Goal: Task Accomplishment & Management: Complete application form

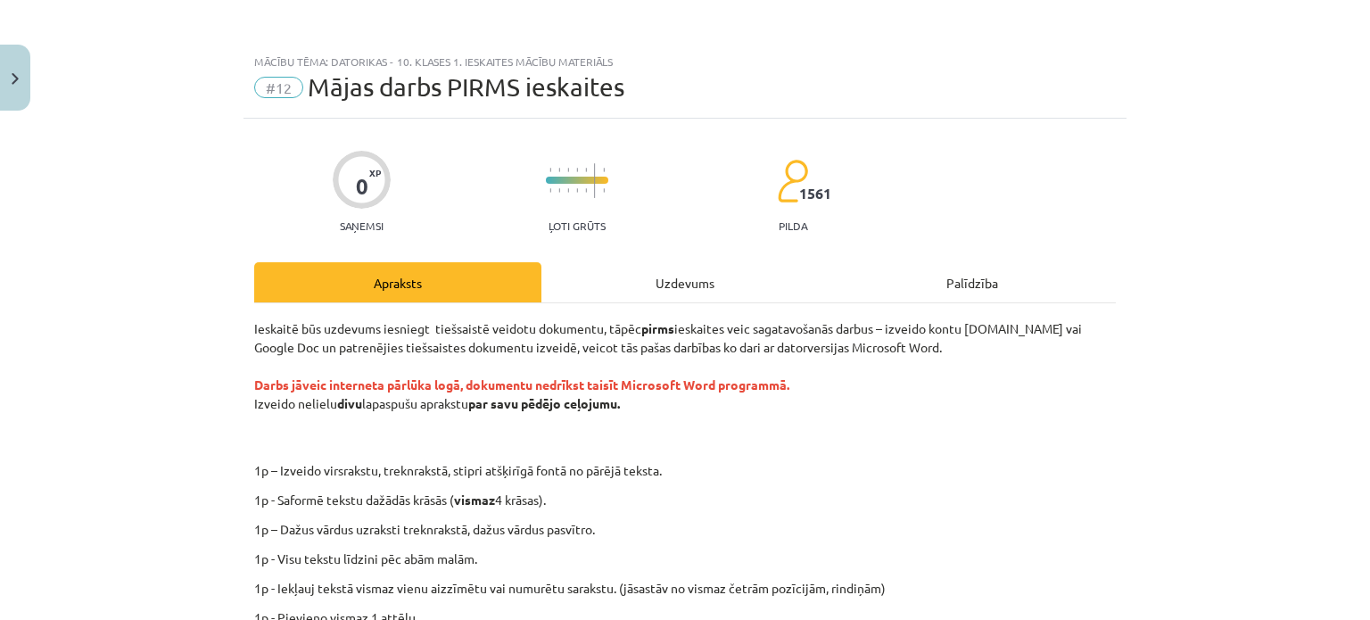
scroll to position [178, 0]
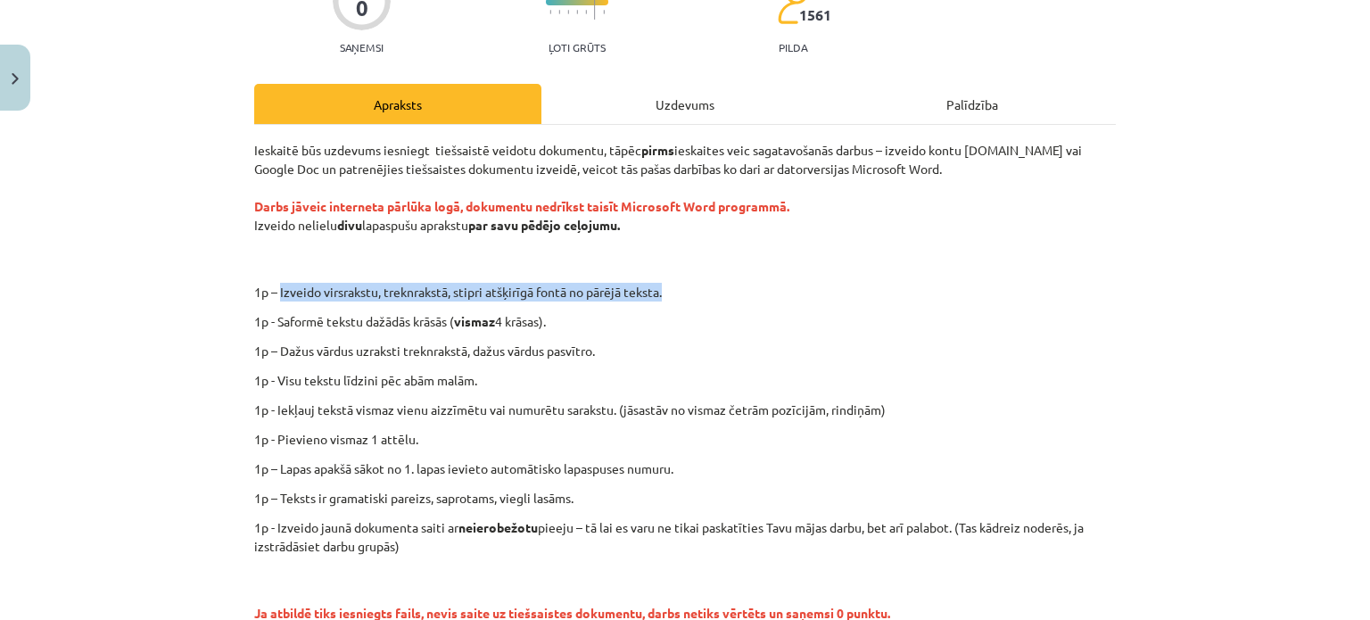
drag, startPoint x: 272, startPoint y: 287, endPoint x: 673, endPoint y: 280, distance: 400.6
click at [673, 280] on div "Ieskaitē būs uzdevums iesniegt tiešsaistē veidotu dokumentu, tāpēc pirms ieskai…" at bounding box center [685, 396] width 862 height 511
click at [589, 318] on p "1p - Saformē tekstu dažādās krāsās ( vismaz 4 krāsas)." at bounding box center [685, 321] width 862 height 19
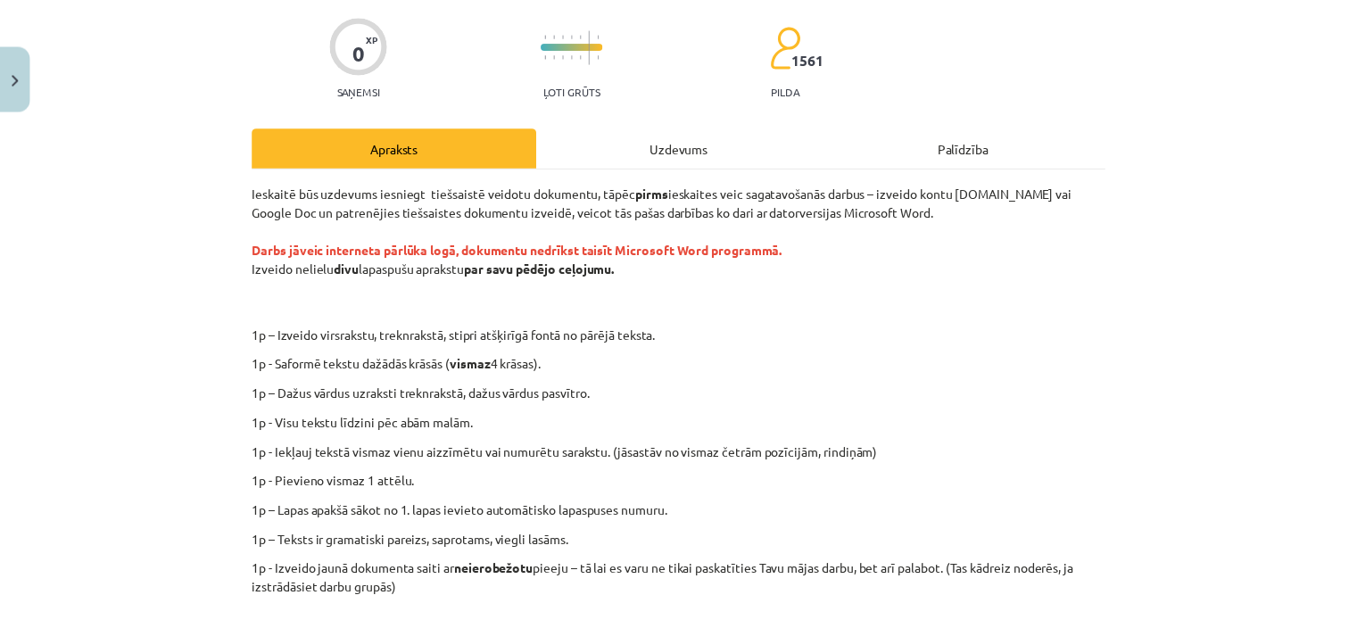
scroll to position [0, 0]
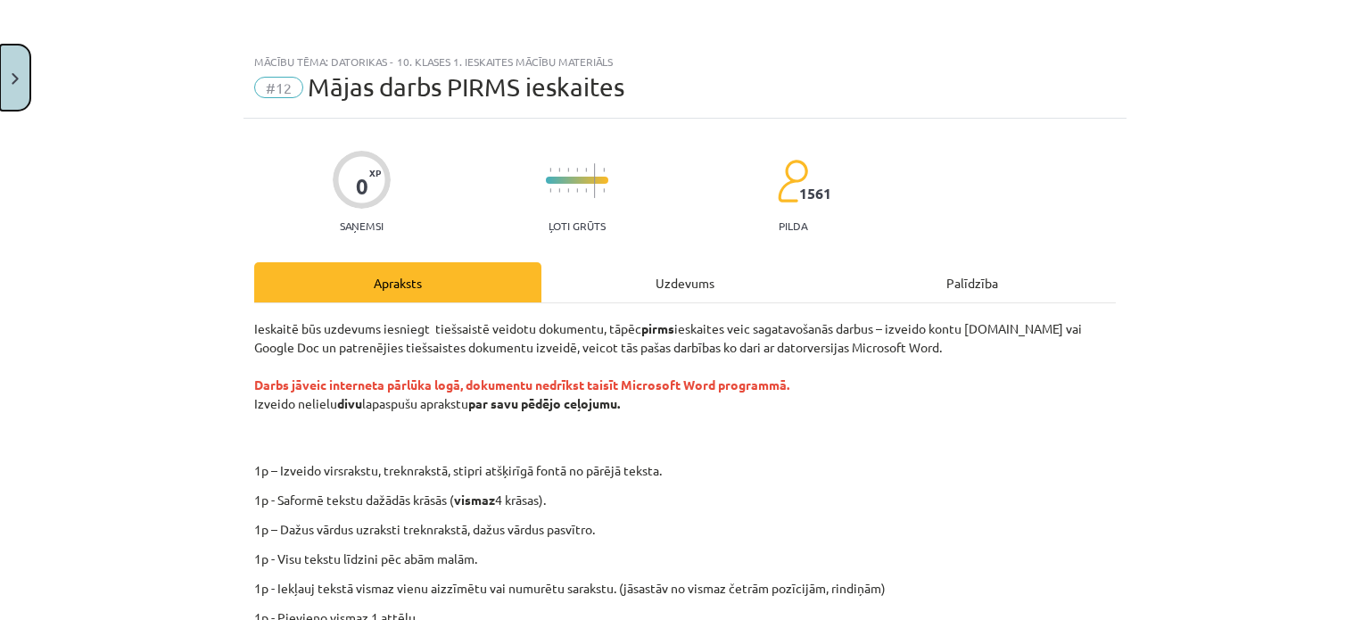
click at [21, 85] on button "Close" at bounding box center [15, 78] width 30 height 66
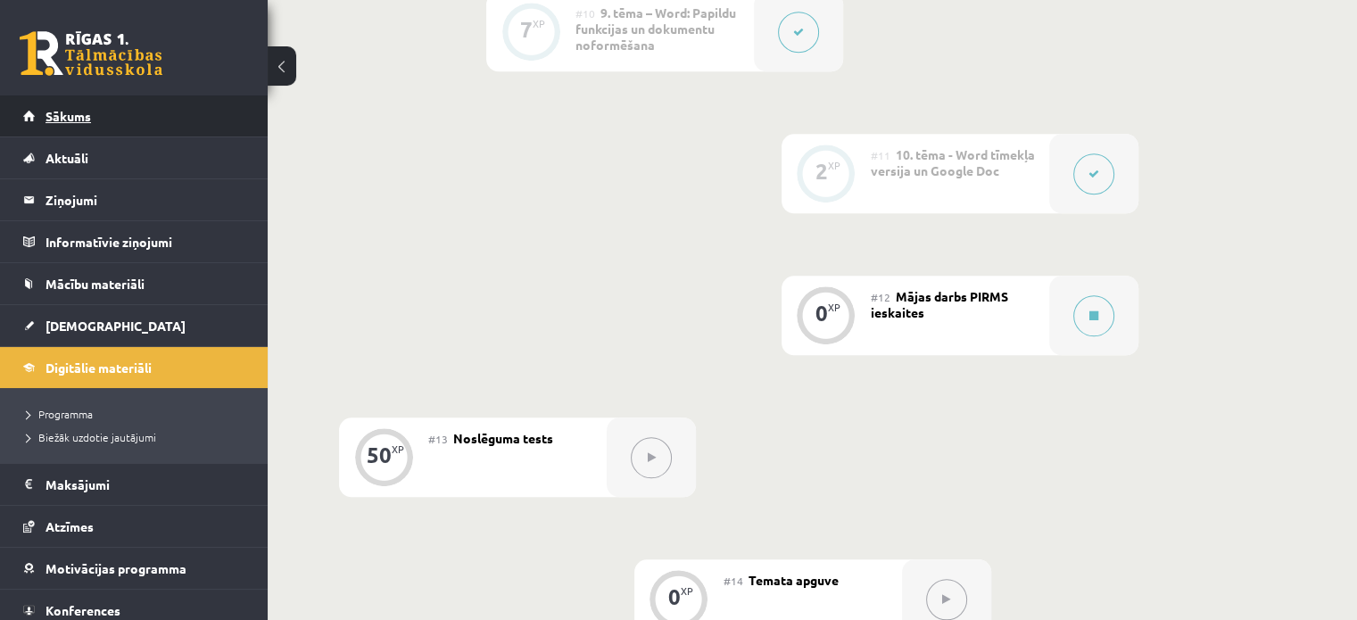
click at [75, 112] on span "Sākums" at bounding box center [67, 116] width 45 height 16
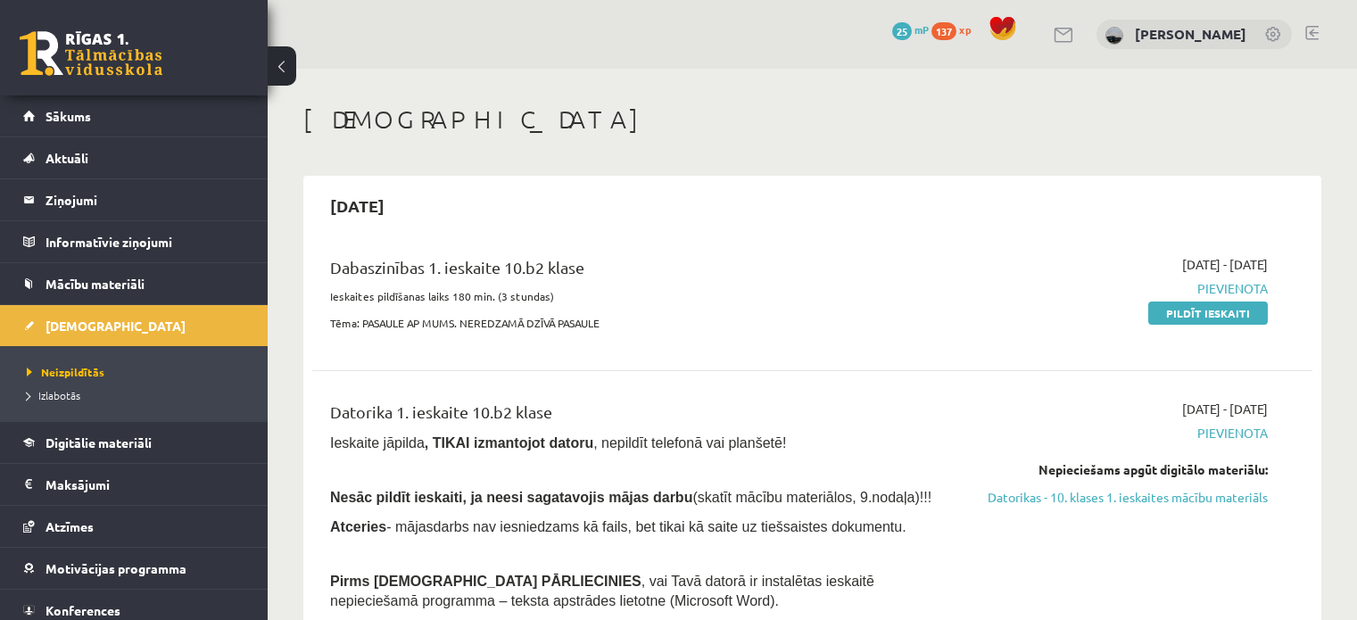
scroll to position [178, 0]
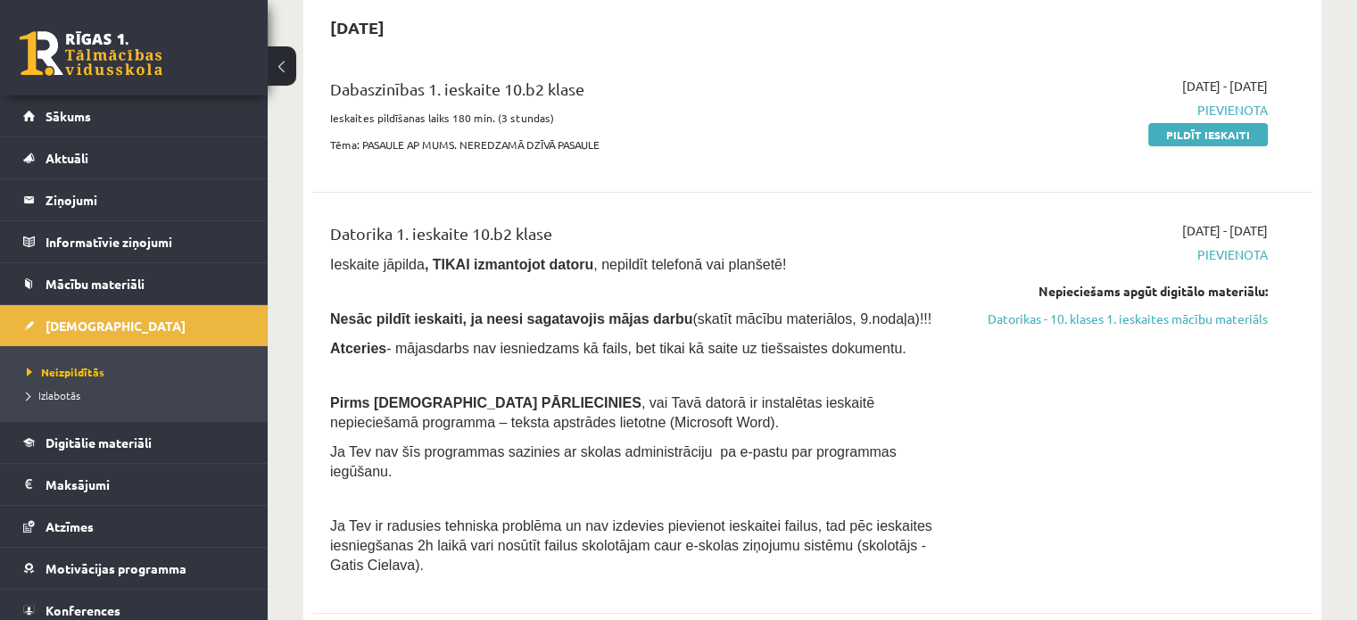
click at [714, 306] on div "Datorika 1. ieskaite 10.b2 klase Ieskaite jāpilda , TIKAI izmantojot datoru , n…" at bounding box center [638, 402] width 643 height 363
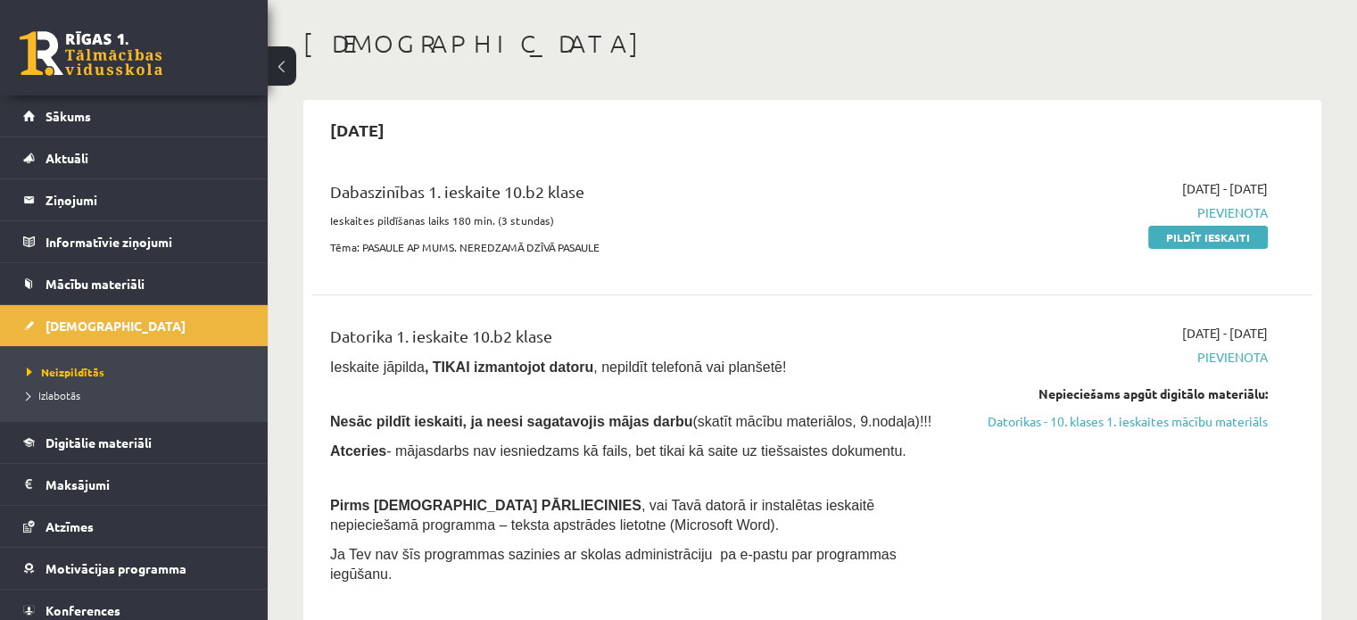
scroll to position [89, 0]
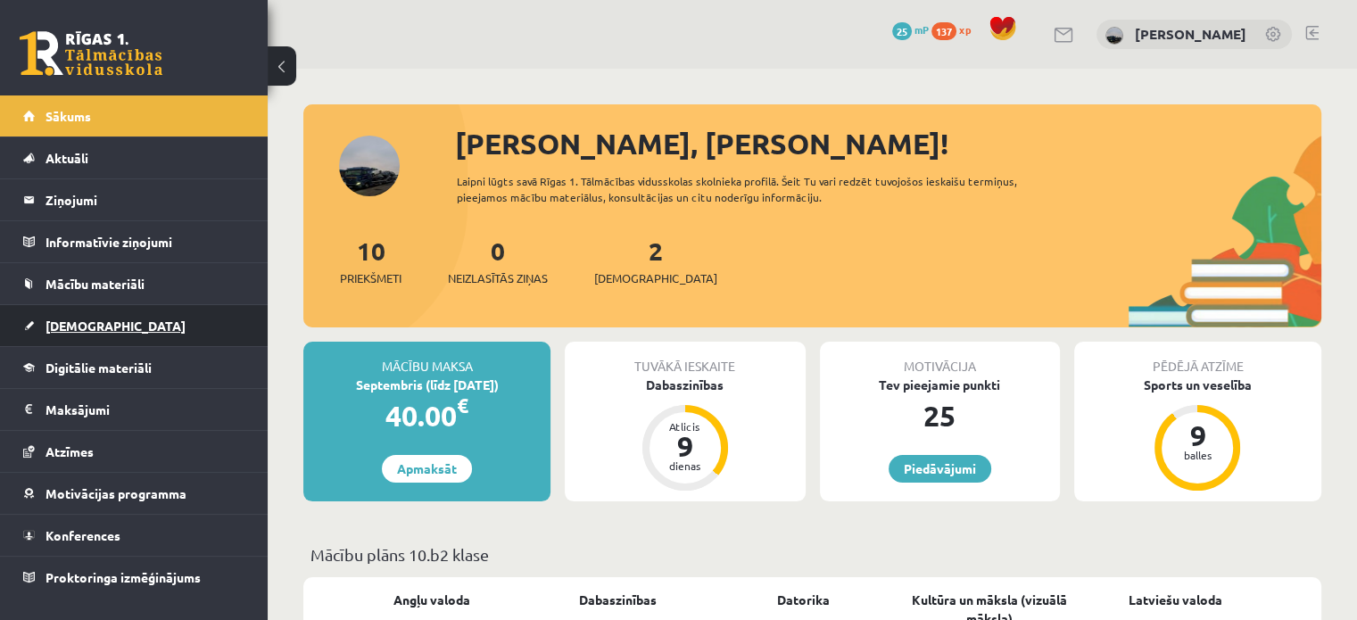
click at [76, 318] on span "[DEMOGRAPHIC_DATA]" at bounding box center [115, 326] width 140 height 16
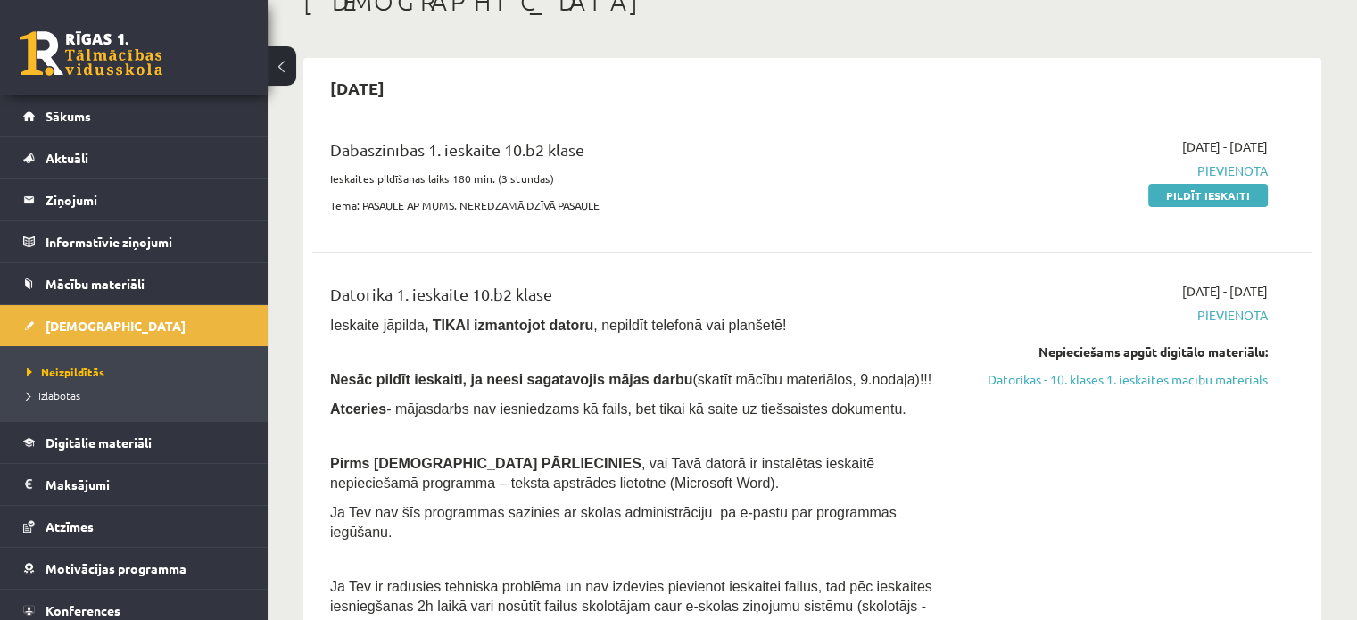
scroll to position [89, 0]
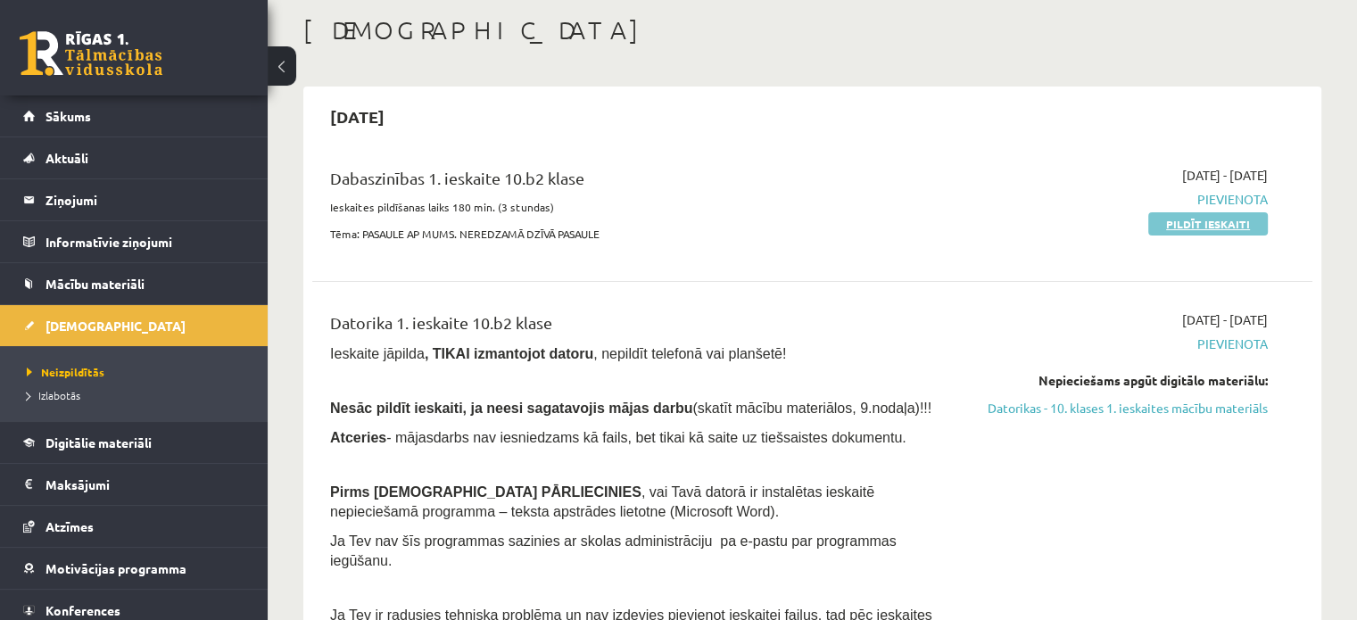
click at [1193, 226] on link "Pildīt ieskaiti" at bounding box center [1208, 223] width 120 height 23
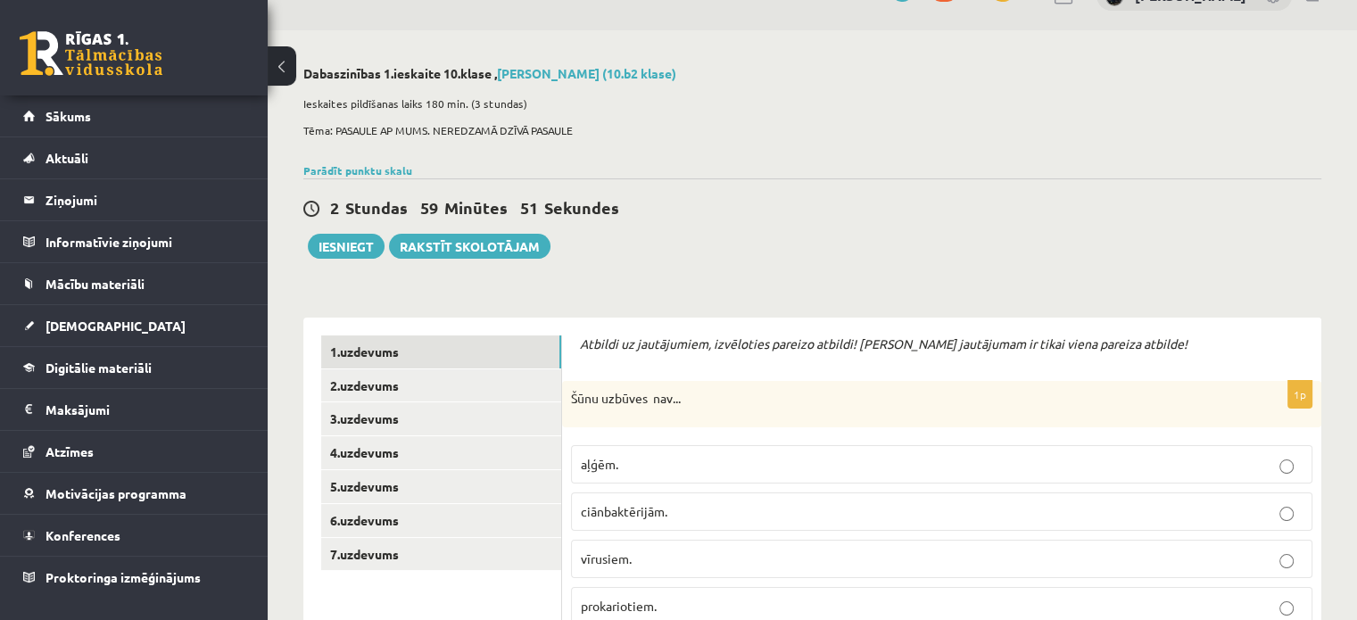
scroll to position [89, 0]
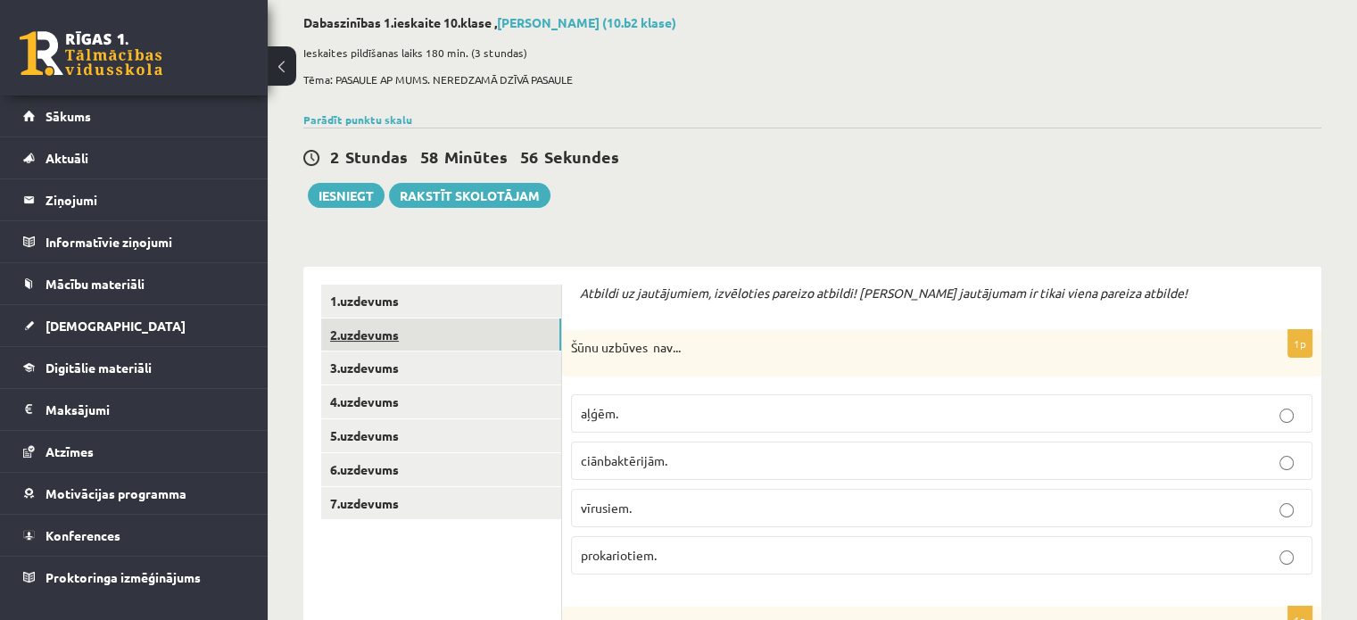
click at [440, 331] on link "2.uzdevums" at bounding box center [441, 334] width 240 height 33
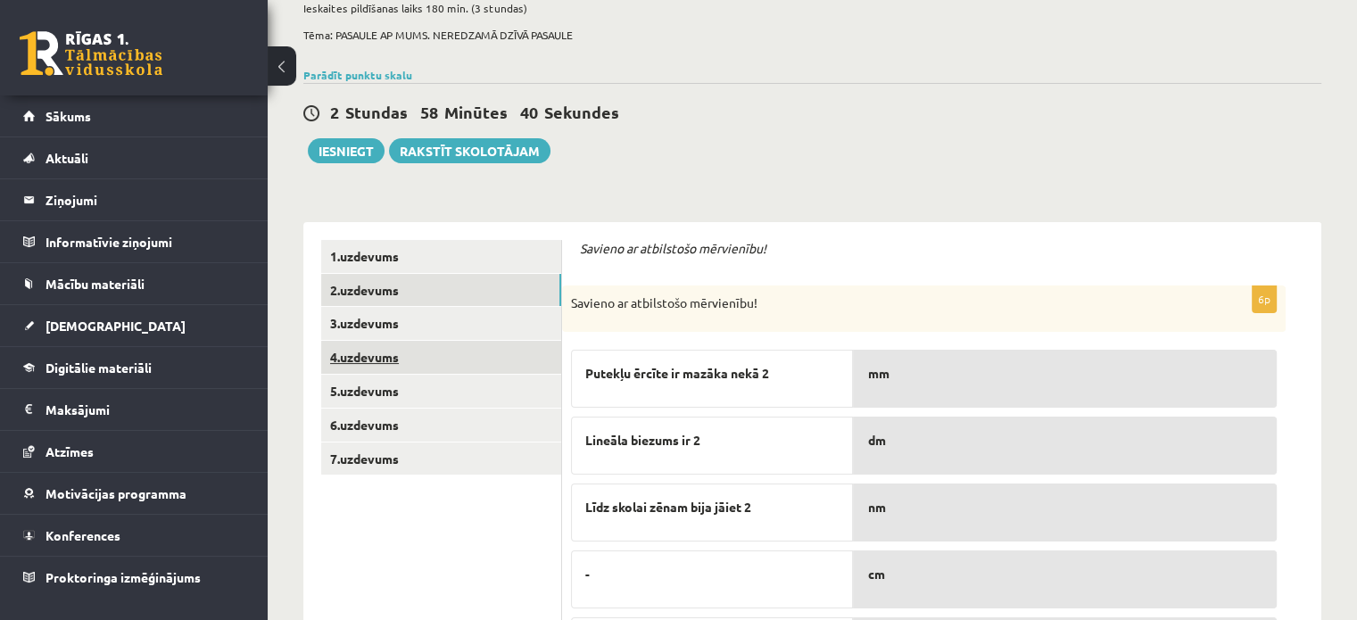
scroll to position [178, 0]
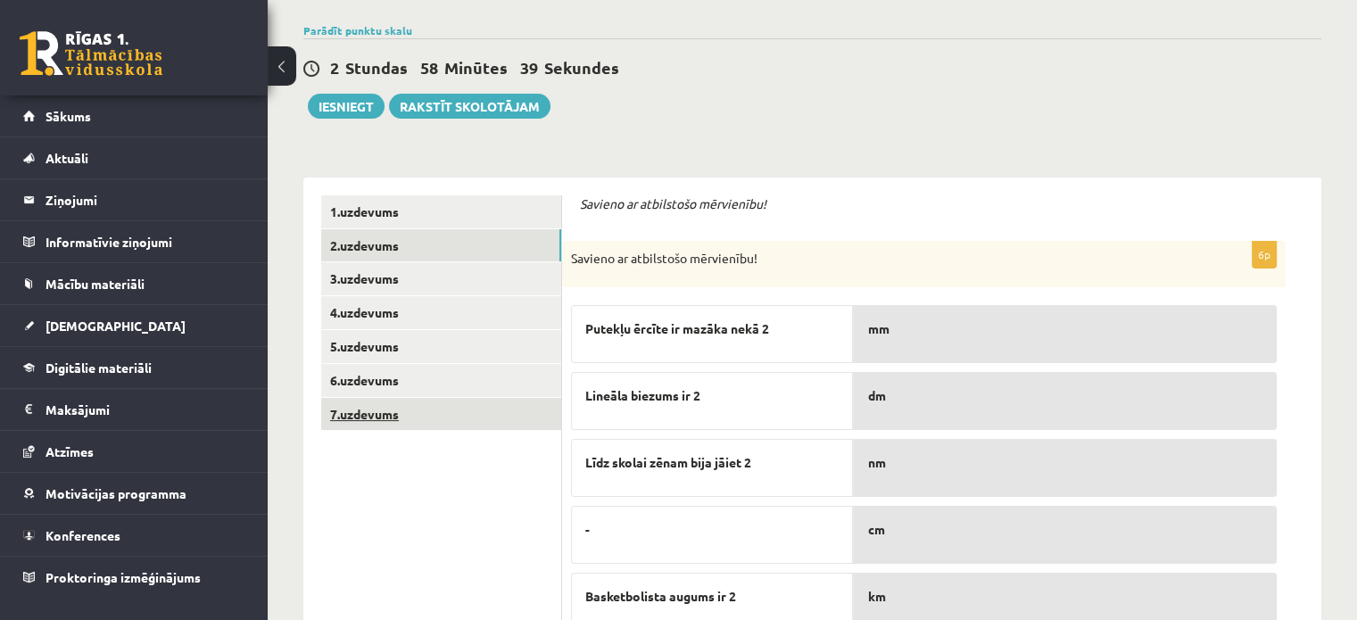
click at [428, 414] on link "7.uzdevums" at bounding box center [441, 414] width 240 height 33
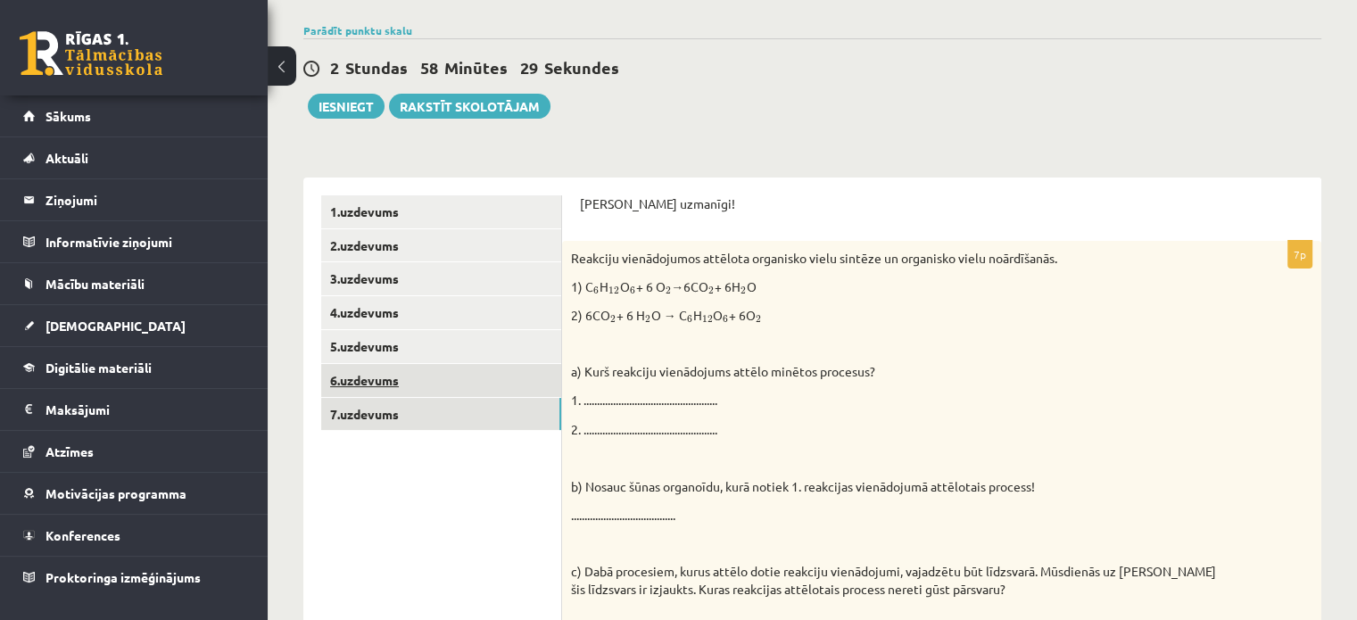
click at [428, 367] on link "6.uzdevums" at bounding box center [441, 380] width 240 height 33
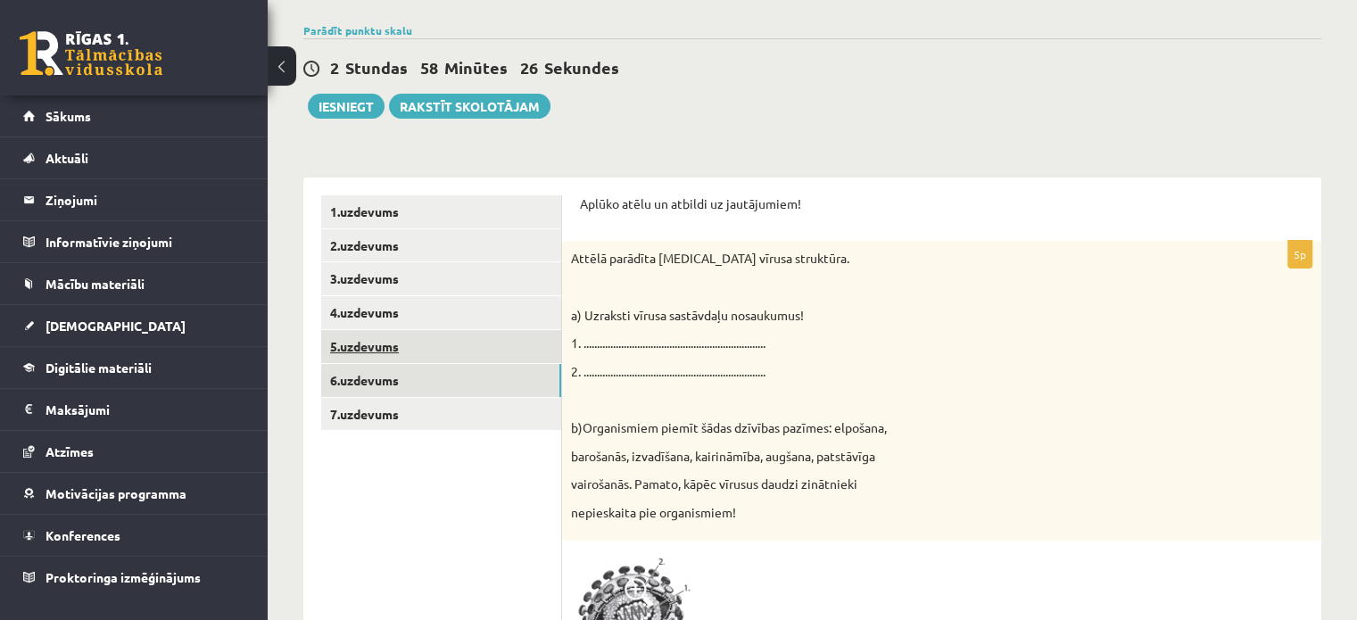
click at [405, 349] on link "5.uzdevums" at bounding box center [441, 346] width 240 height 33
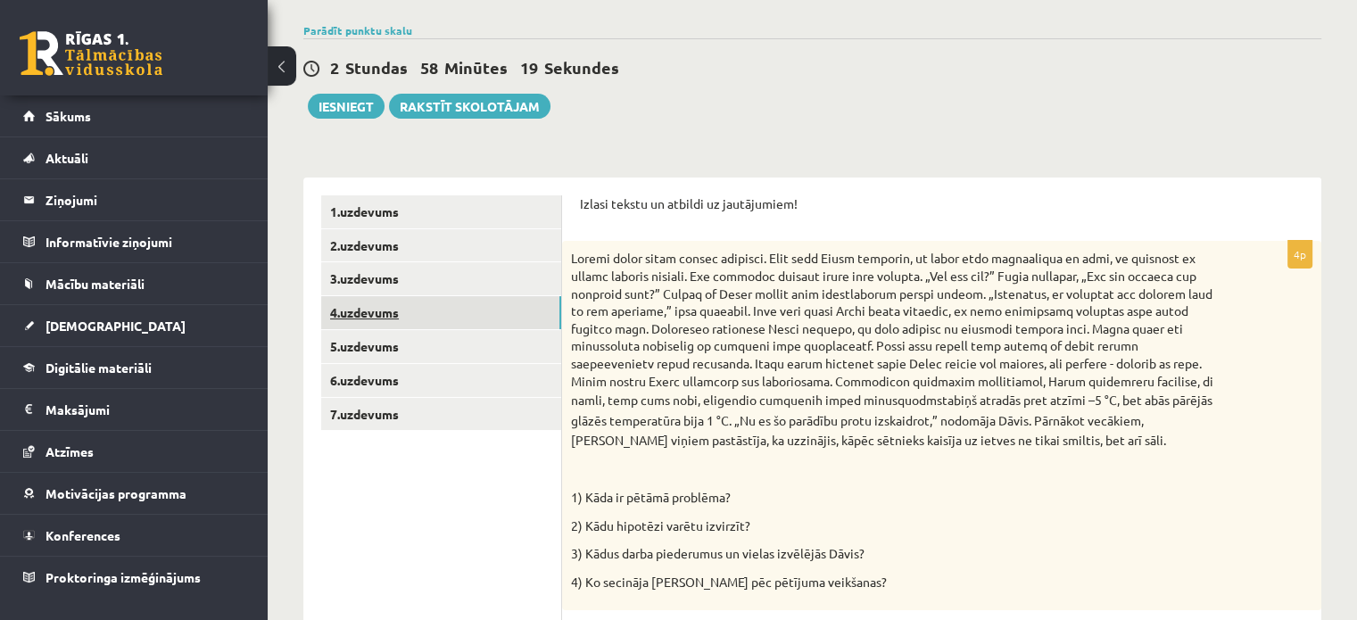
click at [378, 318] on link "4.uzdevums" at bounding box center [441, 312] width 240 height 33
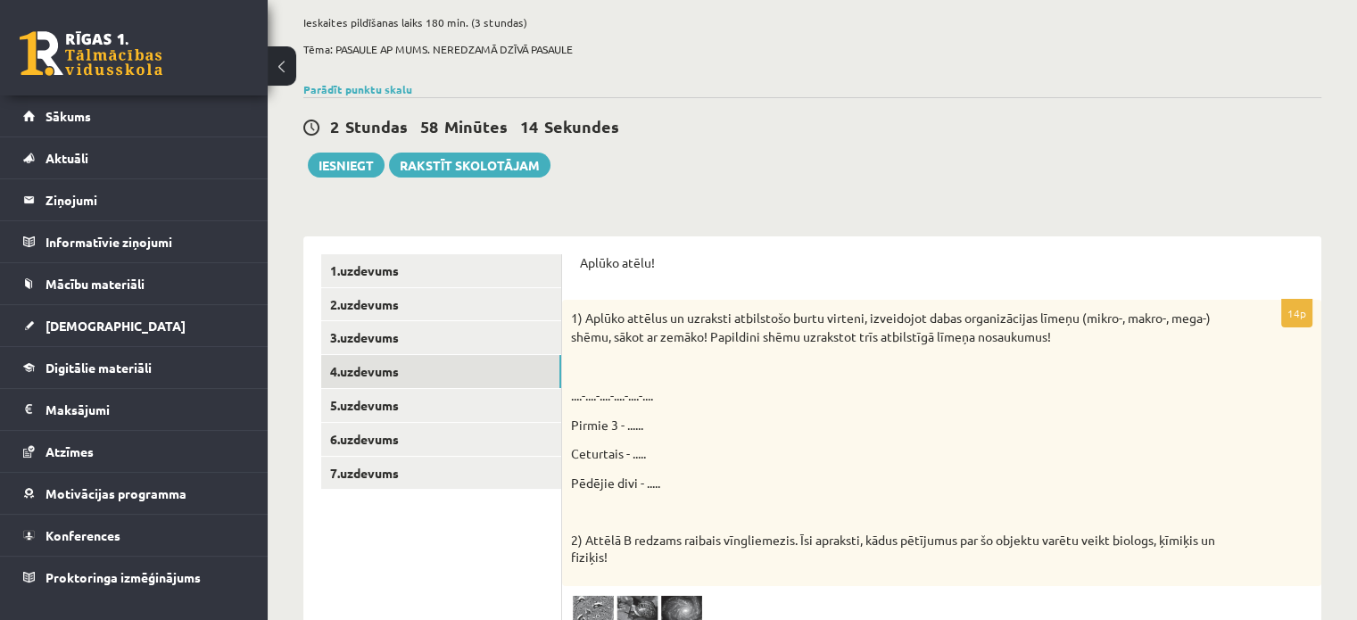
scroll to position [119, 0]
click at [378, 333] on link "3.uzdevums" at bounding box center [441, 338] width 240 height 33
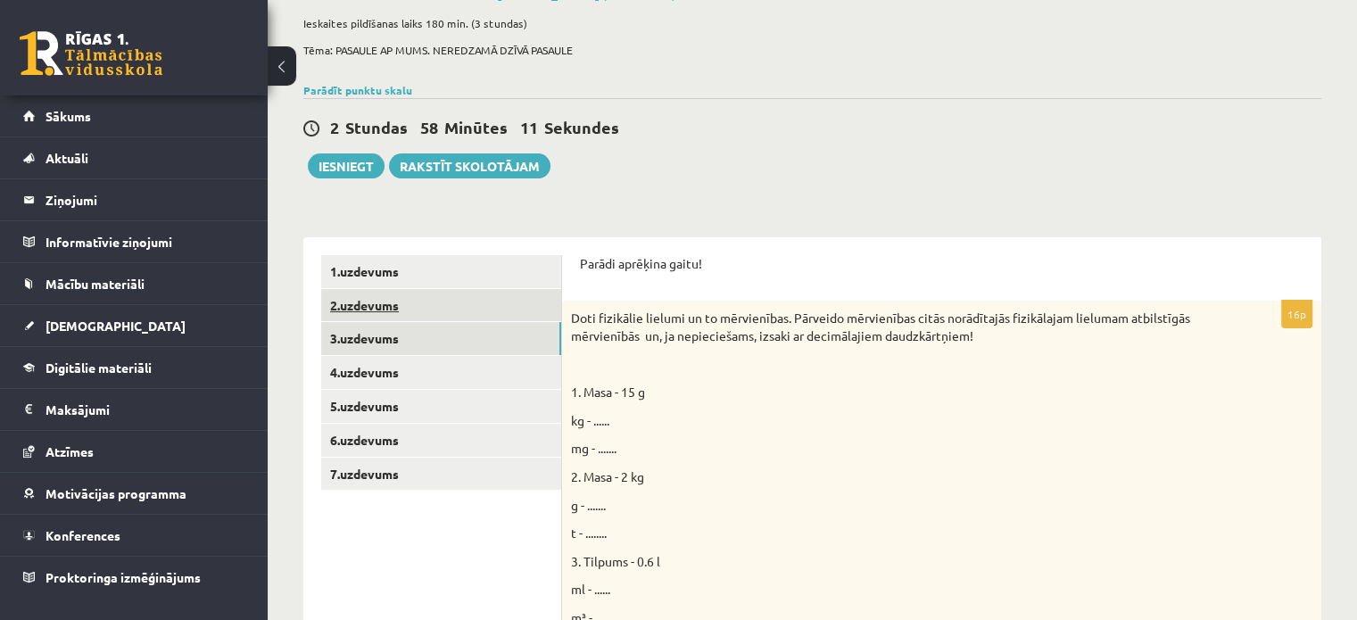
scroll to position [0, 0]
click at [327, 311] on link "2.uzdevums" at bounding box center [441, 305] width 240 height 33
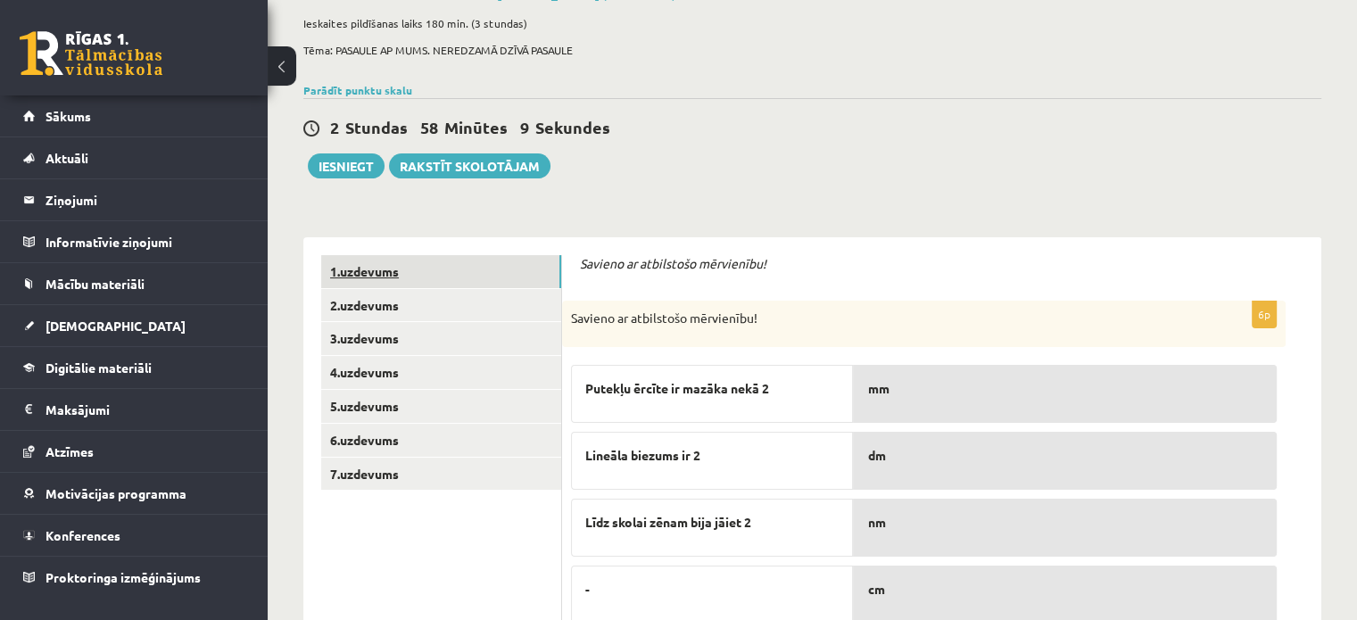
click at [375, 263] on link "1.uzdevums" at bounding box center [441, 271] width 240 height 33
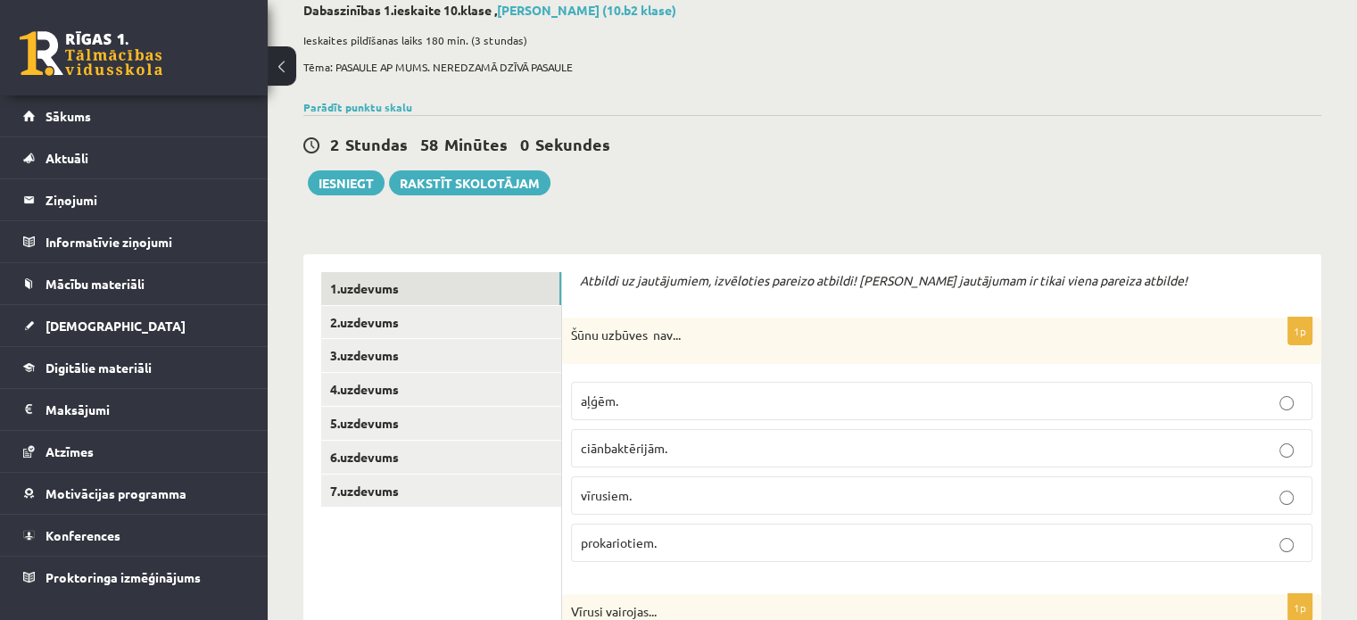
scroll to position [89, 0]
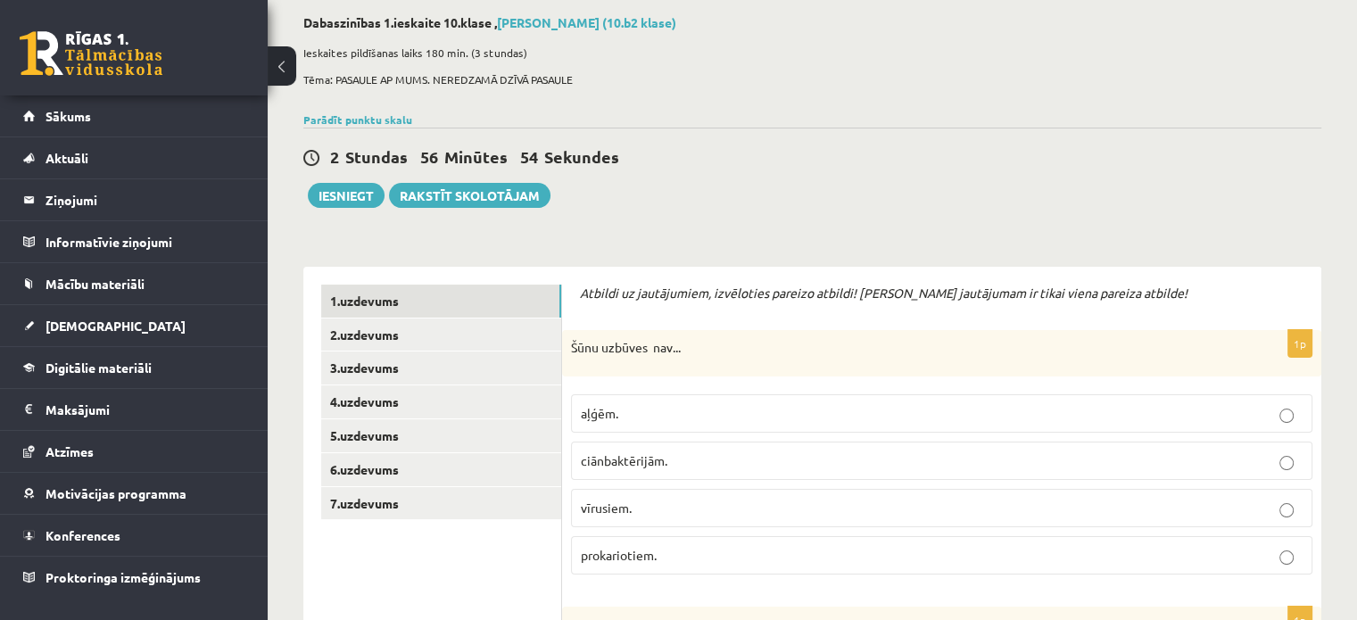
click at [899, 495] on label "vīrusiem." at bounding box center [941, 508] width 741 height 38
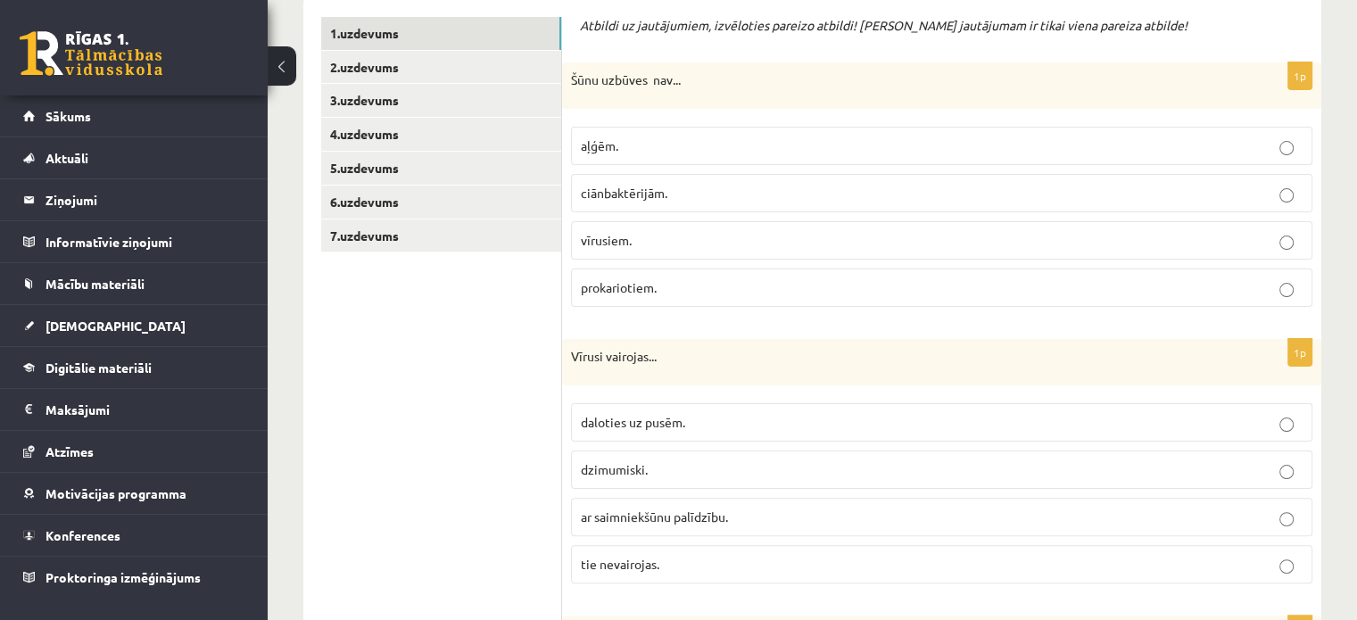
scroll to position [357, 0]
click at [758, 504] on label "ar saimniekšūnu palīdzību." at bounding box center [941, 517] width 741 height 38
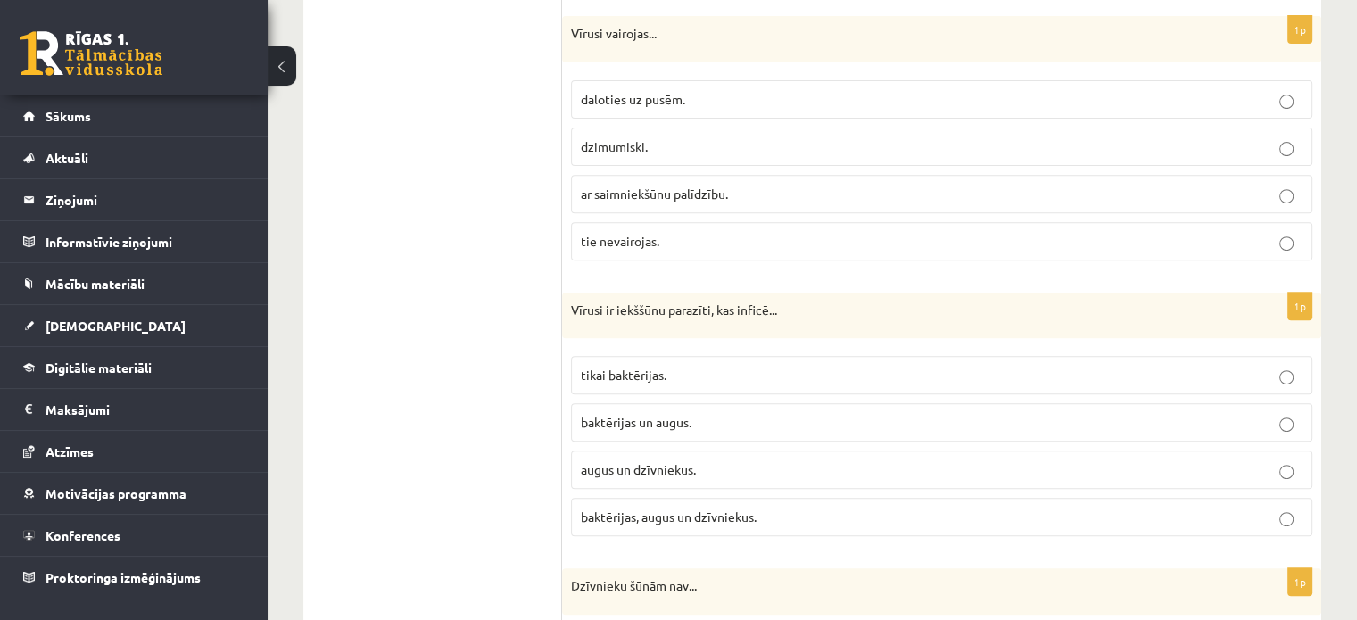
scroll to position [624, 0]
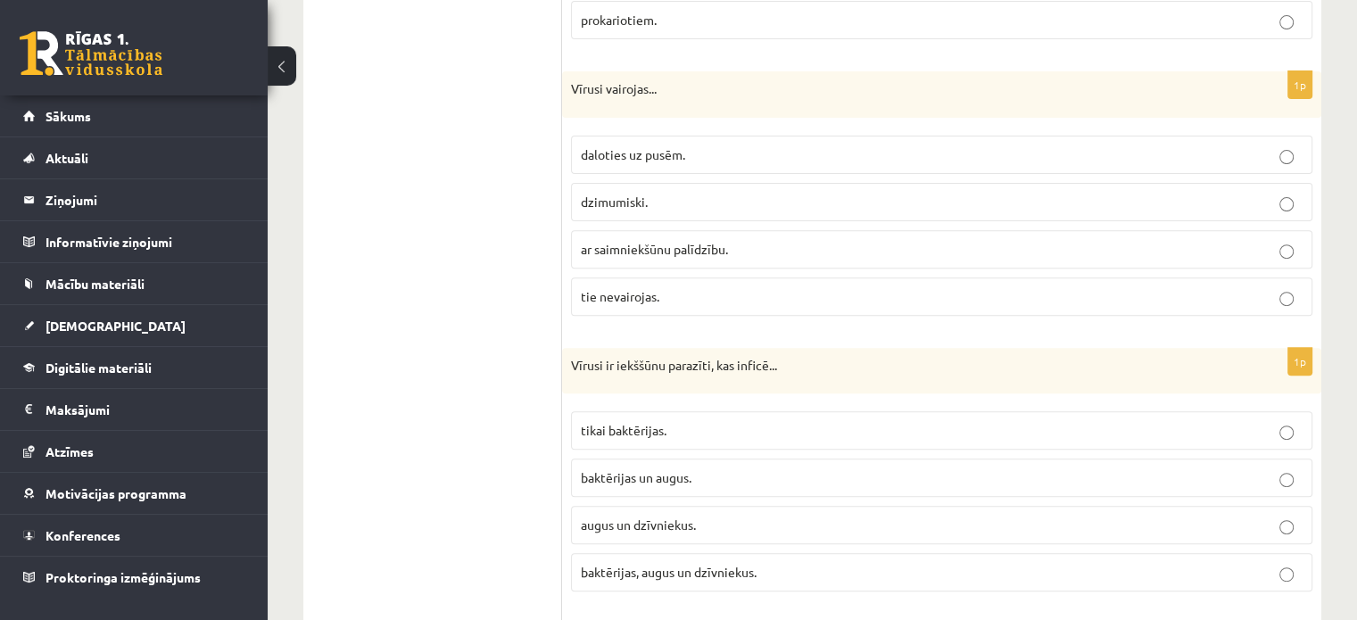
click at [792, 570] on p "baktērijas, augus un dzīvniekus." at bounding box center [942, 572] width 722 height 19
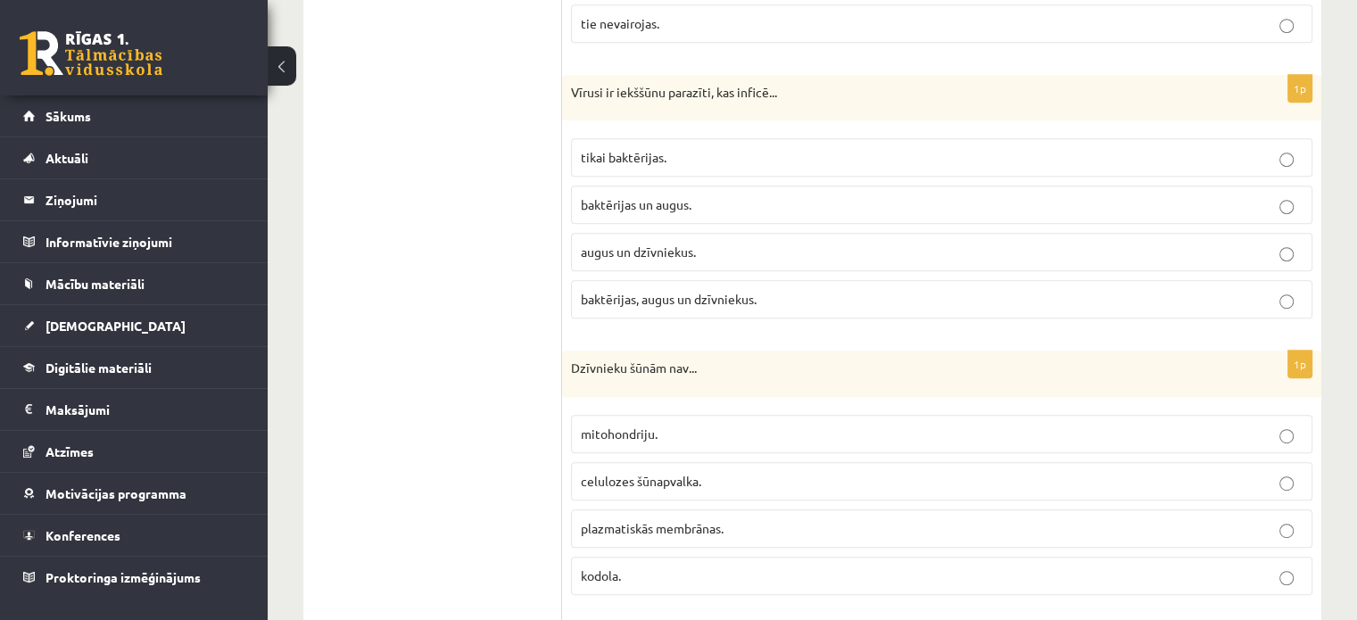
scroll to position [892, 0]
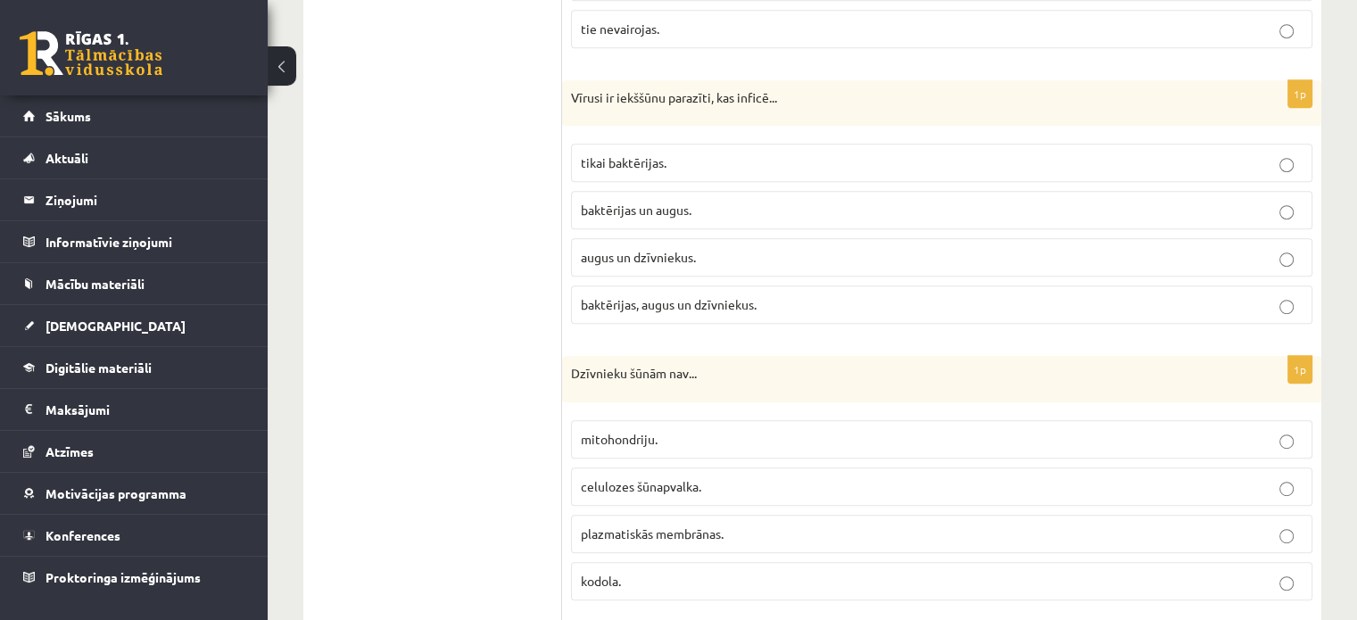
click at [710, 481] on p "celulozes šūnapvalka." at bounding box center [942, 486] width 722 height 19
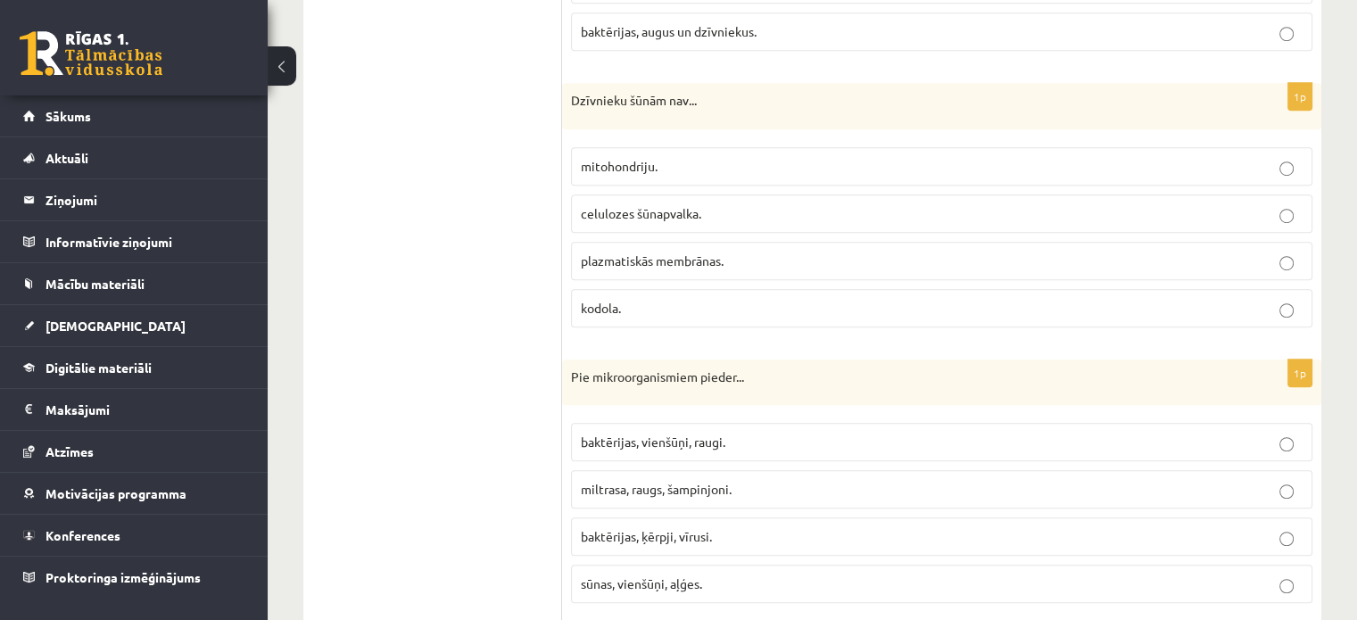
scroll to position [1160, 0]
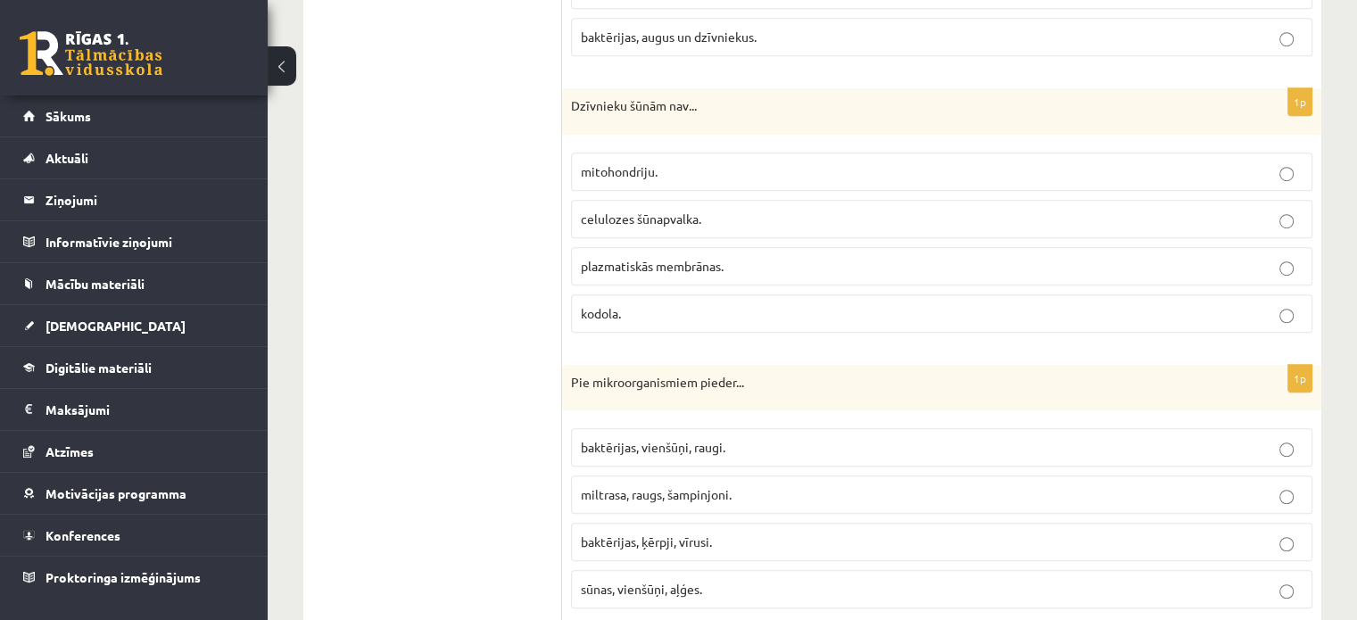
click at [753, 538] on p "baktērijas, ķērpji, vīrusi." at bounding box center [942, 542] width 722 height 19
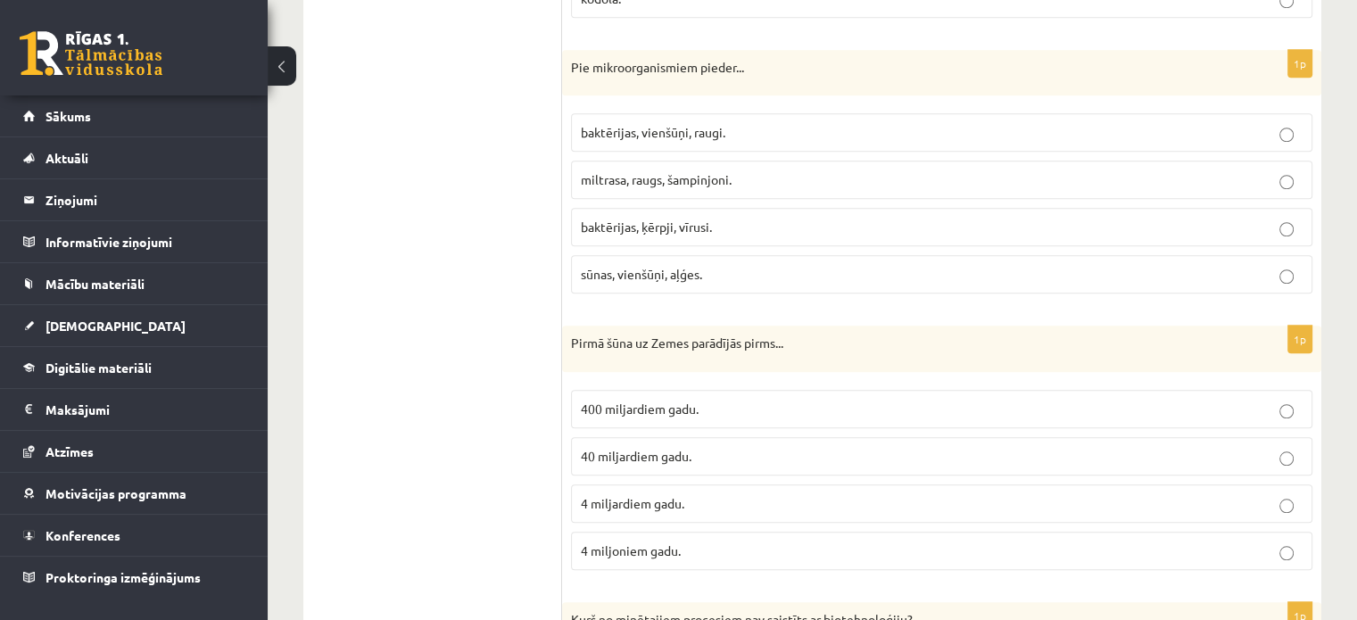
scroll to position [1517, 0]
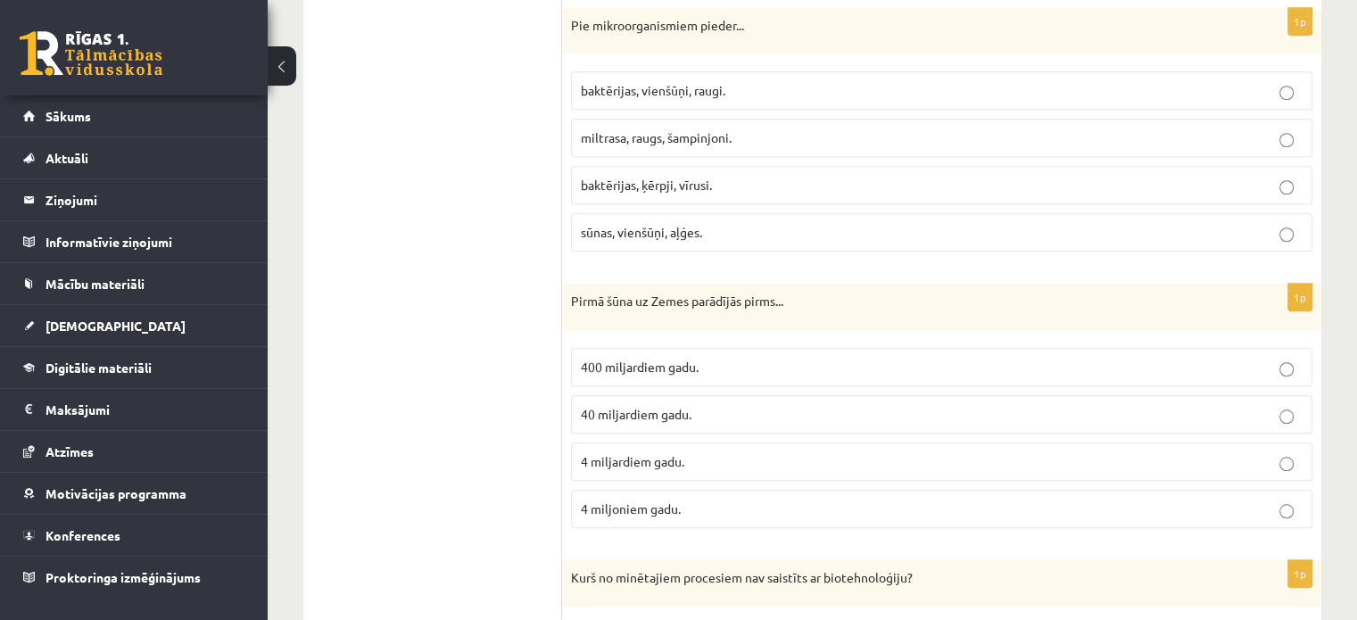
click at [587, 453] on span "4 miljardiem gadu." at bounding box center [632, 461] width 103 height 16
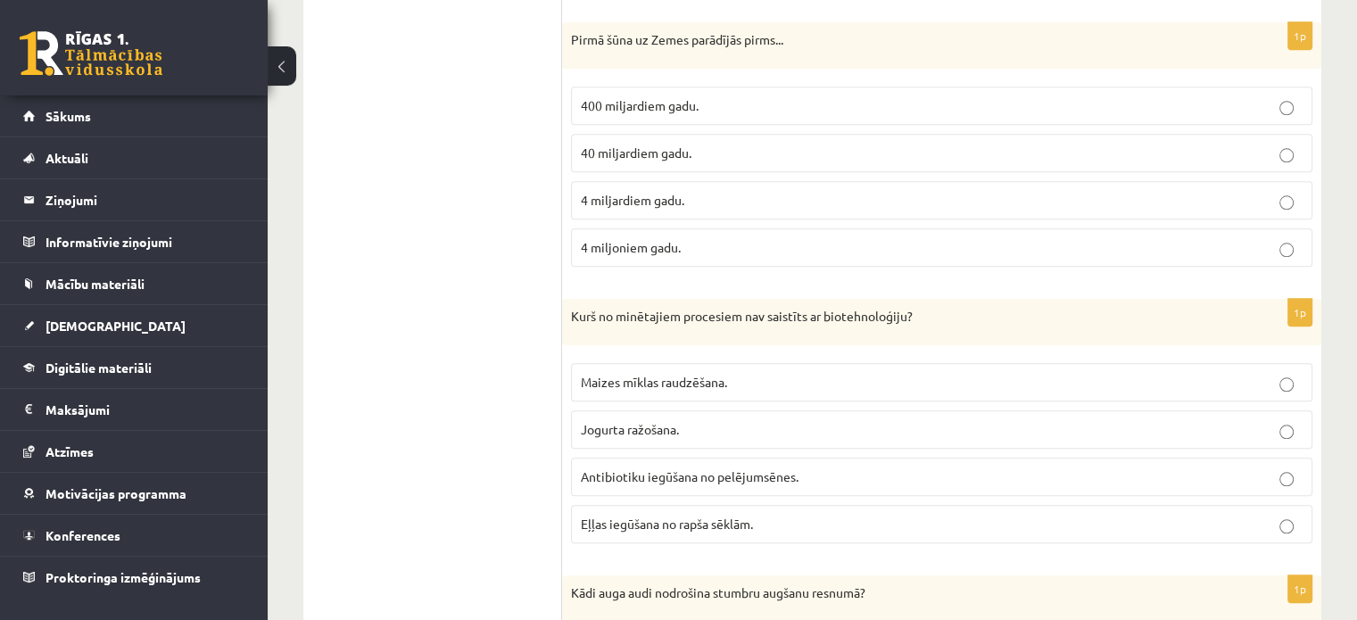
scroll to position [1784, 0]
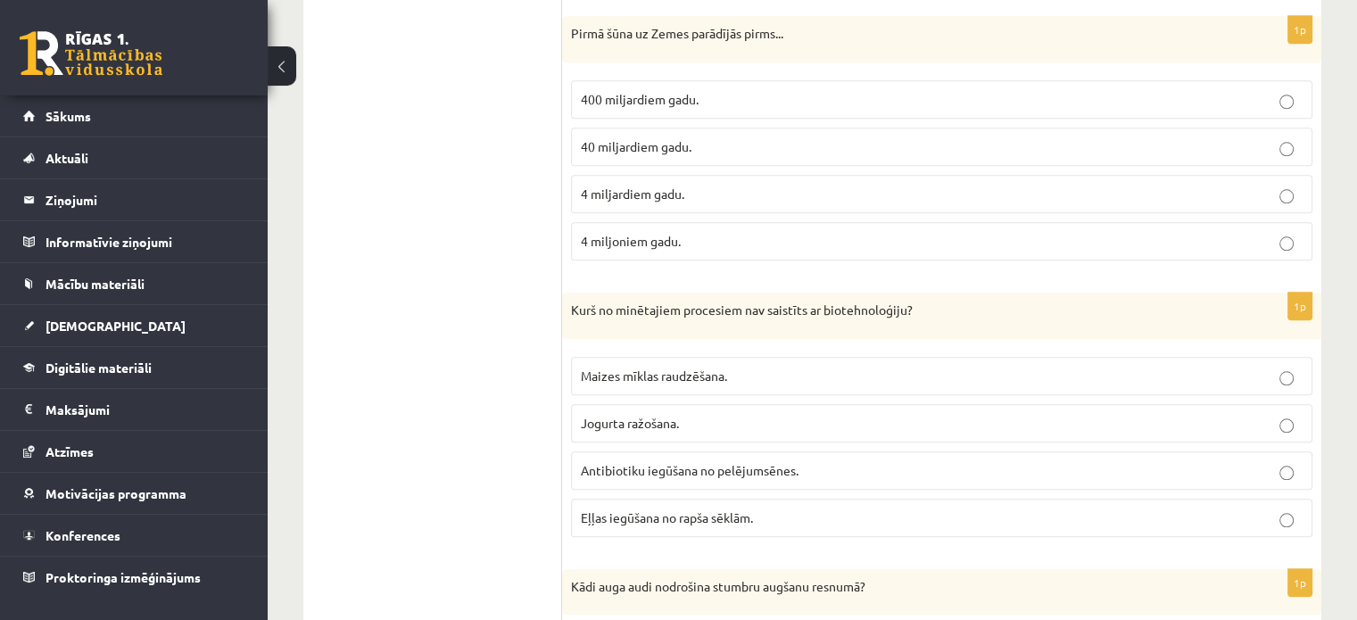
click at [740, 465] on span "Antibiotiku iegūšana no pelējumsēnes." at bounding box center [690, 470] width 218 height 16
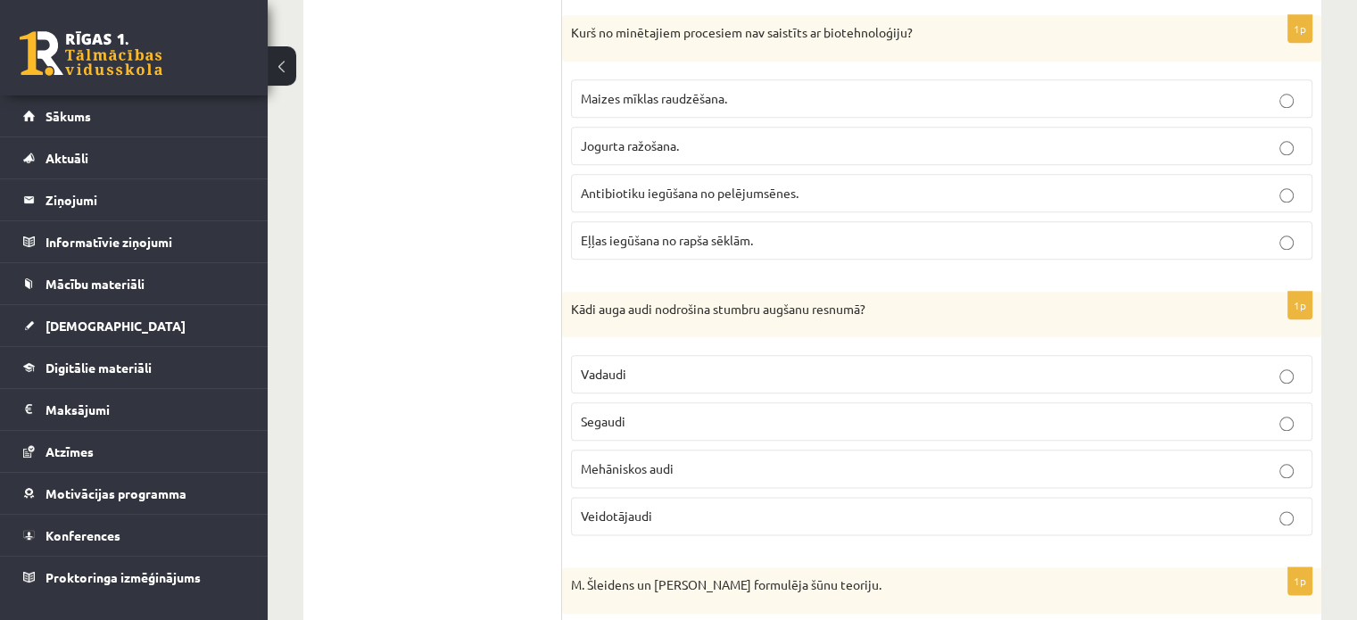
scroll to position [2052, 0]
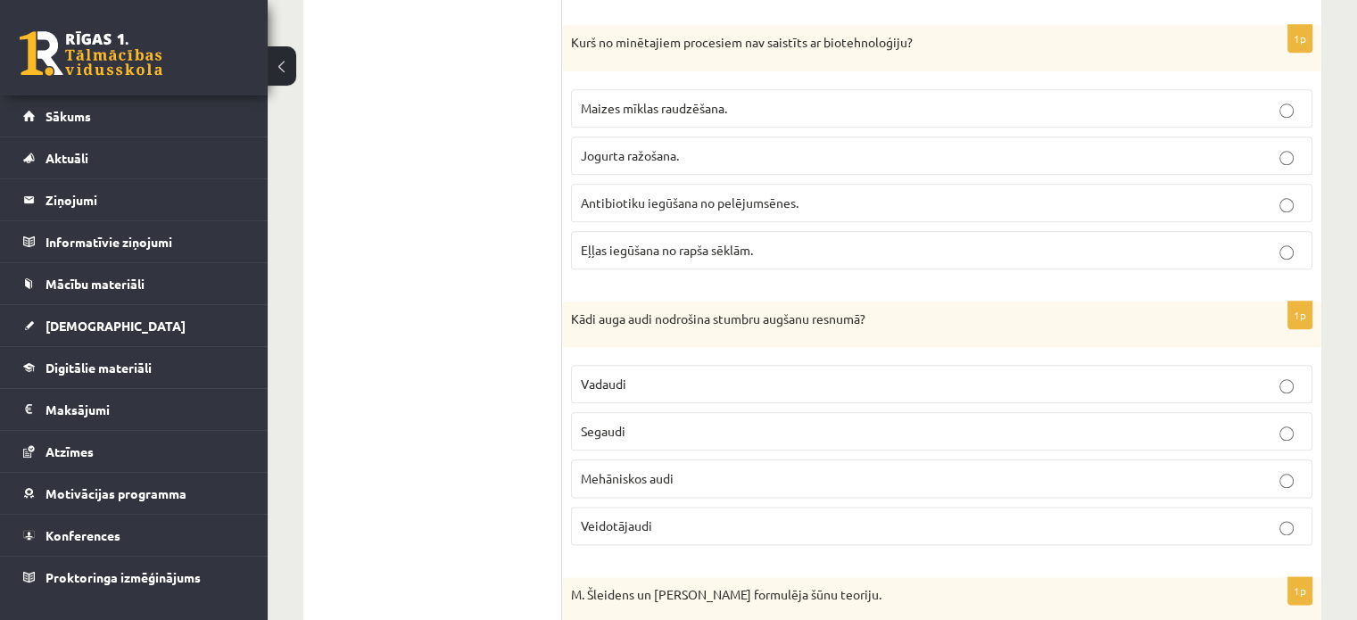
click at [648, 375] on p "Vadaudi" at bounding box center [942, 384] width 722 height 19
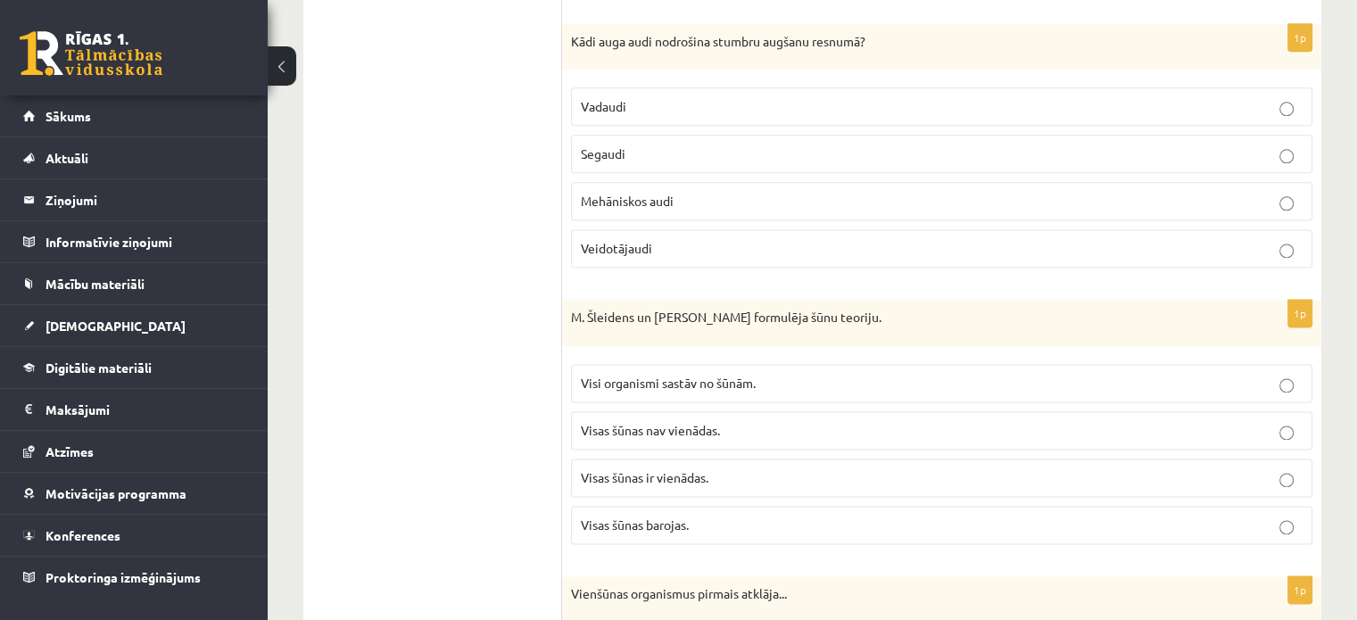
scroll to position [2319, 0]
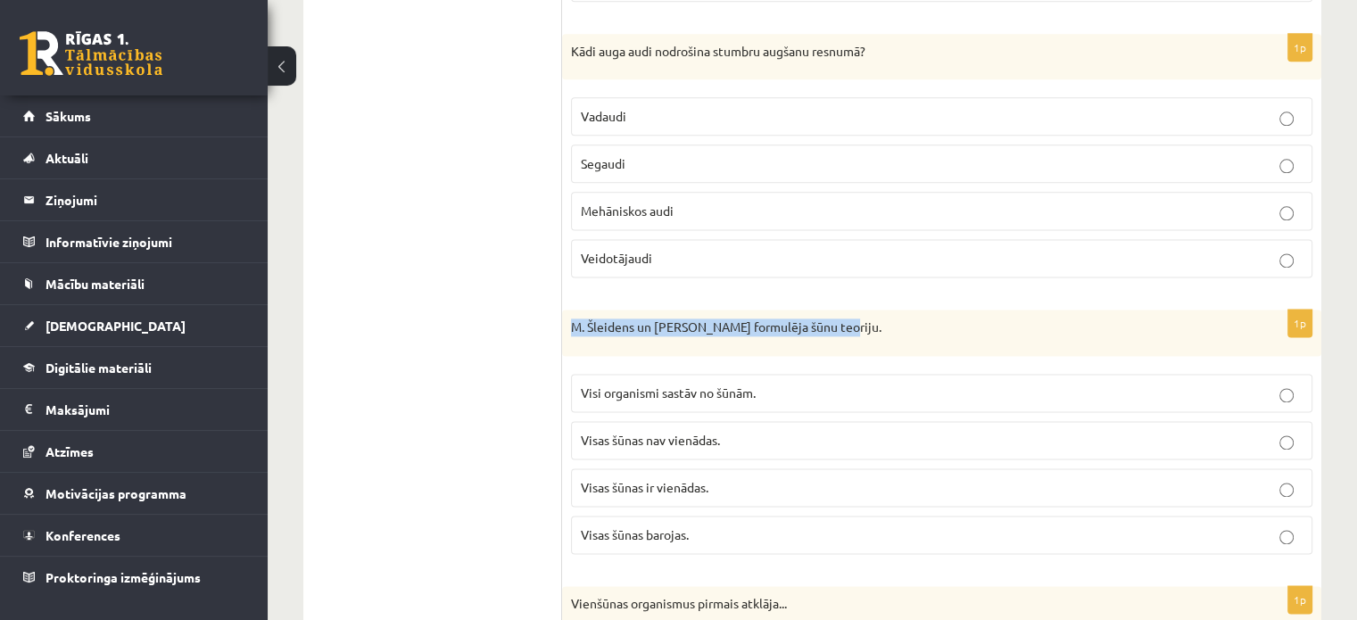
drag, startPoint x: 570, startPoint y: 311, endPoint x: 821, endPoint y: 316, distance: 250.7
click at [833, 313] on div "M. Šleidens un T. Švāns formulēja šūnu teoriju." at bounding box center [941, 333] width 759 height 46
copy p "M. Šleidens un T. Švāns formulēja šūnu teoriju."
click at [872, 318] on p "M. Šleidens un T. Švāns formulēja šūnu teoriju." at bounding box center [897, 327] width 652 height 18
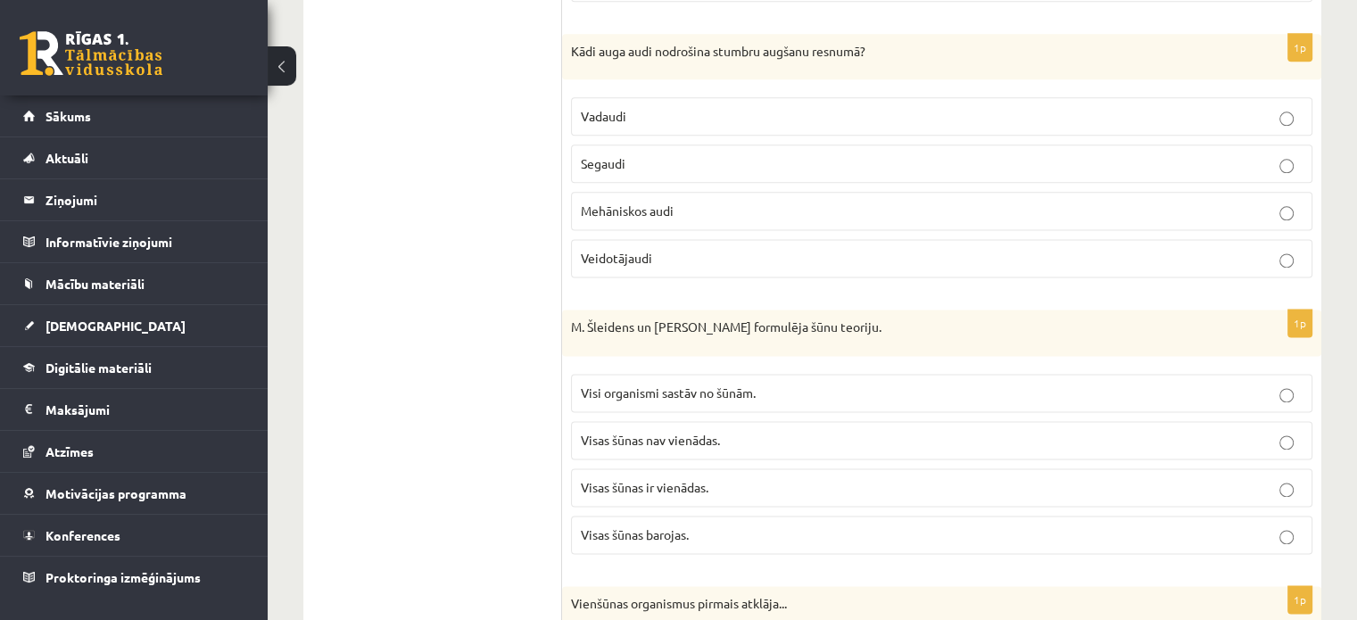
click at [683, 479] on span "Visas šūnas ir vienādas." at bounding box center [645, 487] width 128 height 16
click at [707, 384] on span "Visi organismi sastāv no šūnām." at bounding box center [668, 392] width 175 height 16
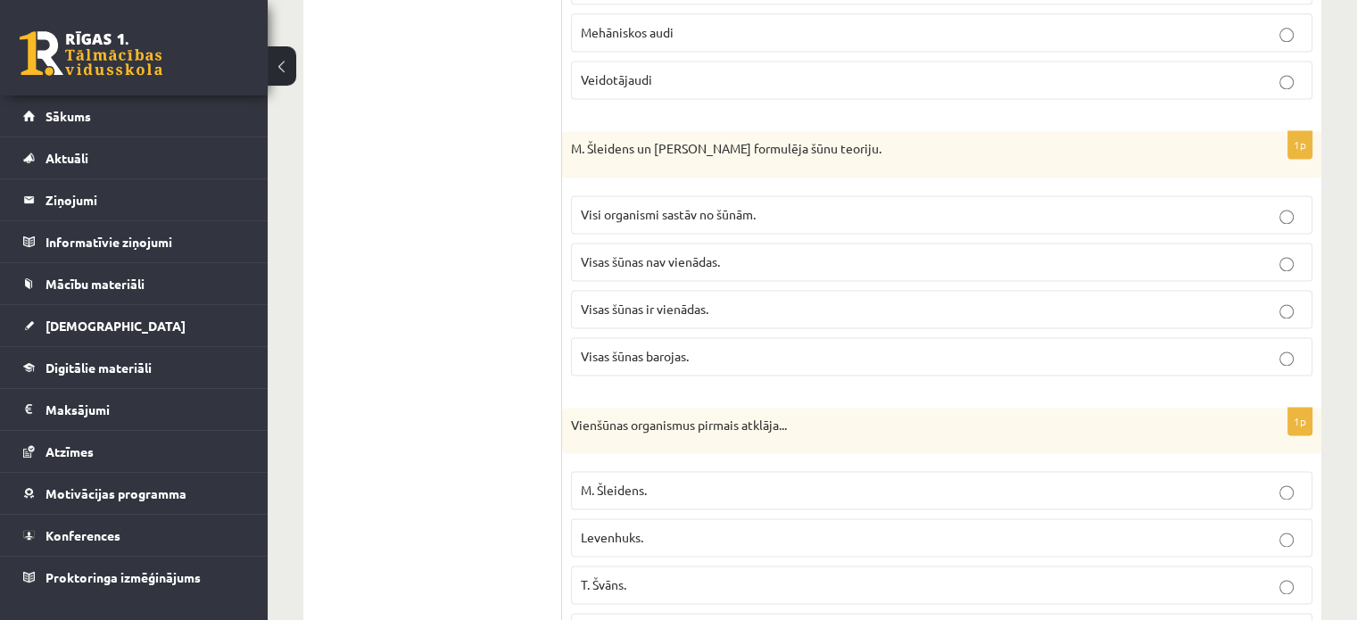
scroll to position [2587, 0]
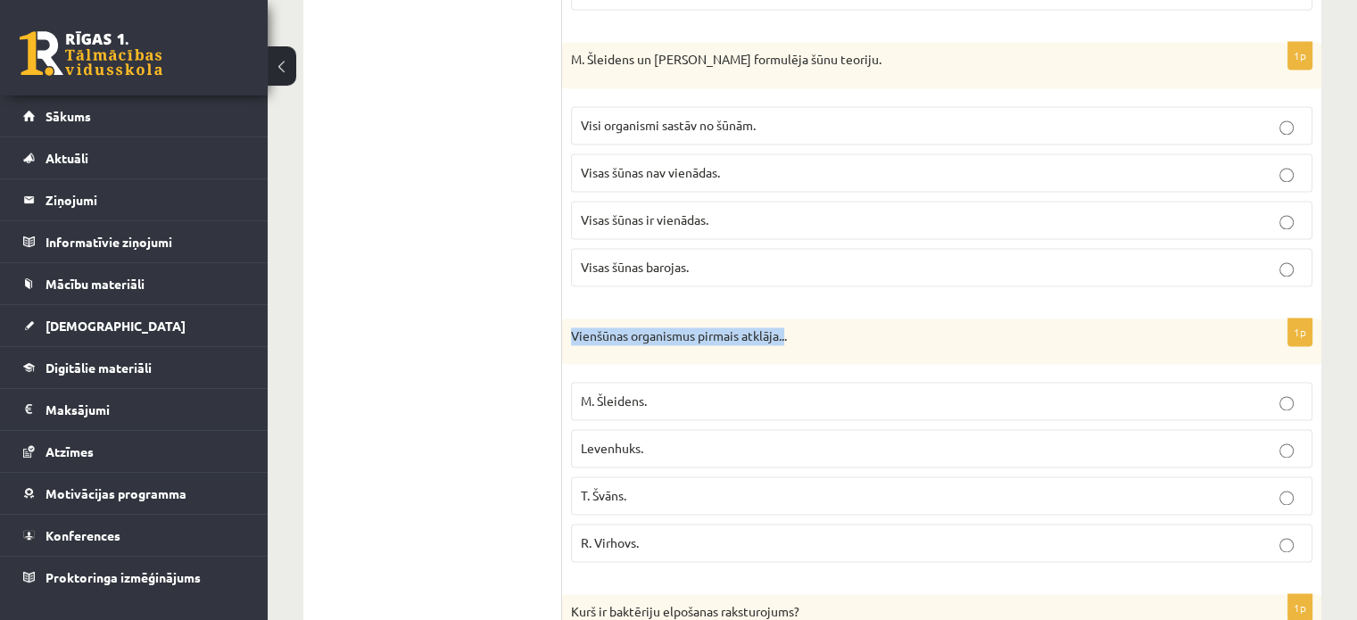
drag, startPoint x: 571, startPoint y: 320, endPoint x: 787, endPoint y: 319, distance: 215.9
click at [787, 327] on p "Vienšūnas organismus pirmais atklāja..." at bounding box center [897, 336] width 652 height 18
copy p "Vienšūnas organismus pirmais atklāja.."
click at [428, 404] on ul "1.uzdevums 2.uzdevums 3.uzdevums 4.uzdevums 5.uzdevums 6.uzdevums 7.uzdevums" at bounding box center [441, 573] width 241 height 5573
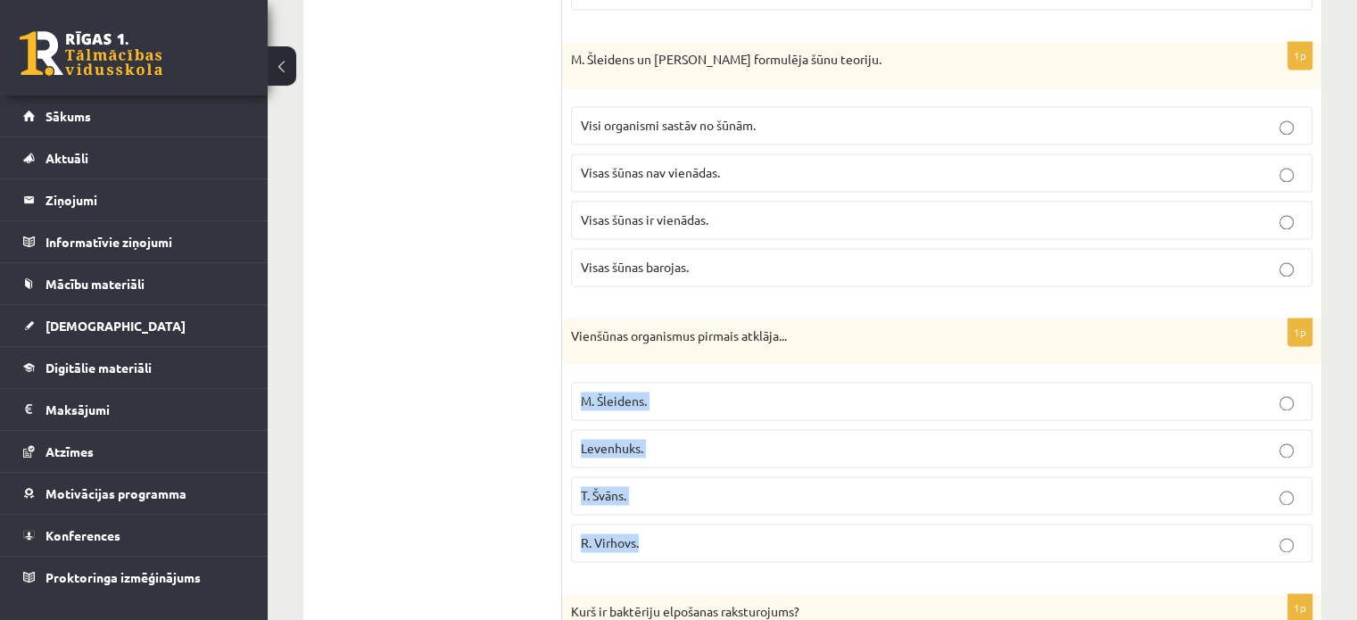
drag, startPoint x: 571, startPoint y: 361, endPoint x: 641, endPoint y: 525, distance: 177.8
click at [641, 525] on fieldset "M. Šleidens. Levenhuks. T. Švāns. R. Virhovs." at bounding box center [941, 470] width 741 height 194
copy fieldset "M. Šleidens. Levenhuks. T. Švāns. R. Virhovs."
click at [542, 295] on ul "1.uzdevums 2.uzdevums 3.uzdevums 4.uzdevums 5.uzdevums 6.uzdevums 7.uzdevums" at bounding box center [441, 573] width 241 height 5573
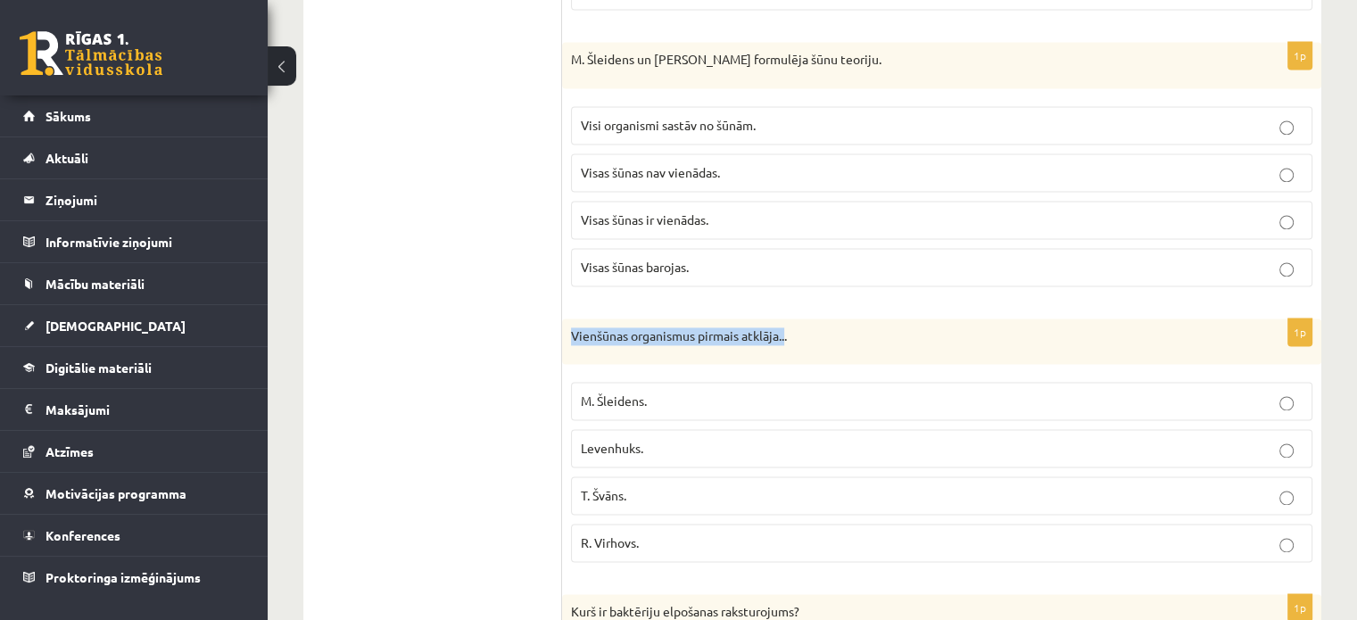
drag, startPoint x: 572, startPoint y: 316, endPoint x: 789, endPoint y: 314, distance: 216.8
click at [789, 318] on div "Vienšūnas organismus pirmais atklāja..." at bounding box center [941, 341] width 759 height 46
copy p "Vienšūnas organismus pirmais atklāja.."
drag, startPoint x: 860, startPoint y: 316, endPoint x: 866, endPoint y: 302, distance: 14.8
click at [861, 318] on div "Vienšūnas organismus pirmais atklāja..." at bounding box center [941, 341] width 759 height 46
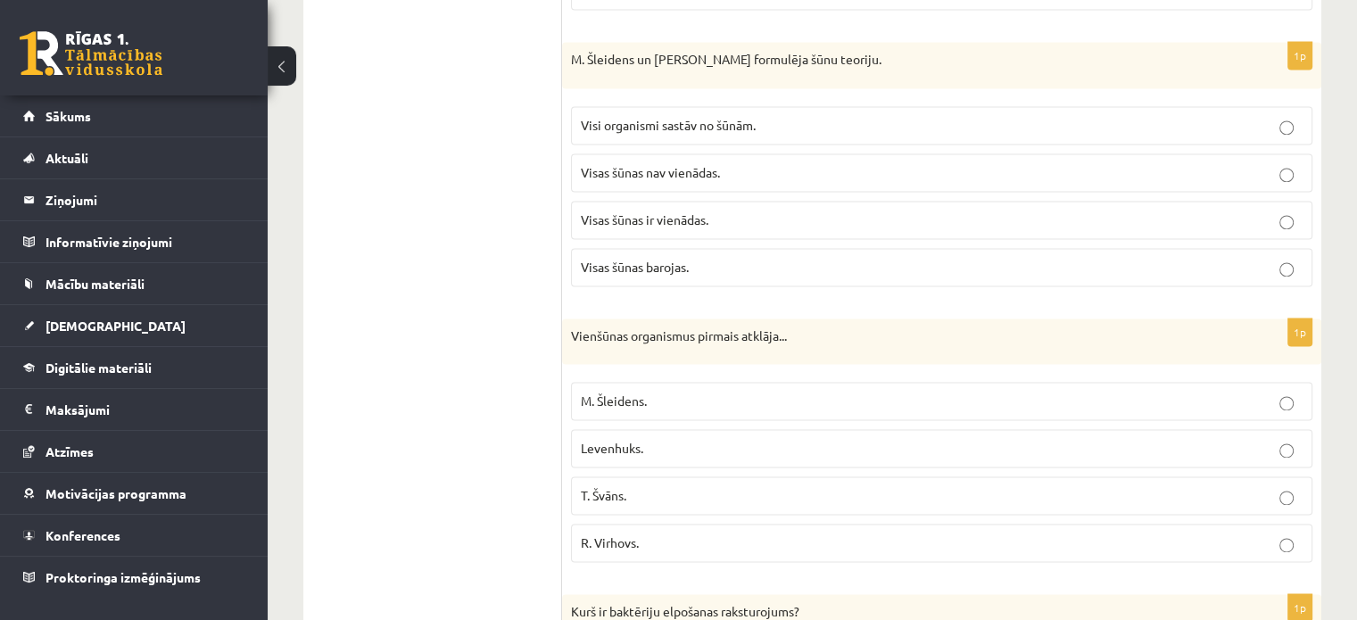
click at [685, 439] on p "Levenhuks." at bounding box center [942, 448] width 722 height 19
click at [496, 436] on ul "1.uzdevums 2.uzdevums 3.uzdevums 4.uzdevums 5.uzdevums 6.uzdevums 7.uzdevums" at bounding box center [441, 573] width 241 height 5573
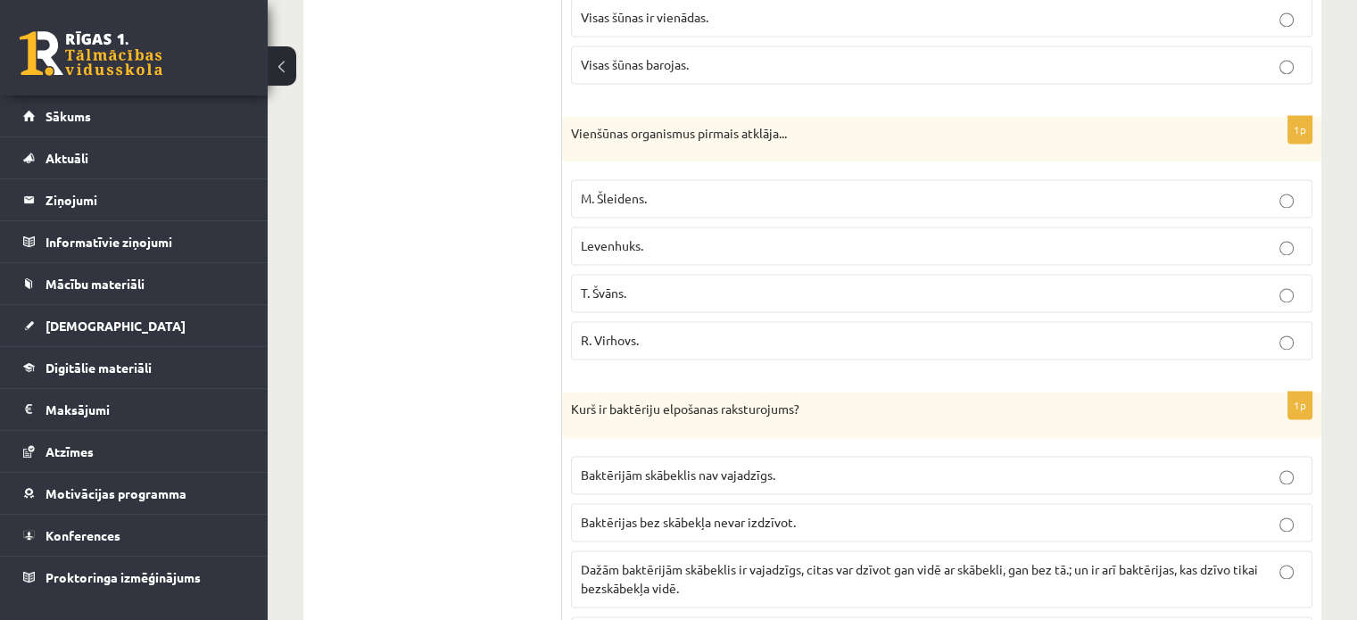
scroll to position [2855, 0]
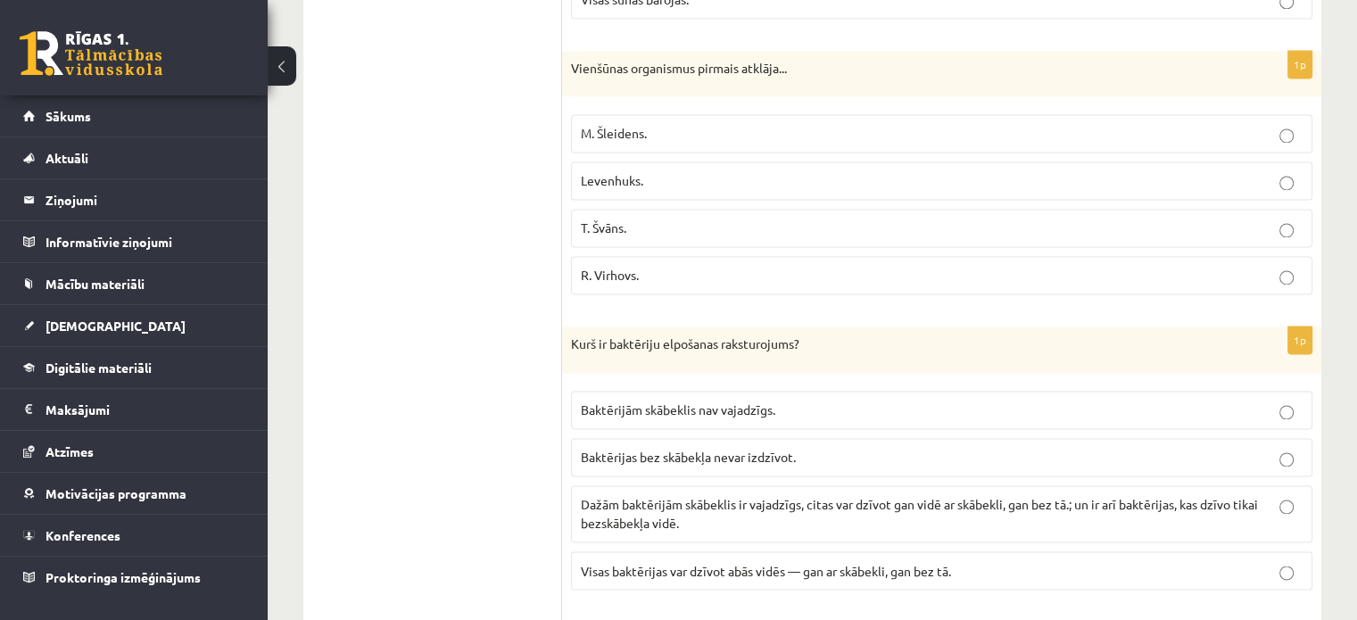
click at [739, 502] on p "Dažām baktērijām skābeklis ir vajadzīgs, citas var dzīvot gan vidē ar skābekli,…" at bounding box center [942, 513] width 722 height 37
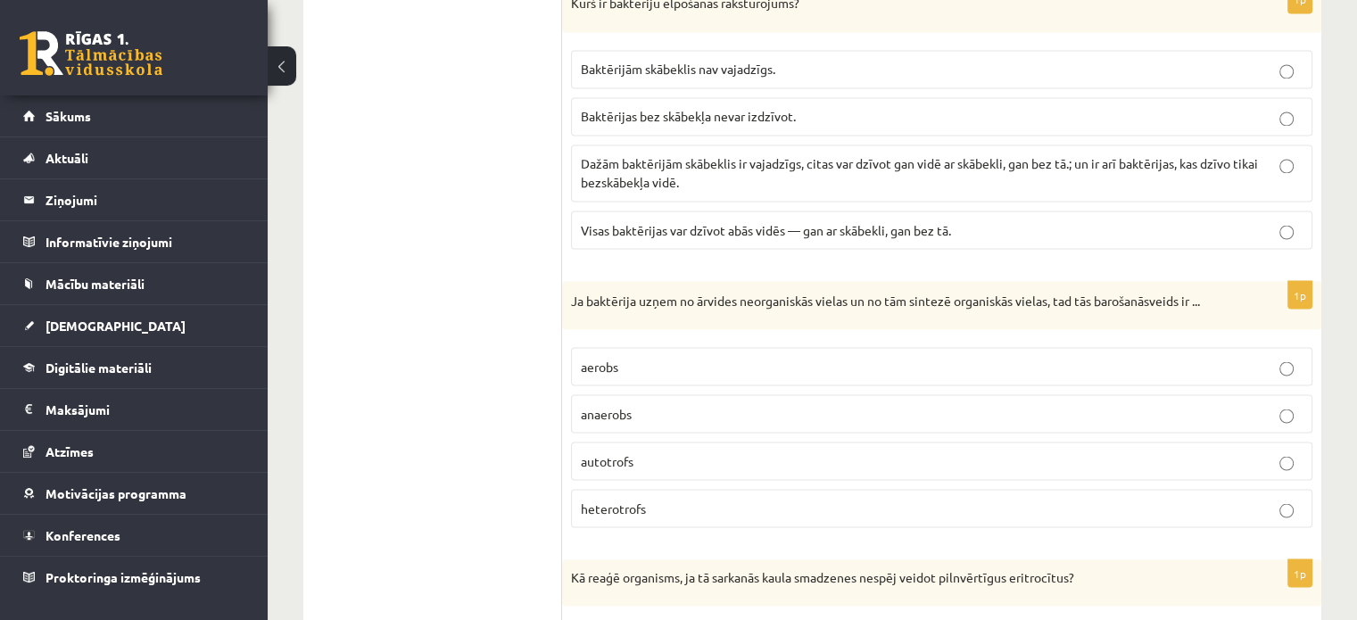
scroll to position [3212, 0]
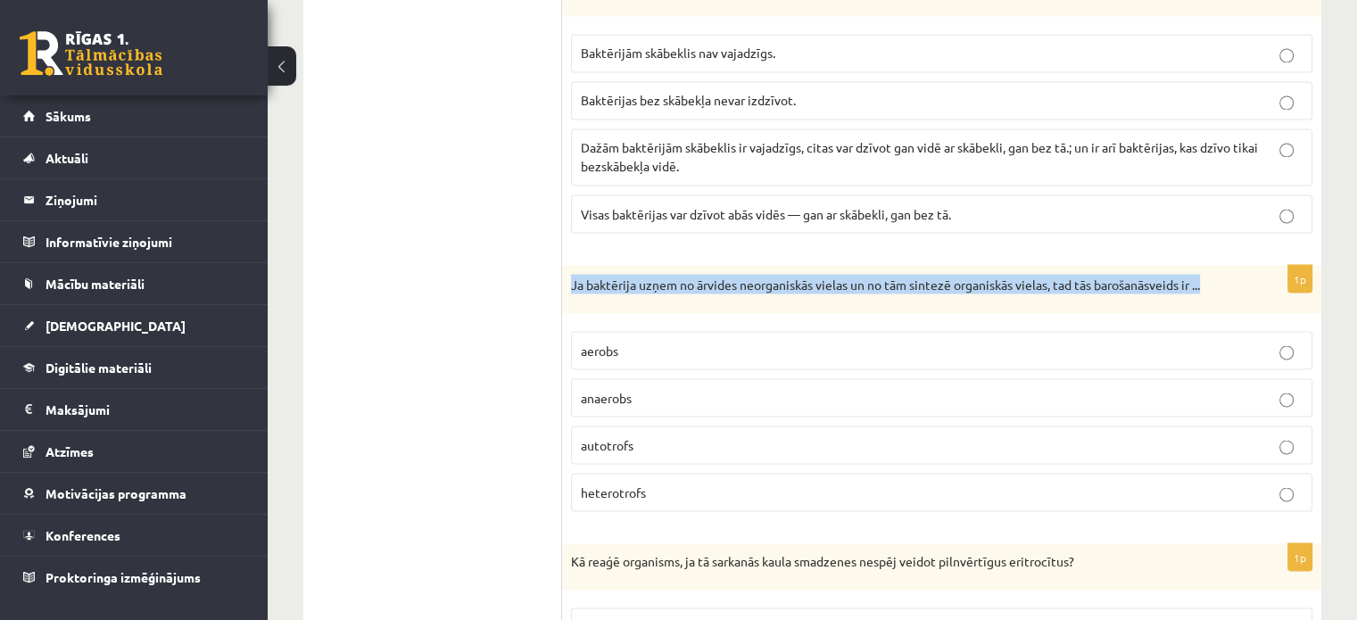
drag, startPoint x: 571, startPoint y: 265, endPoint x: 1226, endPoint y: 271, distance: 654.8
click at [1228, 275] on div "Ja baktērija uzņem no ārvides neorganiskās vielas un no tām sintezē organiskās …" at bounding box center [941, 289] width 759 height 48
copy p "Ja baktērija uzņem no ārvides neorganiskās vielas un no tām sintezē organiskās …"
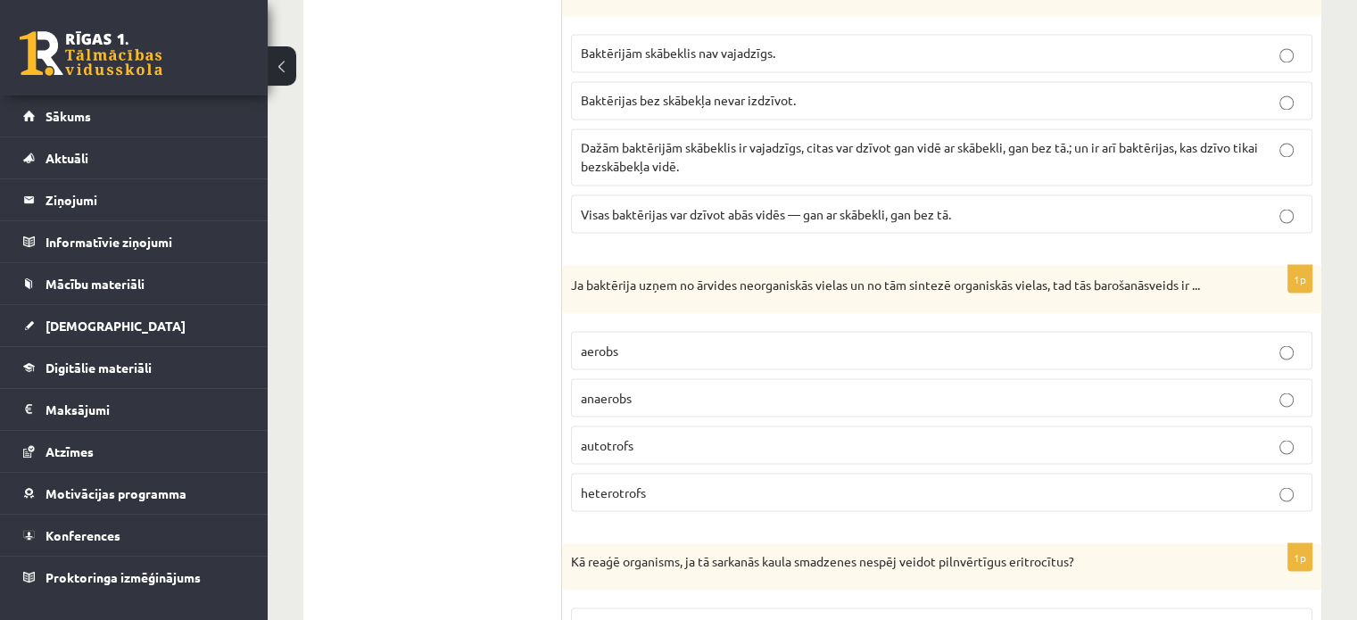
click at [614, 436] on span "autotrofs" at bounding box center [607, 444] width 53 height 16
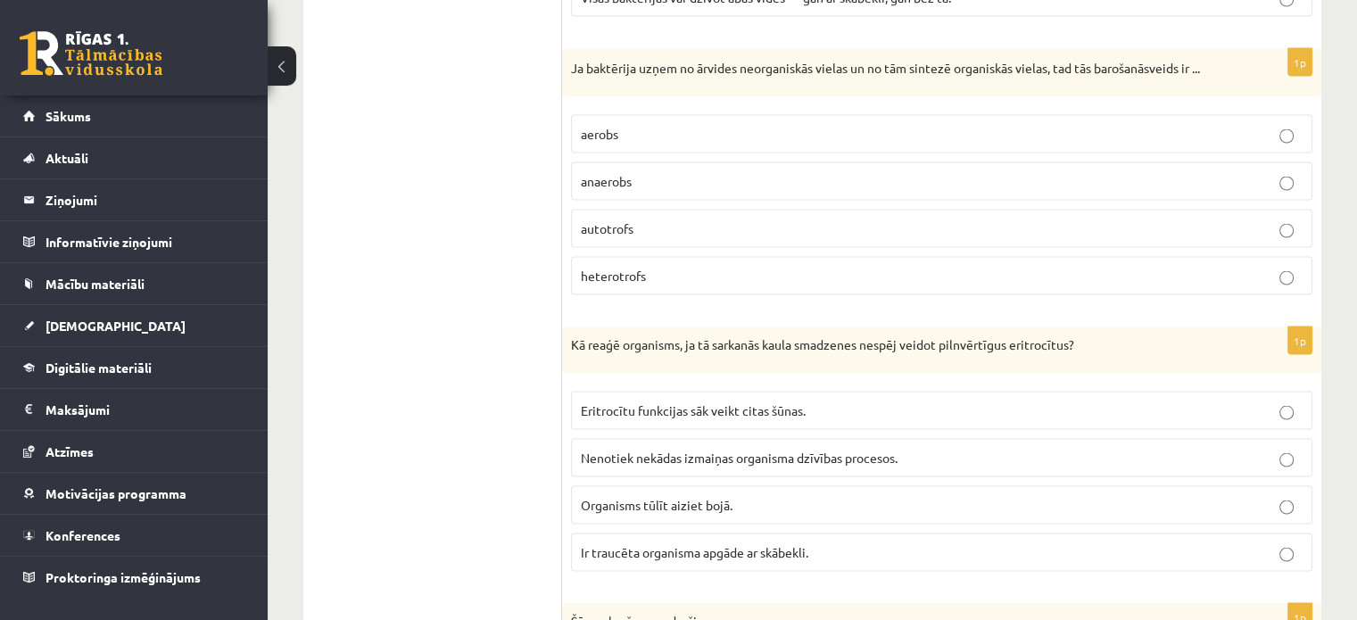
scroll to position [3479, 0]
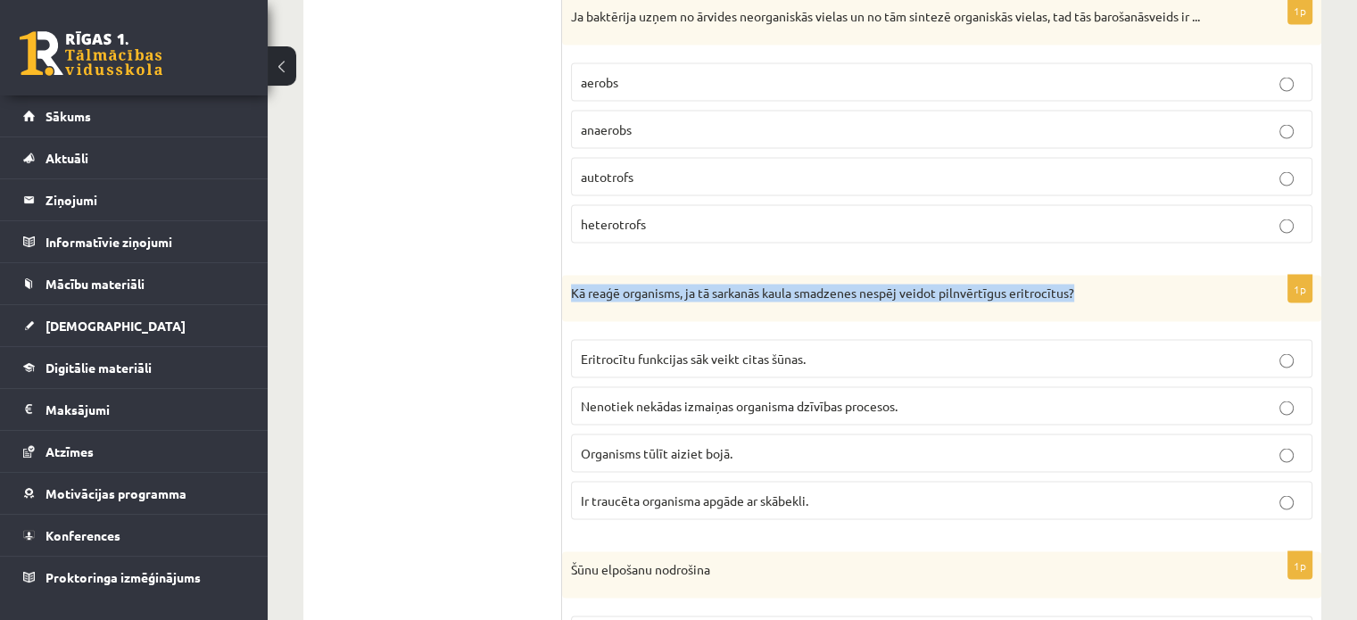
drag, startPoint x: 575, startPoint y: 270, endPoint x: 1076, endPoint y: 277, distance: 501.4
click at [1086, 277] on div "Kā reaģē organisms, ja tā sarkanās kaula smadzenes nespēj veidot pilnvērtīgus e…" at bounding box center [941, 299] width 759 height 46
copy p "Kā reaģē organisms, ja tā sarkanās kaula smadzenes nespēj veidot pilnvērtīgus e…"
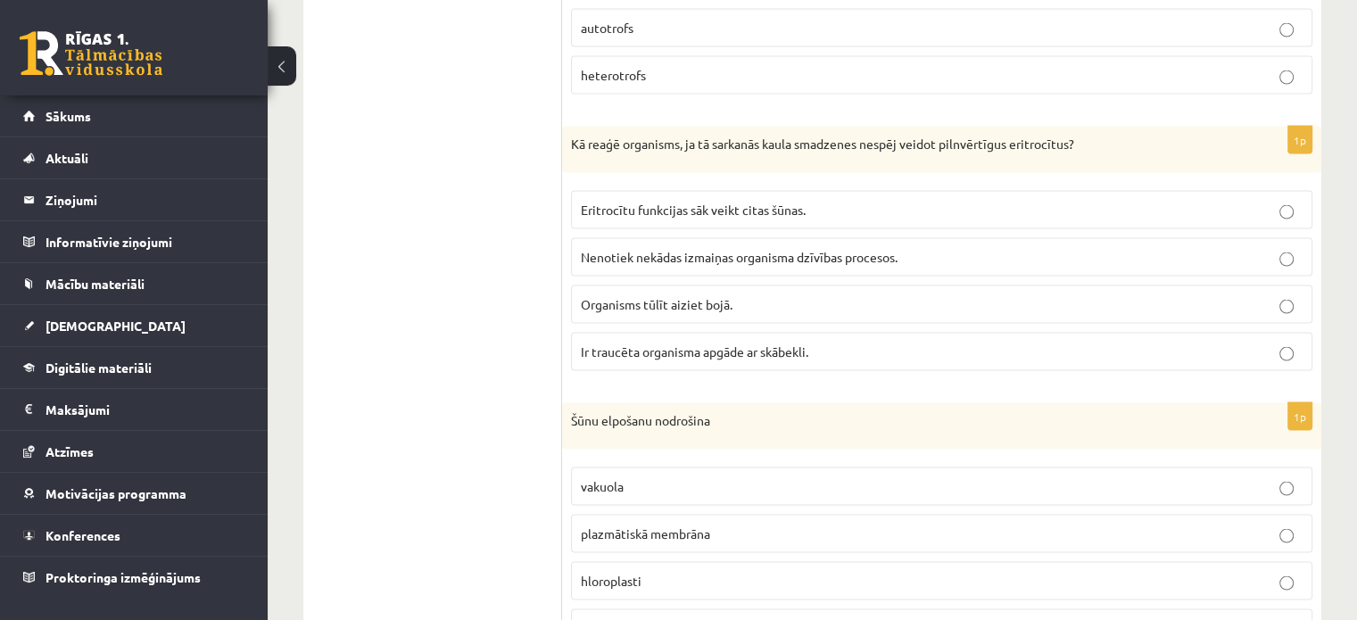
scroll to position [3568, 0]
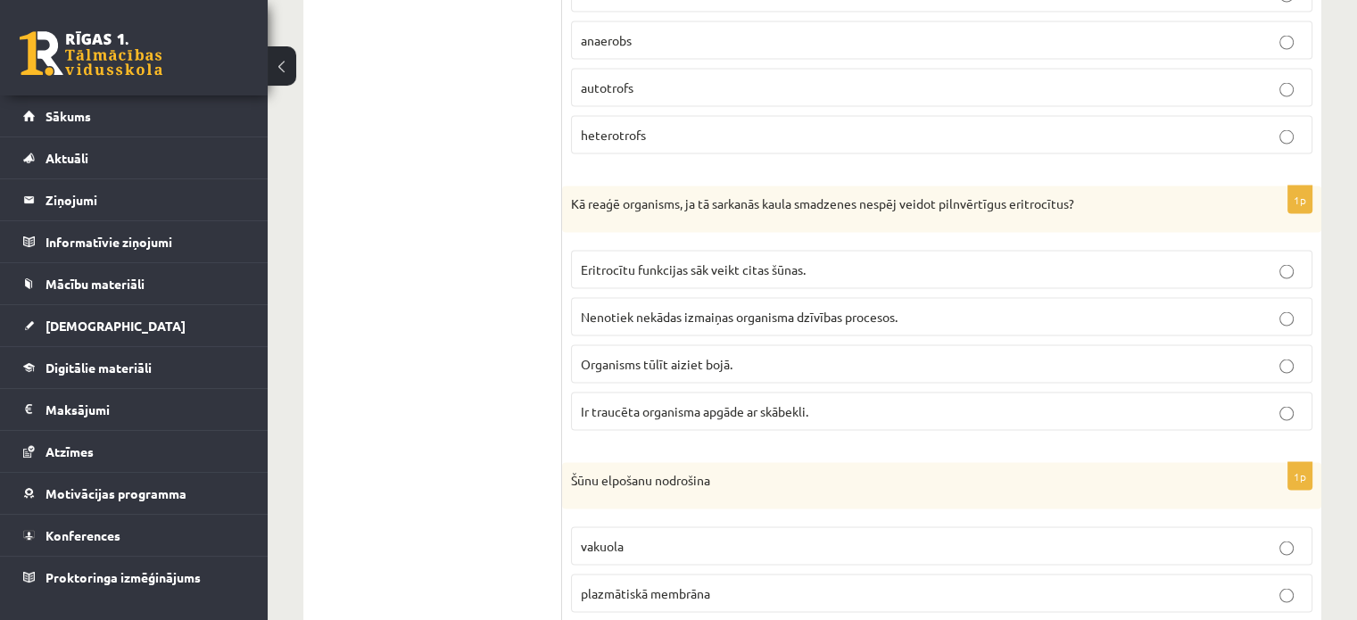
click at [682, 403] on span "Ir traucēta organisma apgāde ar skābekli." at bounding box center [694, 411] width 227 height 16
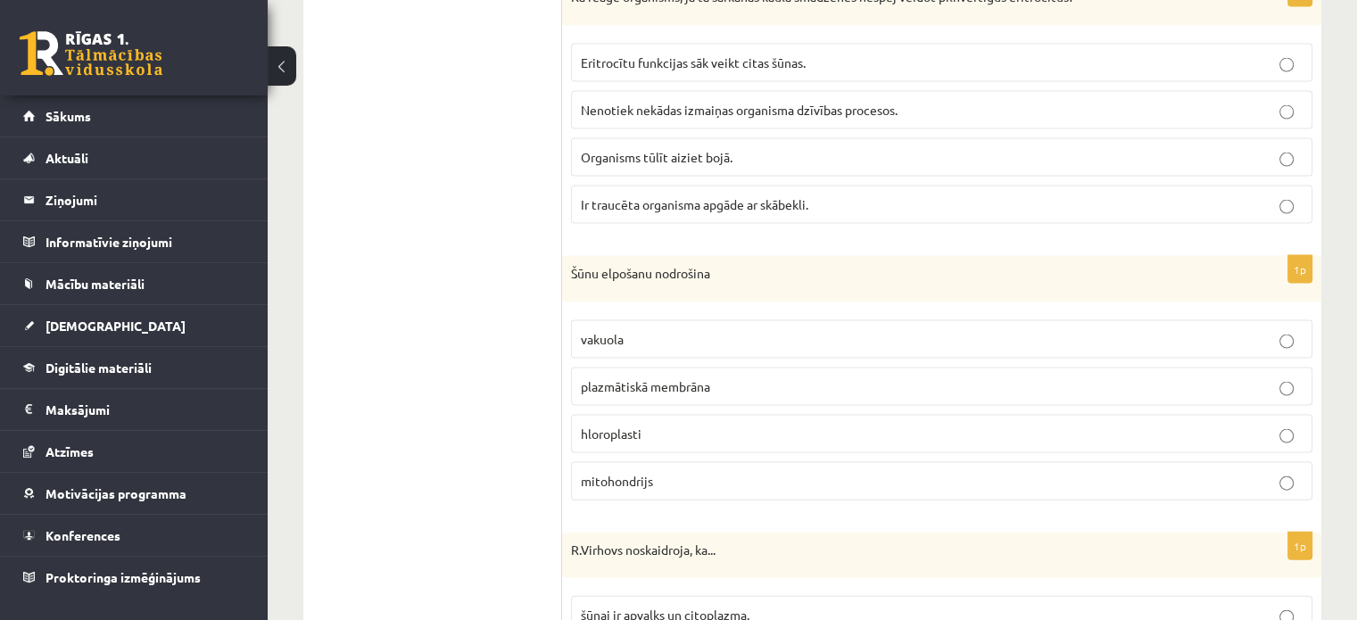
scroll to position [3747, 0]
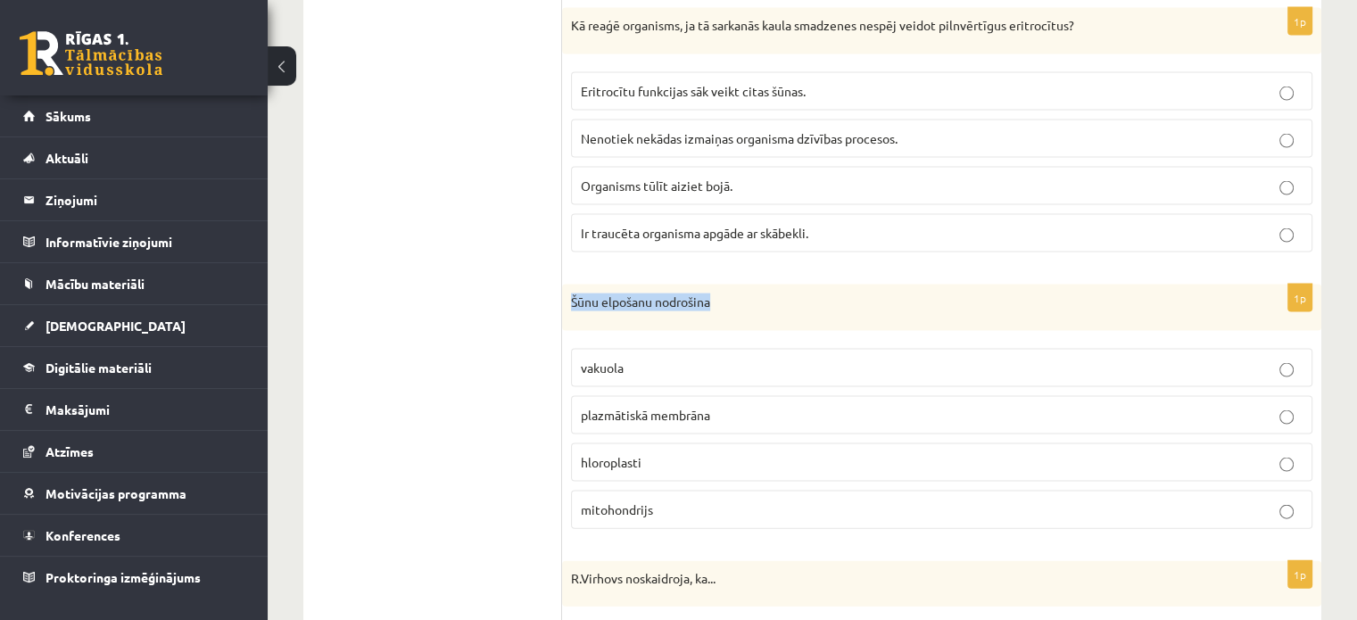
drag, startPoint x: 573, startPoint y: 277, endPoint x: 715, endPoint y: 277, distance: 142.7
click at [717, 285] on div "Šūnu elpošanu nodrošina" at bounding box center [941, 308] width 759 height 46
copy p "Šūnu elpošanu nodrošina"
click at [632, 501] on span "mitohondrijs" at bounding box center [617, 509] width 72 height 16
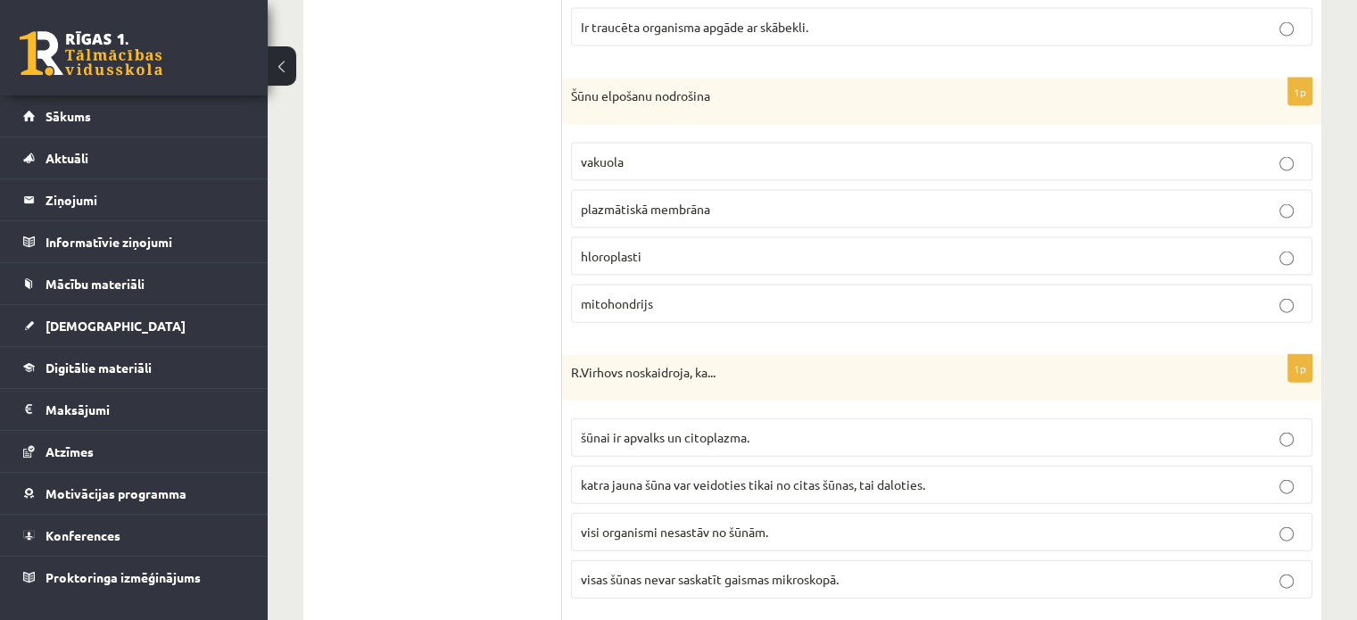
scroll to position [4014, 0]
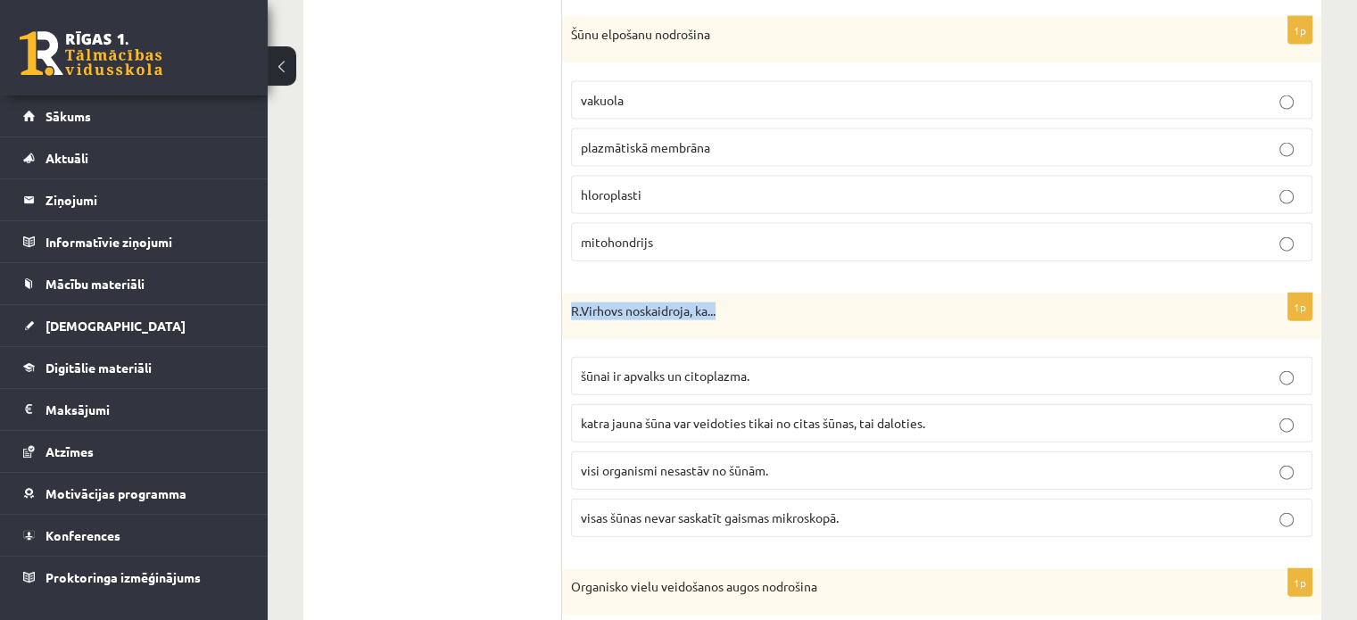
drag, startPoint x: 575, startPoint y: 283, endPoint x: 718, endPoint y: 297, distance: 143.4
click at [721, 297] on div "R.Virhovs noskaidroja, ka..." at bounding box center [941, 316] width 759 height 46
copy p "R.Virhovs noskaidroja, ka..."
click at [756, 300] on div "R.Virhovs noskaidroja, ka..." at bounding box center [941, 316] width 759 height 46
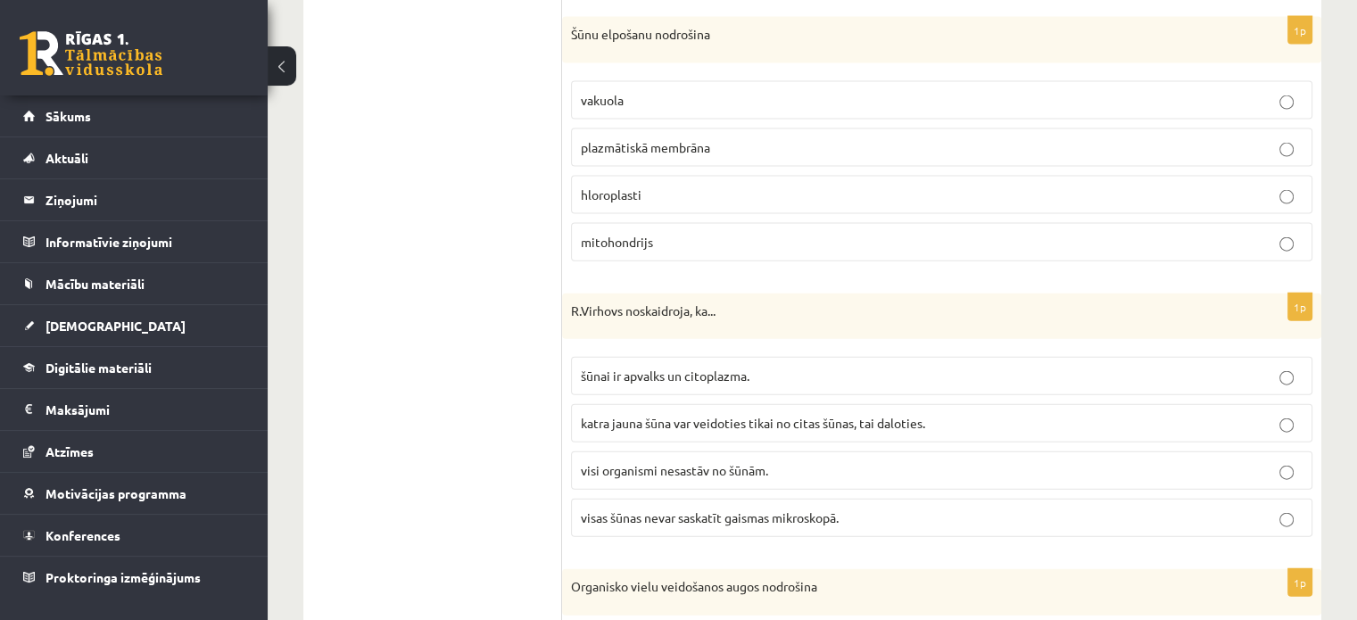
click at [632, 415] on span "katra jauna šūna var veidoties tikai no citas šūnas, tai daloties." at bounding box center [753, 423] width 344 height 16
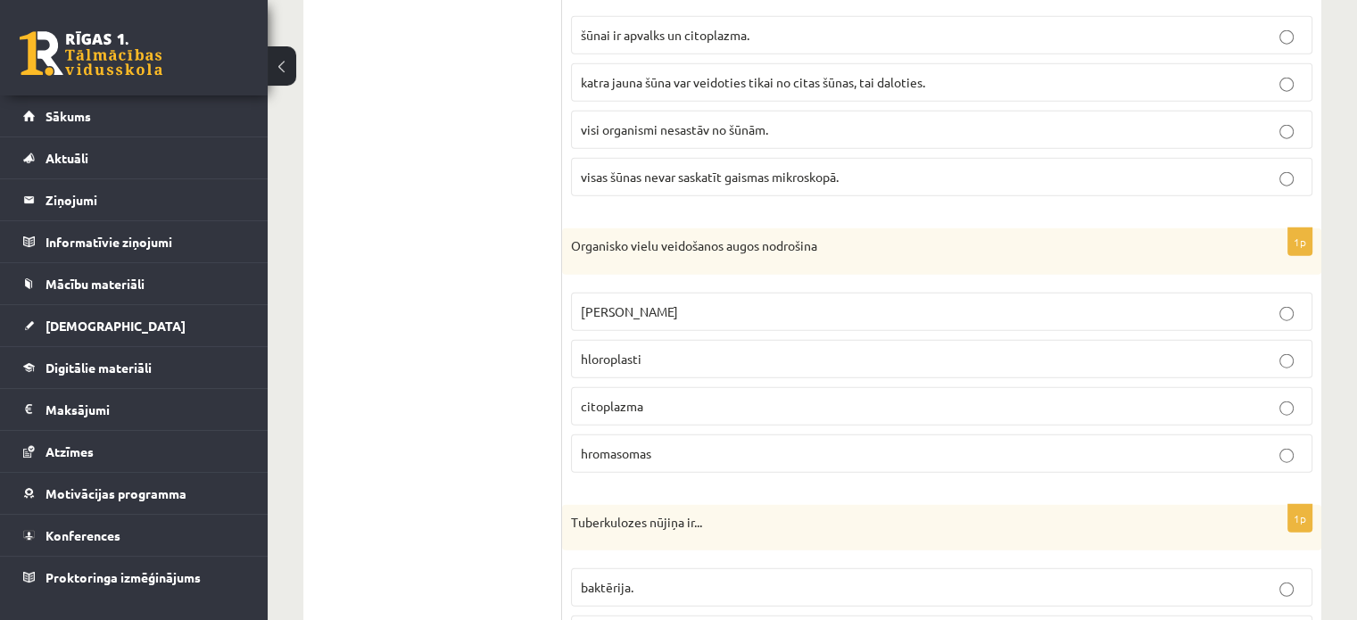
scroll to position [4371, 0]
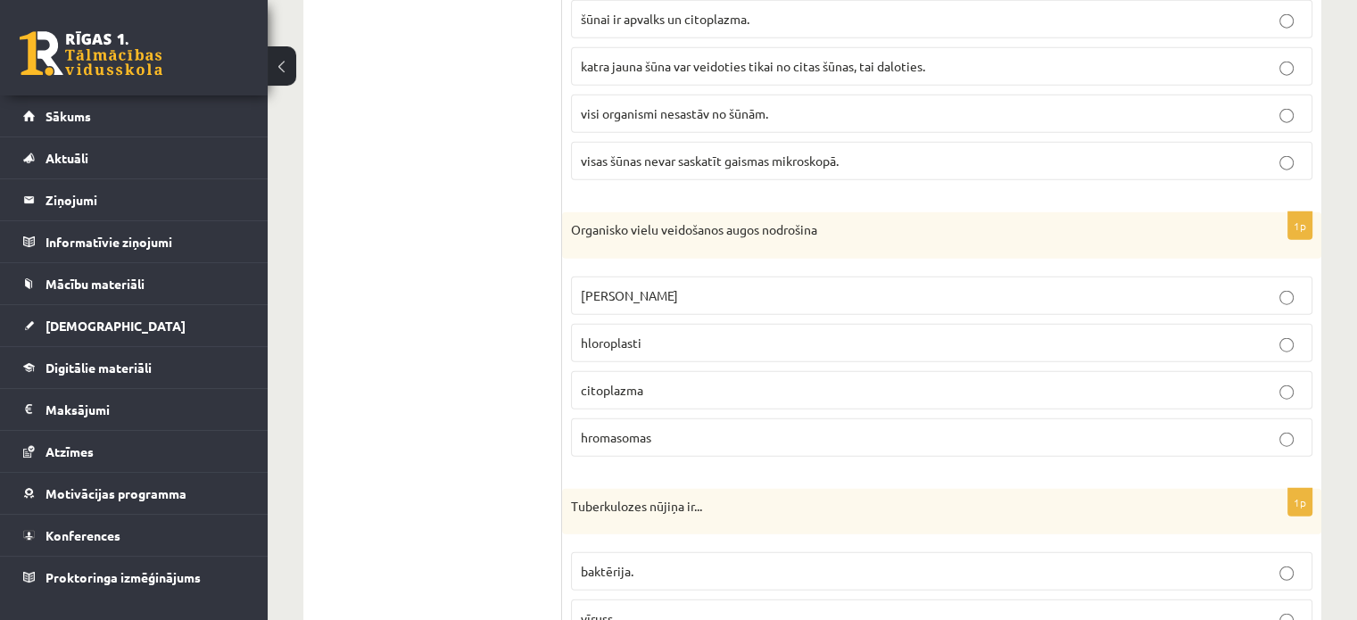
click at [657, 334] on p "hloroplasti" at bounding box center [942, 343] width 722 height 19
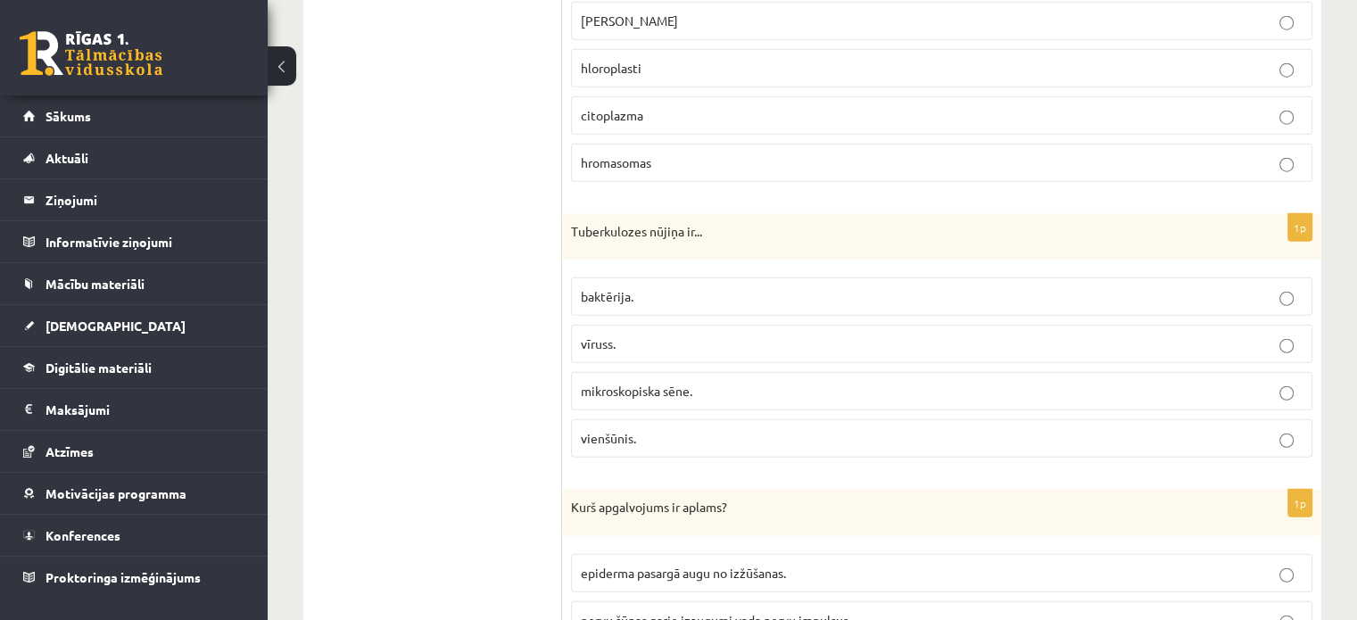
scroll to position [4728, 0]
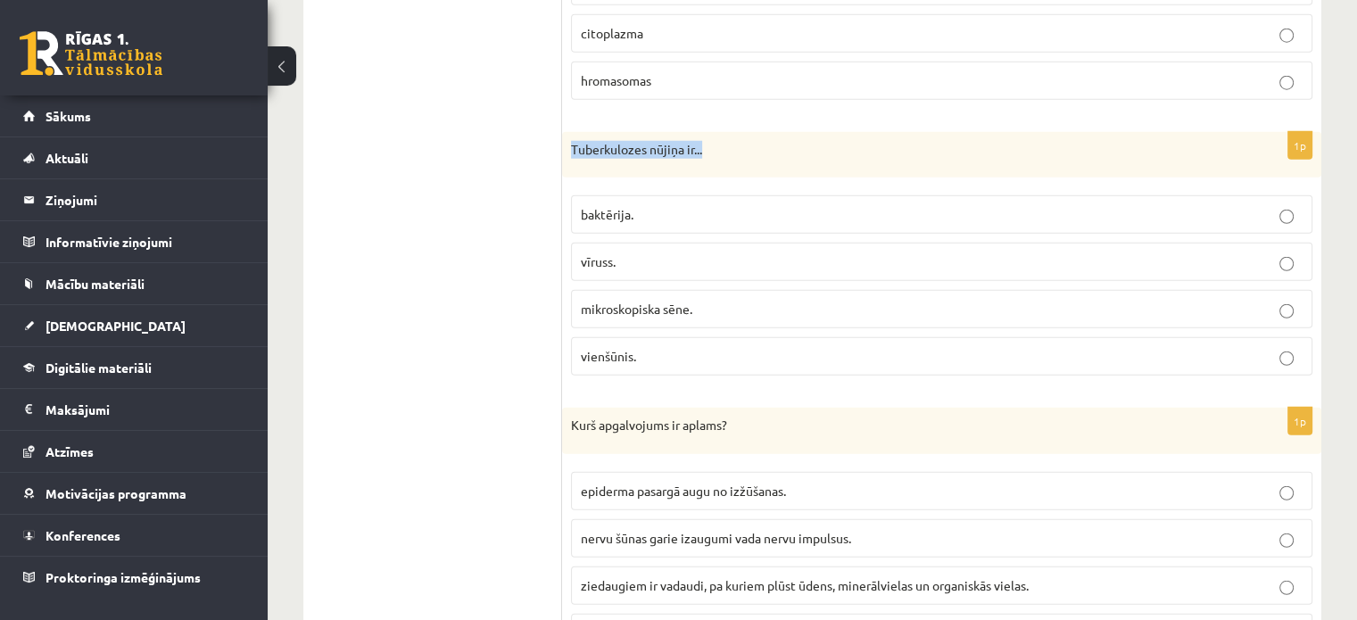
drag, startPoint x: 567, startPoint y: 124, endPoint x: 703, endPoint y: 117, distance: 135.8
click at [703, 132] on div "Tuberkulozes nūjiņa ir..." at bounding box center [941, 155] width 759 height 46
copy p "Tuberkulozes nūjiņa ir..."
click at [650, 205] on p "baktērija." at bounding box center [942, 214] width 722 height 19
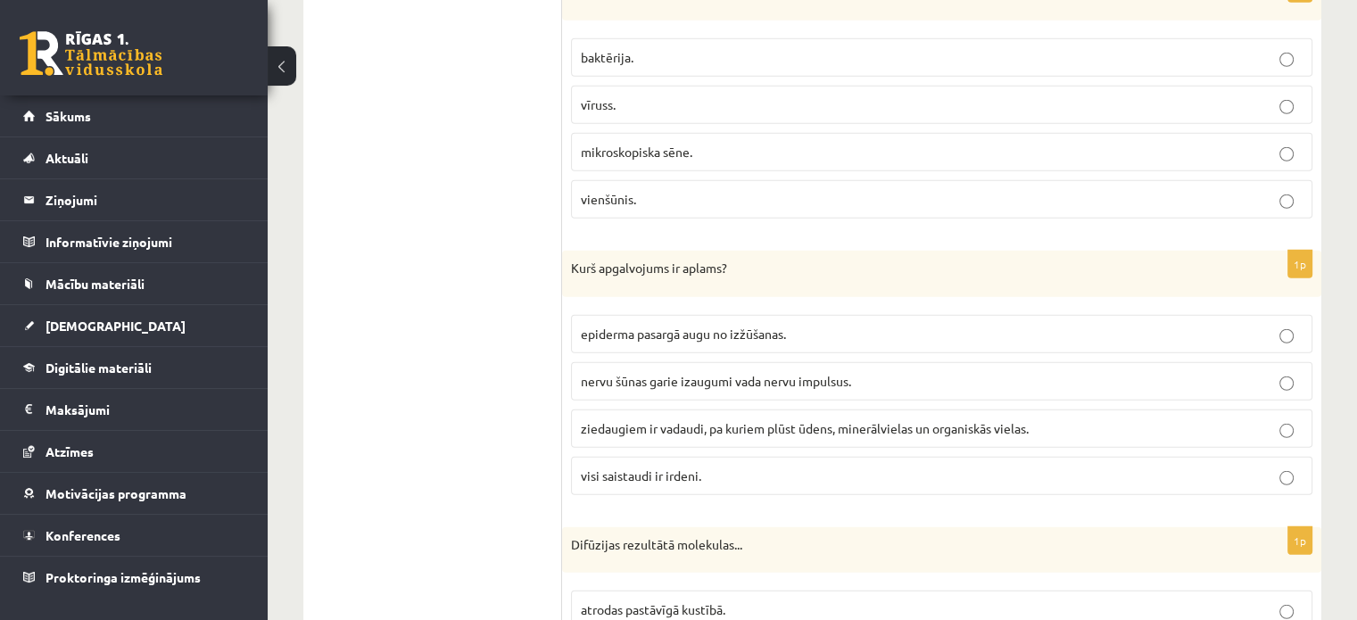
scroll to position [4817, 0]
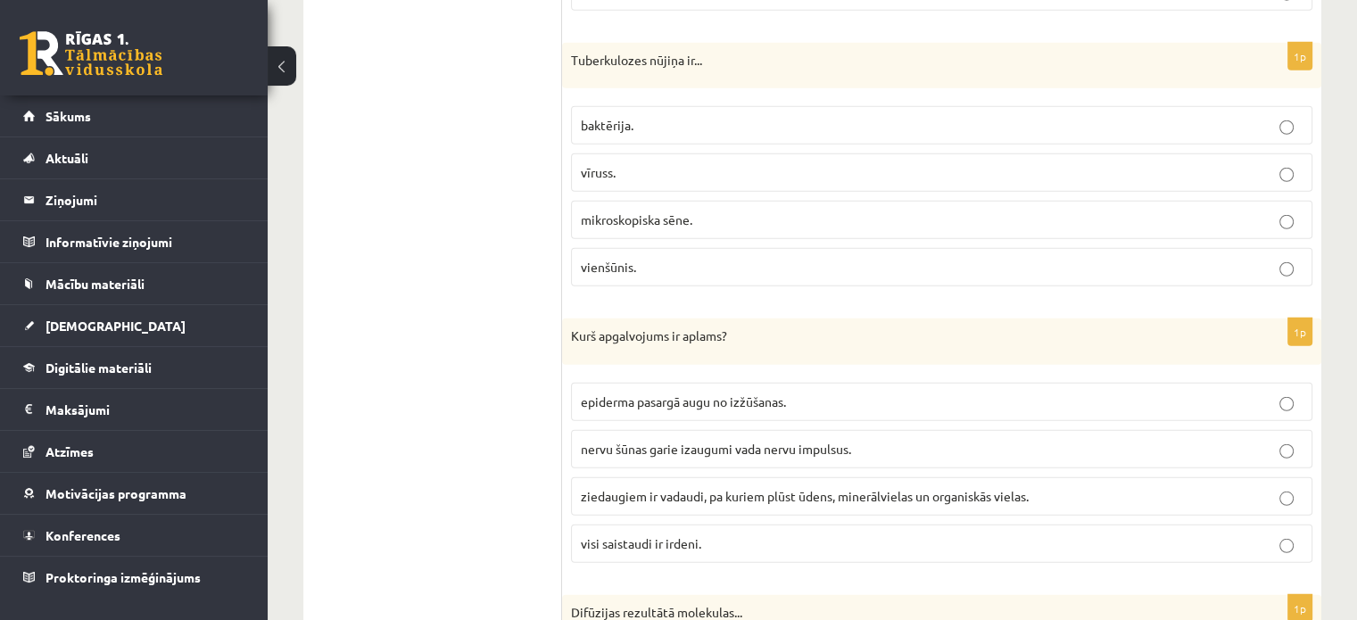
click at [806, 488] on span "ziedaugiem ir vadaudi, pa kuriem plūst ūdens, minerālvielas un organiskās viela…" at bounding box center [805, 496] width 448 height 16
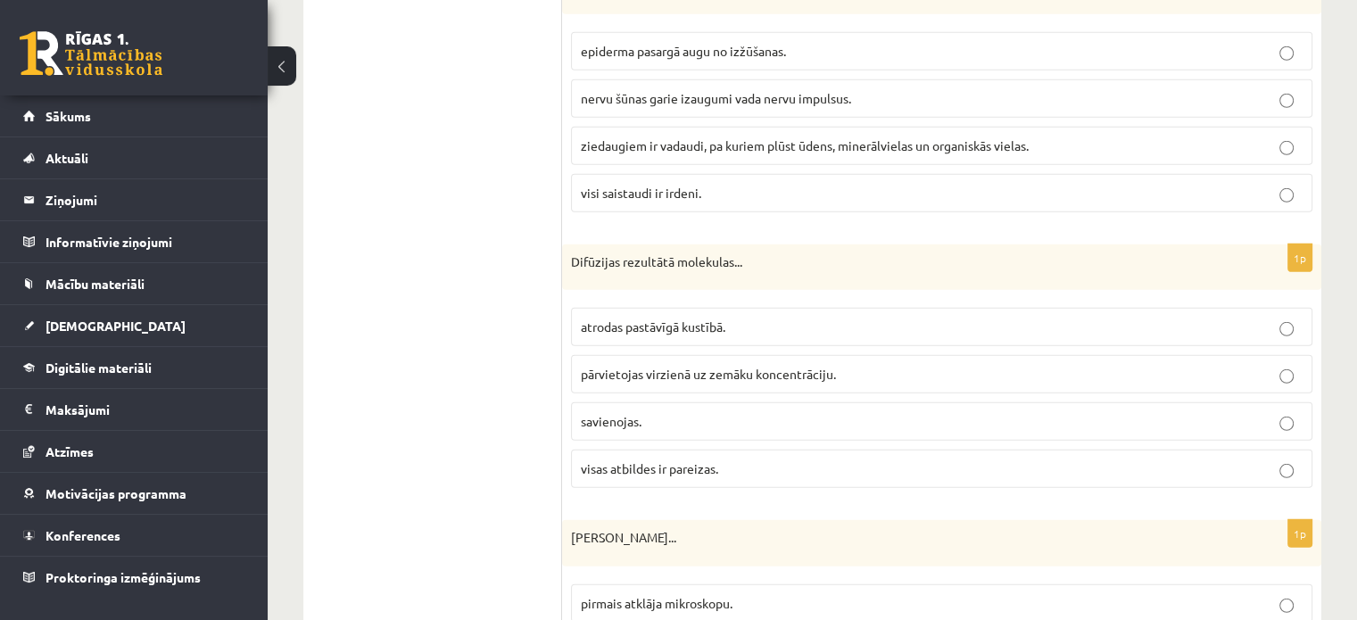
scroll to position [5174, 0]
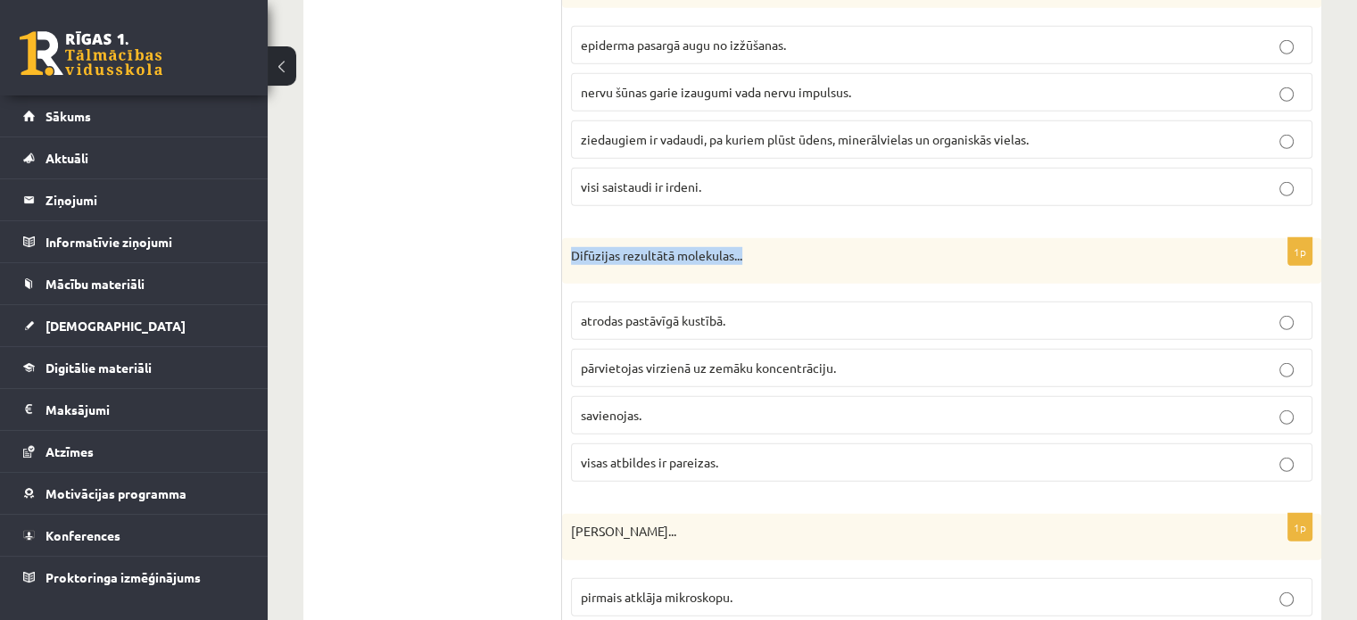
drag, startPoint x: 575, startPoint y: 224, endPoint x: 743, endPoint y: 221, distance: 168.6
click at [743, 247] on p "Difūzijas rezultātā molekulas..." at bounding box center [897, 256] width 652 height 18
copy p "Difūzijas rezultātā molekulas..."
click at [674, 454] on span "visas atbildes ir pareizas." at bounding box center [649, 462] width 137 height 16
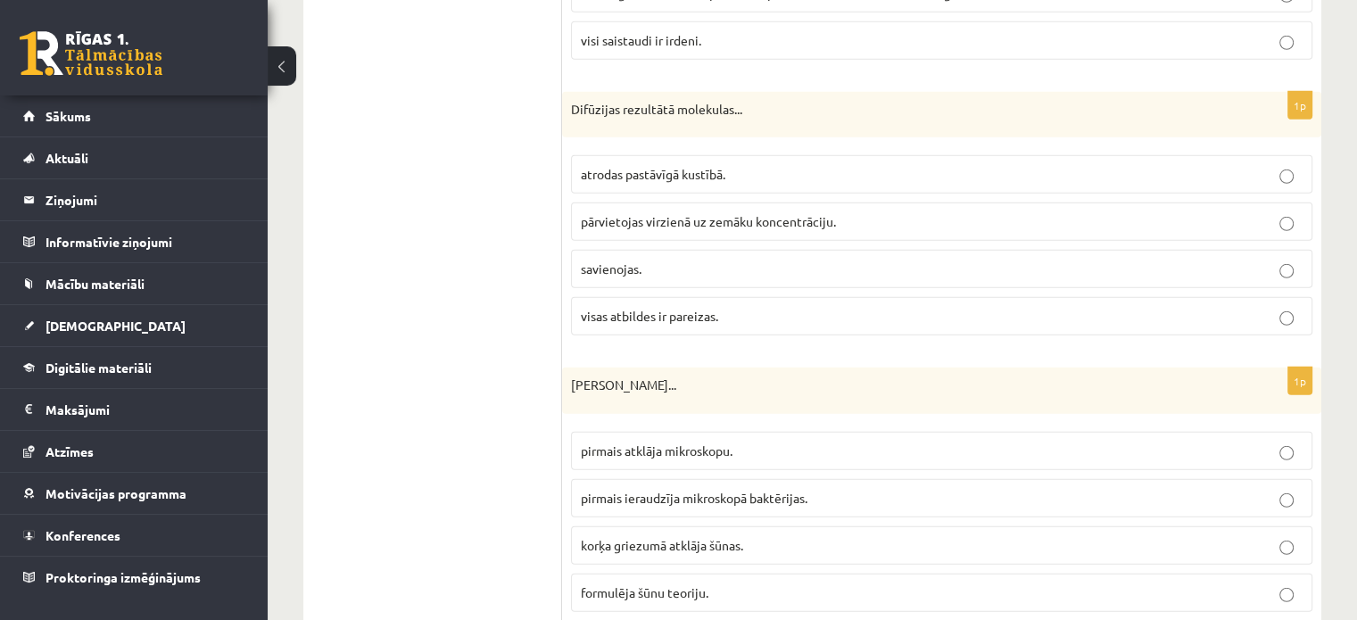
scroll to position [5353, 0]
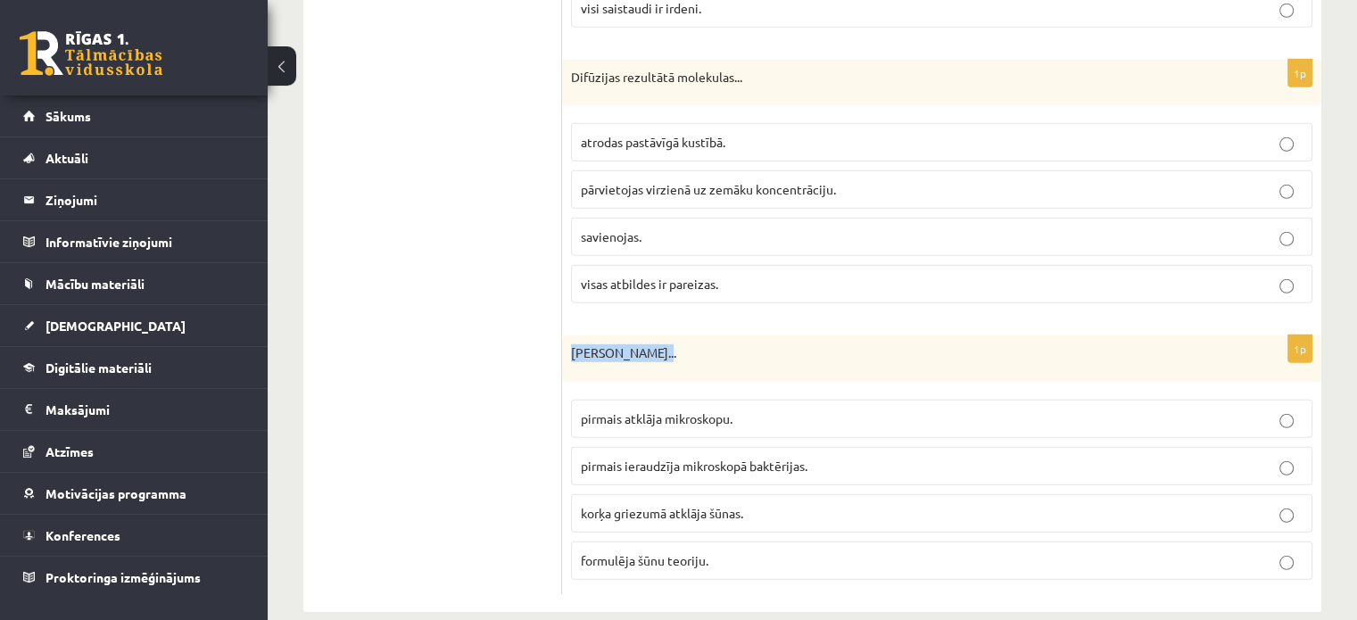
drag, startPoint x: 570, startPoint y: 319, endPoint x: 657, endPoint y: 331, distance: 87.3
click at [659, 335] on div "Roberts Huks..." at bounding box center [941, 358] width 759 height 46
click at [674, 344] on p "Roberts Huks..." at bounding box center [897, 353] width 652 height 18
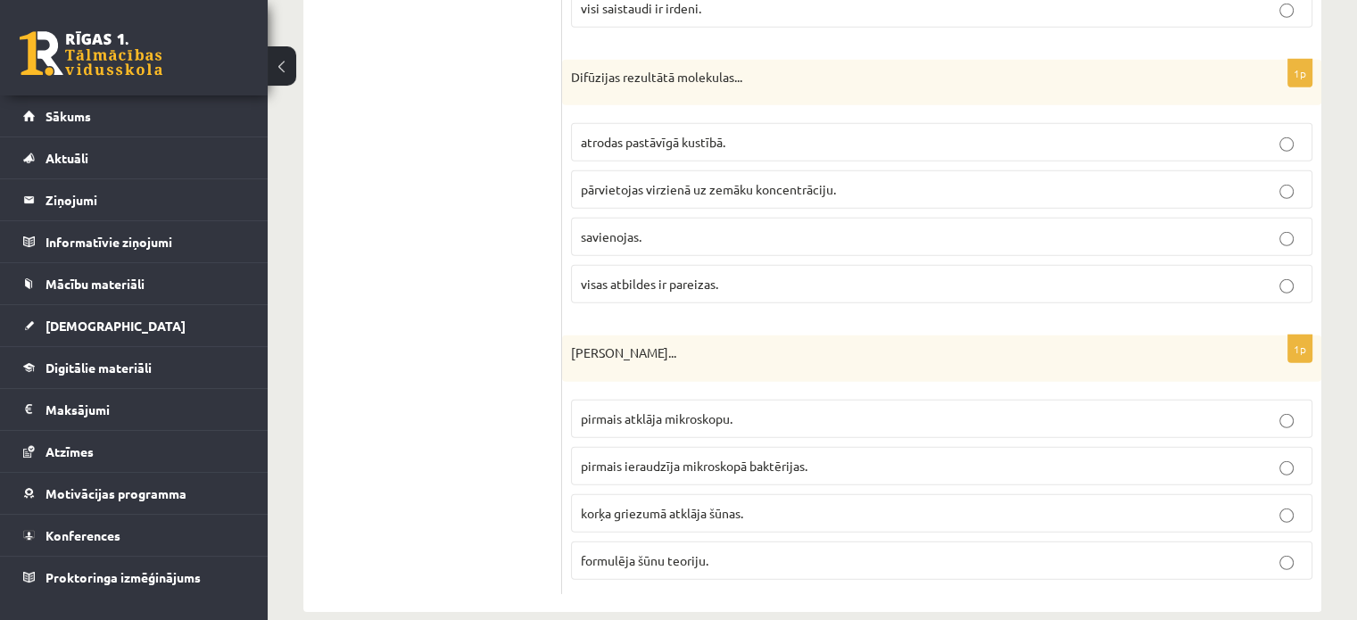
click at [714, 505] on span "korķa griezumā atklāja šūnas." at bounding box center [662, 513] width 162 height 16
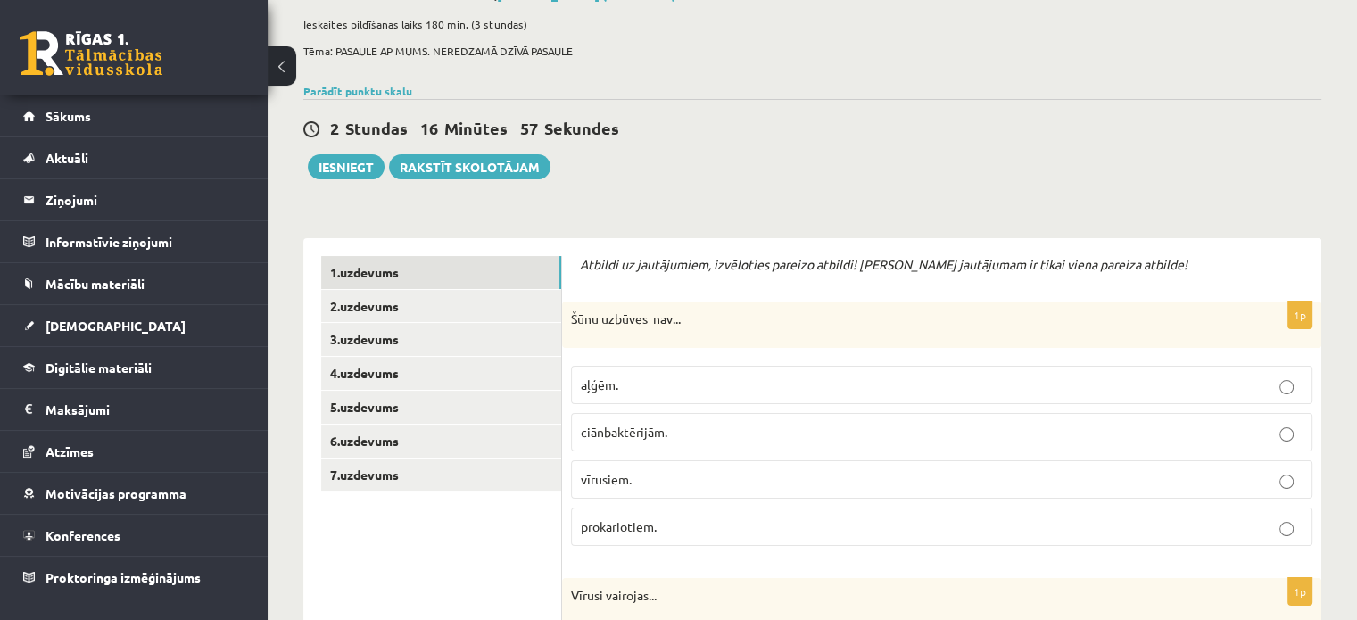
scroll to position [178, 0]
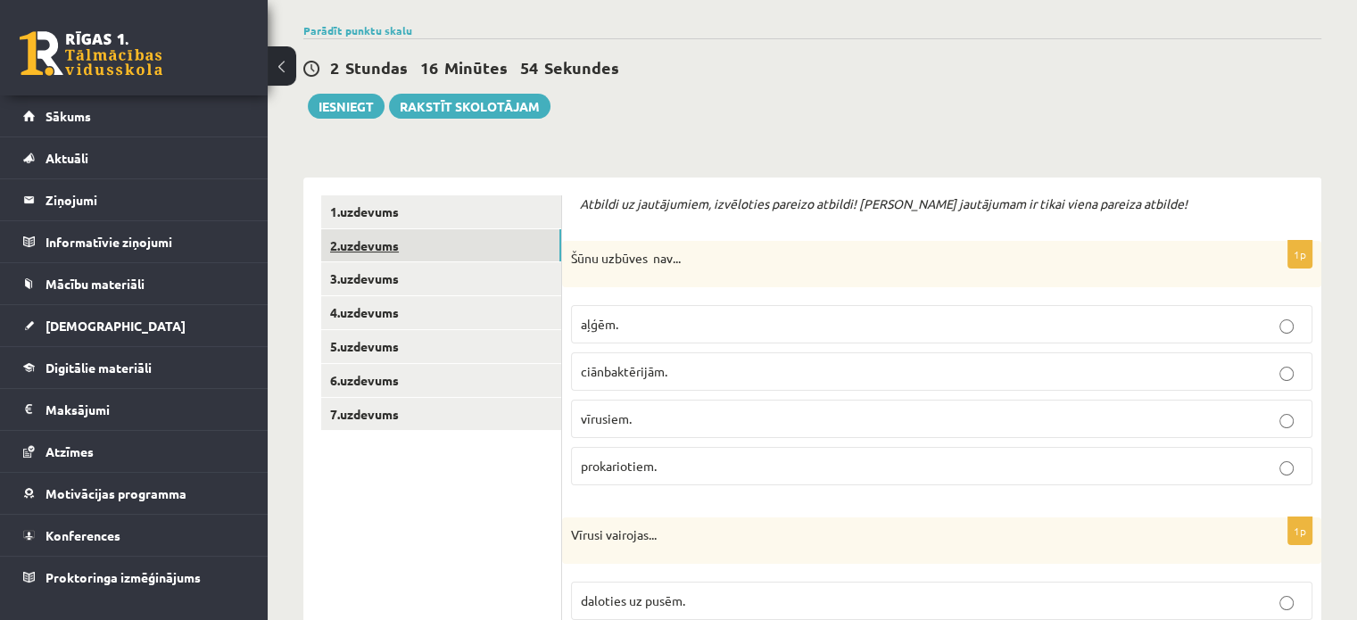
click at [507, 238] on link "2.uzdevums" at bounding box center [441, 245] width 240 height 33
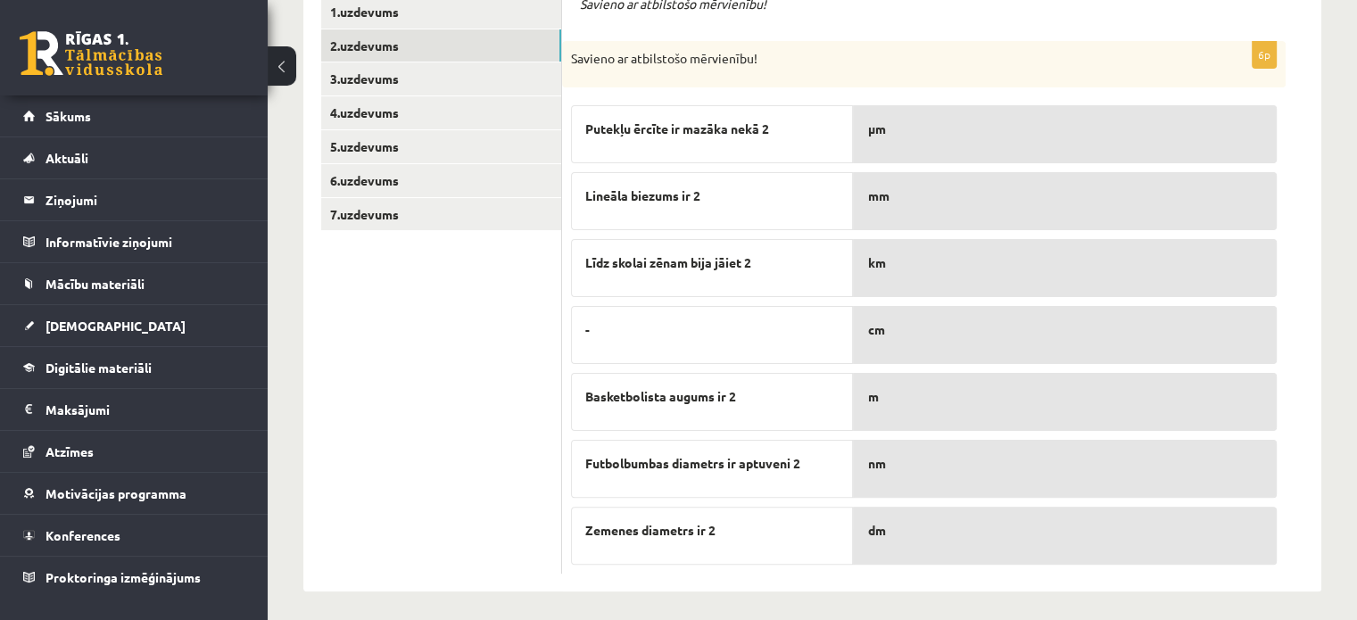
scroll to position [384, 0]
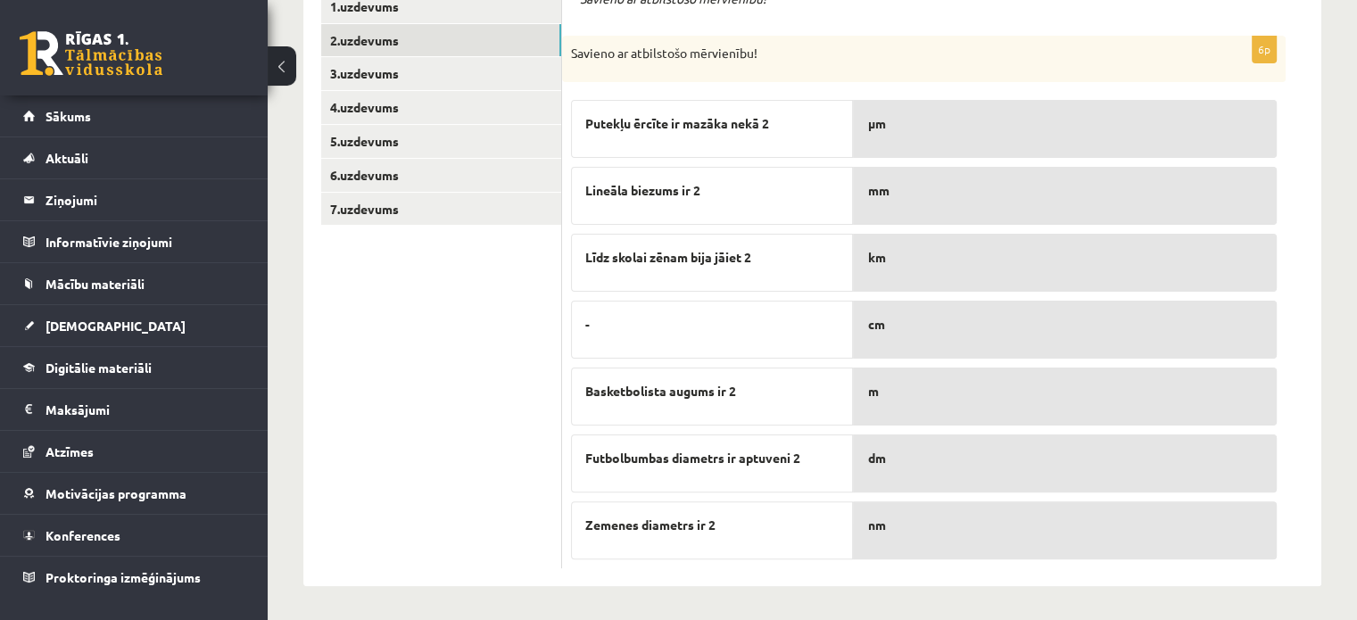
click at [794, 324] on p "-" at bounding box center [711, 324] width 253 height 19
click at [886, 326] on p "cm" at bounding box center [1064, 324] width 395 height 19
click at [764, 320] on p "-" at bounding box center [711, 324] width 253 height 19
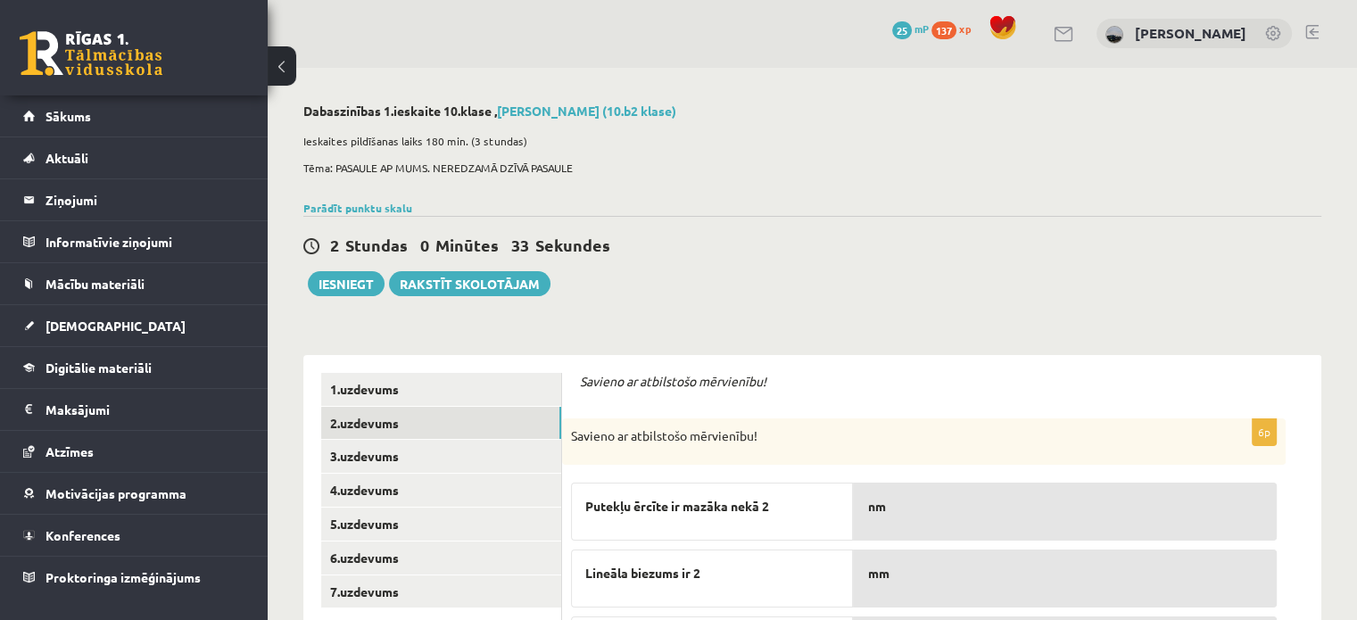
scroll to position [0, 0]
click at [819, 327] on div "Dabaszinības 1.ieskaite 10.klase , Haralds Zemišs (10.b2 klase) Ieskaites pildī…" at bounding box center [812, 537] width 1089 height 937
click at [467, 449] on link "3.uzdevums" at bounding box center [441, 457] width 240 height 33
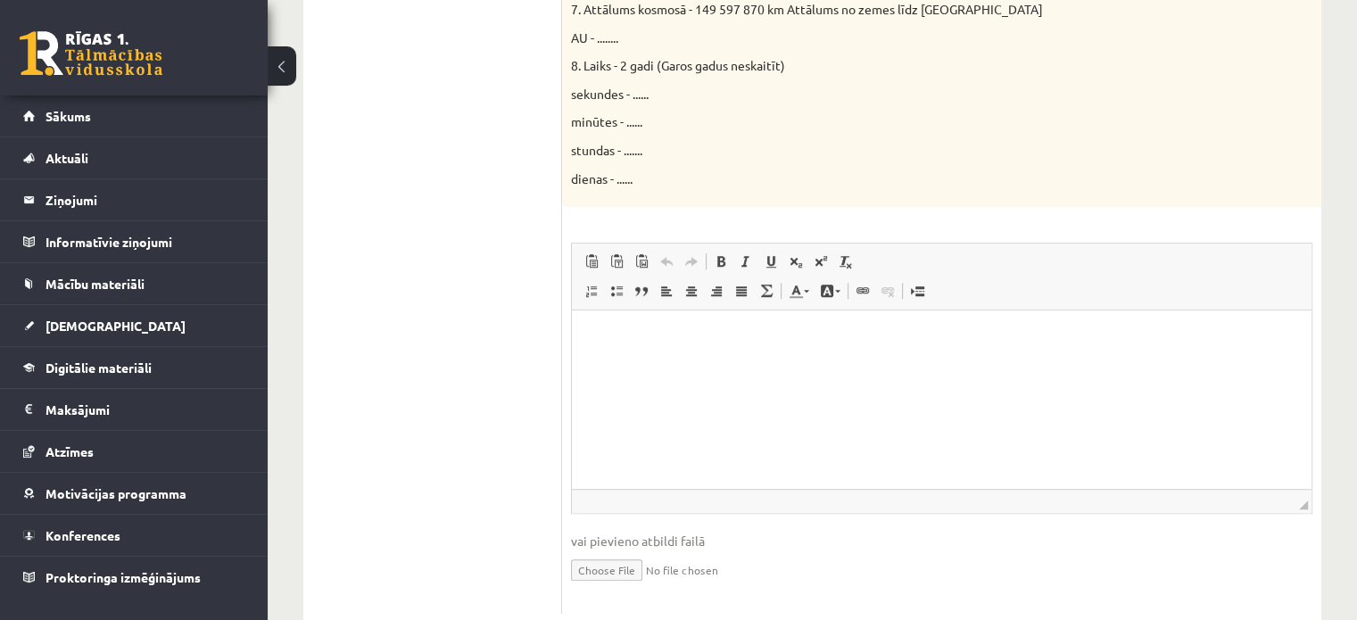
scroll to position [1088, 0]
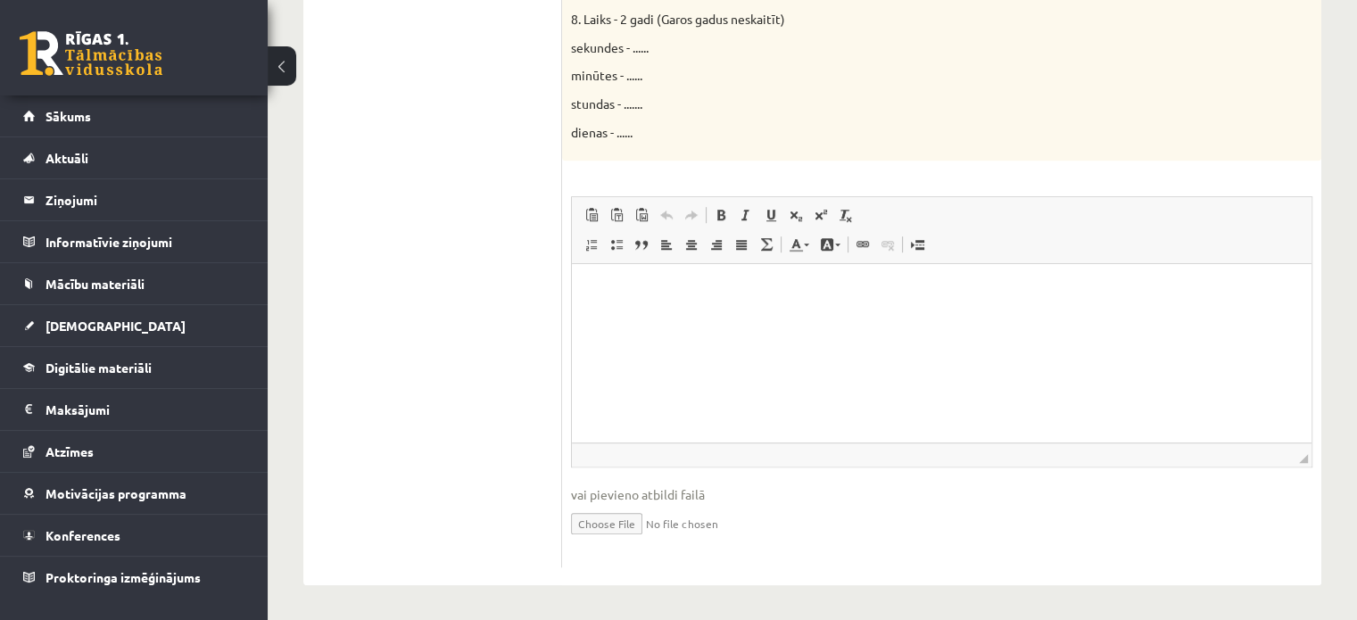
click at [678, 312] on html at bounding box center [942, 291] width 740 height 54
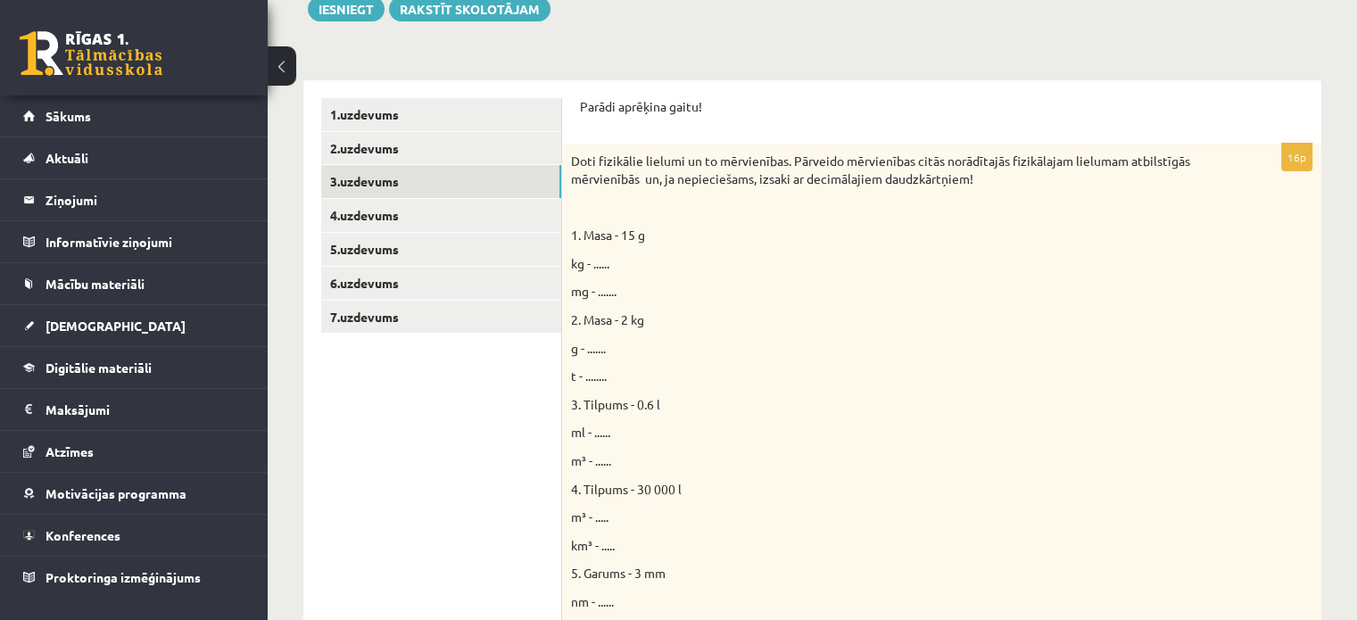
scroll to position [285, 0]
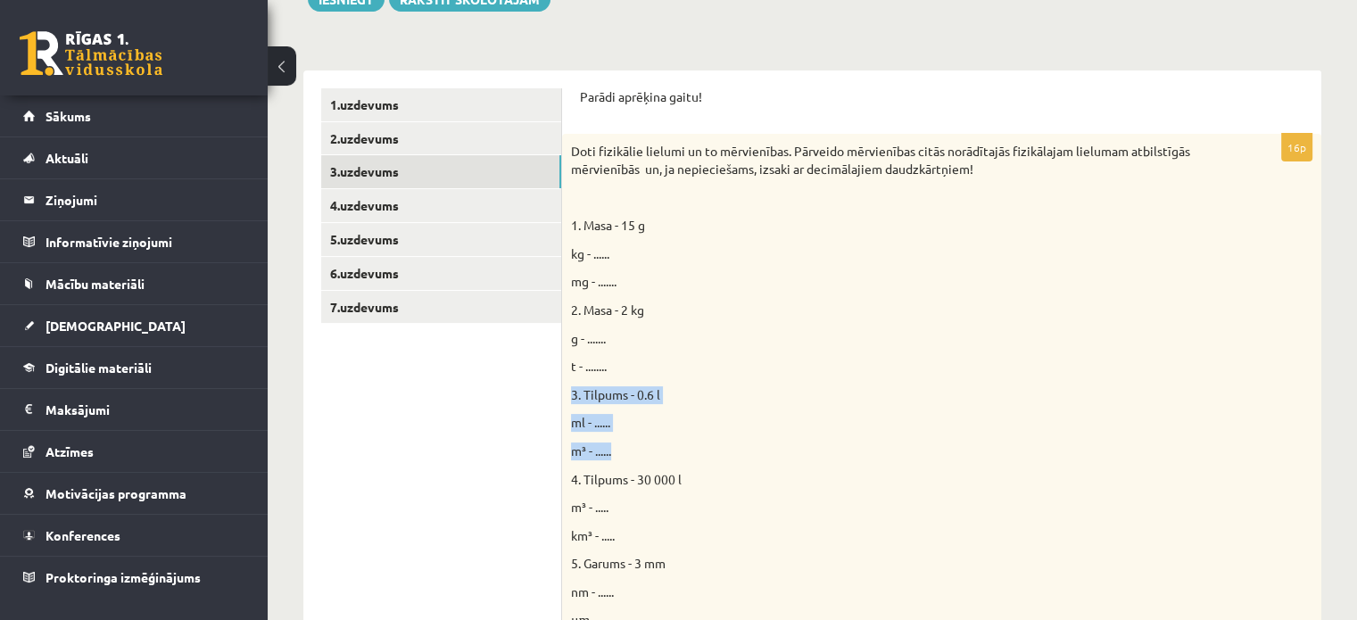
drag, startPoint x: 568, startPoint y: 389, endPoint x: 628, endPoint y: 453, distance: 87.7
click at [628, 454] on div "Doti fizikālie lielumi un to mērvienības. Pārveido mērvienības citās norādītajā…" at bounding box center [941, 549] width 759 height 830
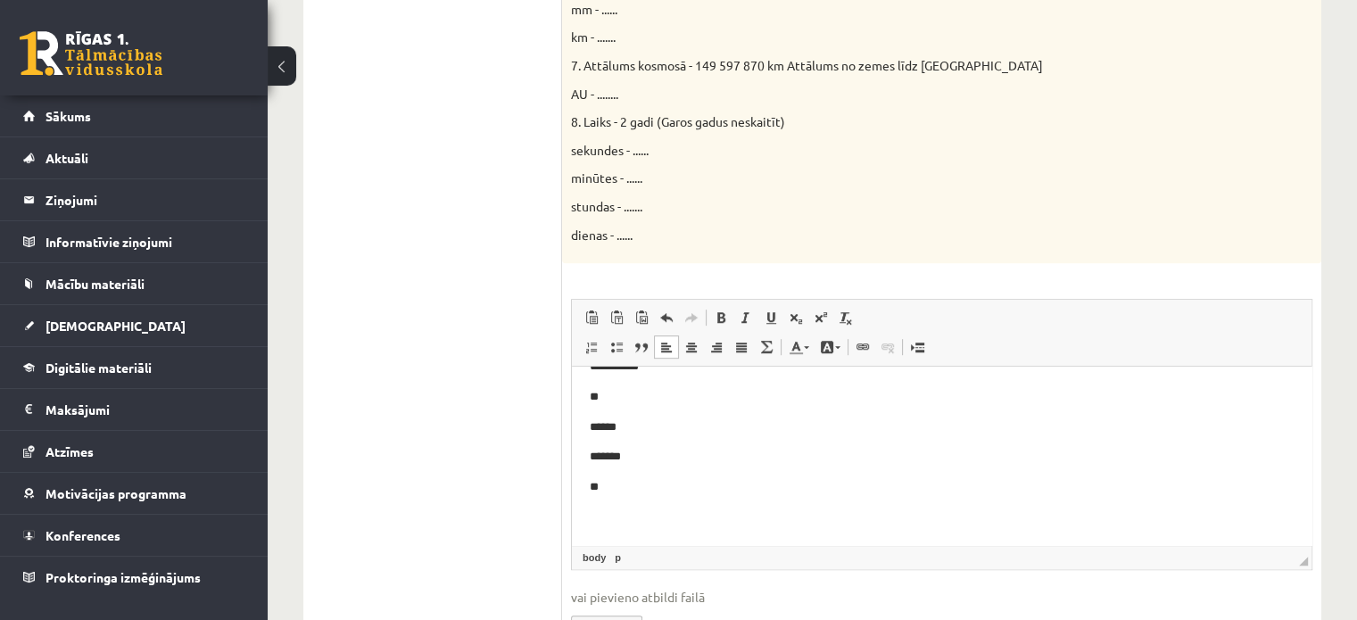
scroll to position [1088, 0]
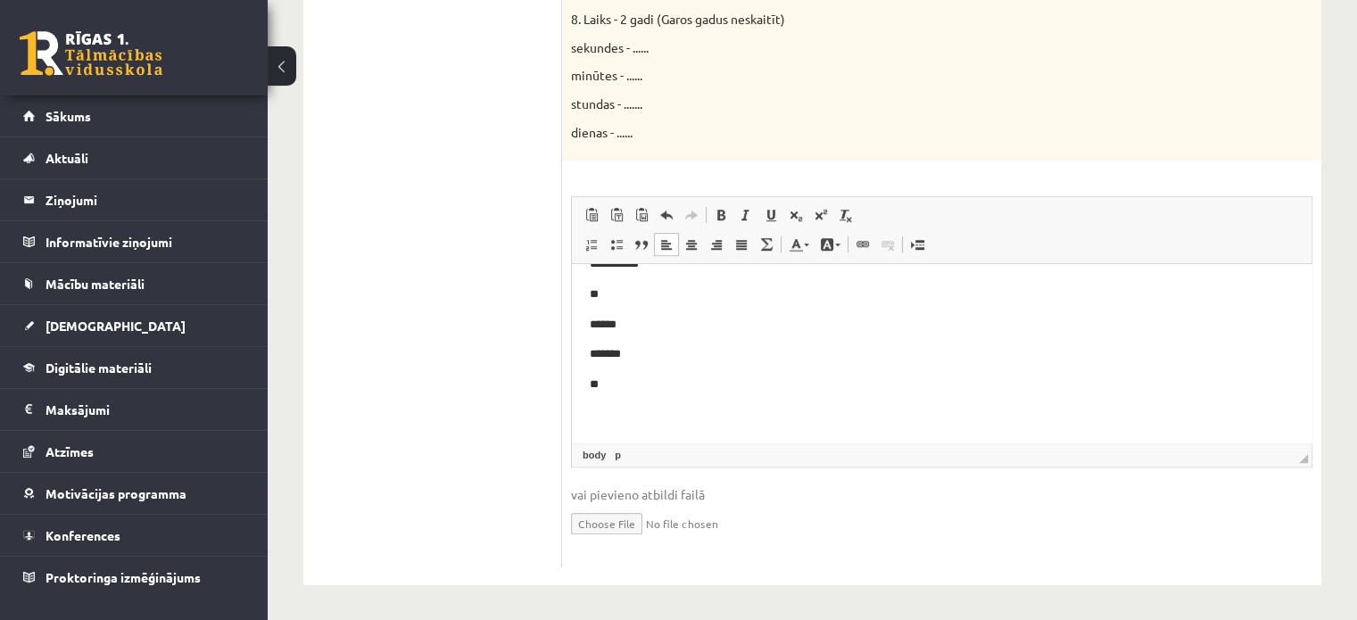
click at [617, 395] on body "**********" at bounding box center [942, 309] width 704 height 229
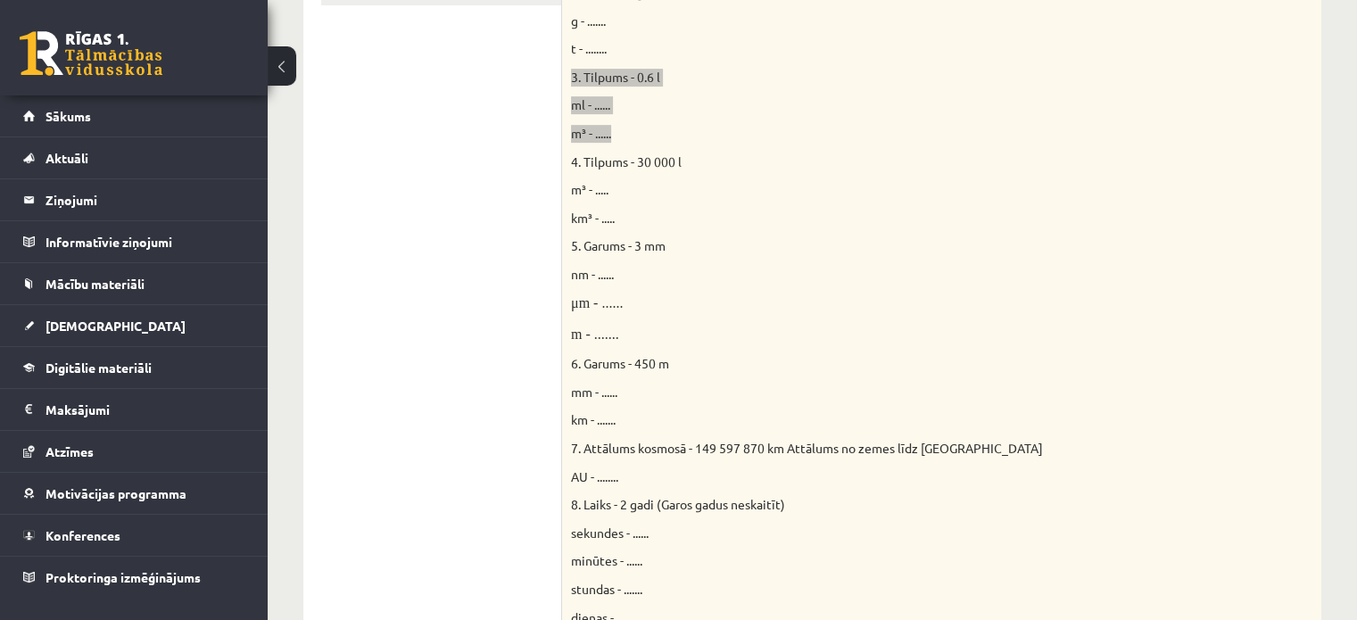
scroll to position [464, 0]
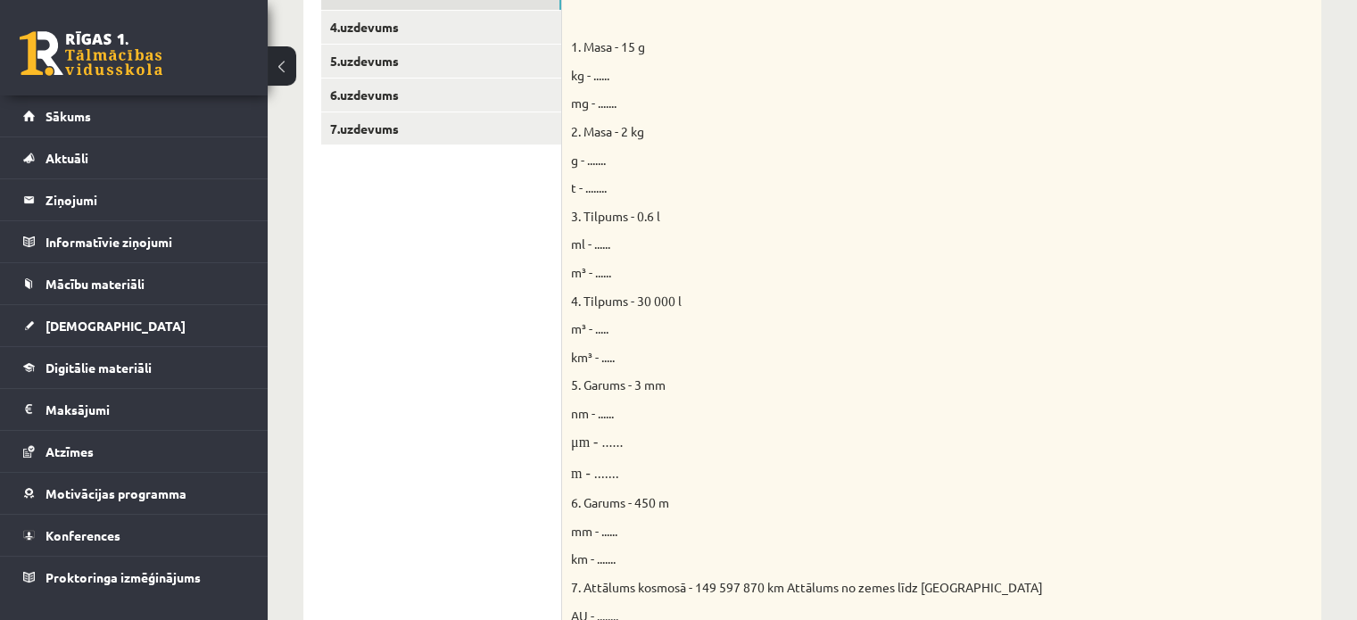
click at [533, 359] on ul "1.uzdevums 2.uzdevums 3.uzdevums 4.uzdevums 5.uzdevums 6.uzdevums 7.uzdevums" at bounding box center [441, 551] width 241 height 1282
drag, startPoint x: 568, startPoint y: 296, endPoint x: 625, endPoint y: 360, distance: 85.3
click at [625, 360] on div "Doti fizikālie lielumi un to mērvienības. Pārveido mērvienības citās norādītajā…" at bounding box center [941, 370] width 759 height 830
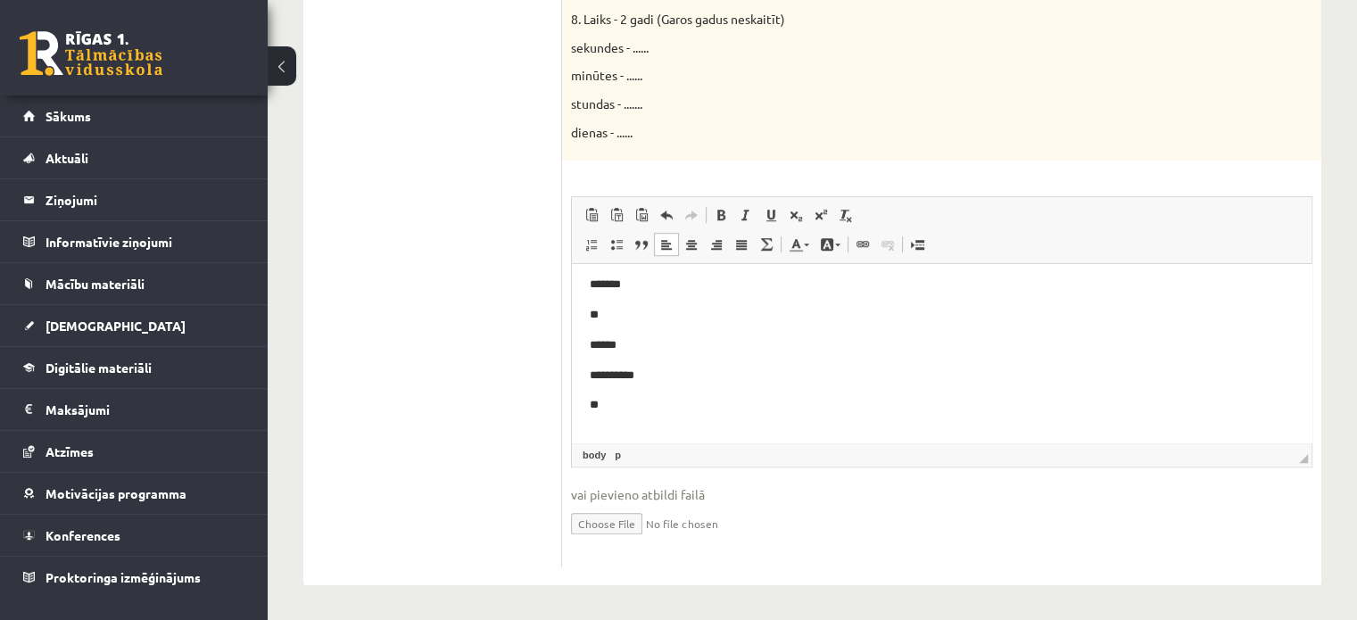
drag, startPoint x: 615, startPoint y: 404, endPoint x: 621, endPoint y: 391, distance: 14.8
click at [615, 402] on p "**" at bounding box center [935, 405] width 690 height 19
click at [610, 423] on body "**********" at bounding box center [942, 285] width 704 height 319
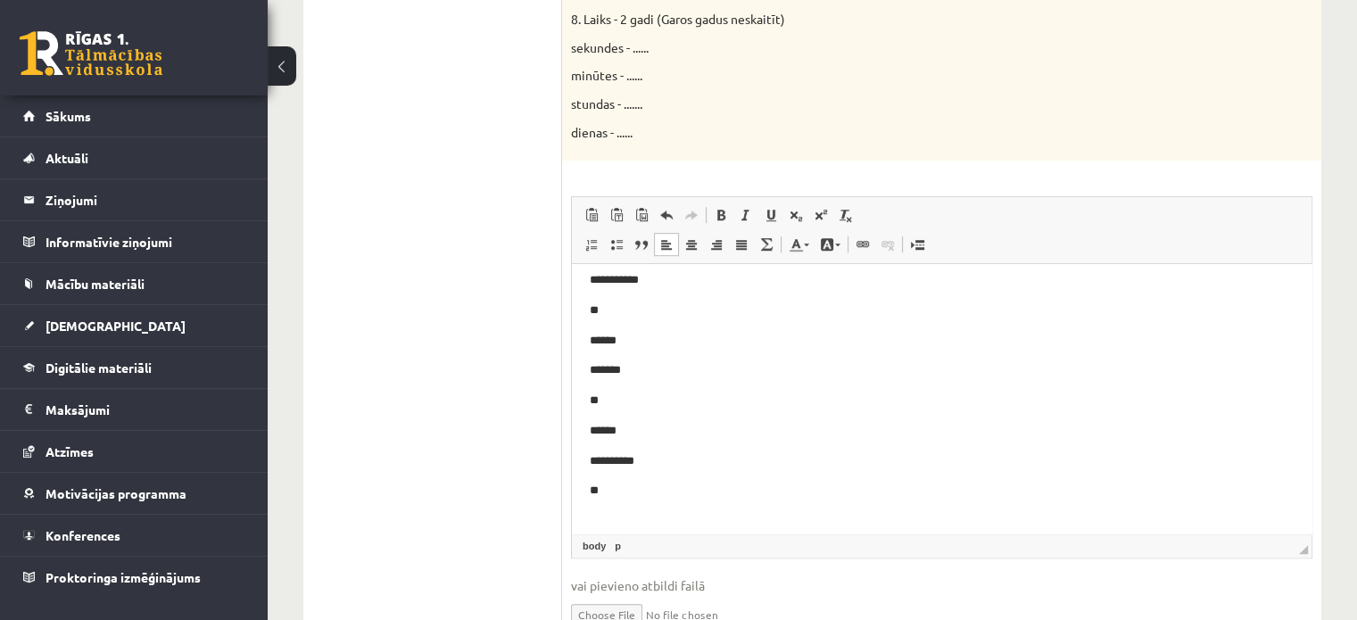
scroll to position [60, 0]
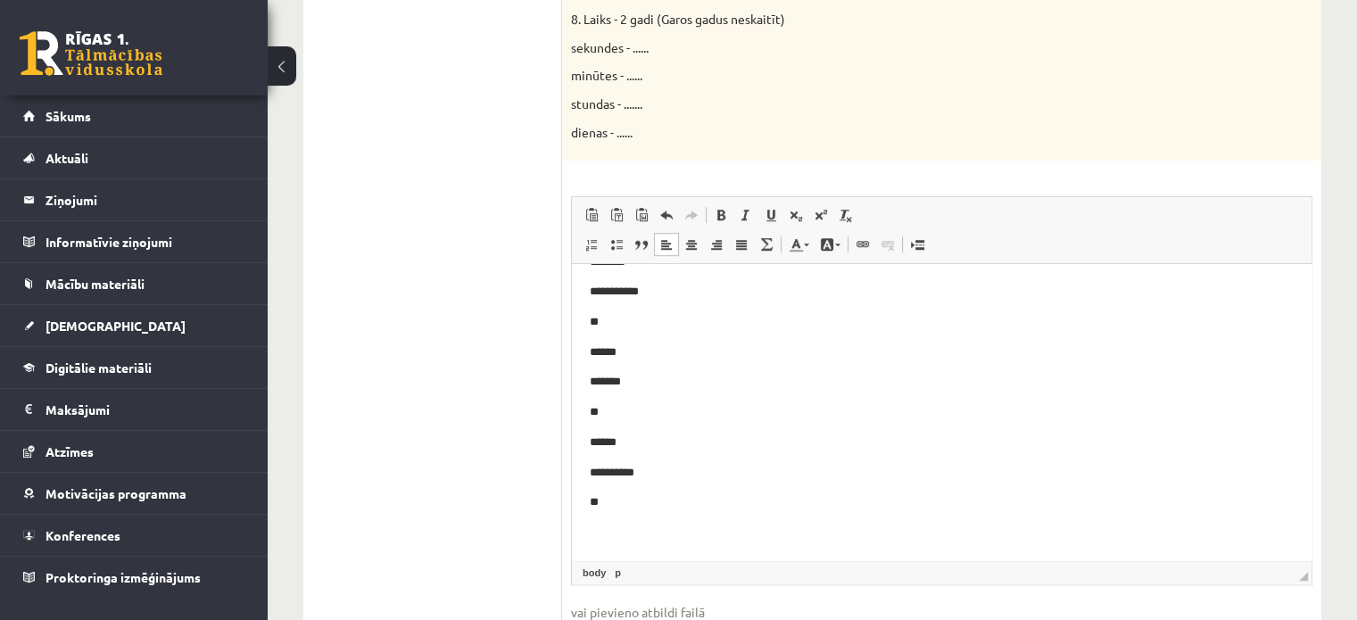
drag, startPoint x: 1302, startPoint y: 456, endPoint x: 1239, endPoint y: 562, distance: 123.2
click at [1277, 574] on span "◢ Elementa ceļš body p" at bounding box center [942, 572] width 740 height 24
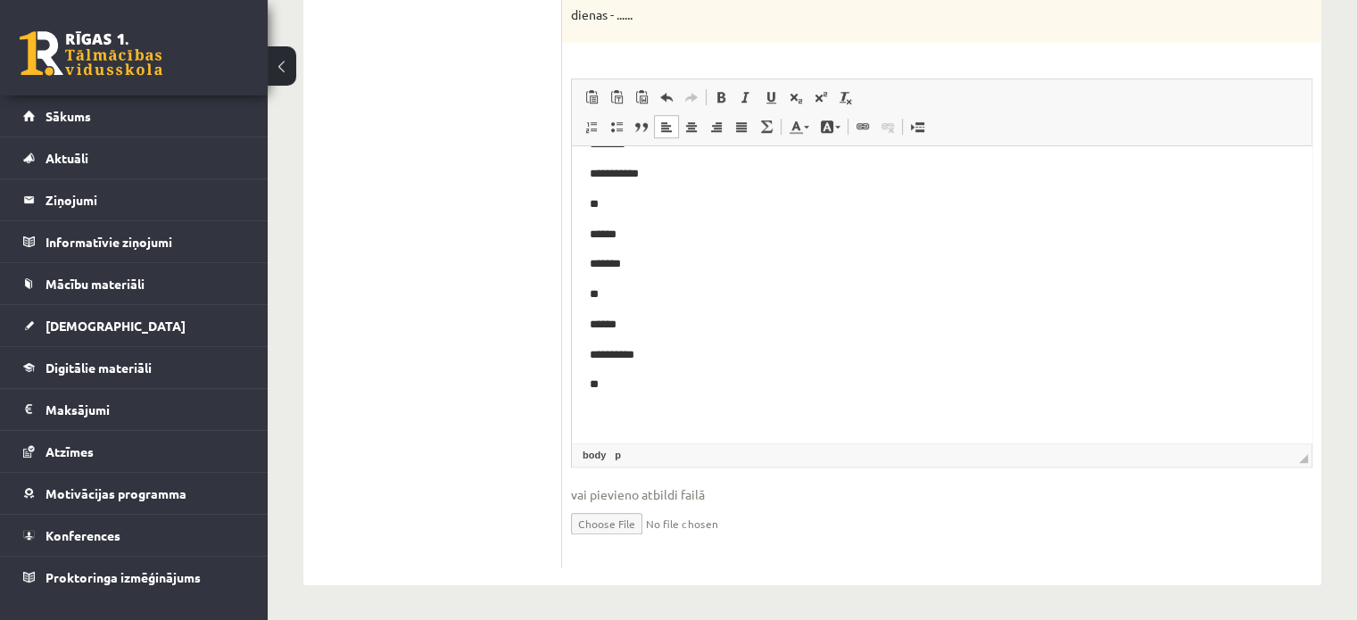
scroll to position [1206, 0]
click at [602, 411] on p "Bagātinātā teksta redaktors, wiswyg-editor-user-answer-47024918788400" at bounding box center [942, 415] width 704 height 19
click at [722, 415] on p "**********" at bounding box center [935, 416] width 690 height 19
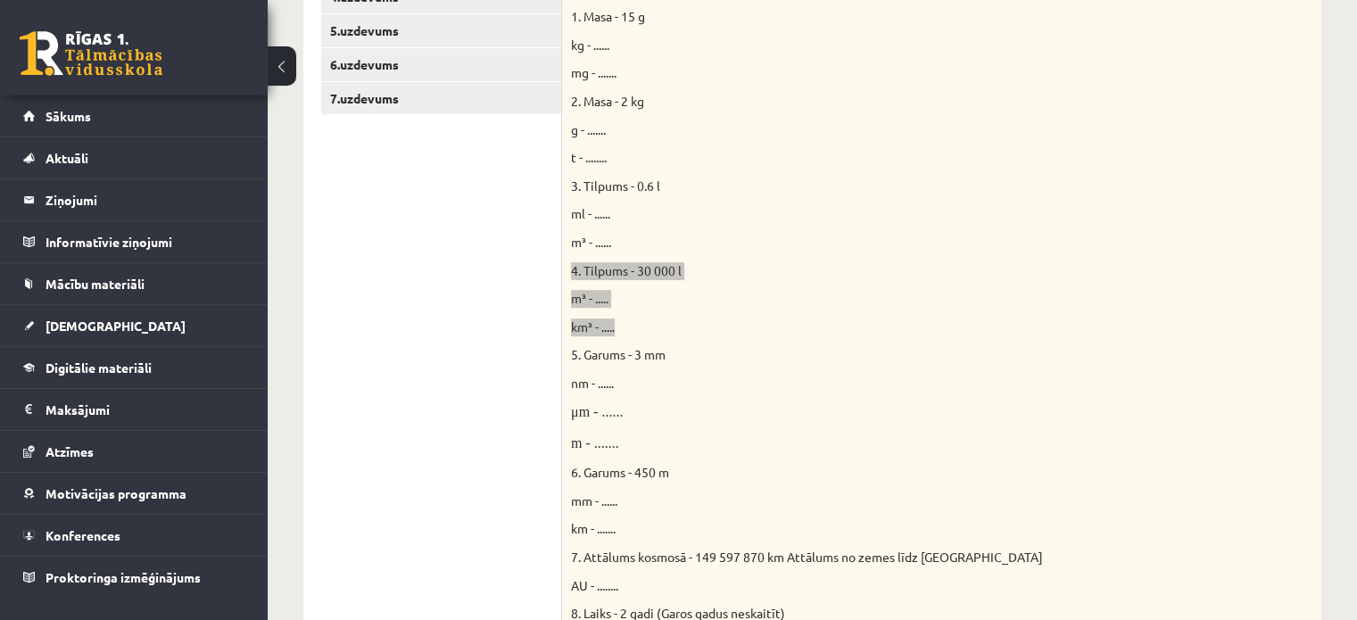
scroll to position [492, 0]
drag, startPoint x: 567, startPoint y: 361, endPoint x: 586, endPoint y: 346, distance: 24.1
click at [567, 360] on div "Doti fizikālie lielumi un to mērvienības. Pārveido mērvienības citās norādītajā…" at bounding box center [941, 342] width 759 height 830
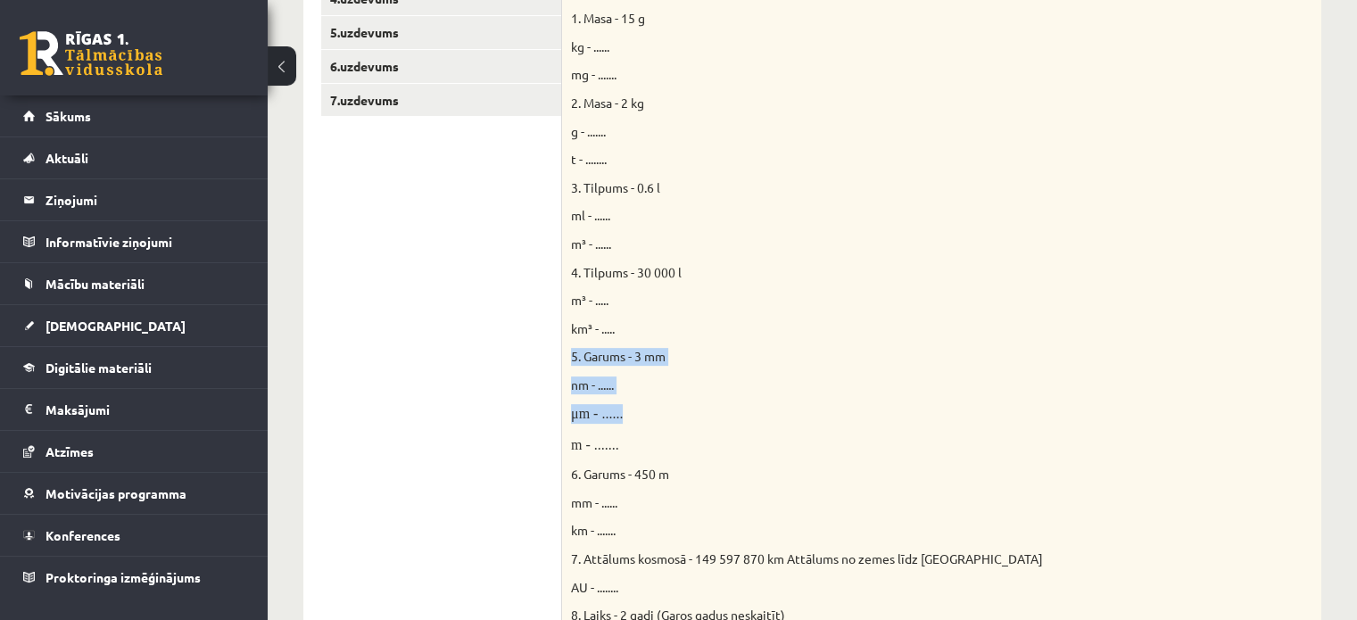
drag, startPoint x: 566, startPoint y: 353, endPoint x: 642, endPoint y: 412, distance: 96.0
click at [642, 412] on div "Doti fizikālie lielumi un to mērvienības. Pārveido mērvienības citās norādītajā…" at bounding box center [941, 342] width 759 height 830
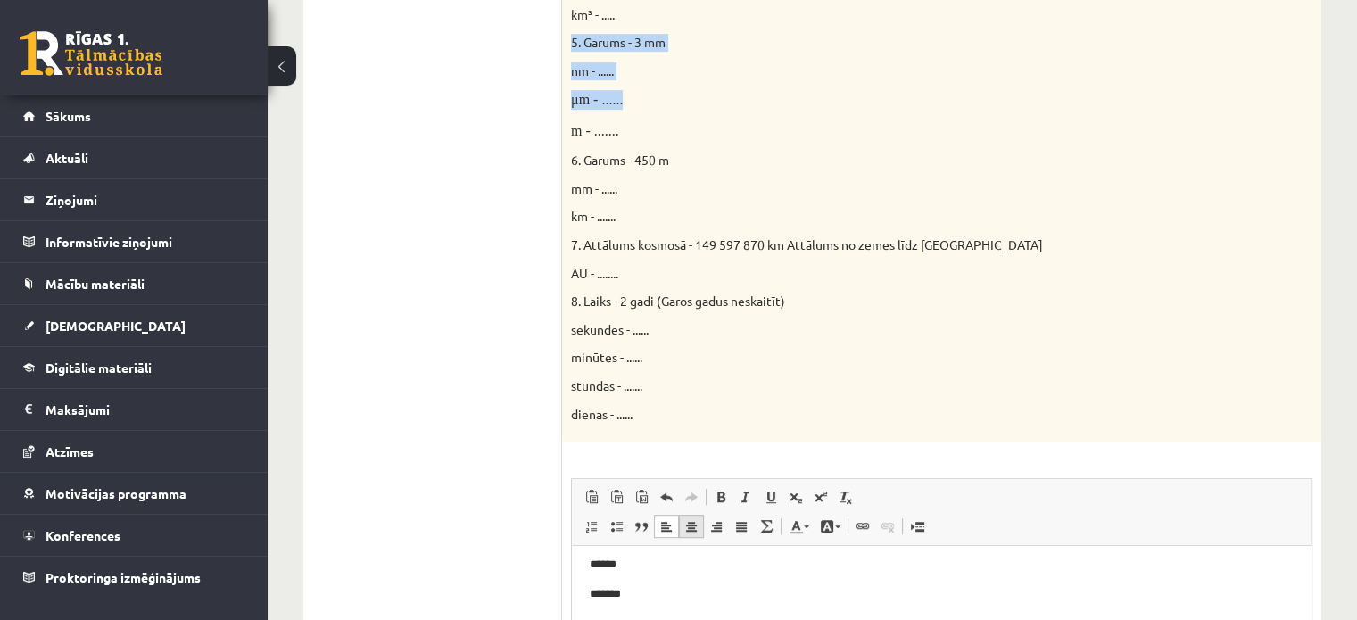
scroll to position [760, 0]
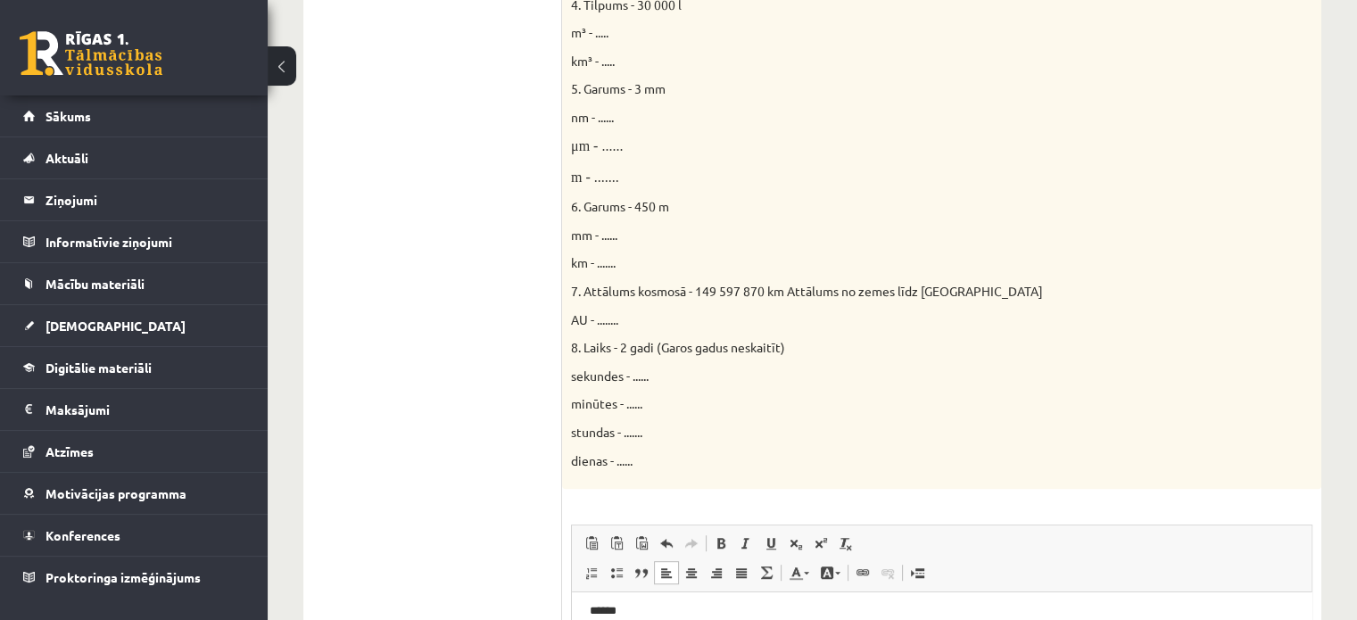
drag, startPoint x: 765, startPoint y: 245, endPoint x: 755, endPoint y: 212, distance: 34.4
click at [766, 242] on div "Doti fizikālie lielumi un to mērvienības. Pārveido mērvienības citās norādītajā…" at bounding box center [941, 74] width 759 height 830
click at [692, 145] on p "μm - ......" at bounding box center [897, 146] width 652 height 20
drag, startPoint x: 571, startPoint y: 203, endPoint x: 639, endPoint y: 267, distance: 92.8
click at [639, 267] on div "Doti fizikālie lielumi un to mērvienības. Pārveido mērvienības citās norādītajā…" at bounding box center [941, 74] width 759 height 830
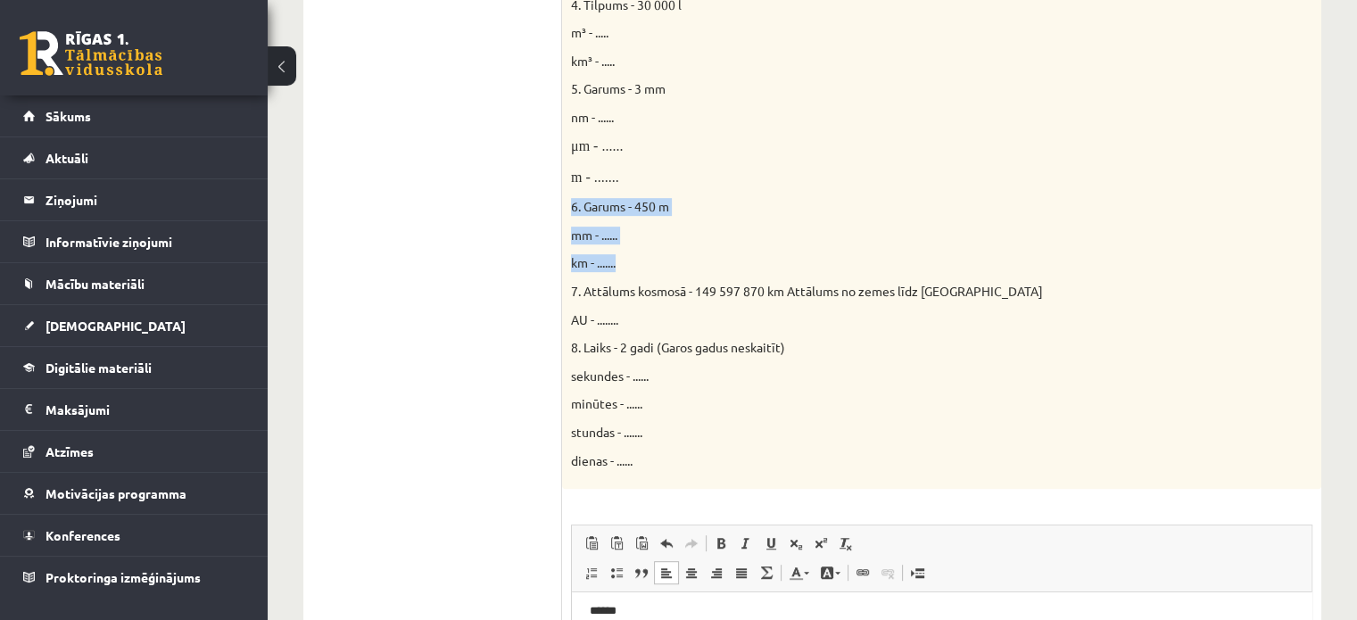
click at [641, 263] on p "km - ......." at bounding box center [897, 263] width 652 height 18
drag, startPoint x: 568, startPoint y: 203, endPoint x: 638, endPoint y: 259, distance: 88.9
click at [638, 259] on div "Doti fizikālie lielumi un to mērvienības. Pārveido mērvienības citās norādītajā…" at bounding box center [941, 74] width 759 height 830
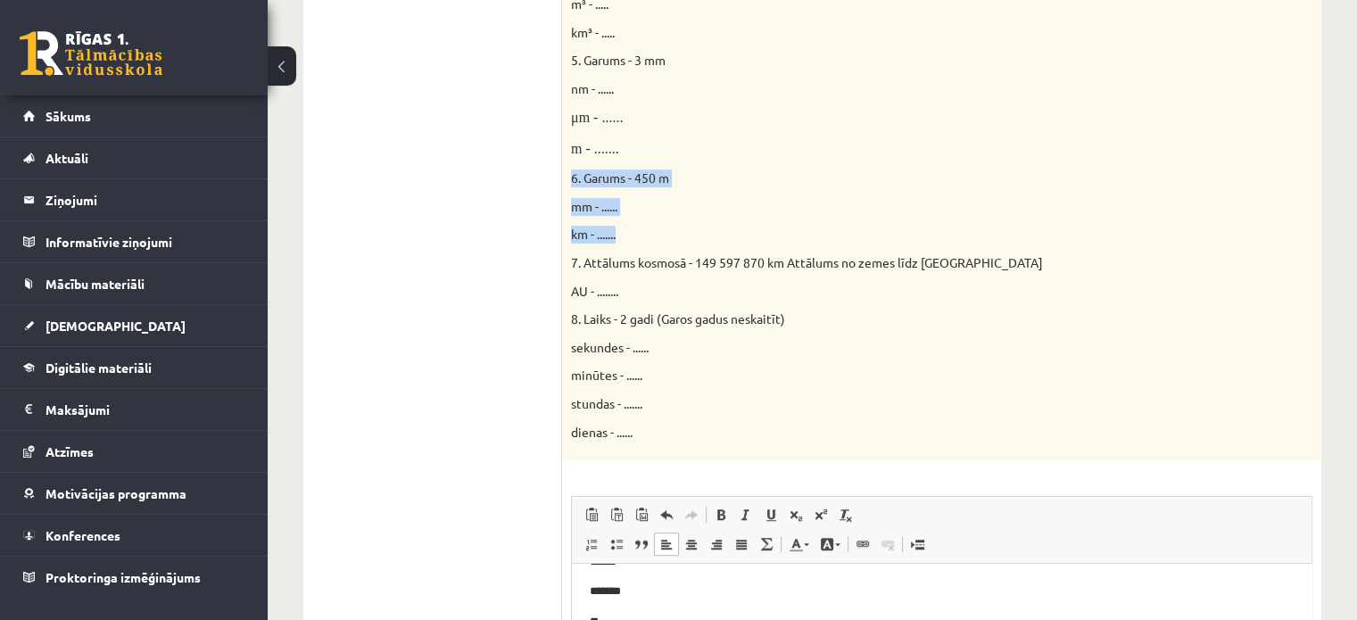
scroll to position [1206, 0]
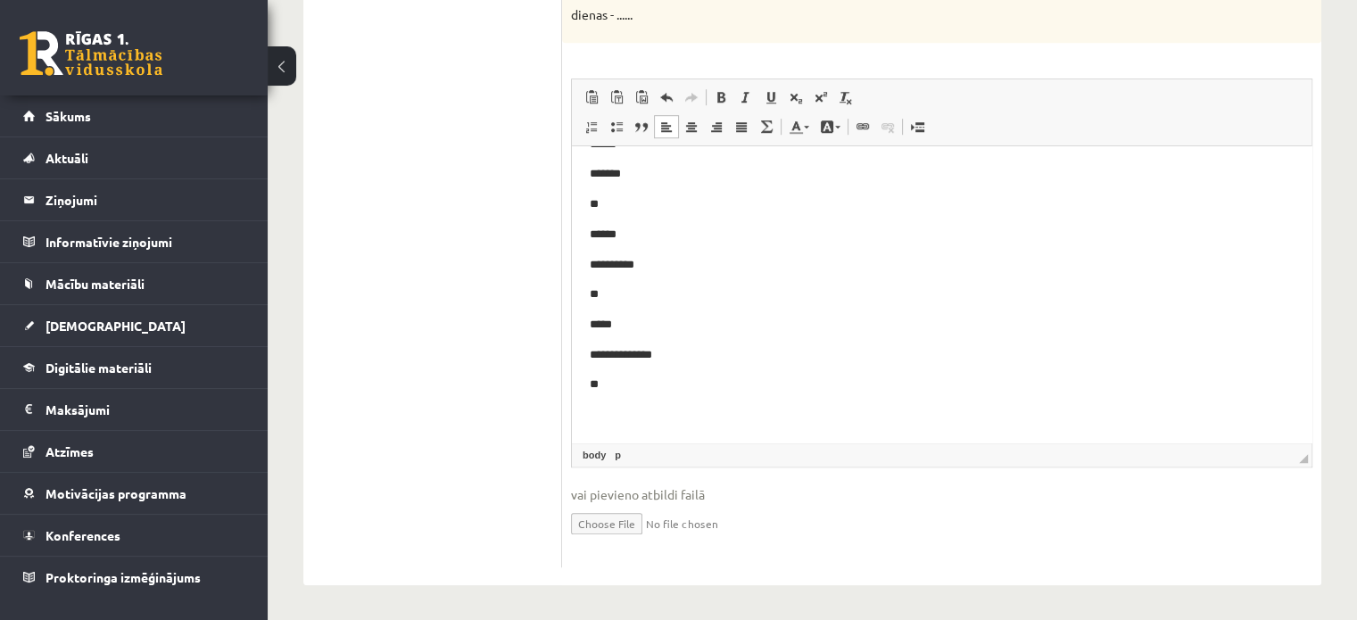
click at [616, 403] on body "**********" at bounding box center [942, 219] width 704 height 409
click at [633, 376] on p "****" at bounding box center [935, 385] width 690 height 19
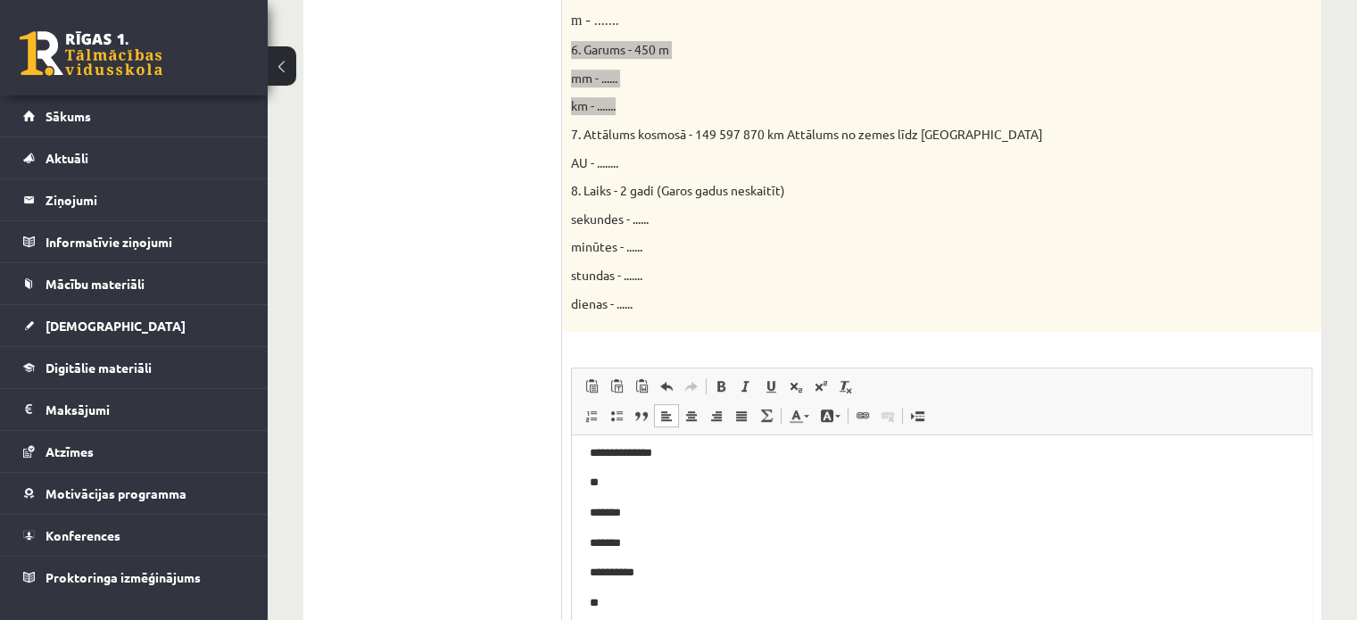
scroll to position [849, 0]
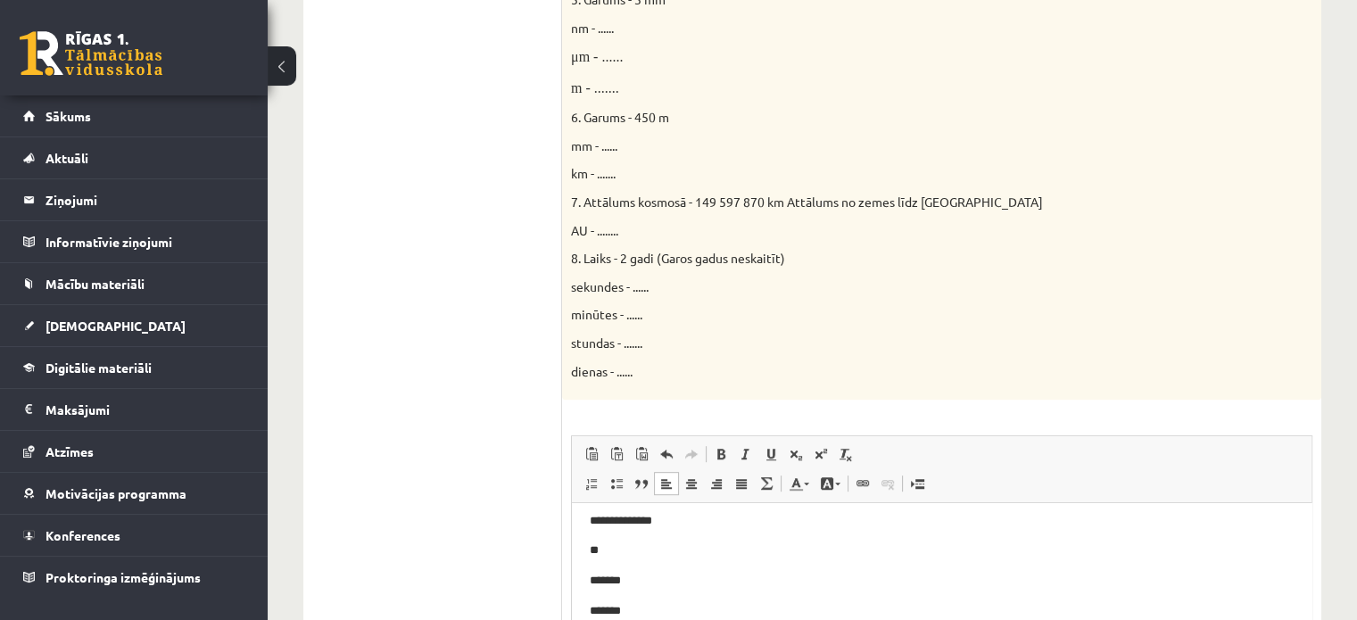
click at [542, 214] on ul "1.uzdevums 2.uzdevums 3.uzdevums 4.uzdevums 5.uzdevums 6.uzdevums 7.uzdevums" at bounding box center [441, 225] width 241 height 1400
click at [583, 202] on span "7. Attālums kosmosā - 149 597 870 km Attālums no zemes līdz Saulei" at bounding box center [807, 202] width 472 height 16
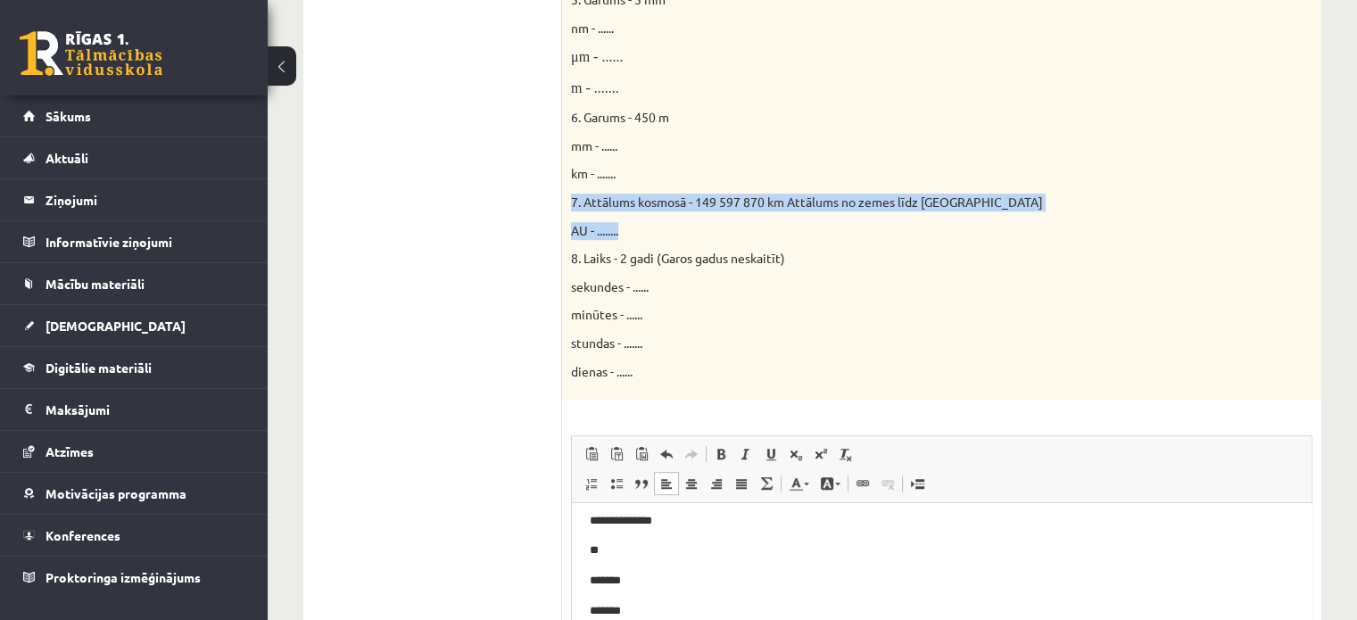
drag, startPoint x: 571, startPoint y: 196, endPoint x: 667, endPoint y: 231, distance: 102.4
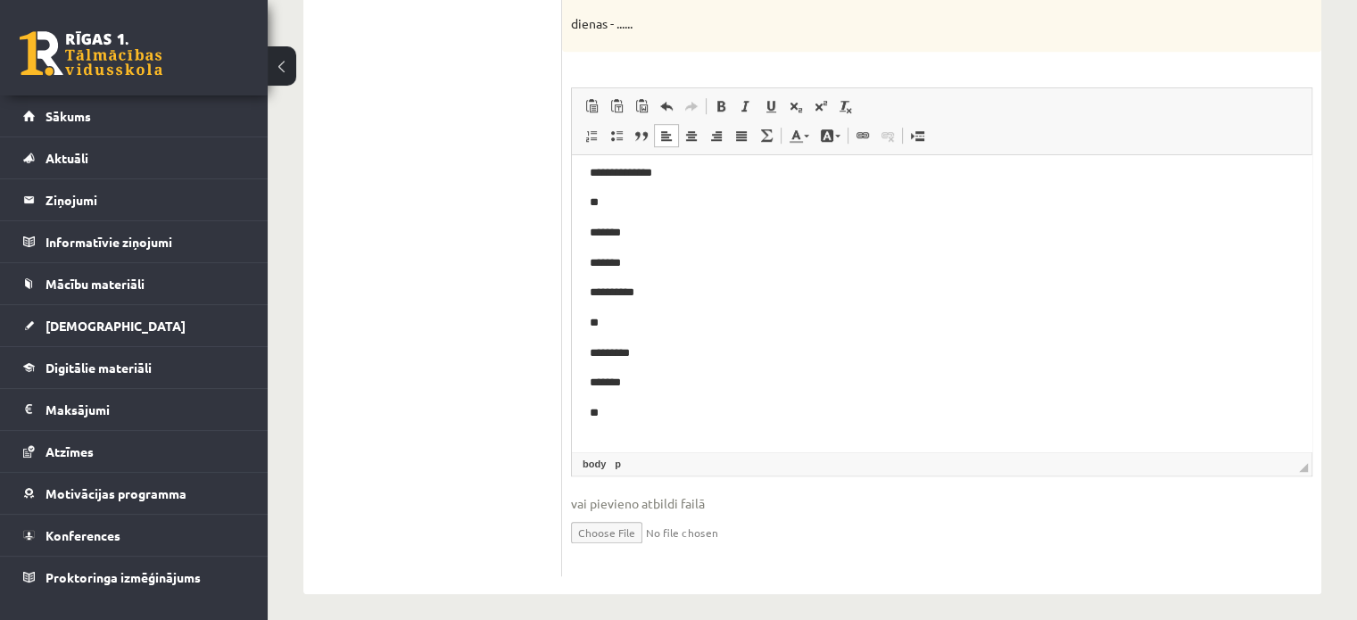
scroll to position [1206, 0]
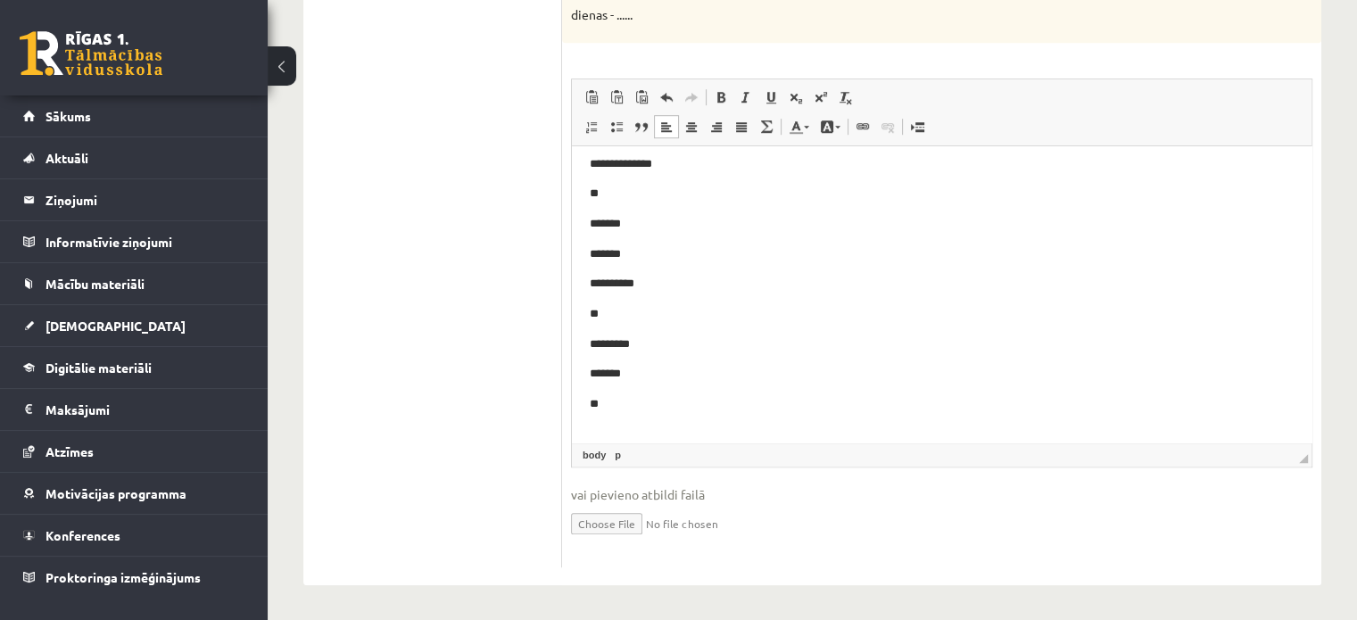
click at [630, 381] on p "*******" at bounding box center [935, 374] width 690 height 19
click at [608, 414] on p "**" at bounding box center [935, 404] width 690 height 19
click at [595, 427] on p "Bagātinātā teksta redaktors, wiswyg-editor-user-answer-47024918788400" at bounding box center [942, 435] width 704 height 19
click at [641, 373] on p "********" at bounding box center [935, 373] width 690 height 19
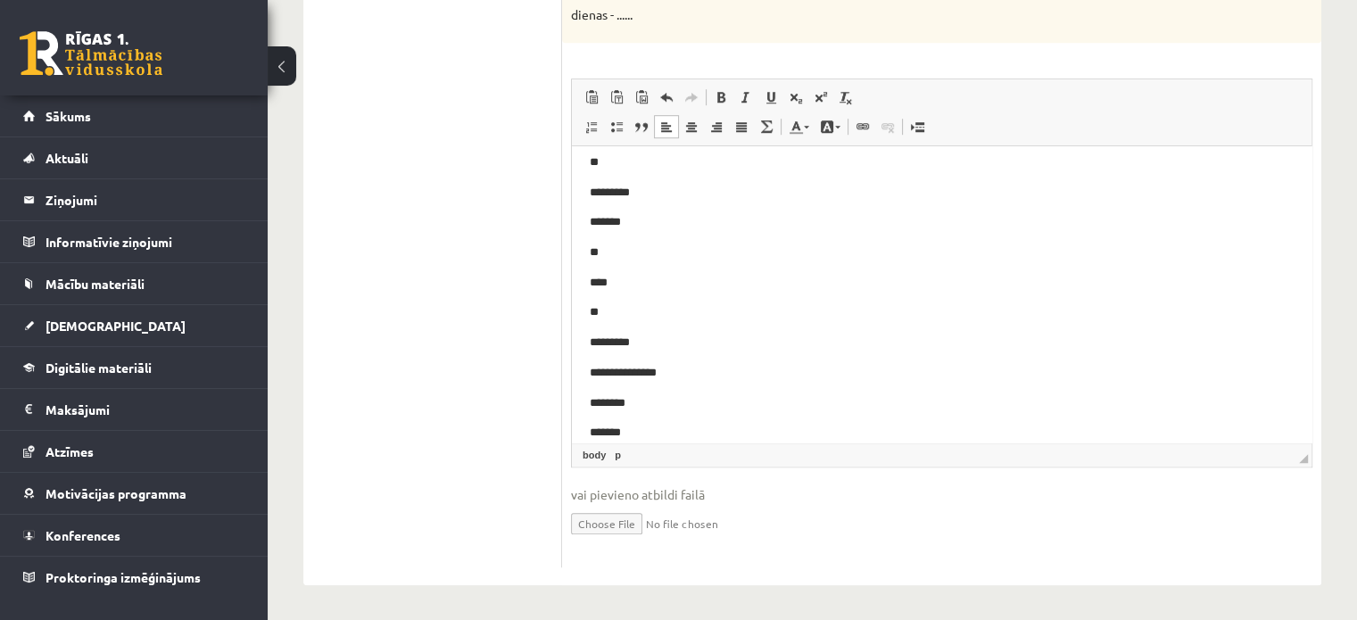
click at [655, 405] on p "********" at bounding box center [935, 403] width 690 height 19
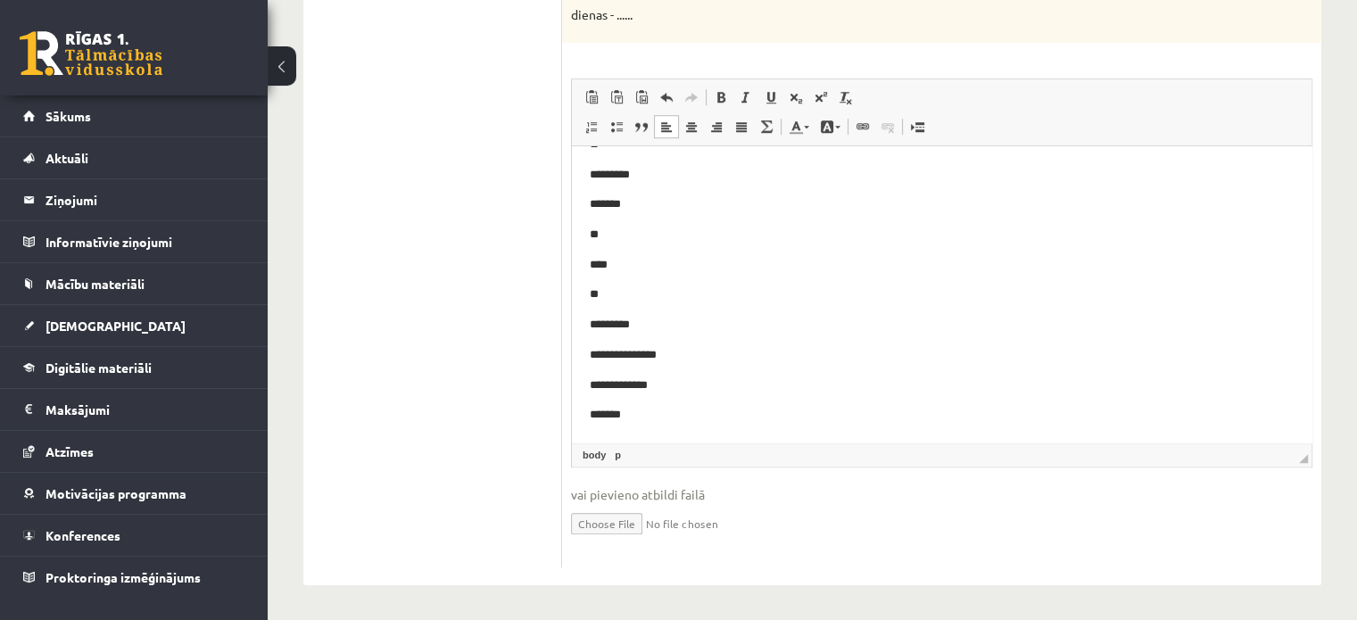
scroll to position [511, 0]
click at [641, 420] on p "*******" at bounding box center [935, 415] width 690 height 19
click at [672, 319] on p "*********" at bounding box center [935, 325] width 690 height 19
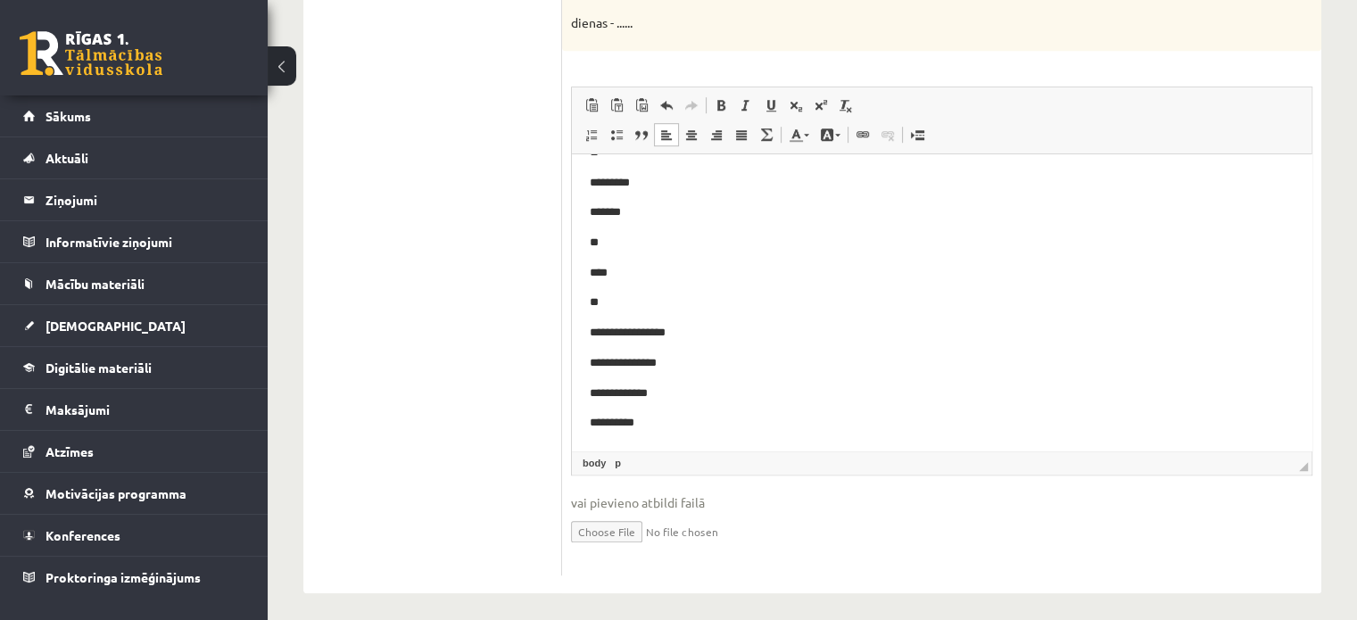
scroll to position [1206, 0]
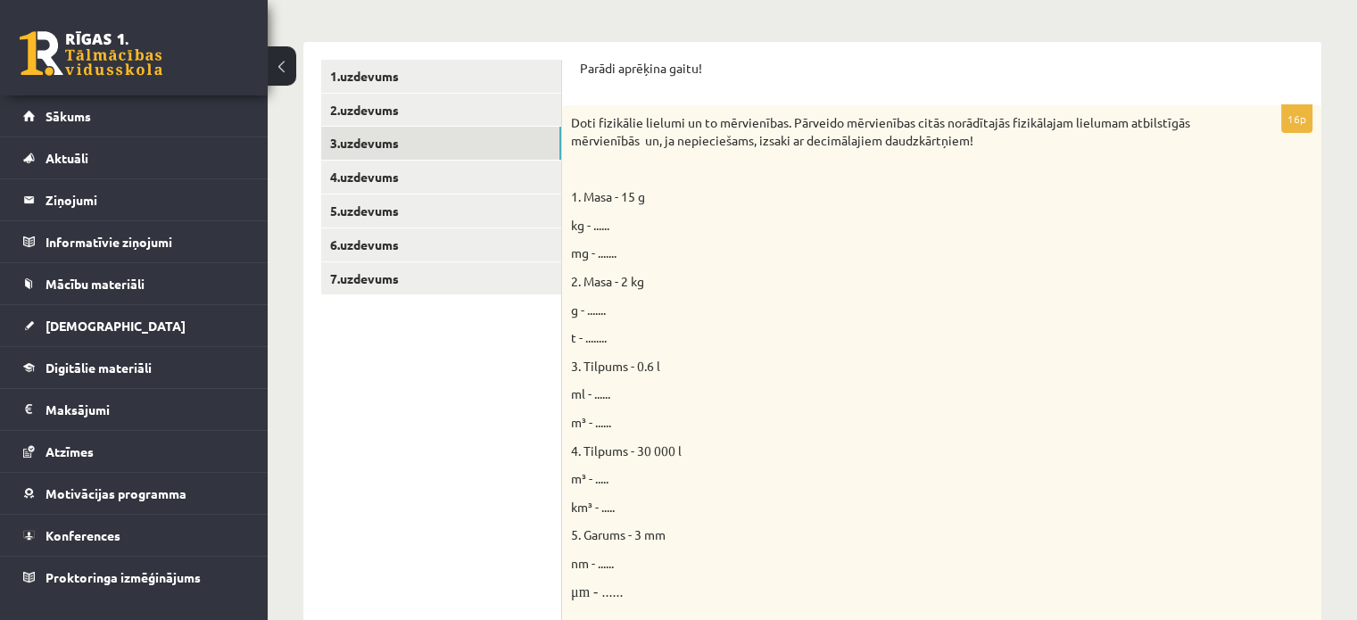
scroll to position [0, 0]
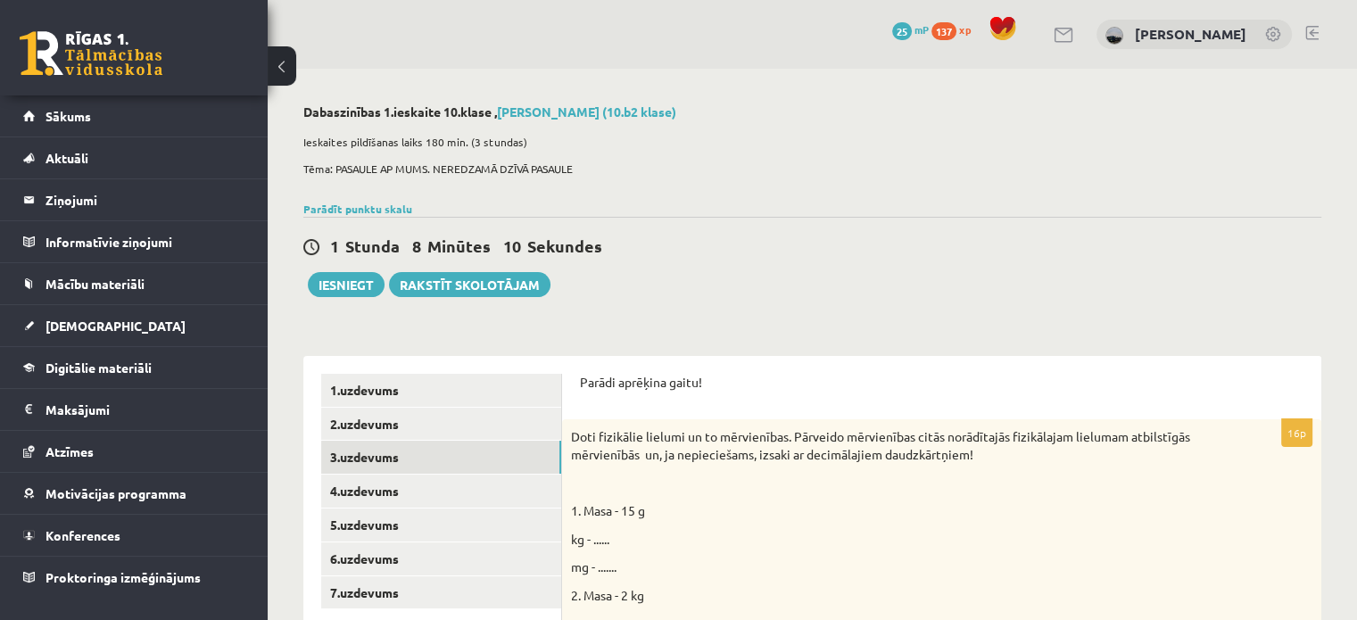
click at [1010, 217] on div "1 Stunda 8 Minūtes 10 Sekundes Ieskaite saglabāta! Iesniegt Rakstīt skolotājam" at bounding box center [812, 257] width 1018 height 80
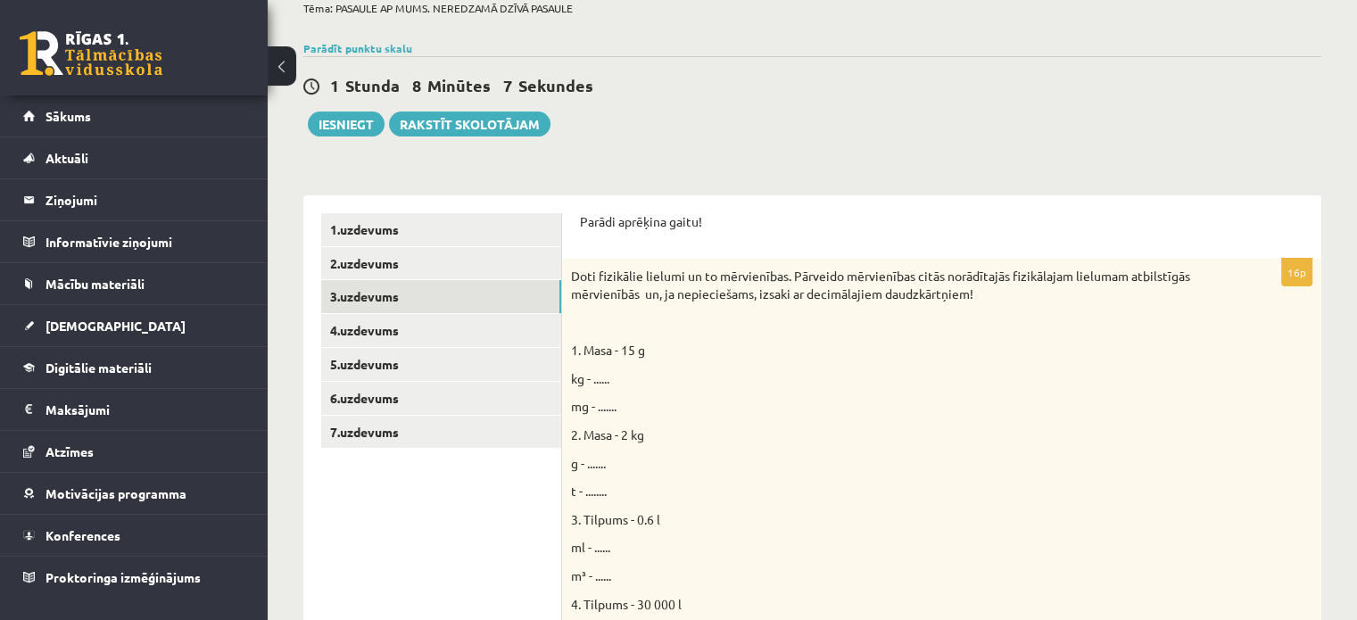
scroll to position [178, 0]
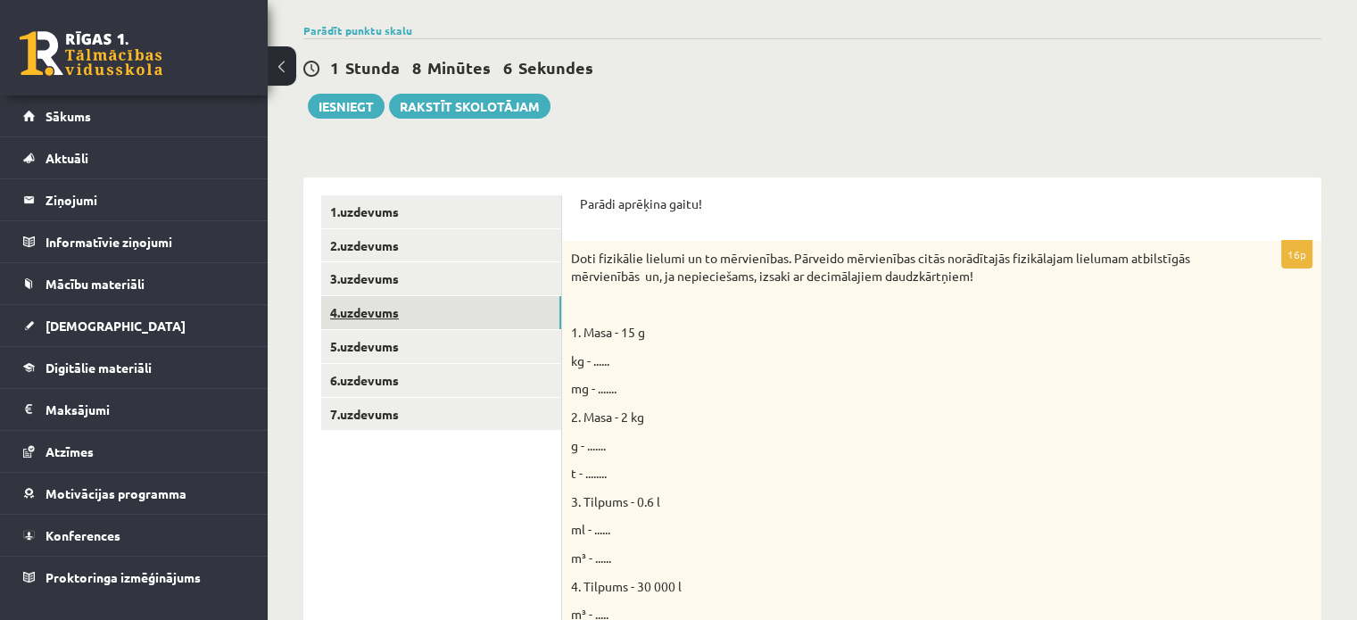
click at [475, 318] on link "4.uzdevums" at bounding box center [441, 312] width 240 height 33
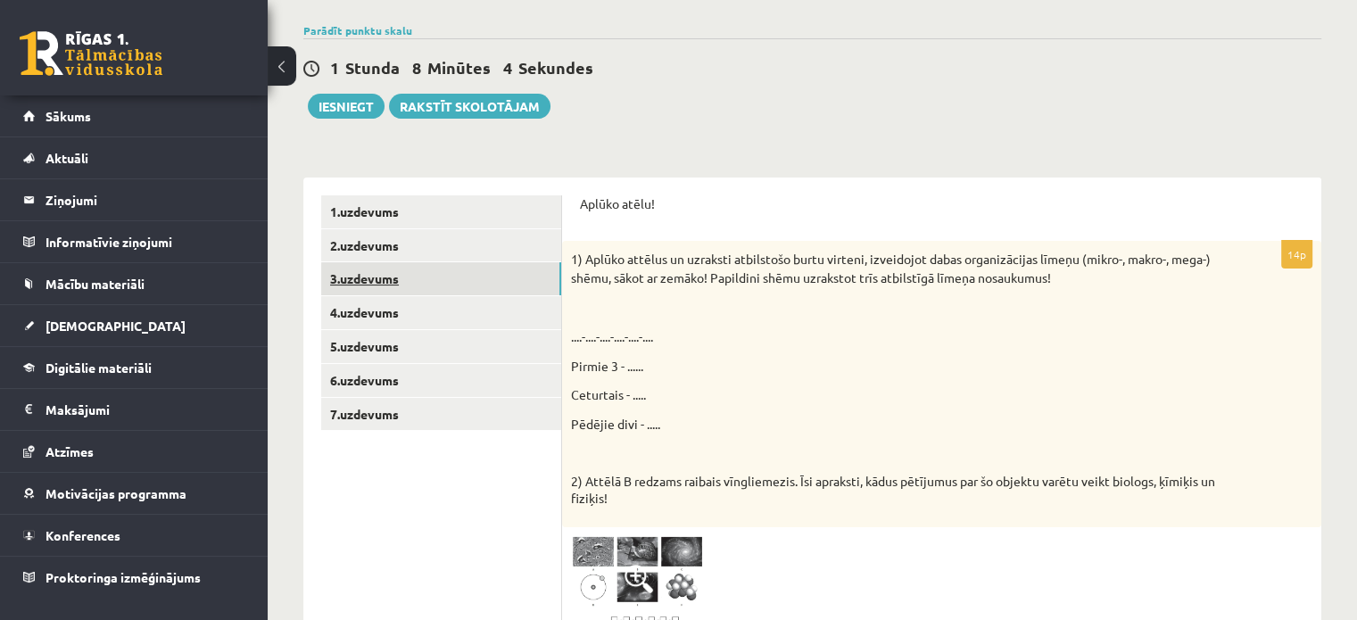
click at [501, 283] on link "3.uzdevums" at bounding box center [441, 278] width 240 height 33
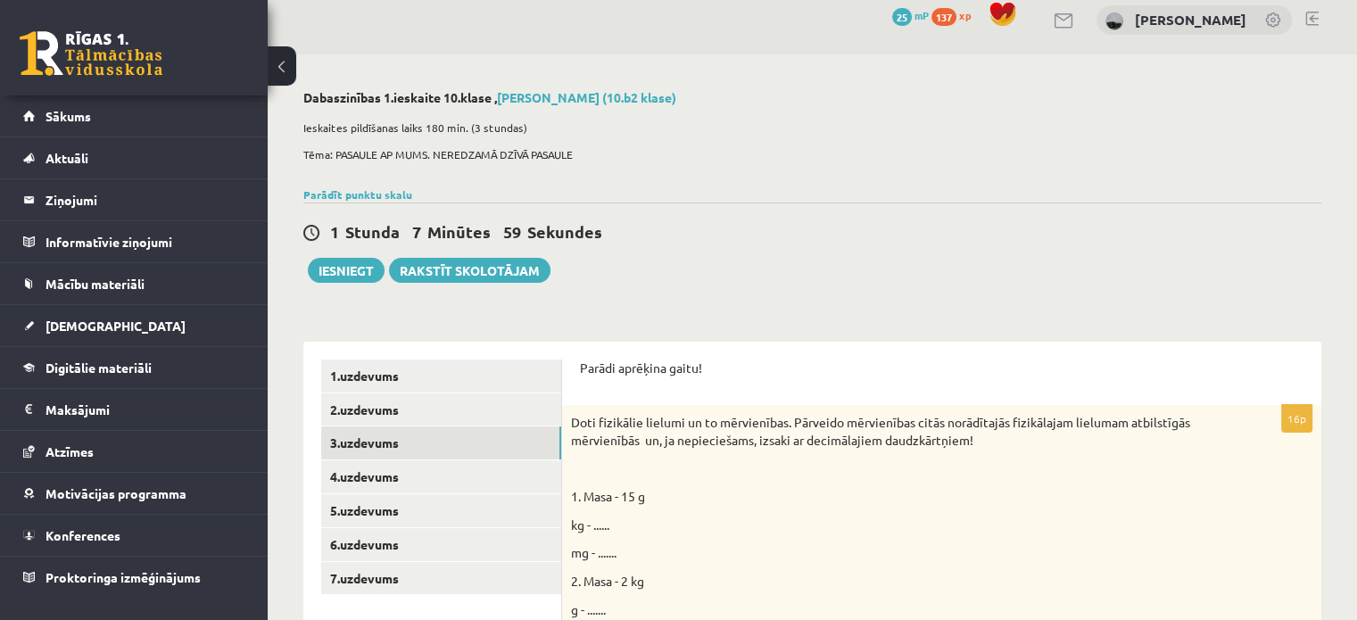
scroll to position [0, 0]
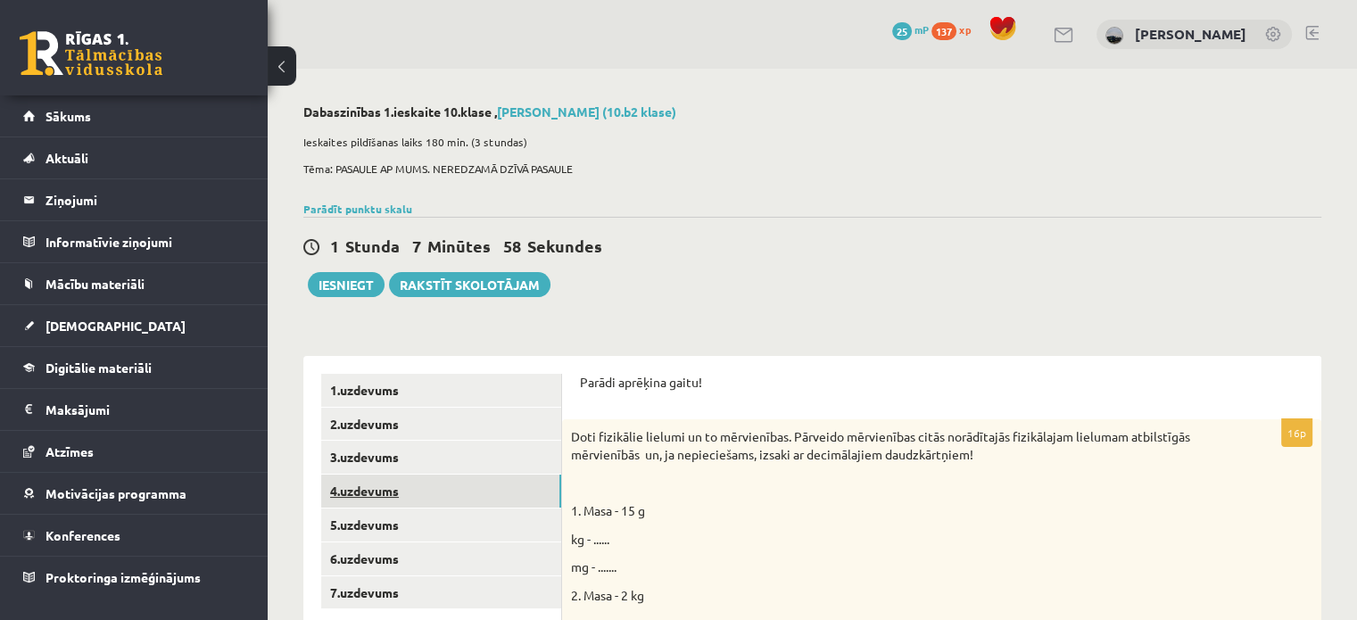
click at [402, 499] on link "4.uzdevums" at bounding box center [441, 491] width 240 height 33
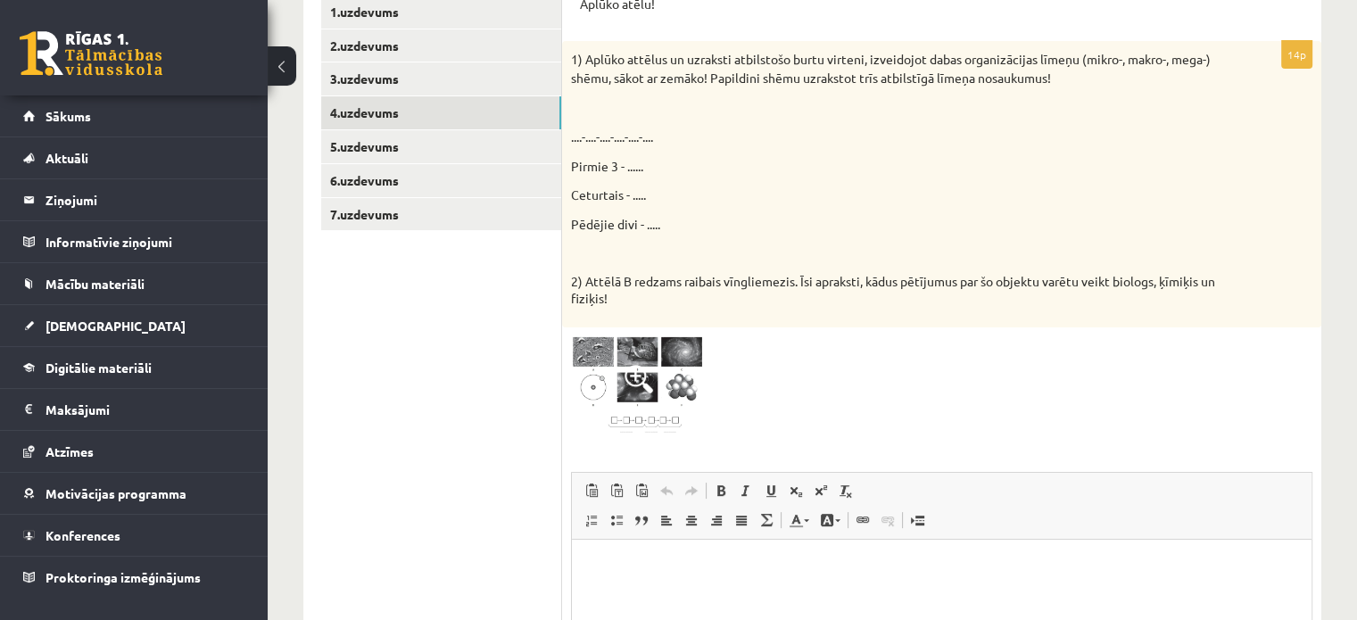
scroll to position [446, 0]
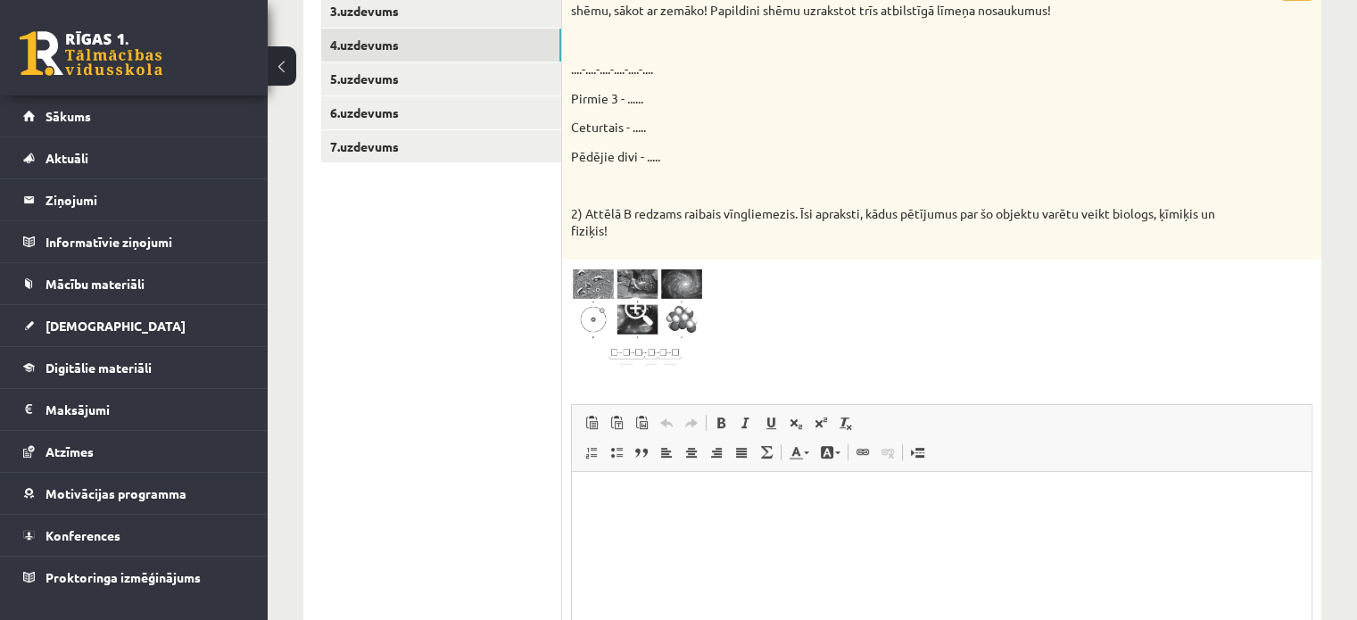
click at [635, 304] on span at bounding box center [638, 311] width 29 height 29
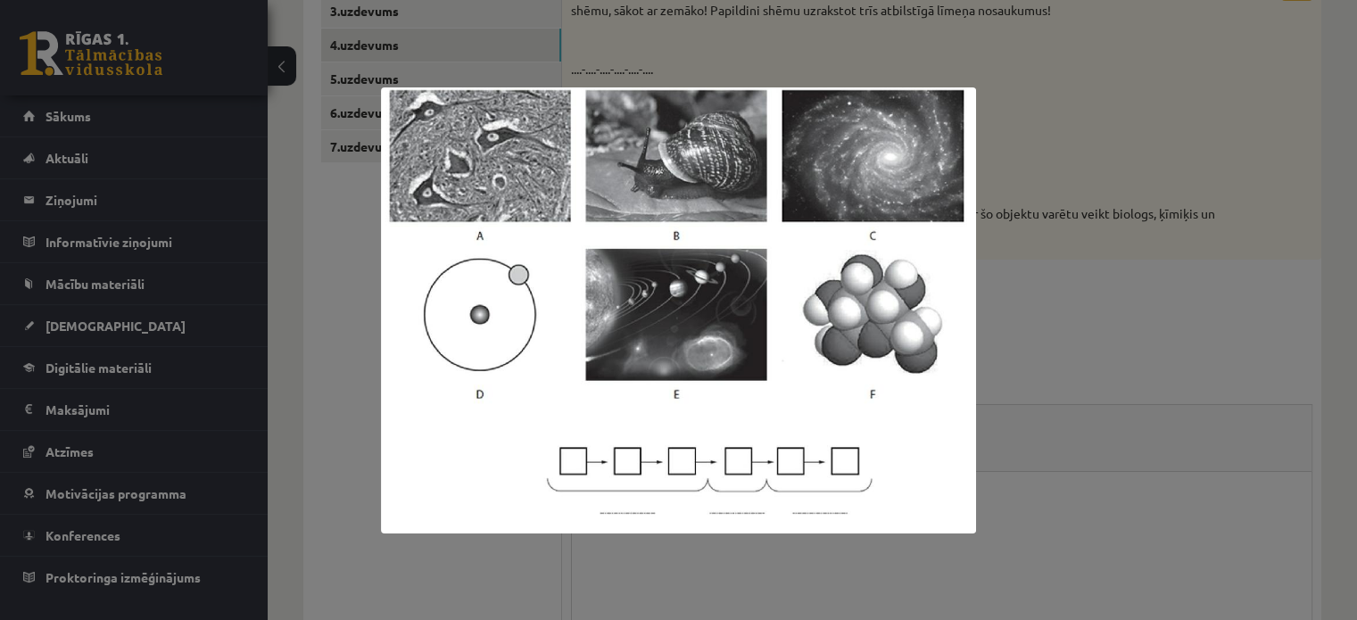
click at [1065, 281] on div at bounding box center [678, 310] width 1357 height 620
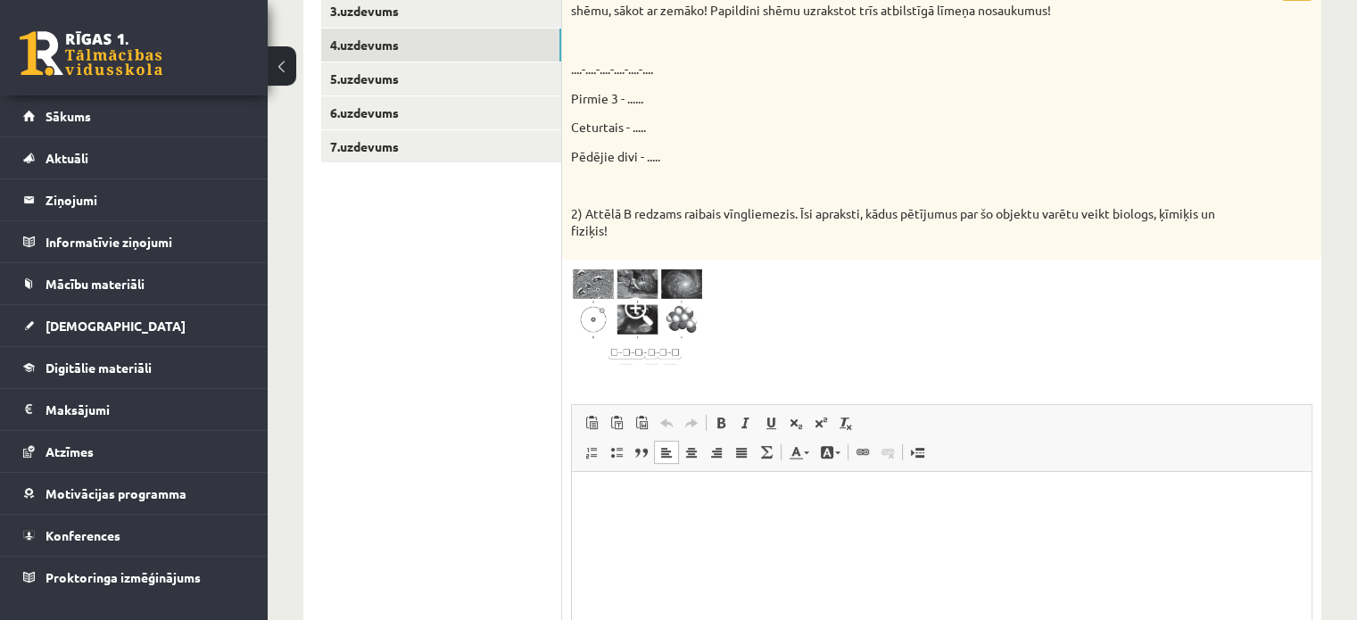
click at [726, 525] on html at bounding box center [942, 499] width 740 height 54
click at [660, 336] on img at bounding box center [638, 319] width 134 height 101
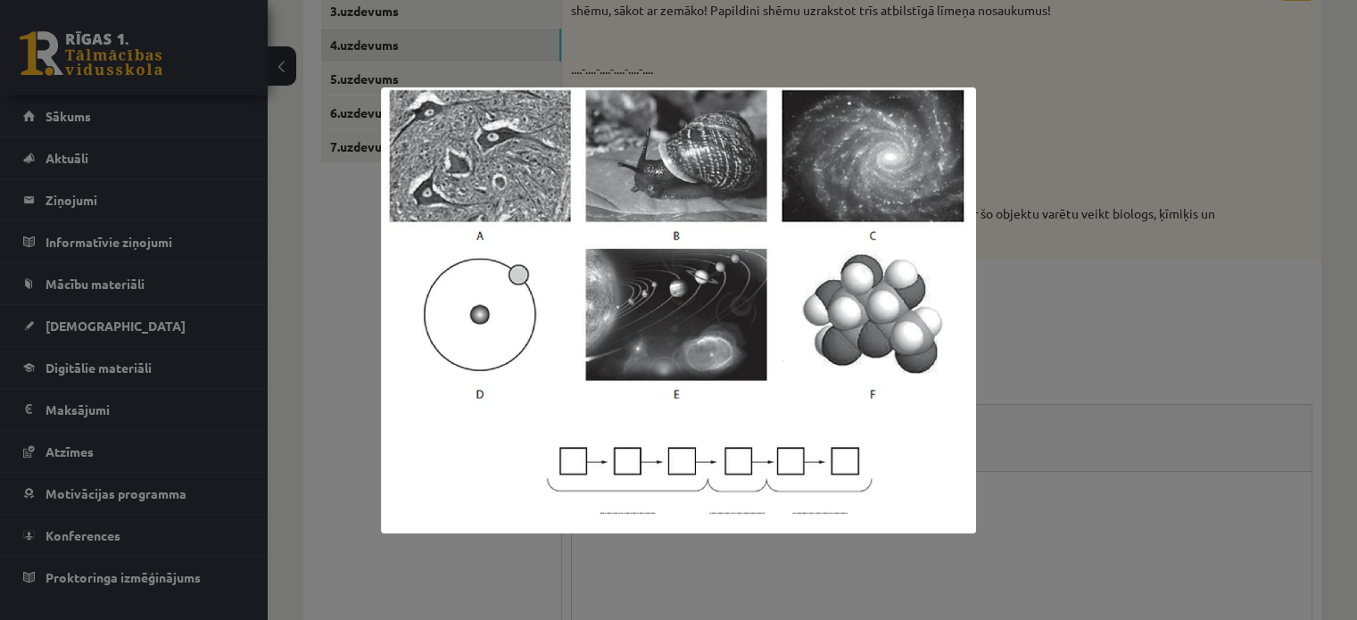
click at [1012, 302] on div at bounding box center [678, 310] width 1357 height 620
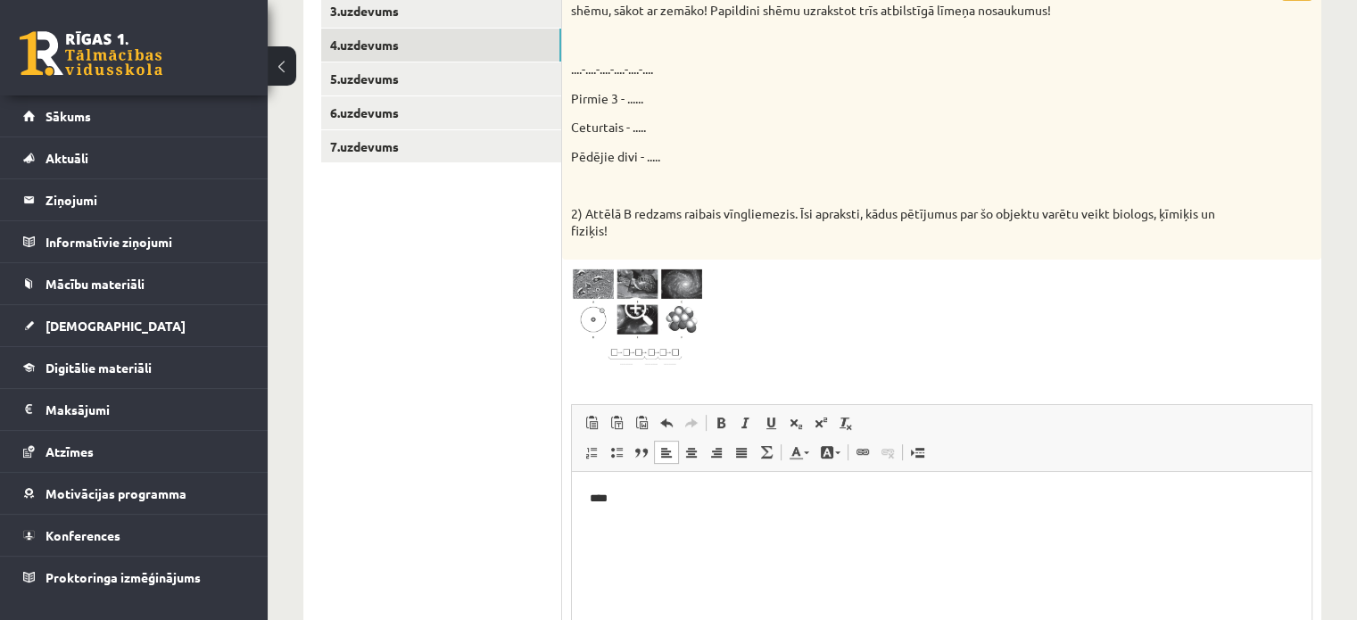
click at [624, 523] on html "****" at bounding box center [942, 499] width 740 height 54
click at [645, 310] on span at bounding box center [638, 311] width 29 height 29
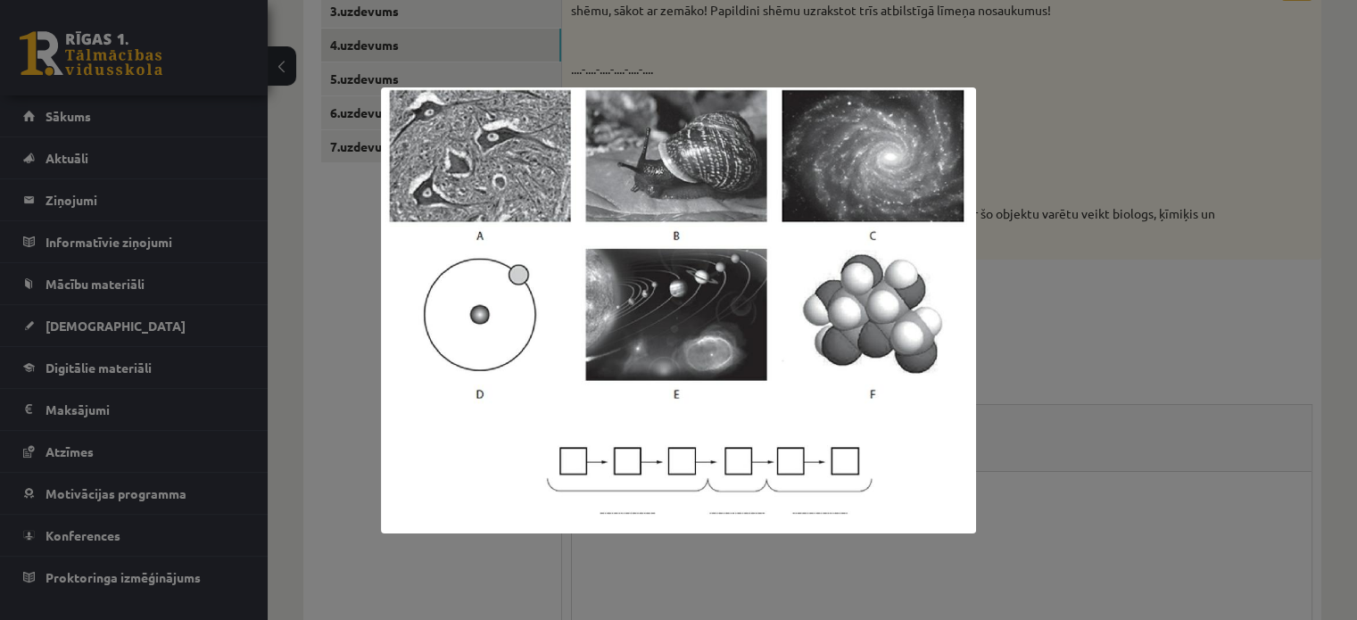
click at [1032, 302] on div at bounding box center [678, 310] width 1357 height 620
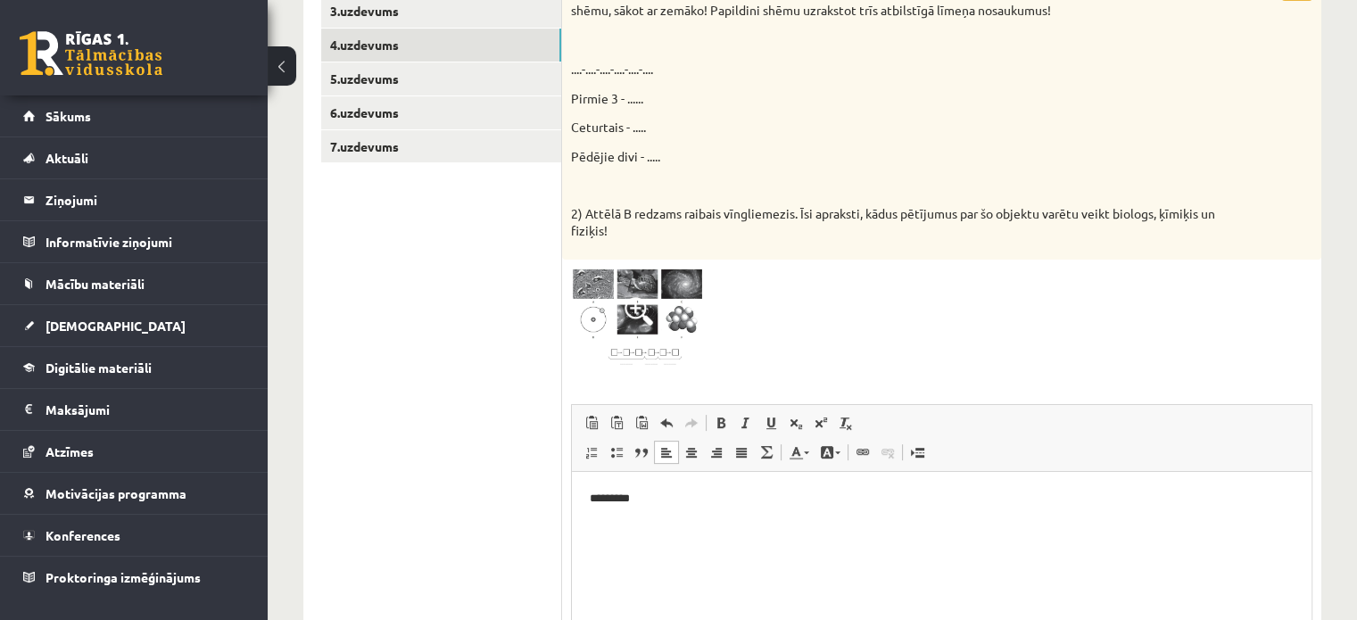
click at [640, 496] on p "*********" at bounding box center [942, 499] width 705 height 19
click at [614, 322] on img at bounding box center [638, 319] width 134 height 101
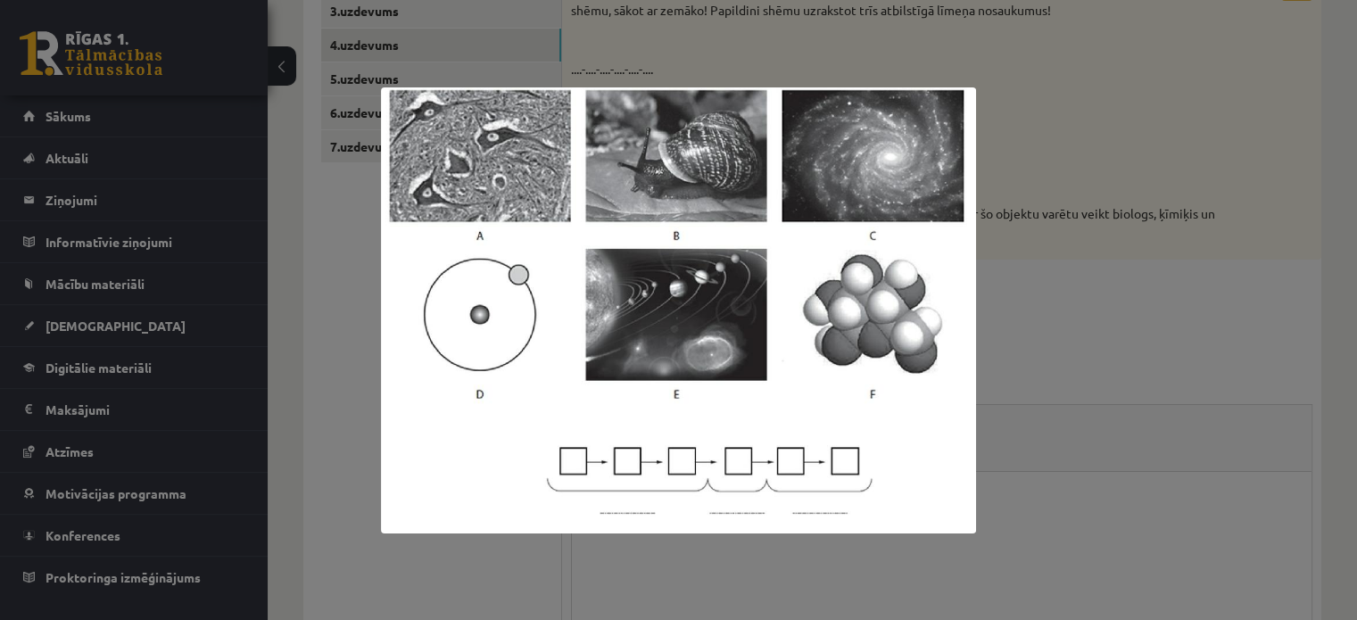
click at [985, 338] on div at bounding box center [678, 310] width 1357 height 620
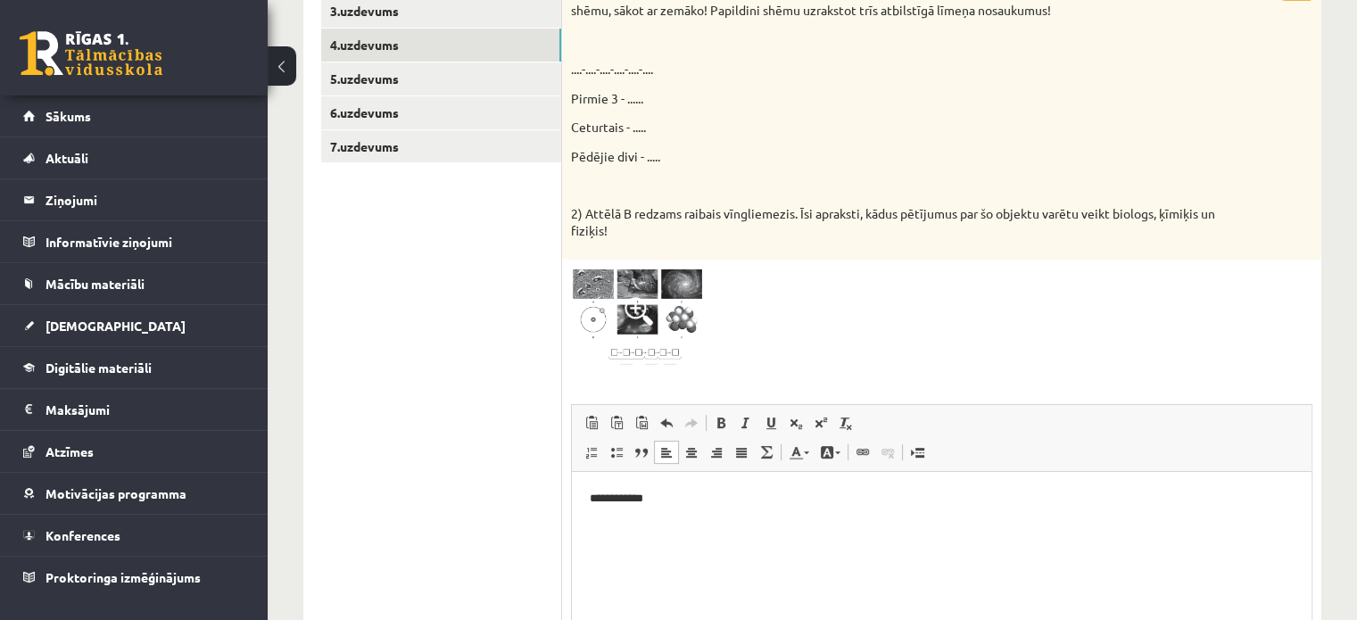
scroll to position [654, 0]
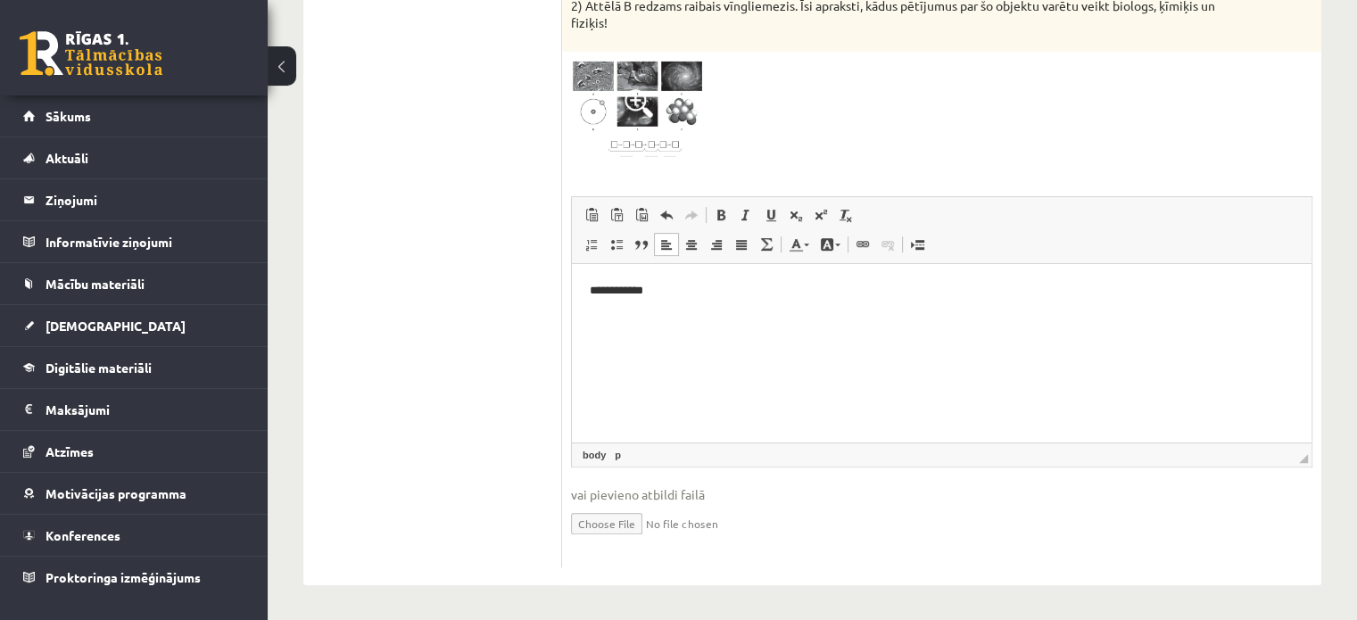
click at [840, 312] on html "**********" at bounding box center [942, 291] width 740 height 54
click at [654, 112] on img at bounding box center [638, 111] width 134 height 101
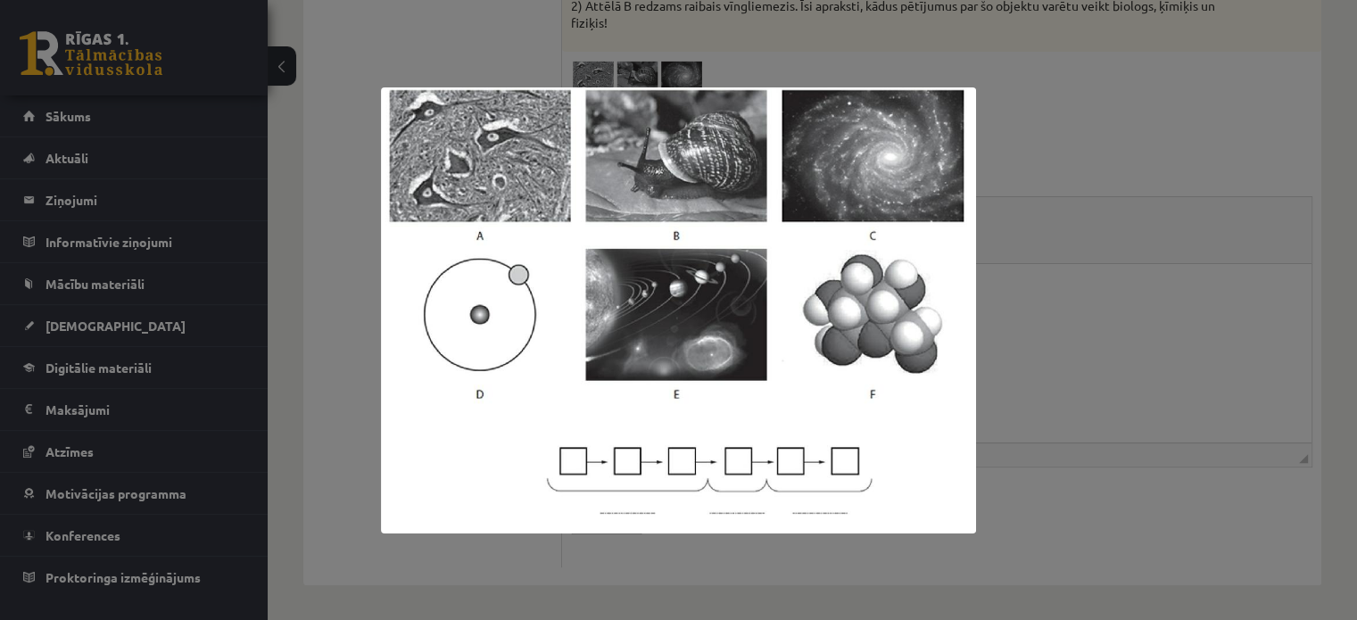
click at [1029, 352] on div at bounding box center [678, 310] width 1357 height 620
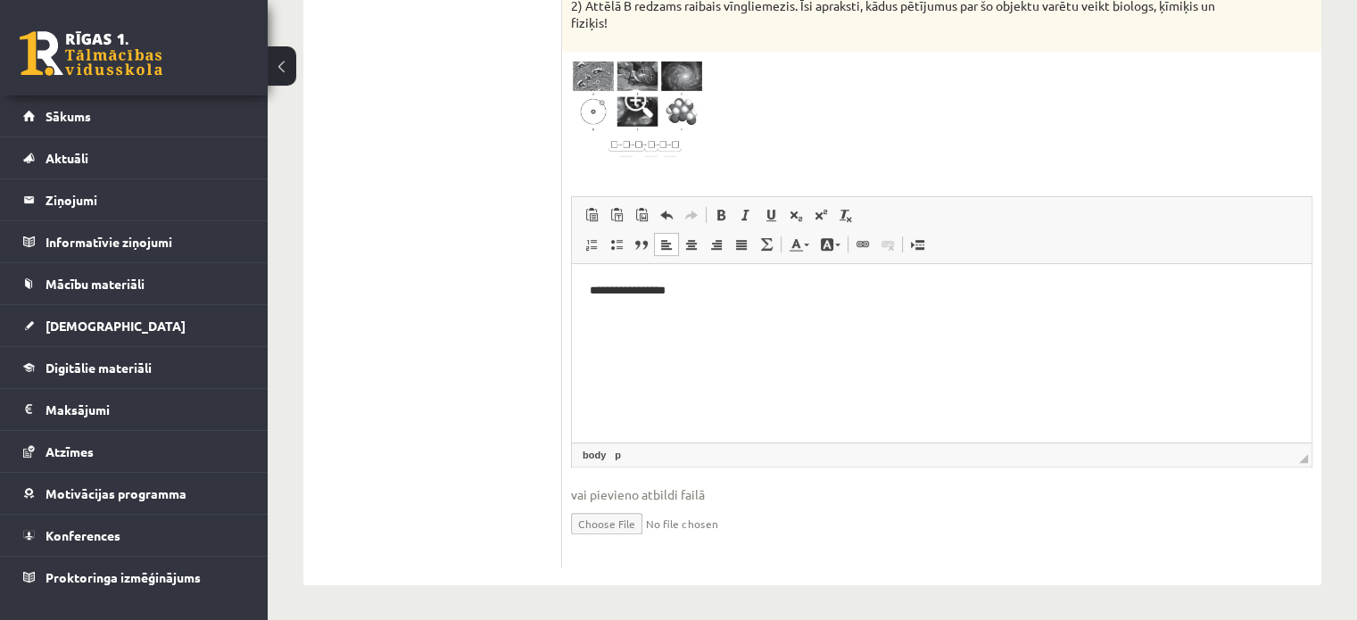
click at [637, 95] on span at bounding box center [638, 103] width 29 height 29
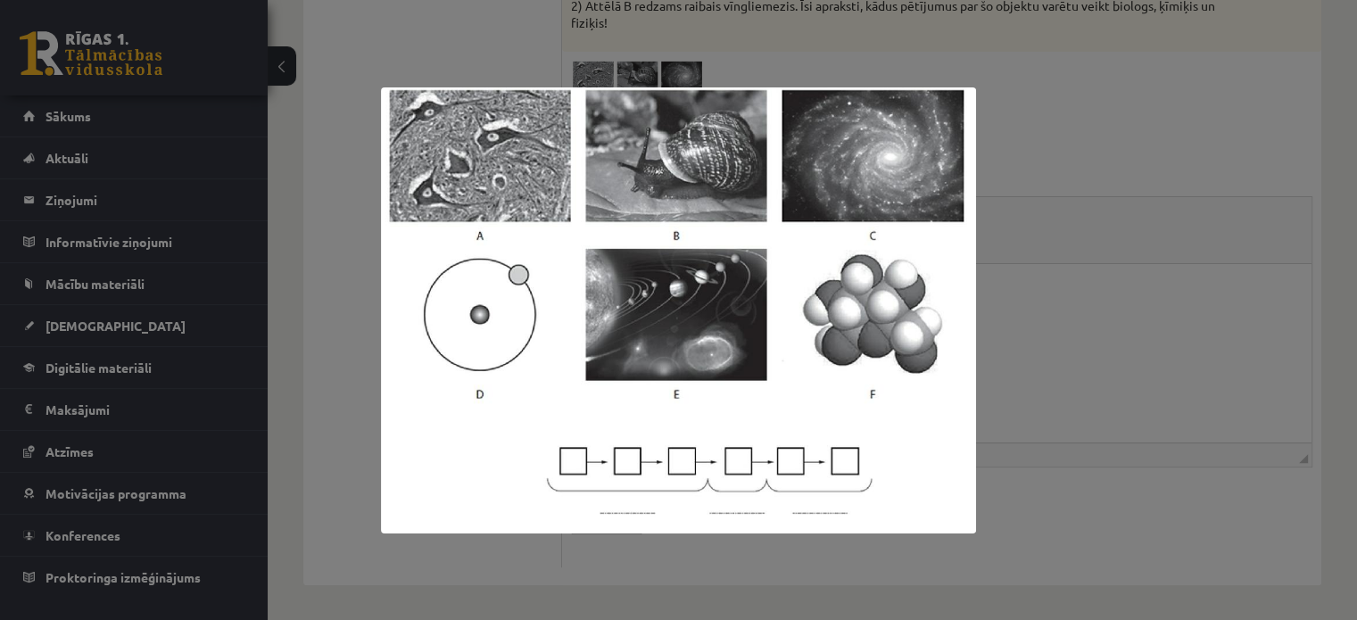
click at [1044, 310] on div at bounding box center [678, 310] width 1357 height 620
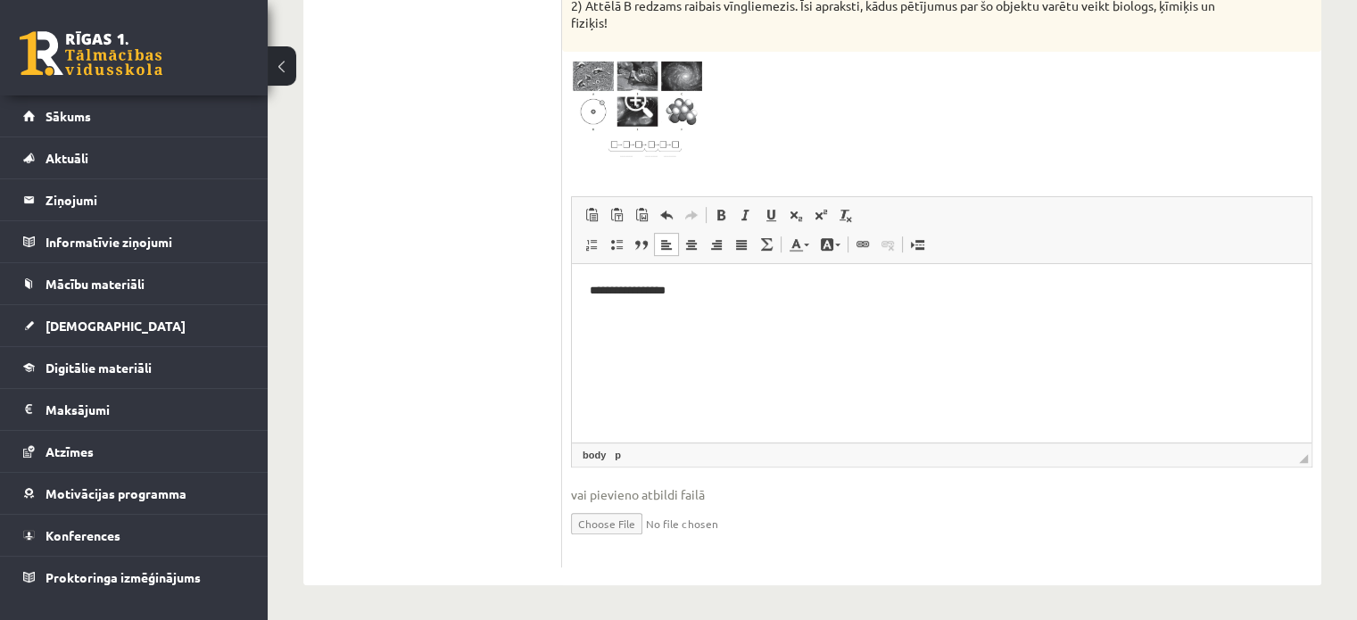
click at [710, 318] on html "**********" at bounding box center [942, 291] width 740 height 54
click at [525, 273] on ul "1.uzdevums 2.uzdevums 3.uzdevums 4.uzdevums 5.uzdevums 6.uzdevums 7.uzdevums" at bounding box center [441, 143] width 241 height 847
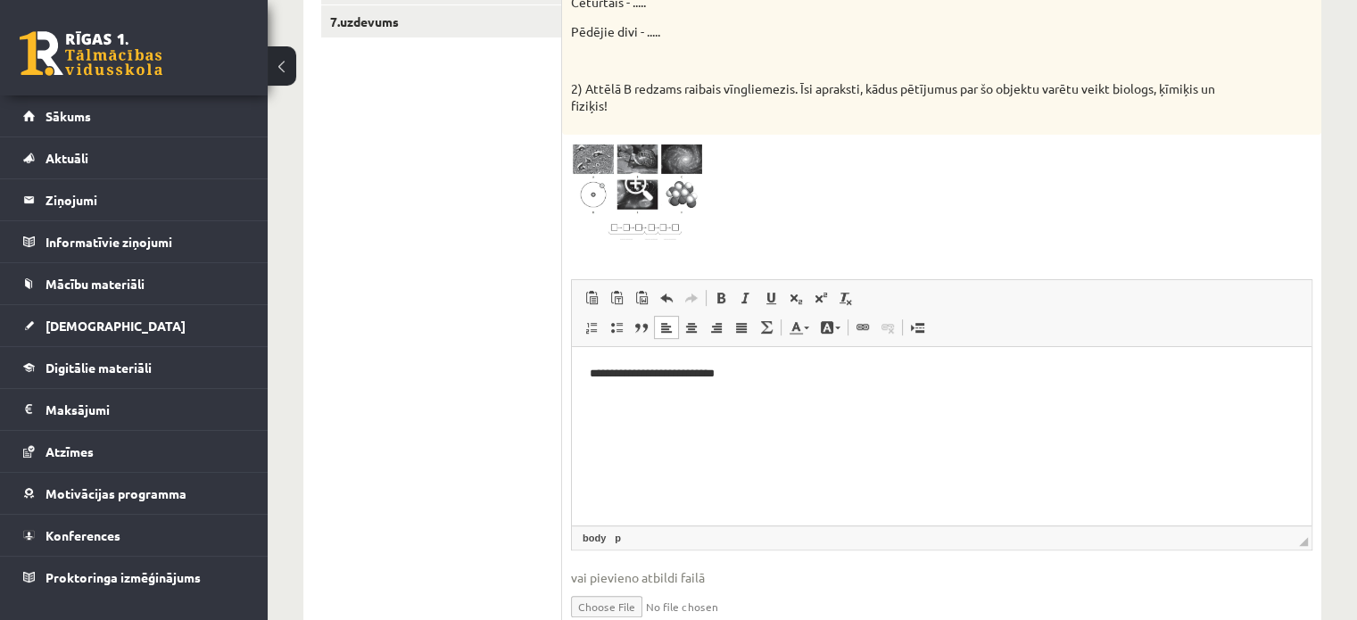
scroll to position [208, 0]
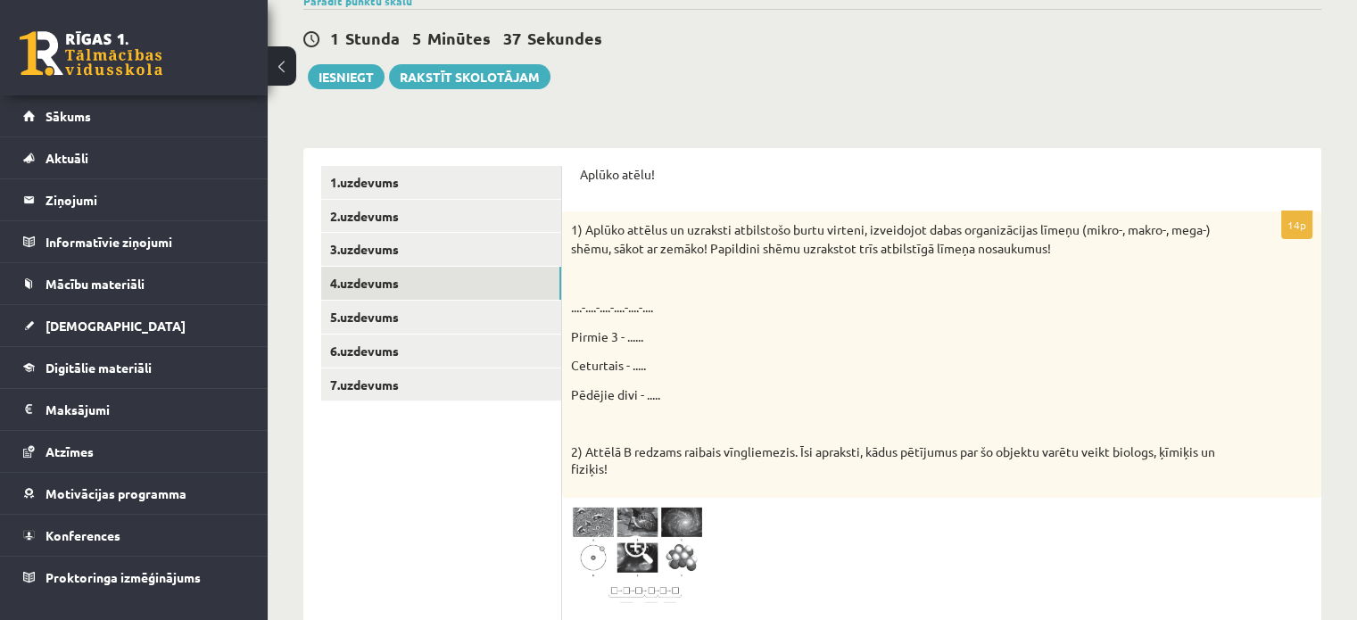
click at [699, 287] on div "1) Aplūko attēlus un uzraksti atbilstošo burtu virteni, izveidojot dabas organi…" at bounding box center [941, 353] width 759 height 285
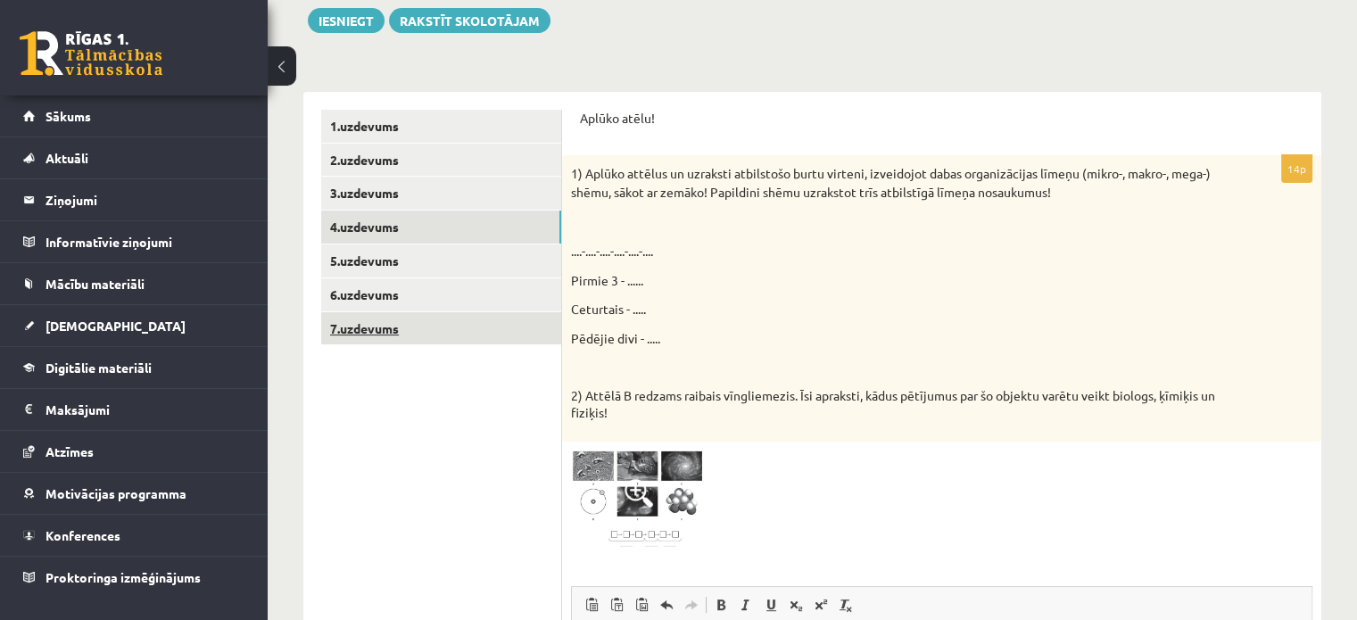
scroll to position [268, 0]
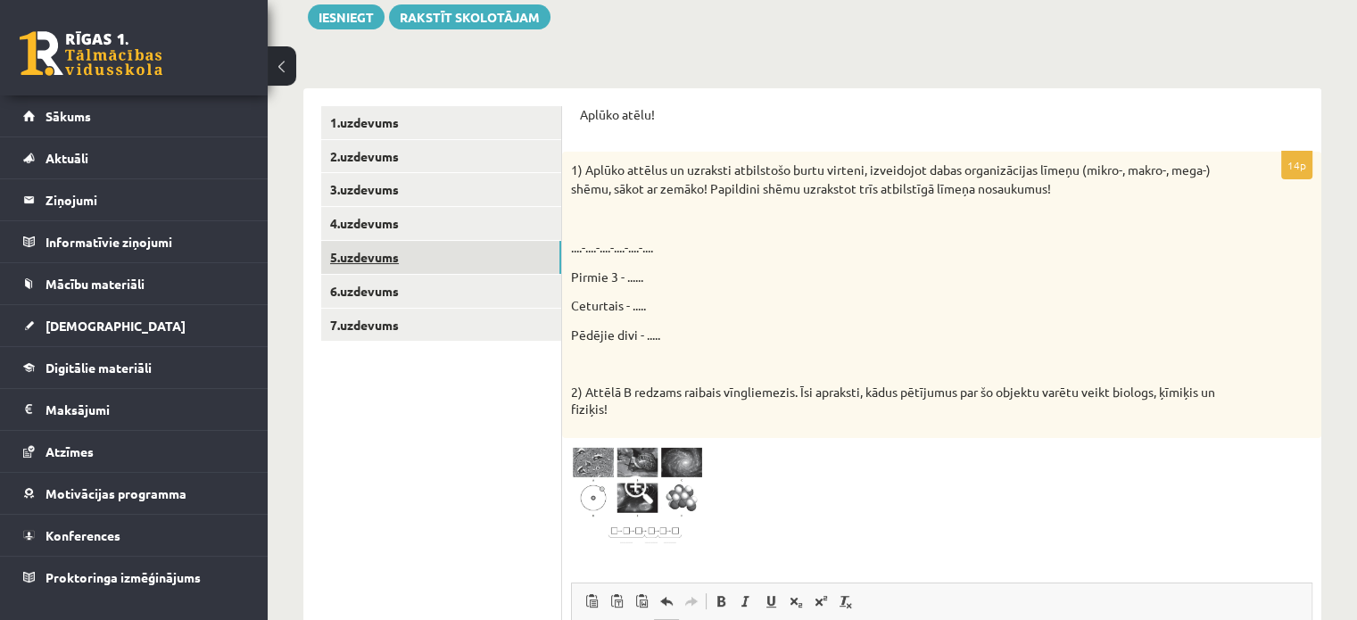
click at [409, 263] on link "5.uzdevums" at bounding box center [441, 257] width 240 height 33
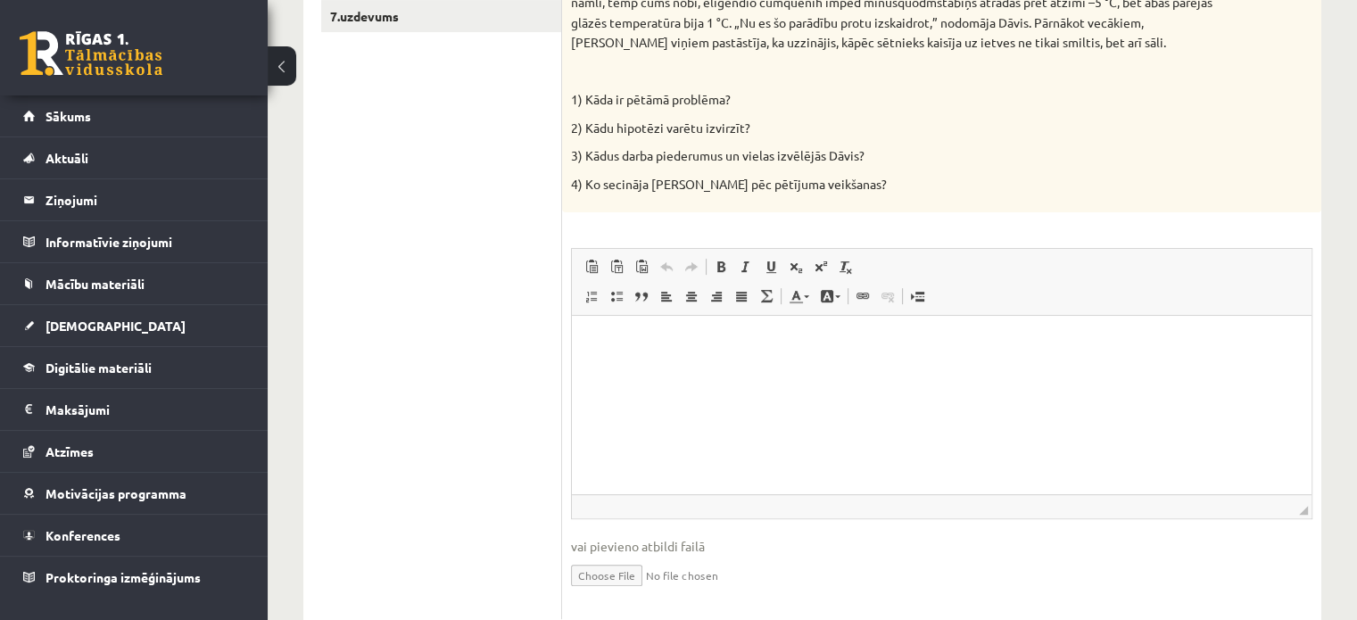
scroll to position [624, 0]
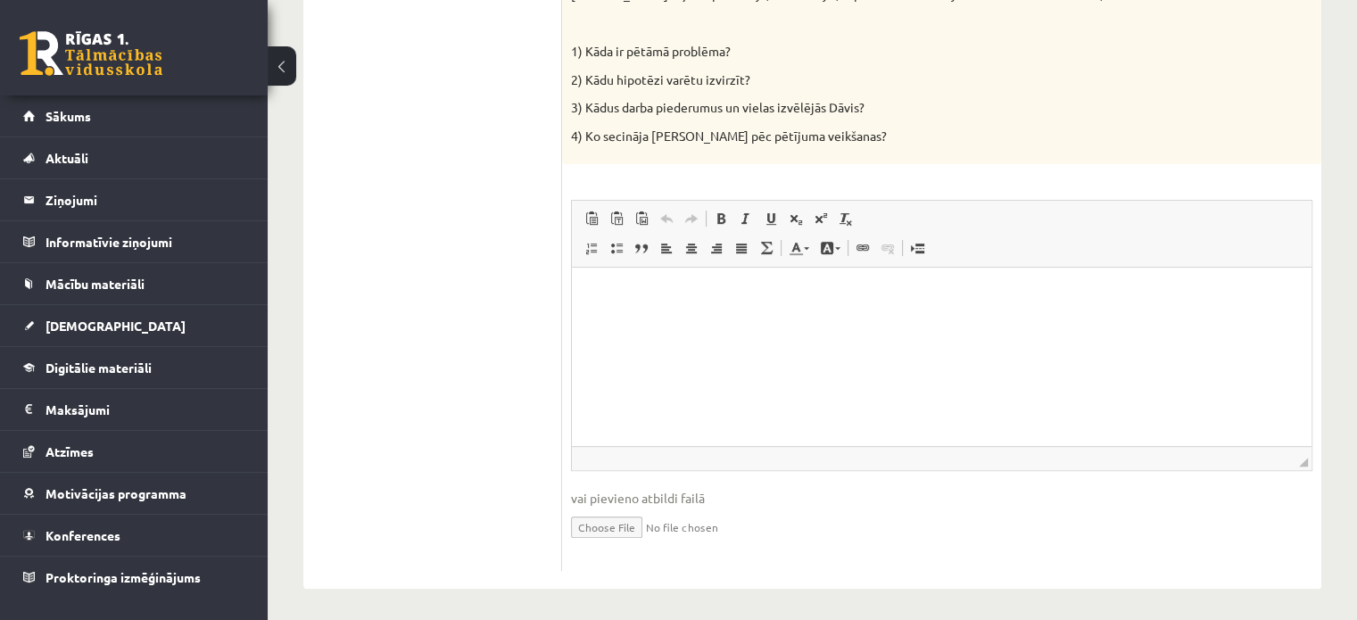
click at [741, 322] on html at bounding box center [942, 295] width 740 height 54
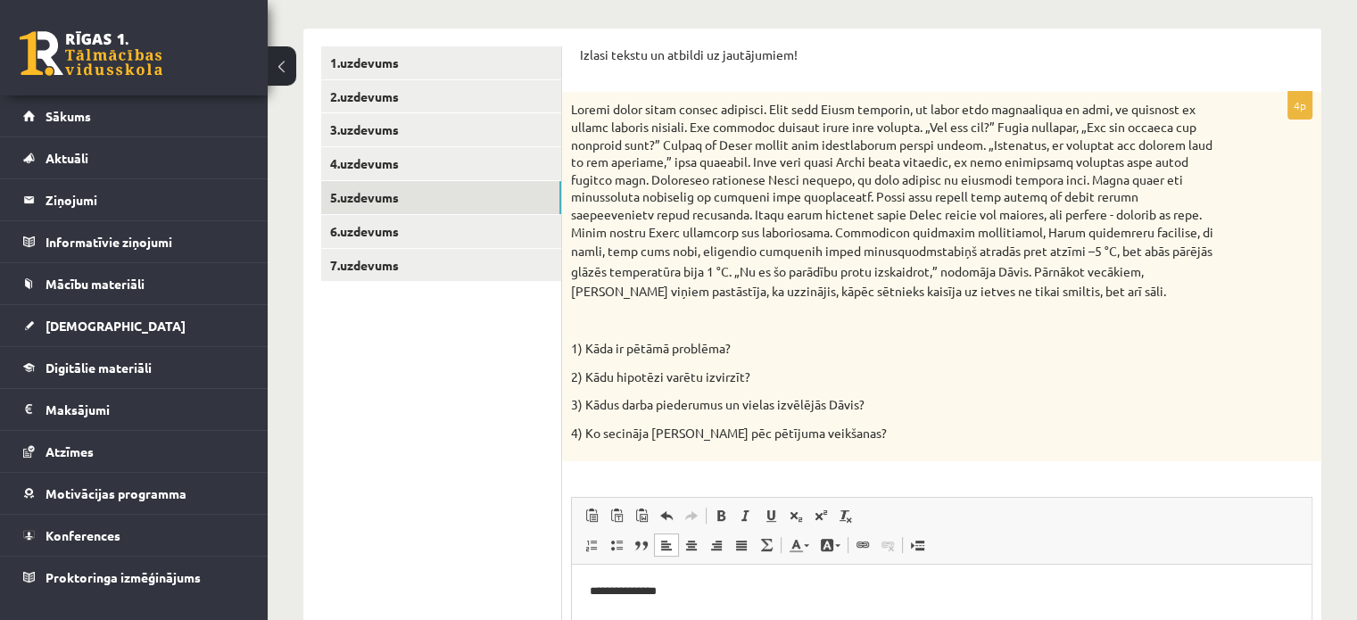
scroll to position [268, 0]
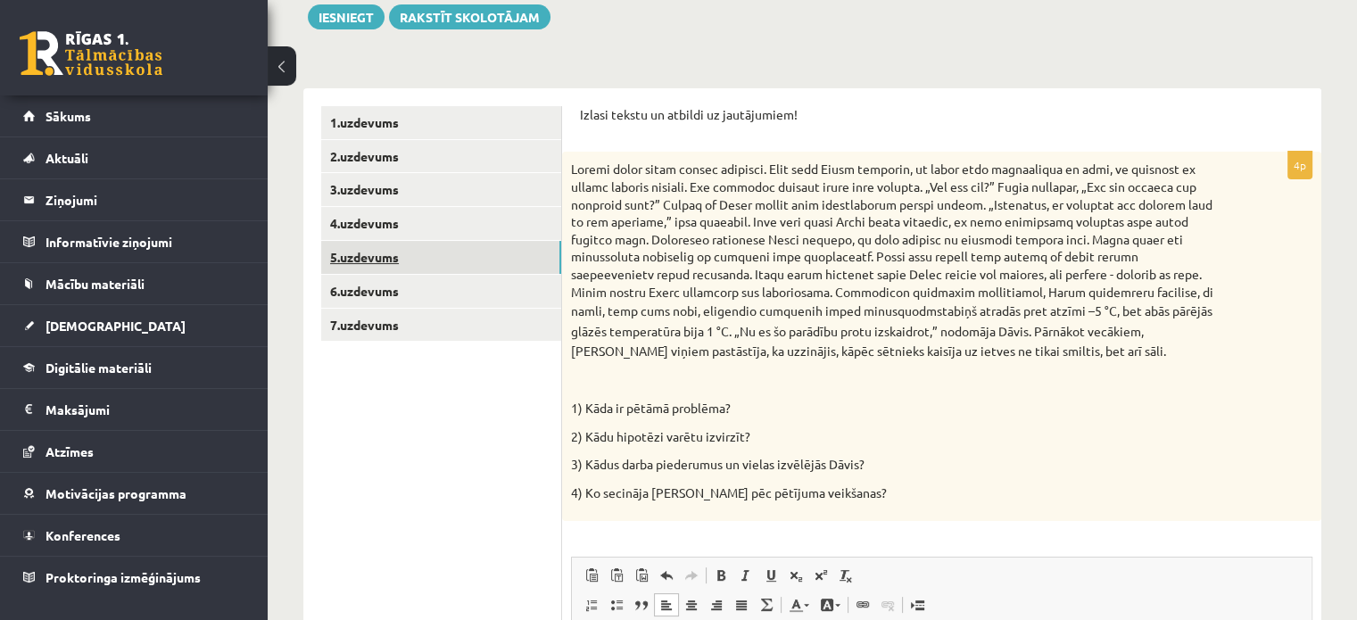
click at [442, 270] on link "5.uzdevums" at bounding box center [441, 257] width 240 height 33
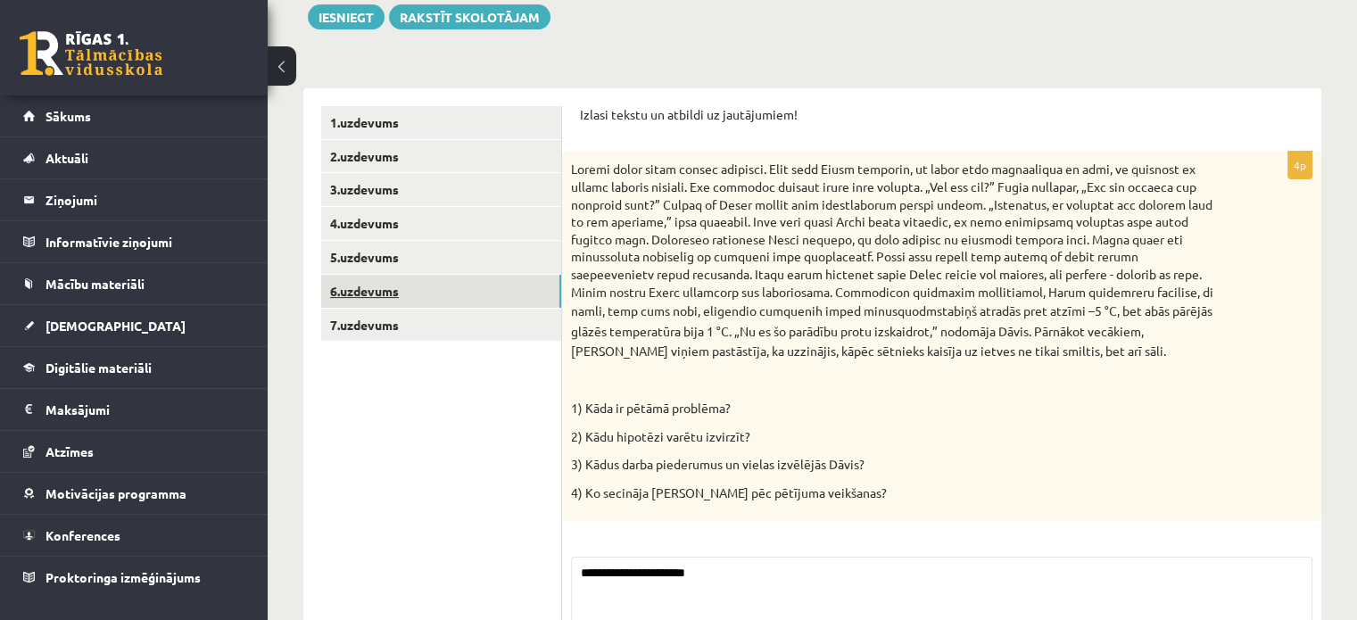
click at [439, 288] on link "6.uzdevums" at bounding box center [441, 291] width 240 height 33
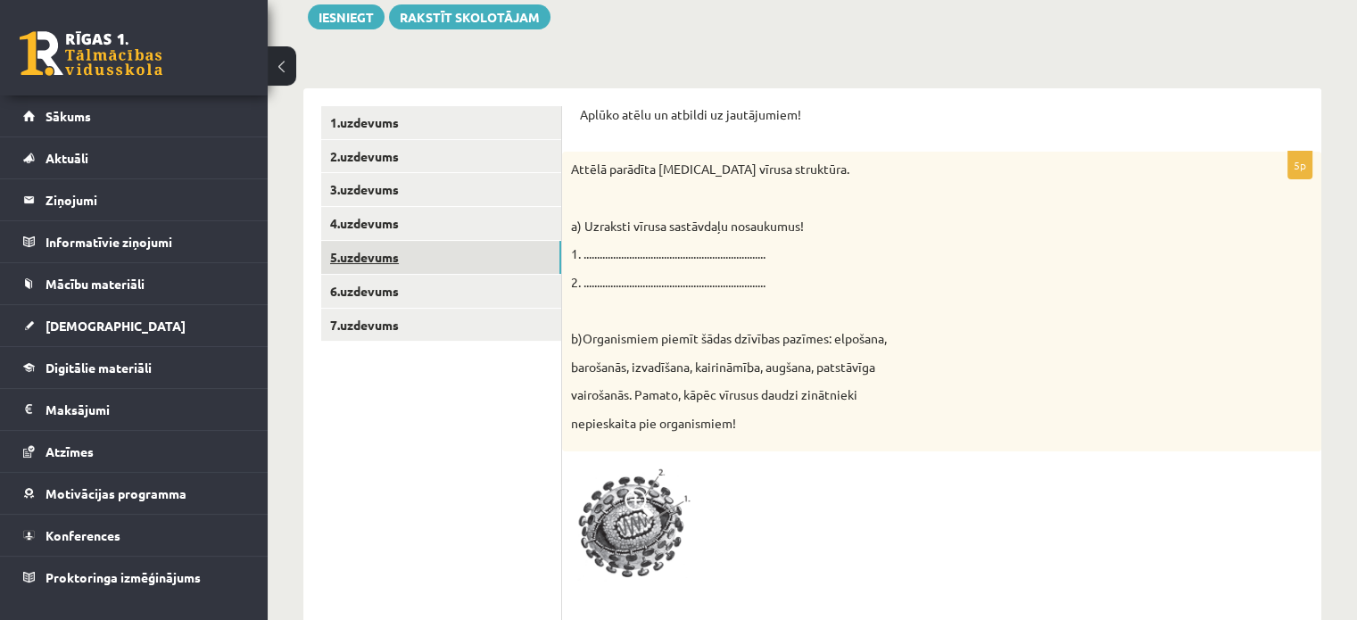
click at [456, 252] on link "5.uzdevums" at bounding box center [441, 257] width 240 height 33
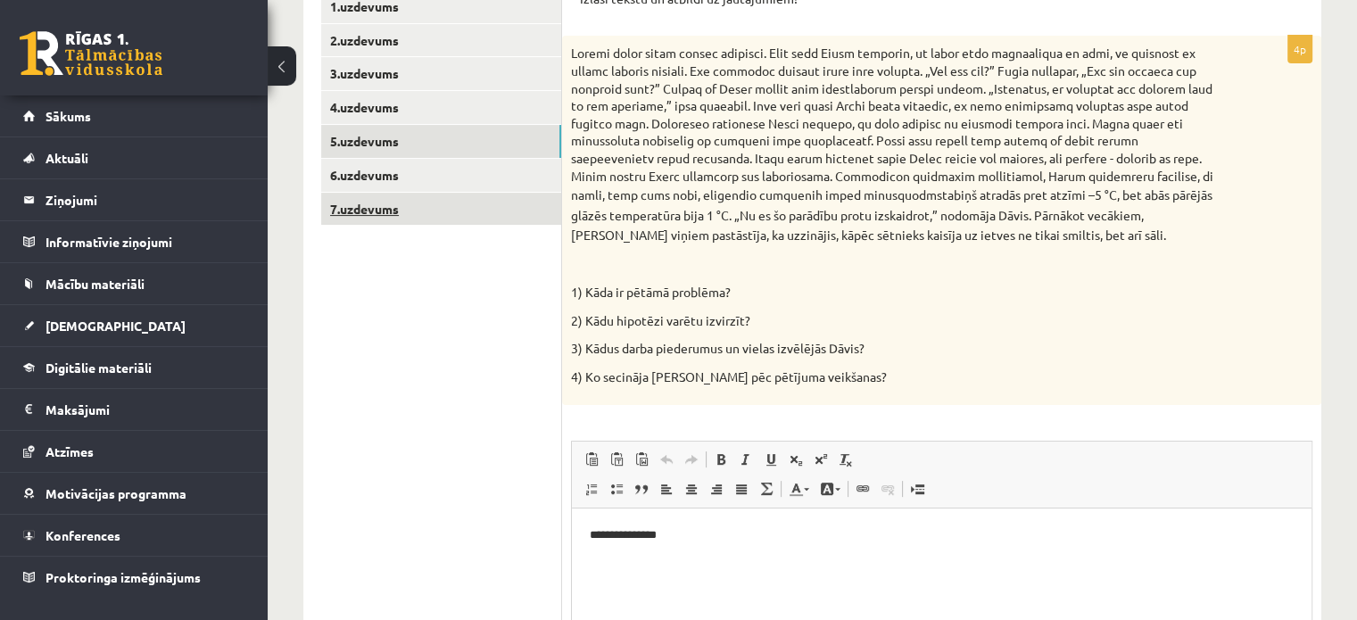
scroll to position [274, 0]
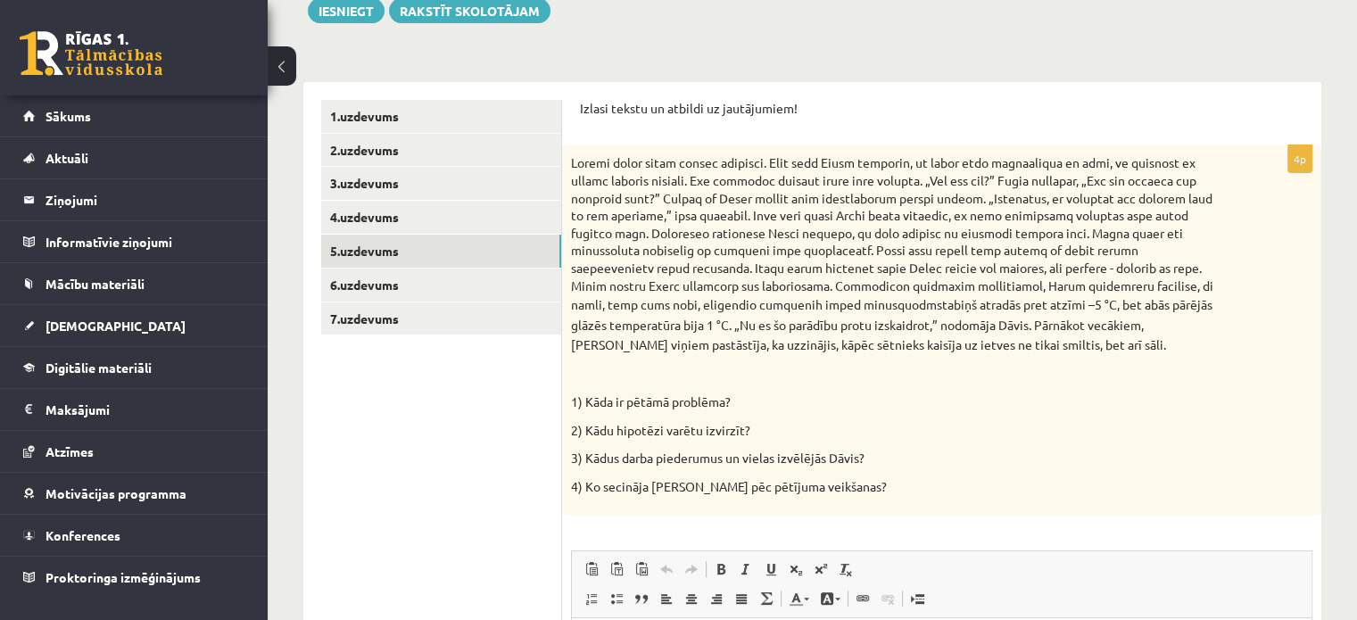
click at [447, 267] on ul "1.uzdevums 2.uzdevums 3.uzdevums 4.uzdevums 5.uzdevums 6.uzdevums 7.uzdevums" at bounding box center [441, 511] width 241 height 822
click at [442, 274] on link "6.uzdevums" at bounding box center [441, 285] width 240 height 33
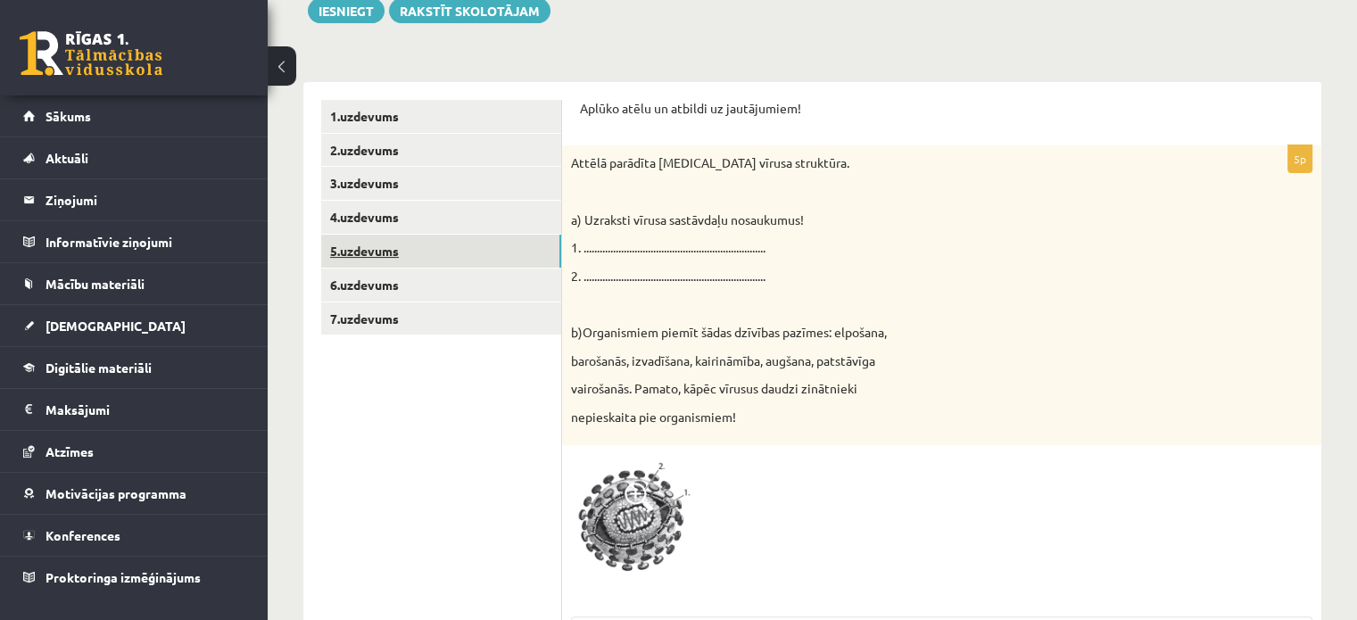
click at [451, 252] on link "5.uzdevums" at bounding box center [441, 251] width 240 height 33
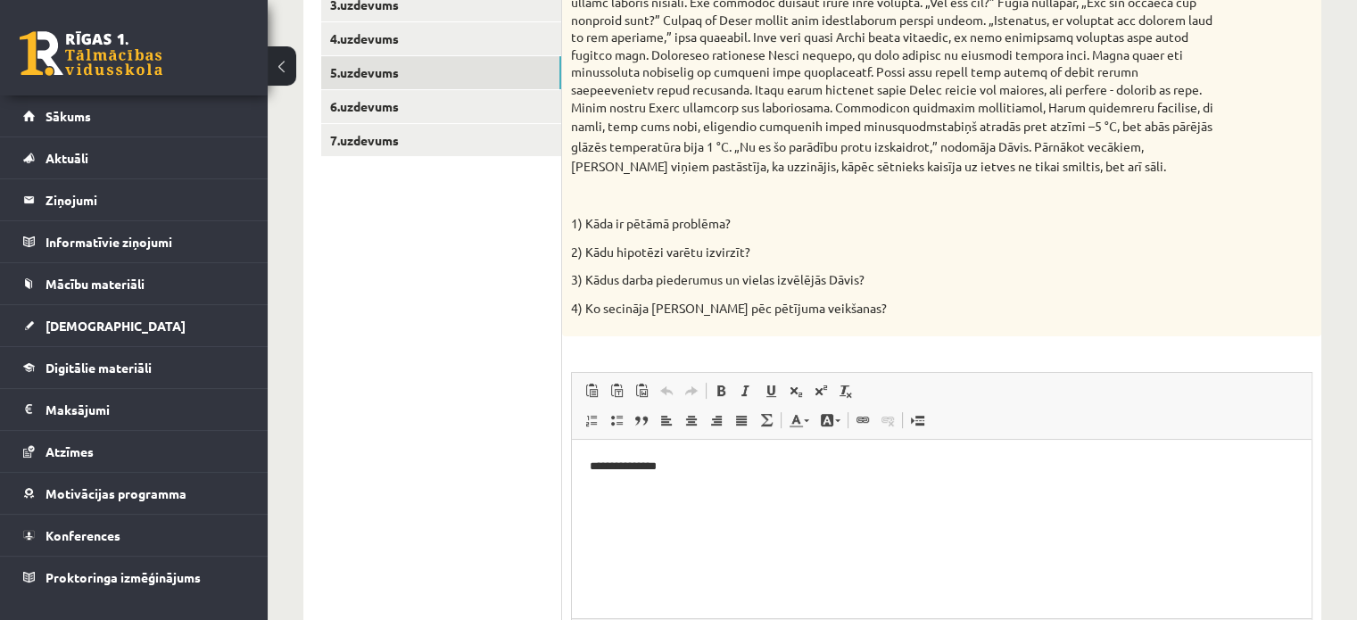
scroll to position [0, 0]
click at [414, 120] on link "6.uzdevums" at bounding box center [441, 106] width 240 height 33
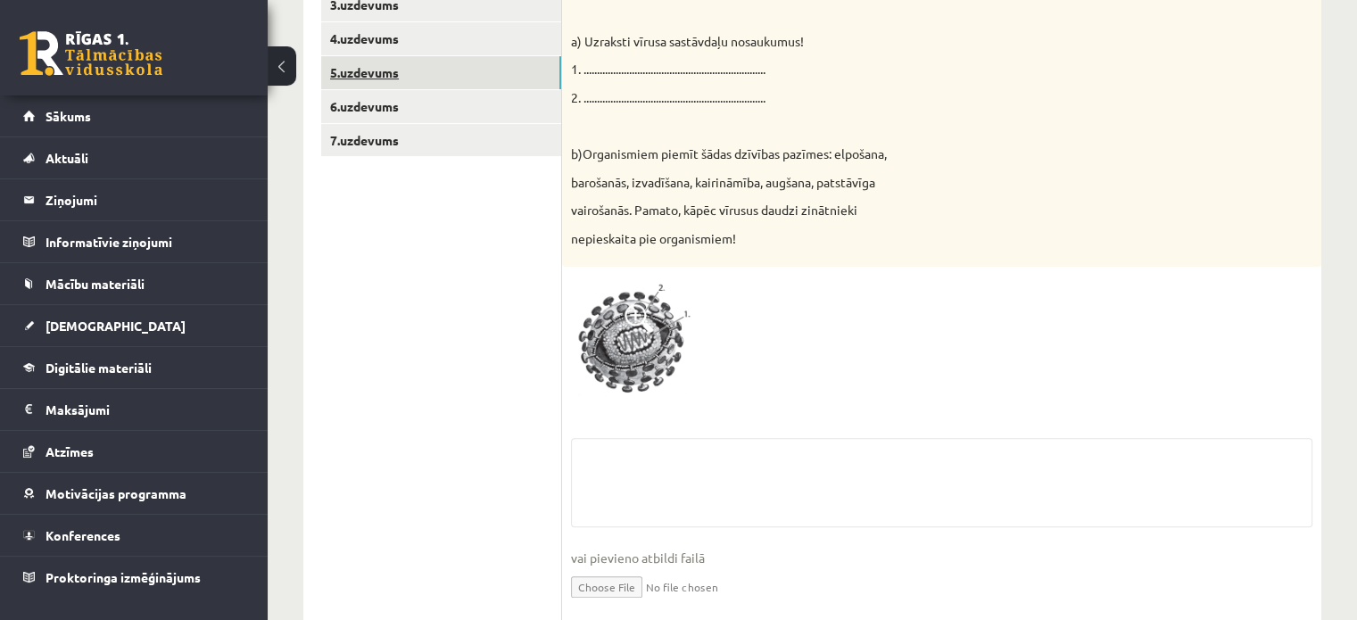
click at [423, 77] on link "5.uzdevums" at bounding box center [441, 72] width 240 height 33
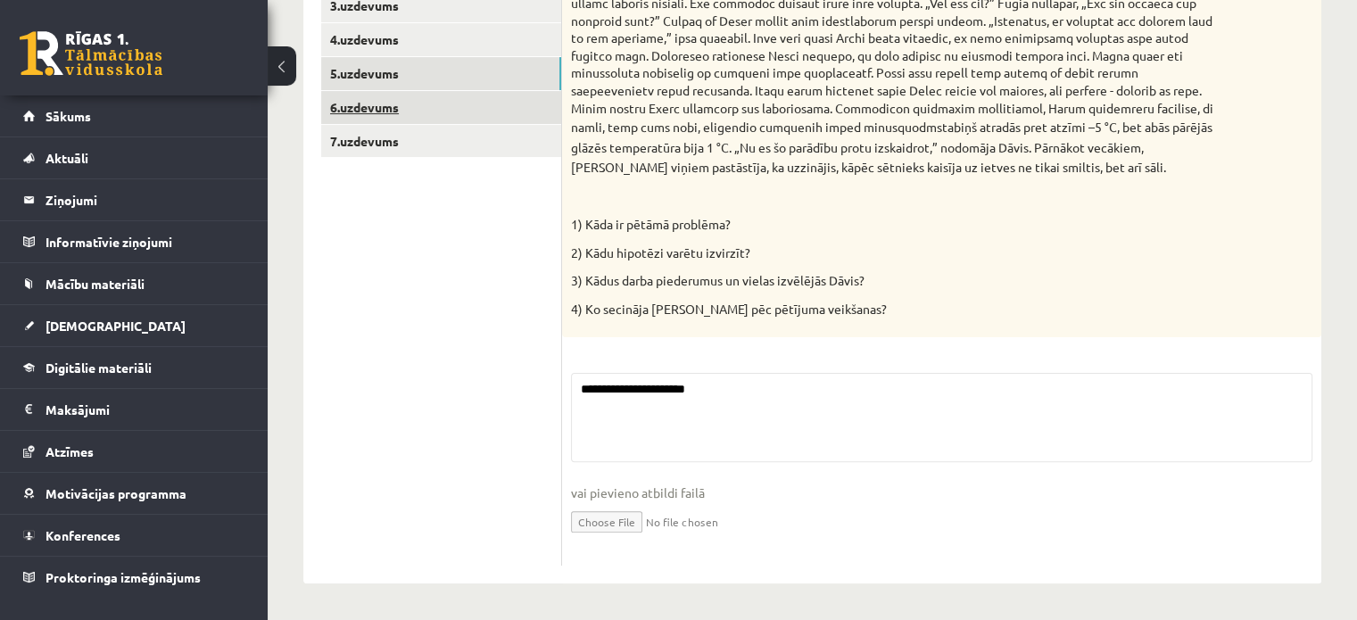
click at [423, 103] on link "6.uzdevums" at bounding box center [441, 107] width 240 height 33
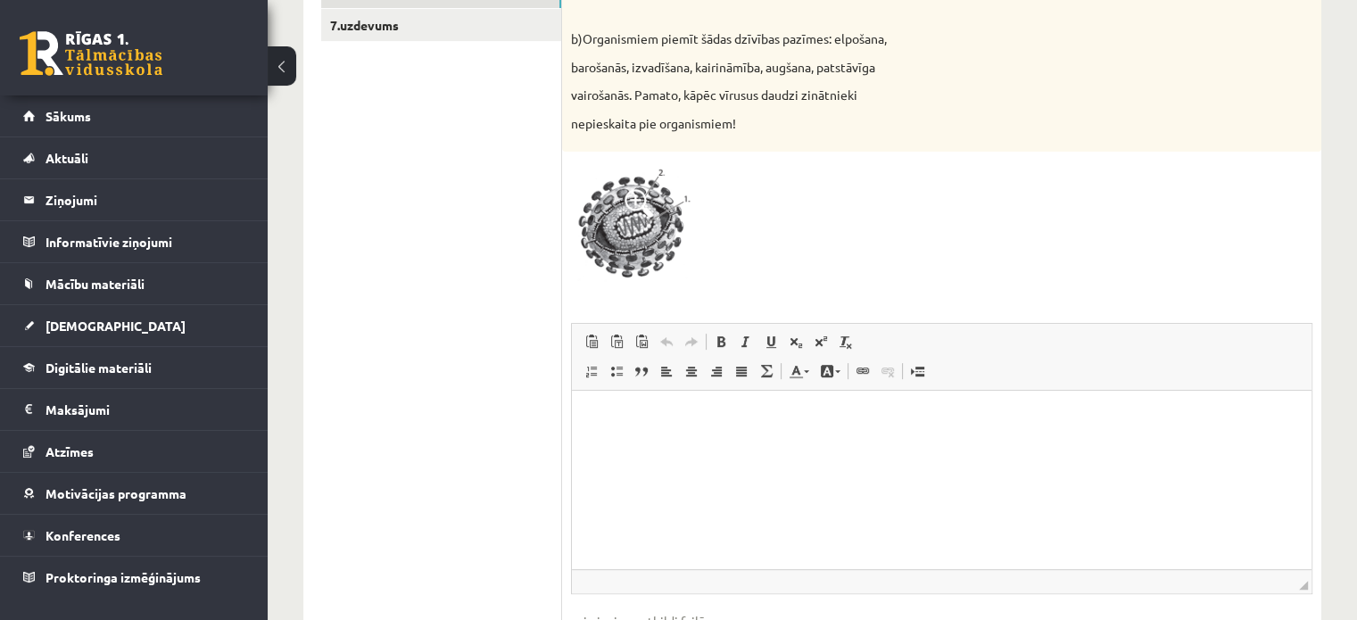
scroll to position [694, 0]
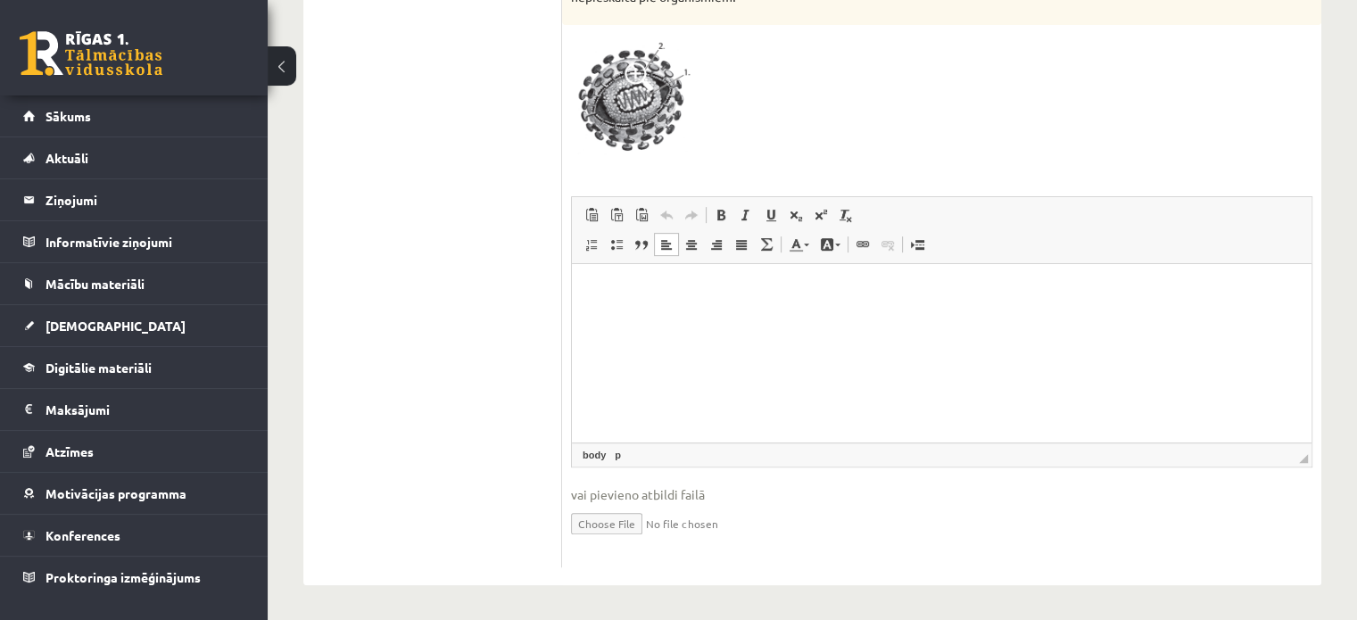
click at [822, 318] on html at bounding box center [942, 290] width 740 height 54
click at [453, 267] on ul "1.uzdevums 2.uzdevums 3.uzdevums 4.uzdevums 5.uzdevums 6.uzdevums 7.uzdevums" at bounding box center [441, 124] width 241 height 888
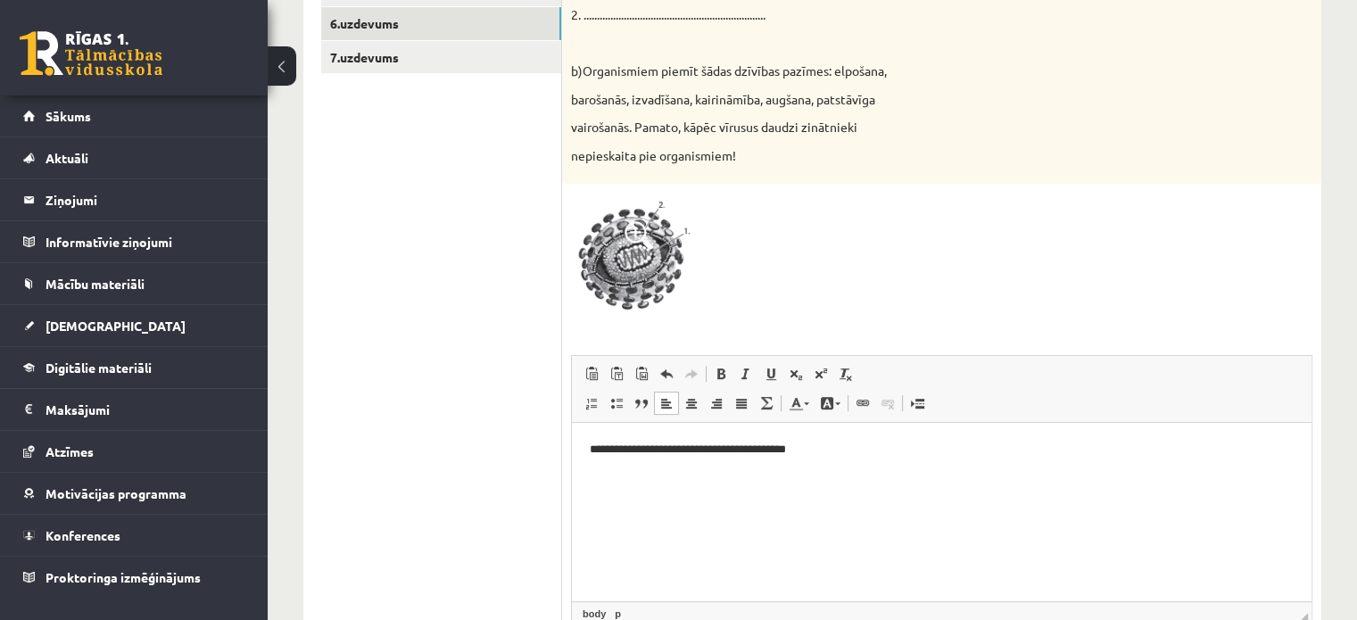
scroll to position [70, 0]
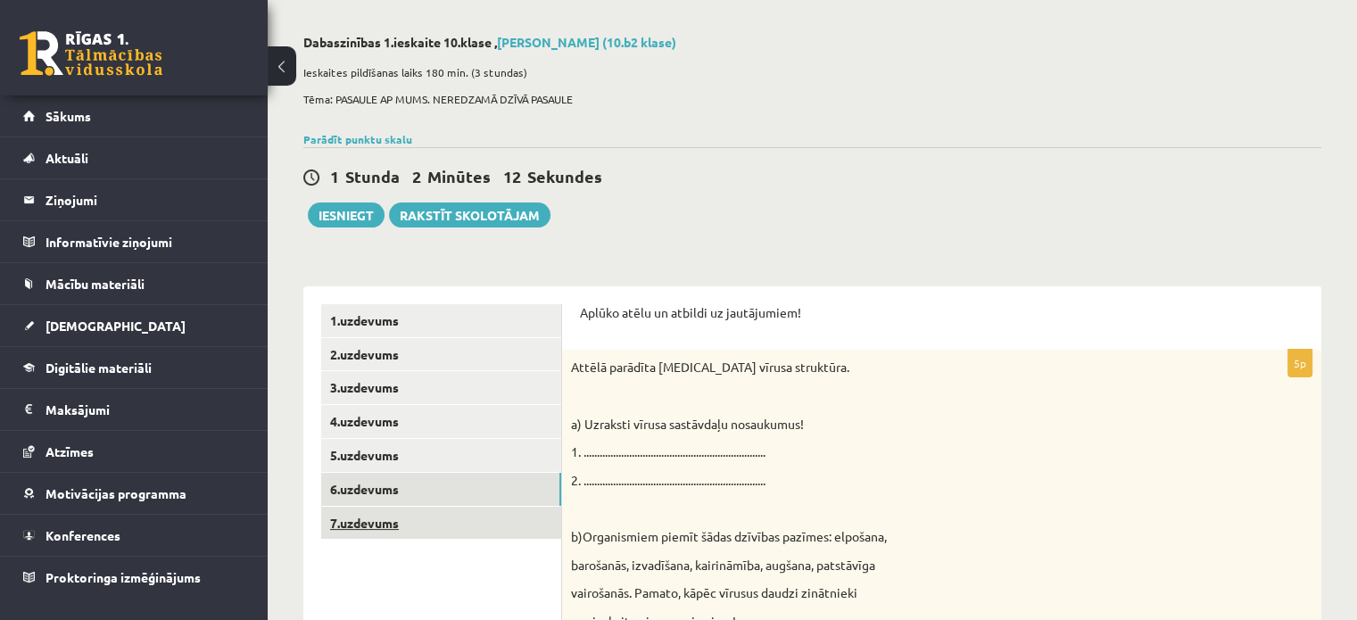
click at [376, 508] on link "7.uzdevums" at bounding box center [441, 523] width 240 height 33
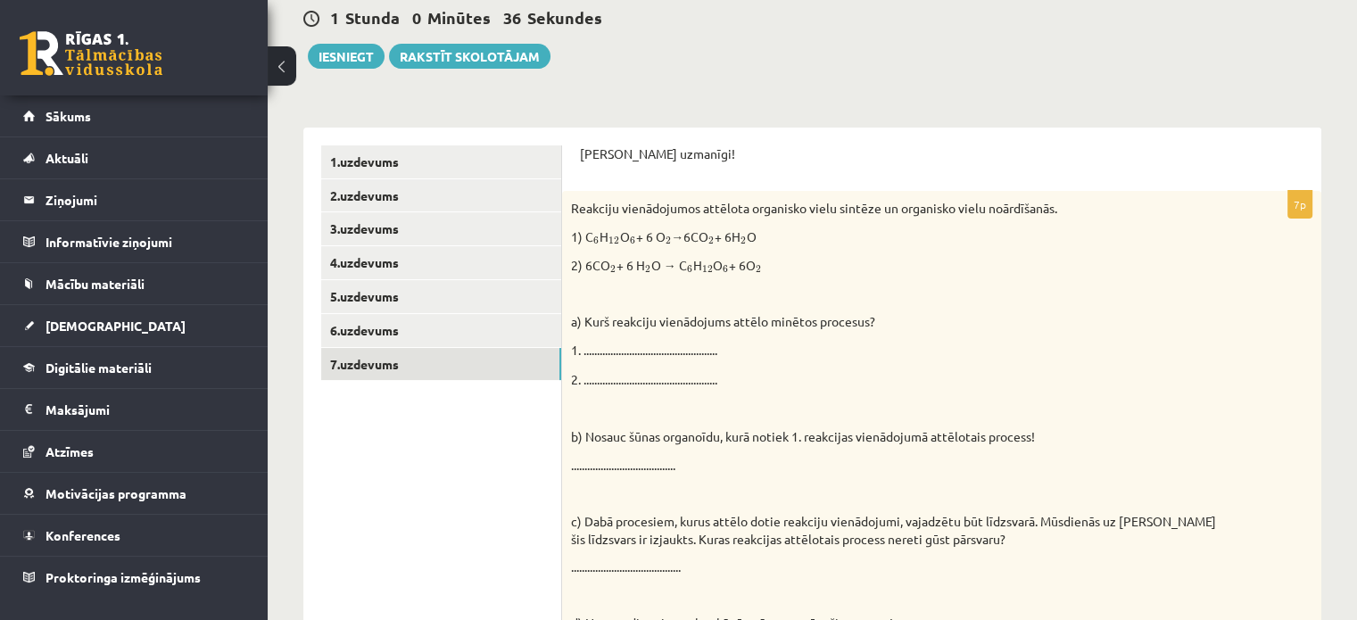
scroll to position [180, 0]
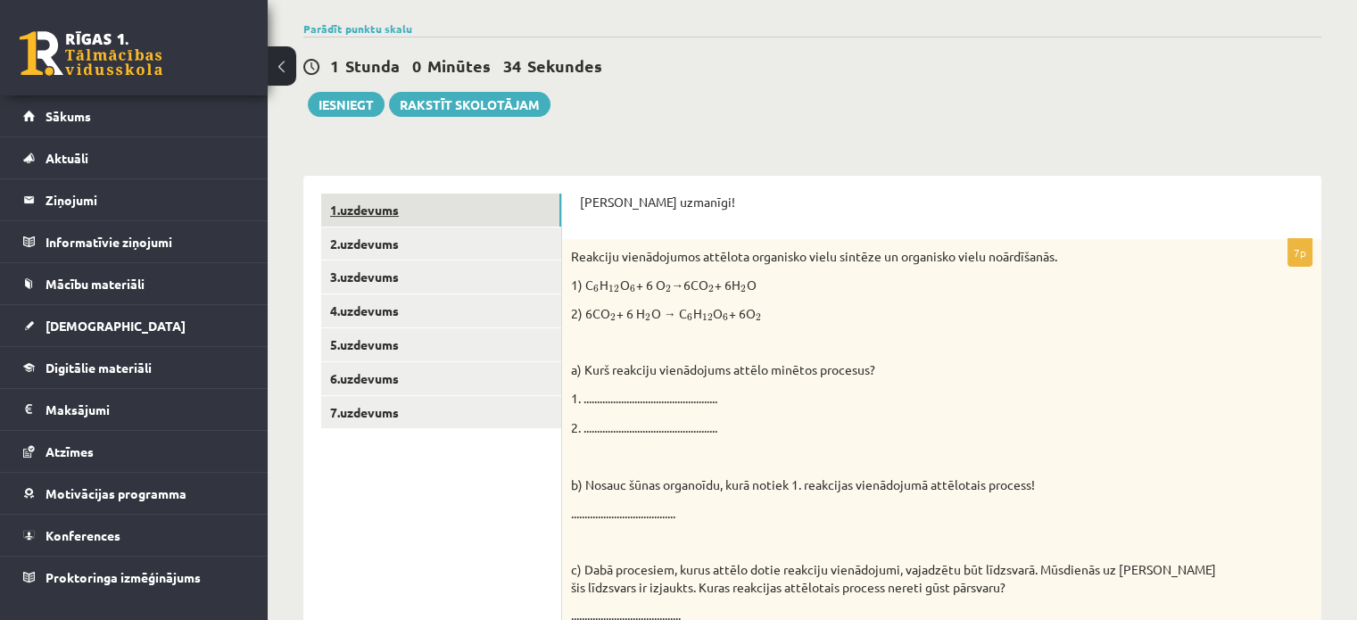
click at [432, 199] on link "1.uzdevums" at bounding box center [441, 210] width 240 height 33
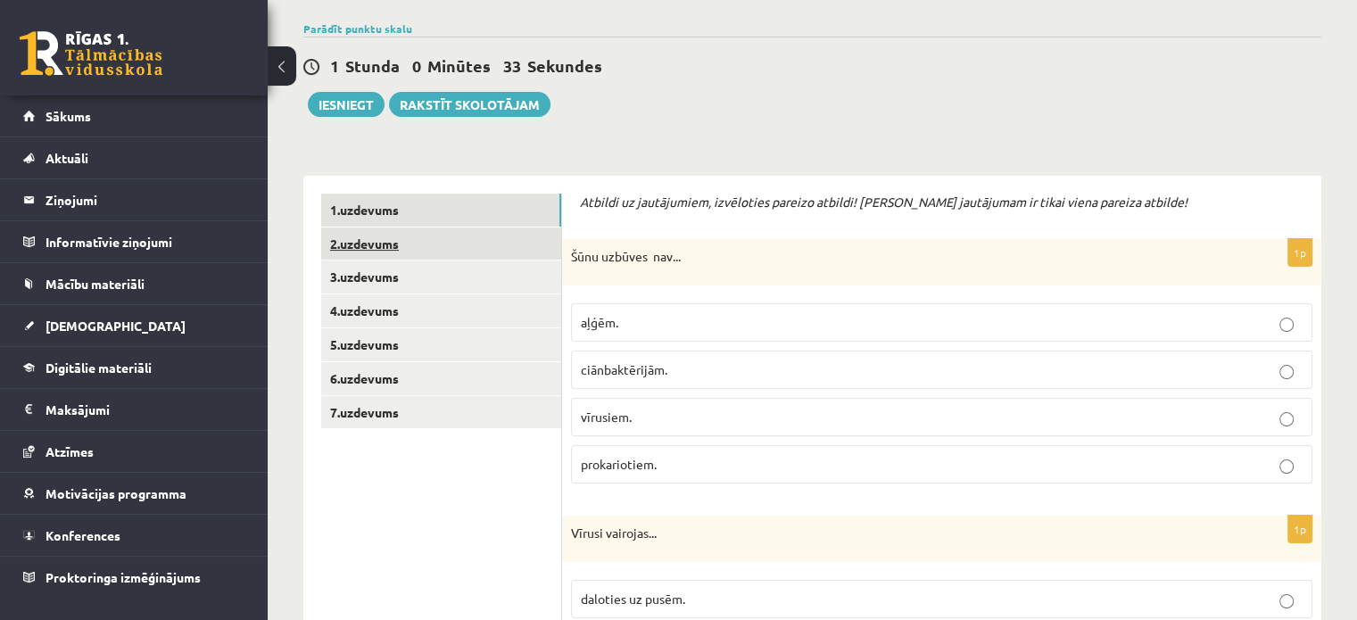
click at [417, 237] on link "2.uzdevums" at bounding box center [441, 243] width 240 height 33
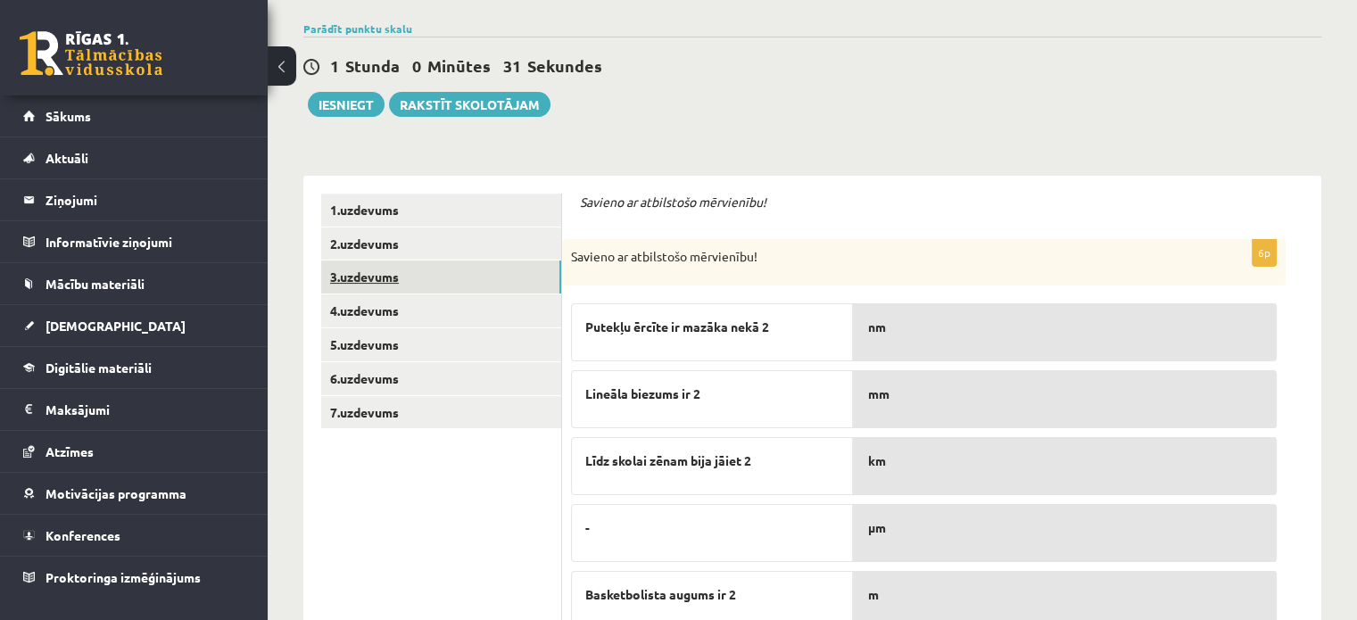
click at [409, 276] on link "3.uzdevums" at bounding box center [441, 276] width 240 height 33
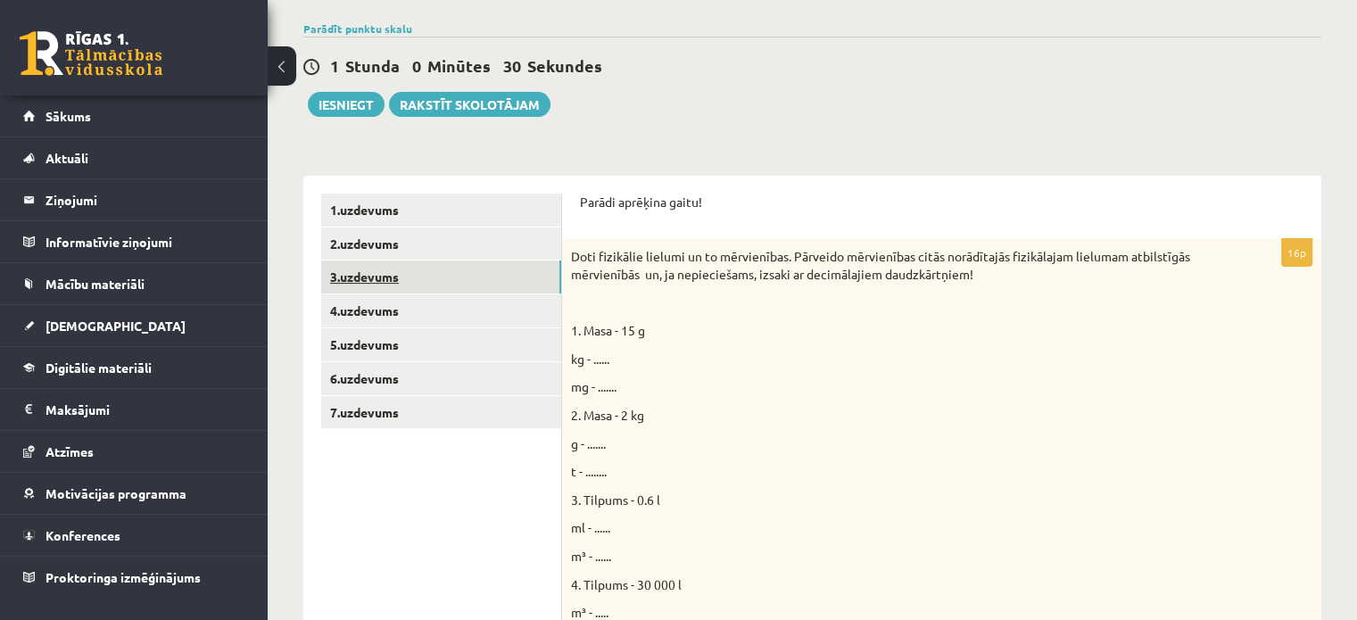
scroll to position [0, 0]
click at [393, 307] on link "4.uzdevums" at bounding box center [441, 310] width 240 height 33
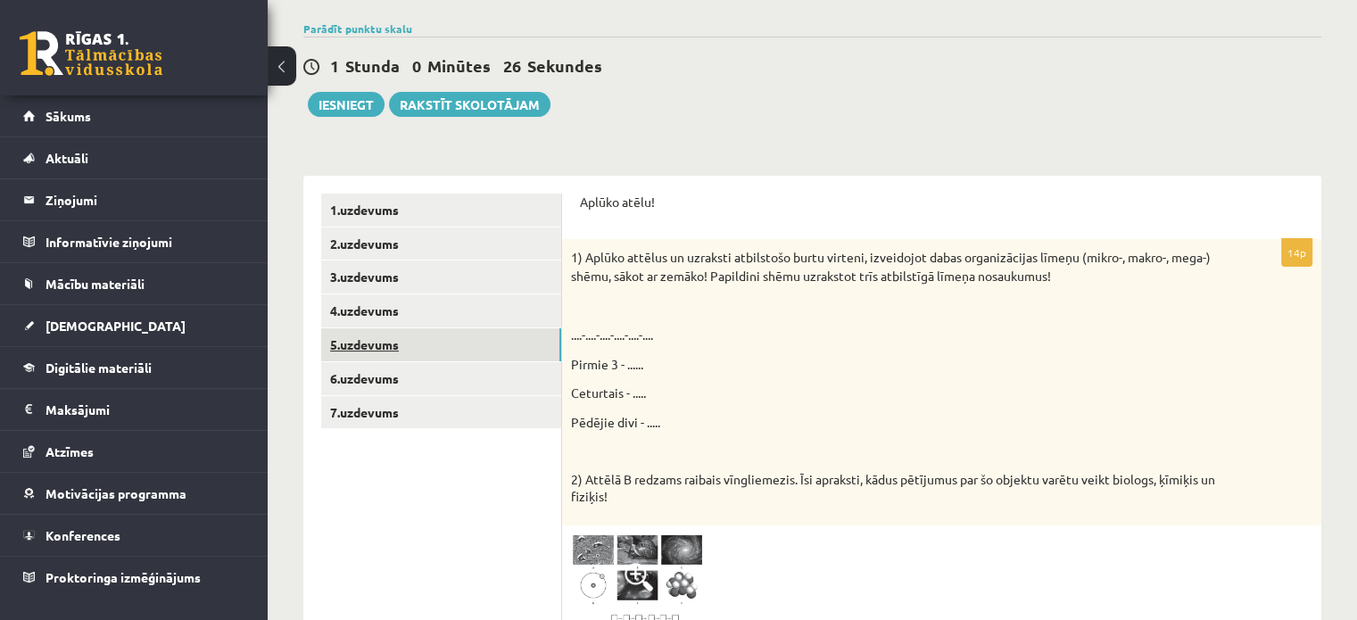
click at [393, 340] on link "5.uzdevums" at bounding box center [441, 344] width 240 height 33
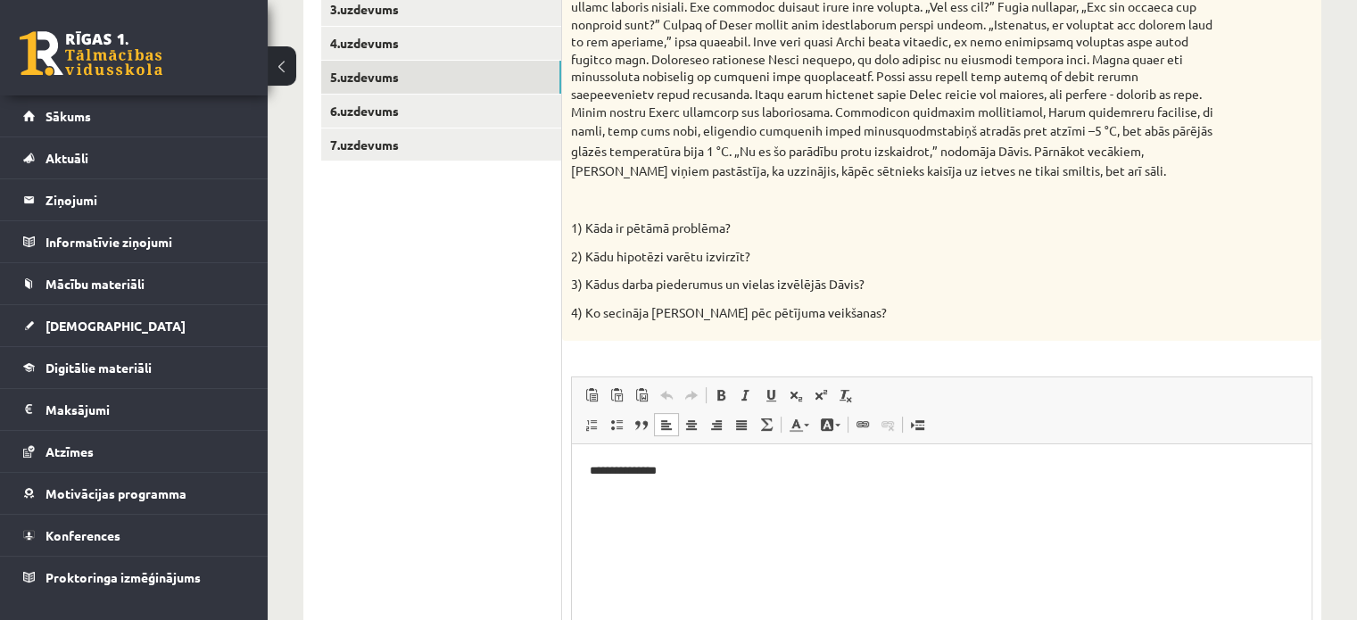
click at [690, 471] on p "**********" at bounding box center [942, 471] width 705 height 19
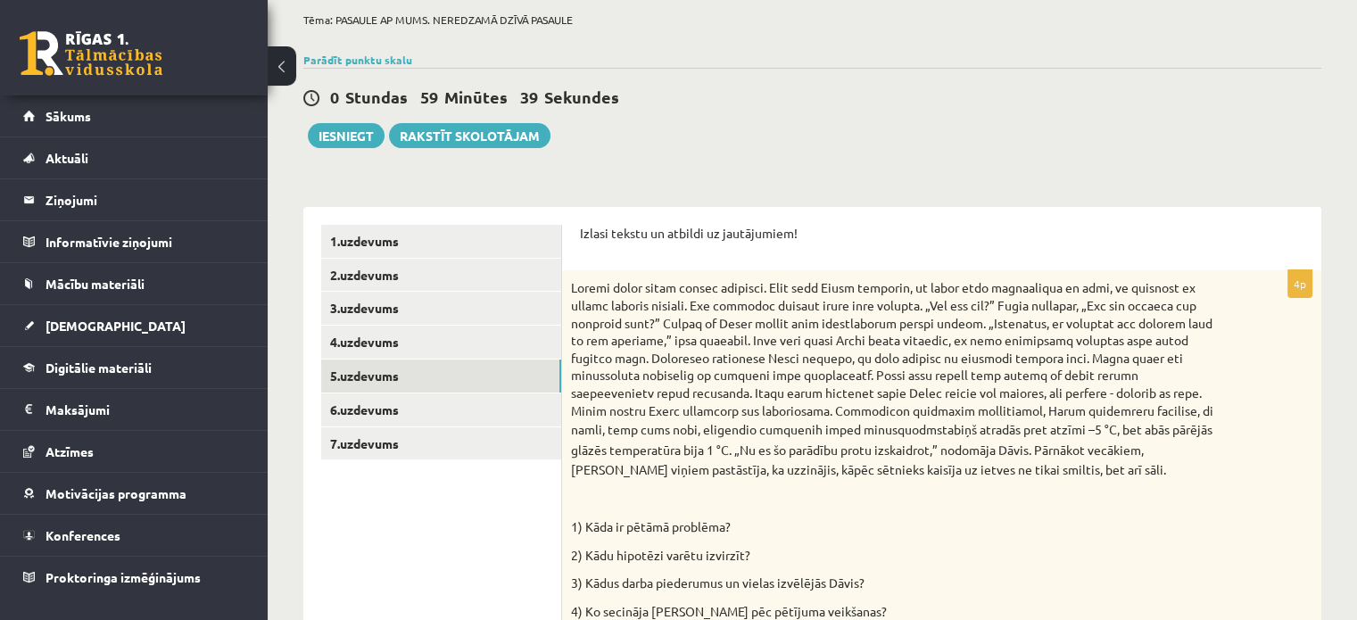
scroll to position [91, 0]
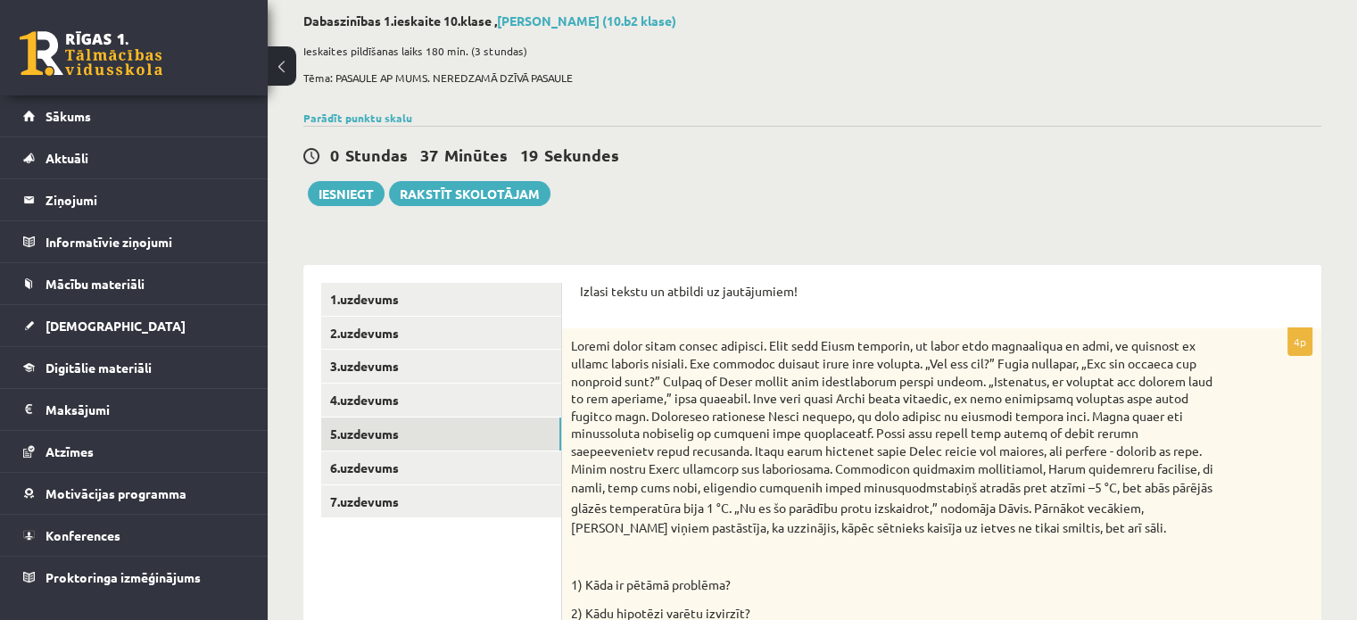
click at [944, 160] on div "0 Stundas 37 Minūtes 19 Sekundes" at bounding box center [812, 156] width 1018 height 23
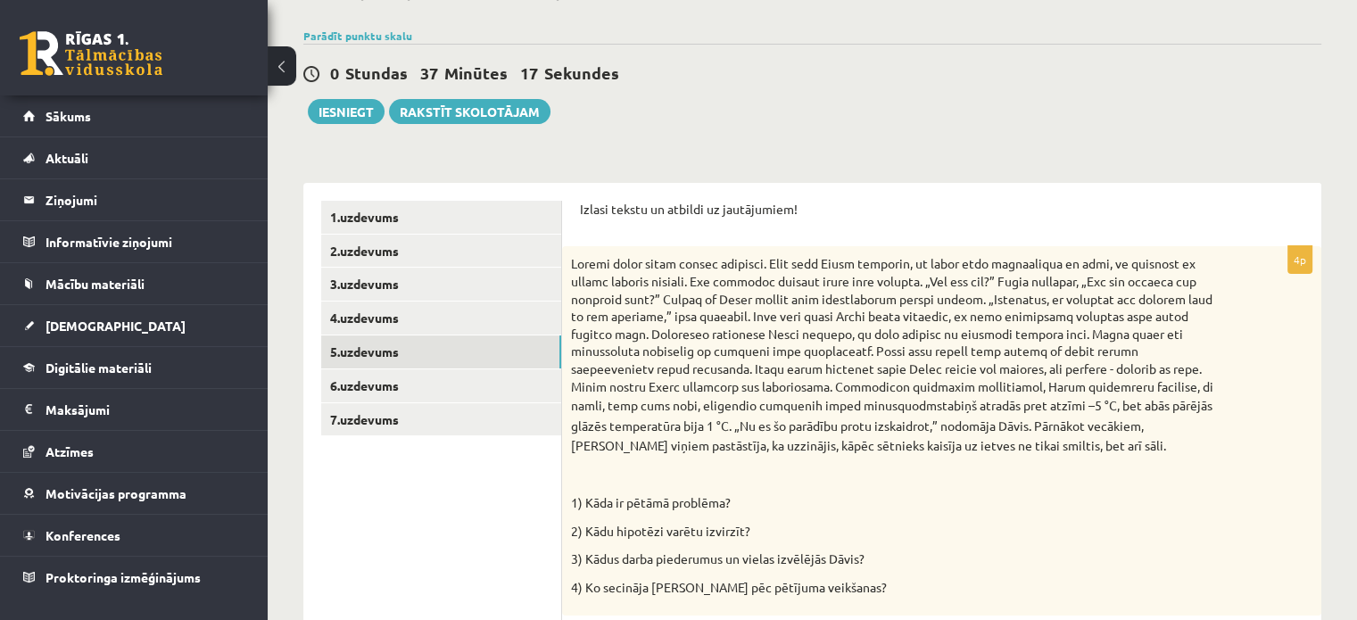
scroll to position [180, 0]
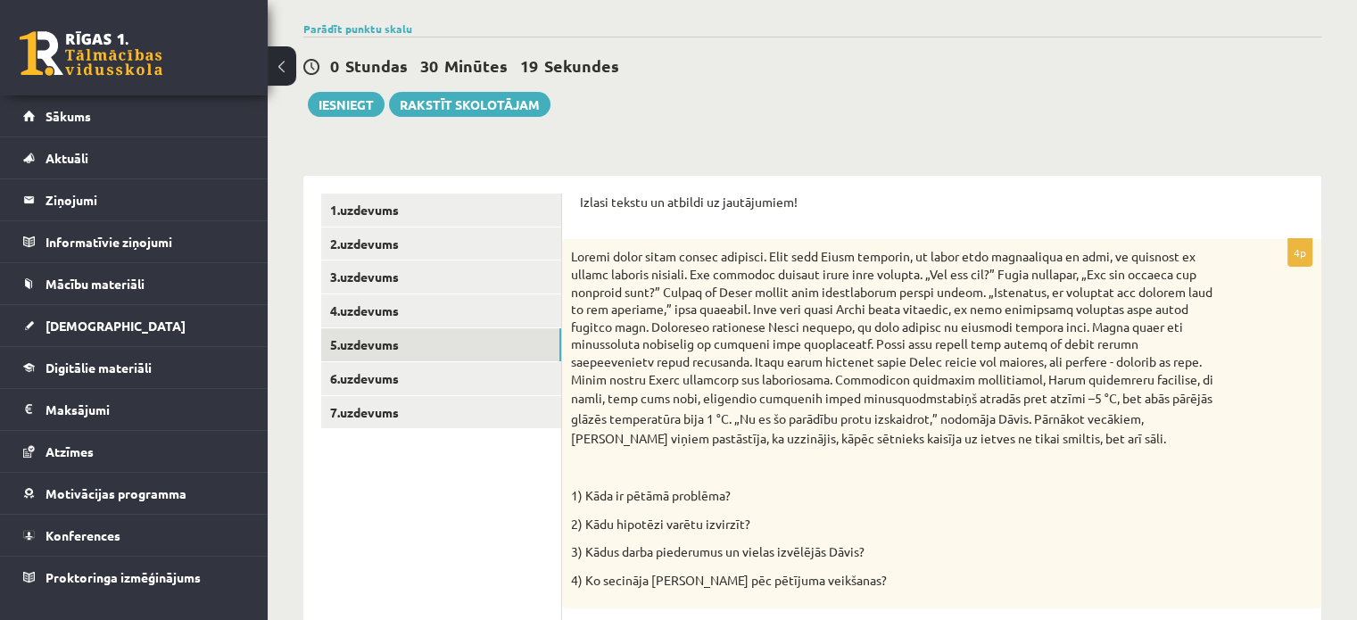
click at [878, 176] on div "**********" at bounding box center [941, 604] width 759 height 857
click at [500, 224] on link "1.uzdevums" at bounding box center [441, 210] width 240 height 33
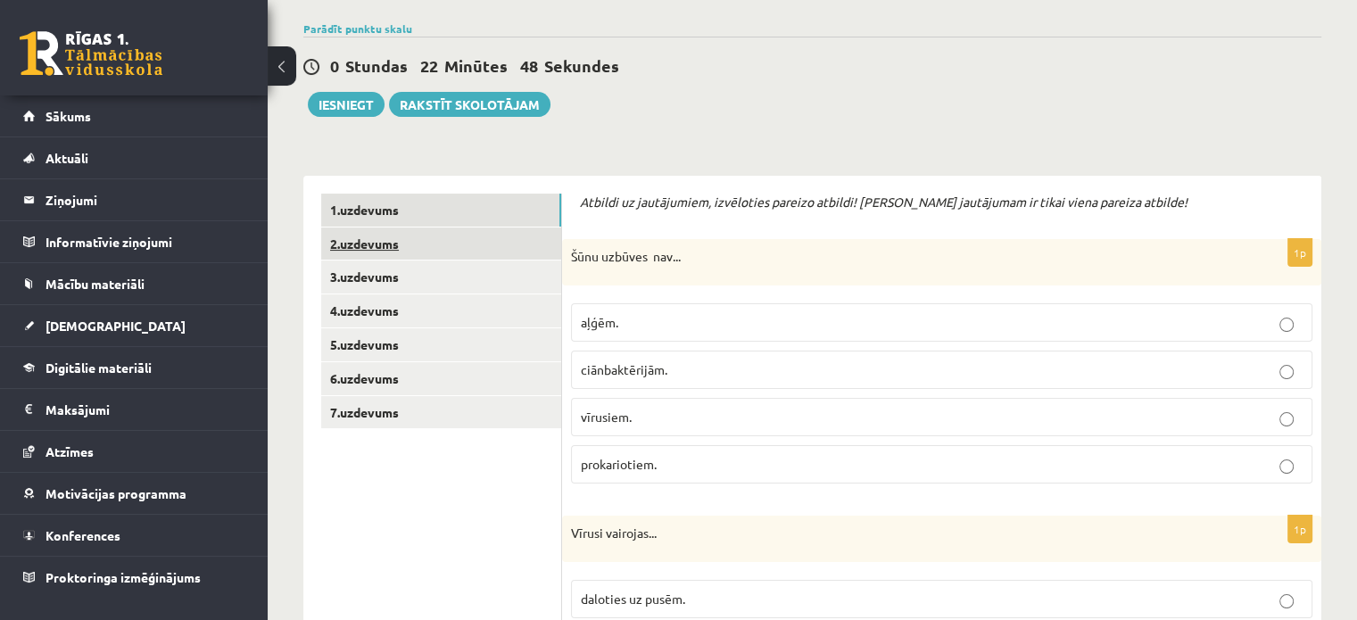
click at [433, 237] on link "2.uzdevums" at bounding box center [441, 243] width 240 height 33
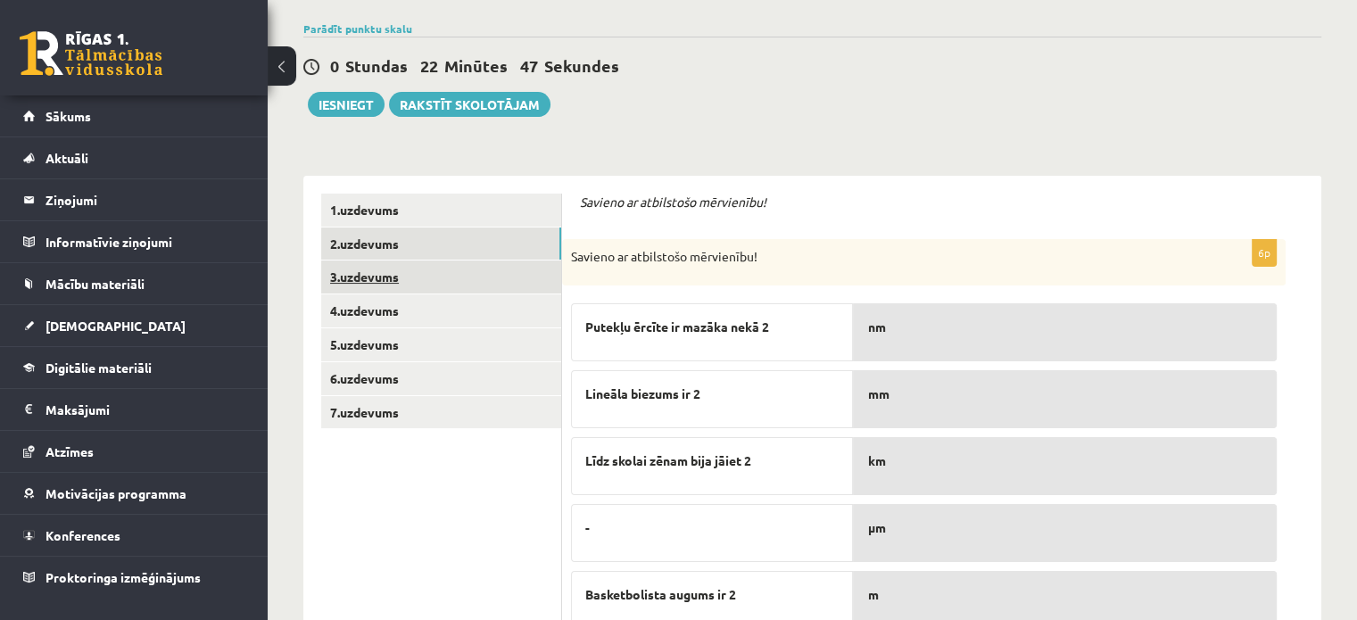
click at [430, 270] on link "3.uzdevums" at bounding box center [441, 276] width 240 height 33
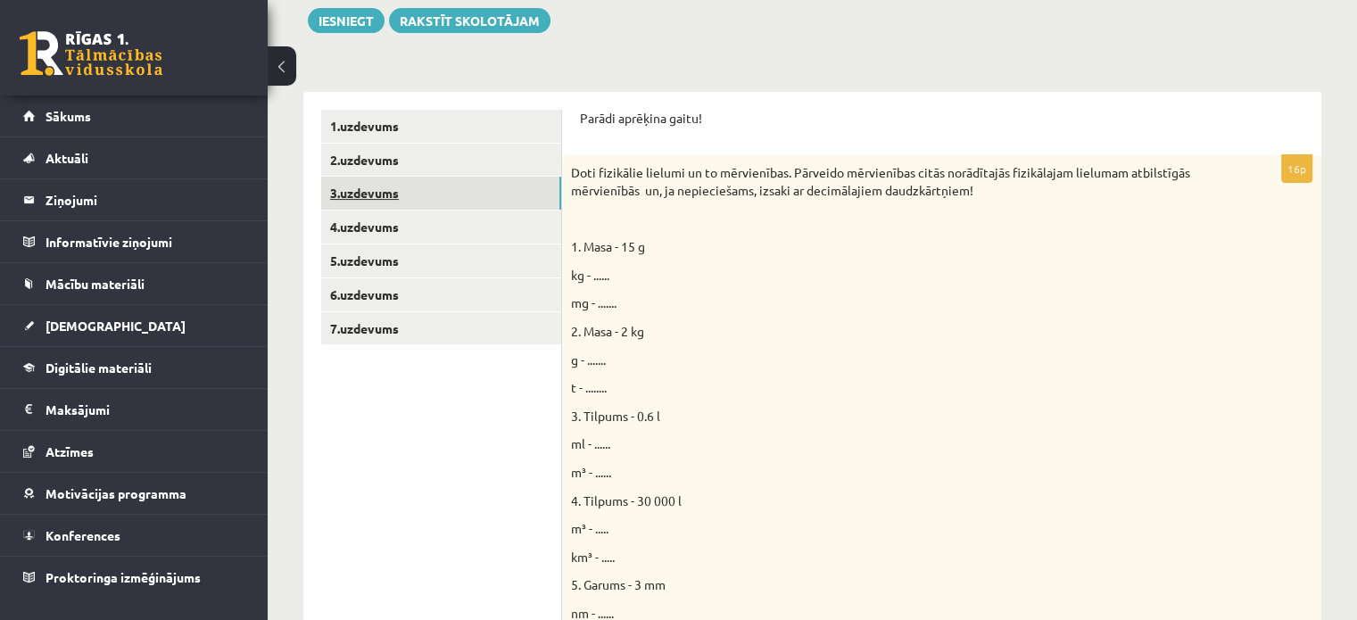
scroll to position [269, 0]
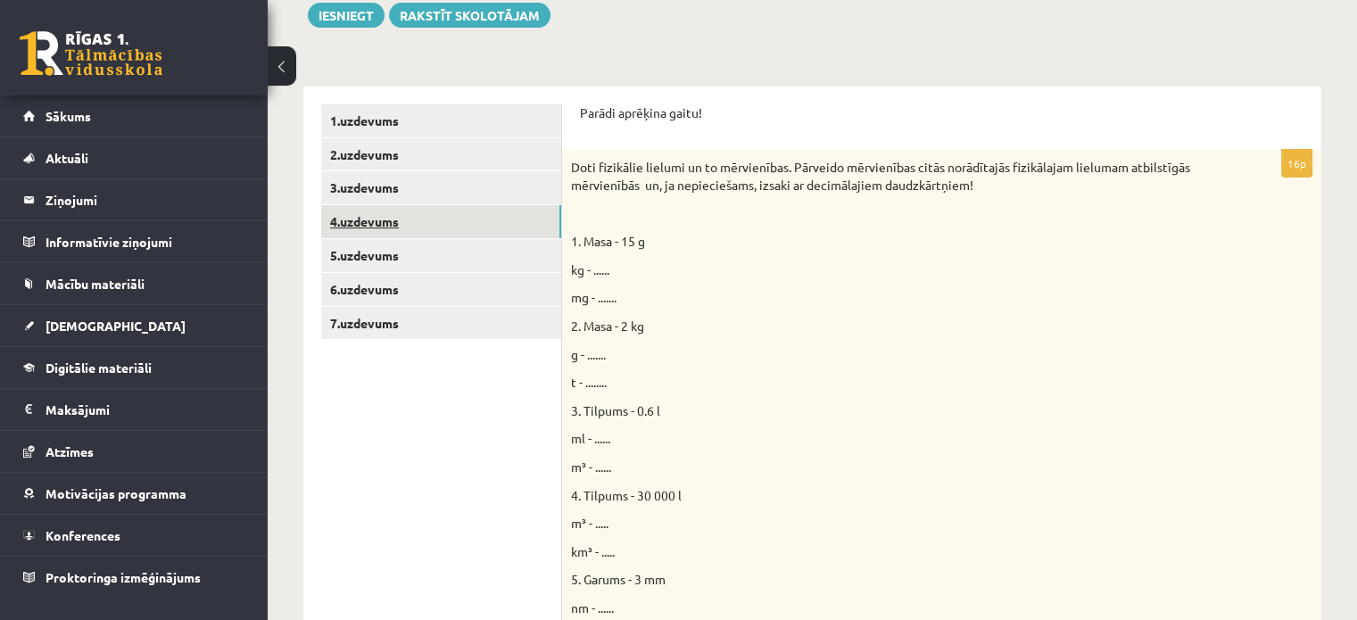
click at [418, 214] on link "4.uzdevums" at bounding box center [441, 221] width 240 height 33
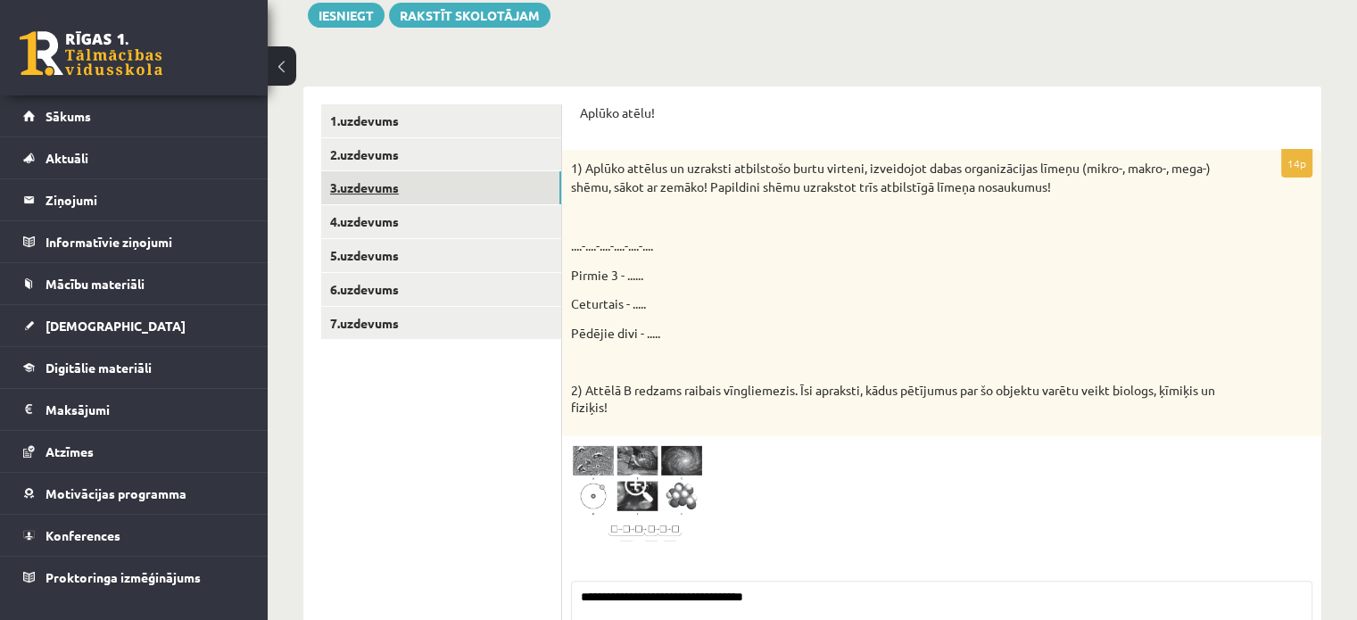
click at [415, 191] on link "3.uzdevums" at bounding box center [441, 187] width 240 height 33
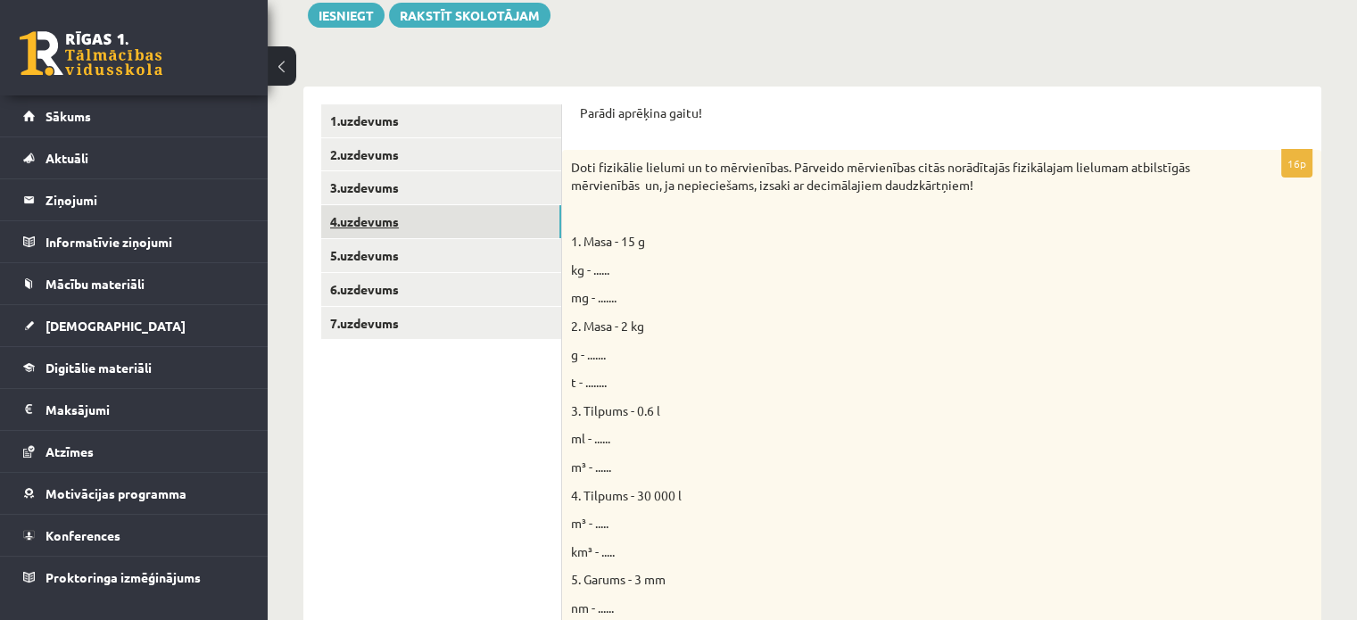
click at [409, 224] on link "4.uzdevums" at bounding box center [441, 221] width 240 height 33
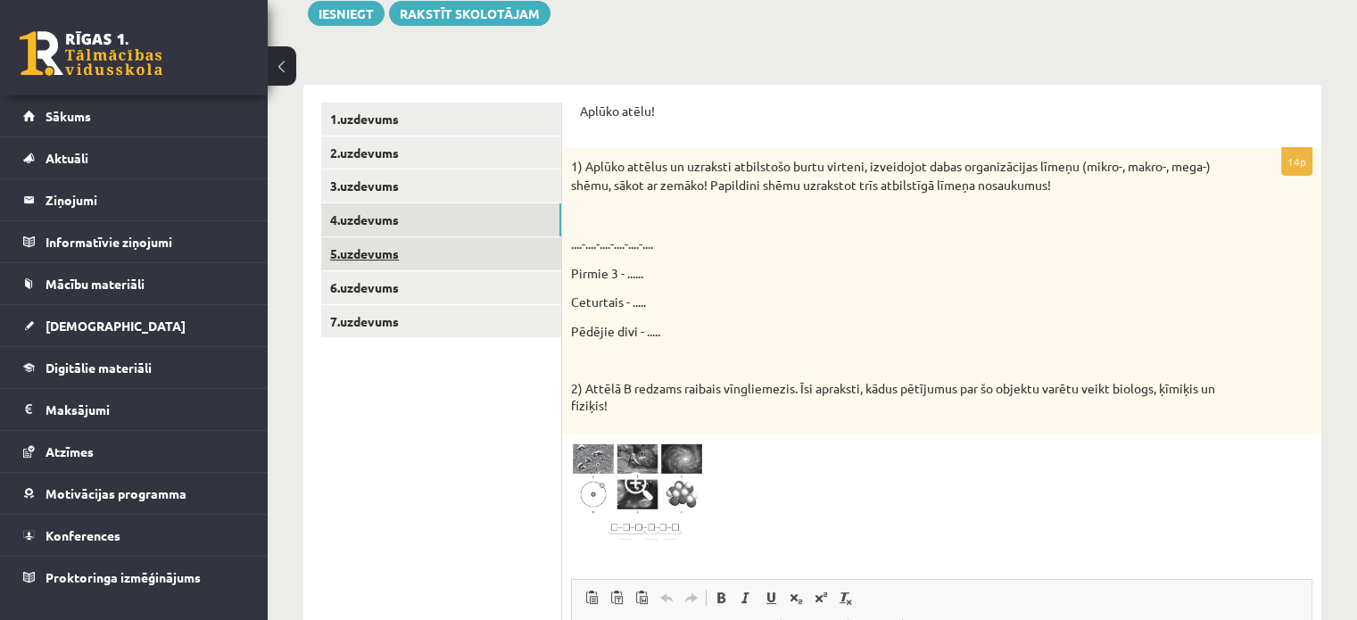
scroll to position [269, 0]
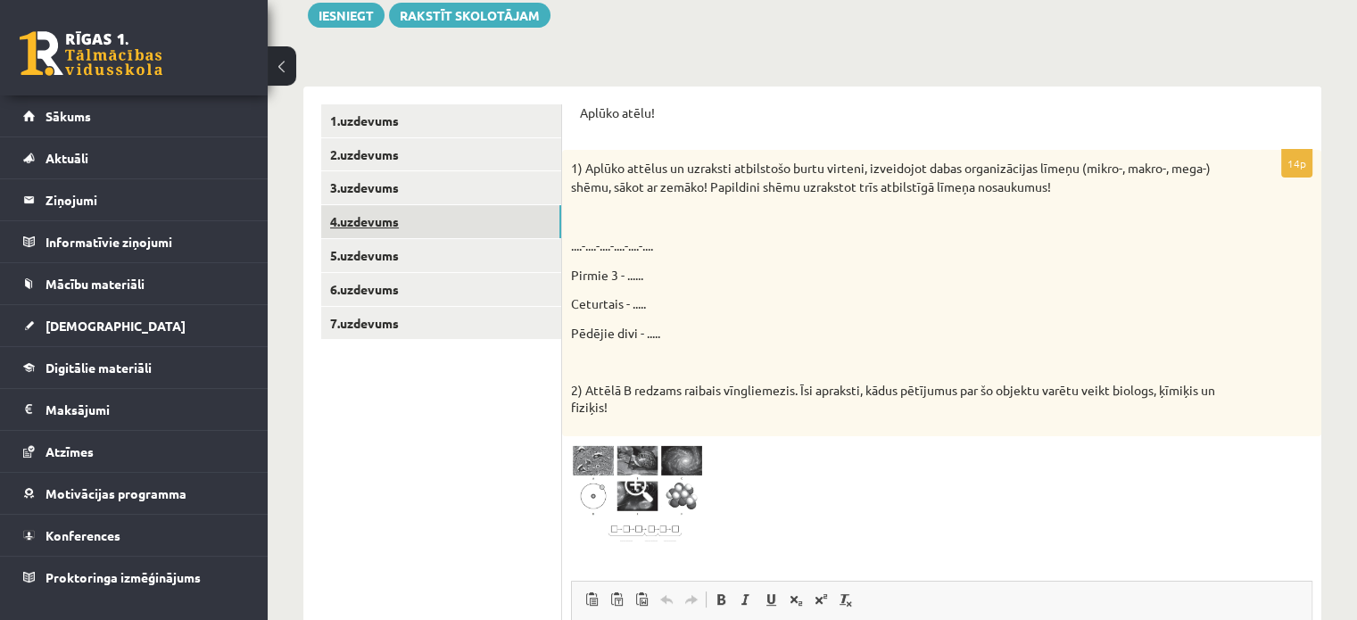
click at [407, 223] on link "4.uzdevums" at bounding box center [441, 221] width 240 height 33
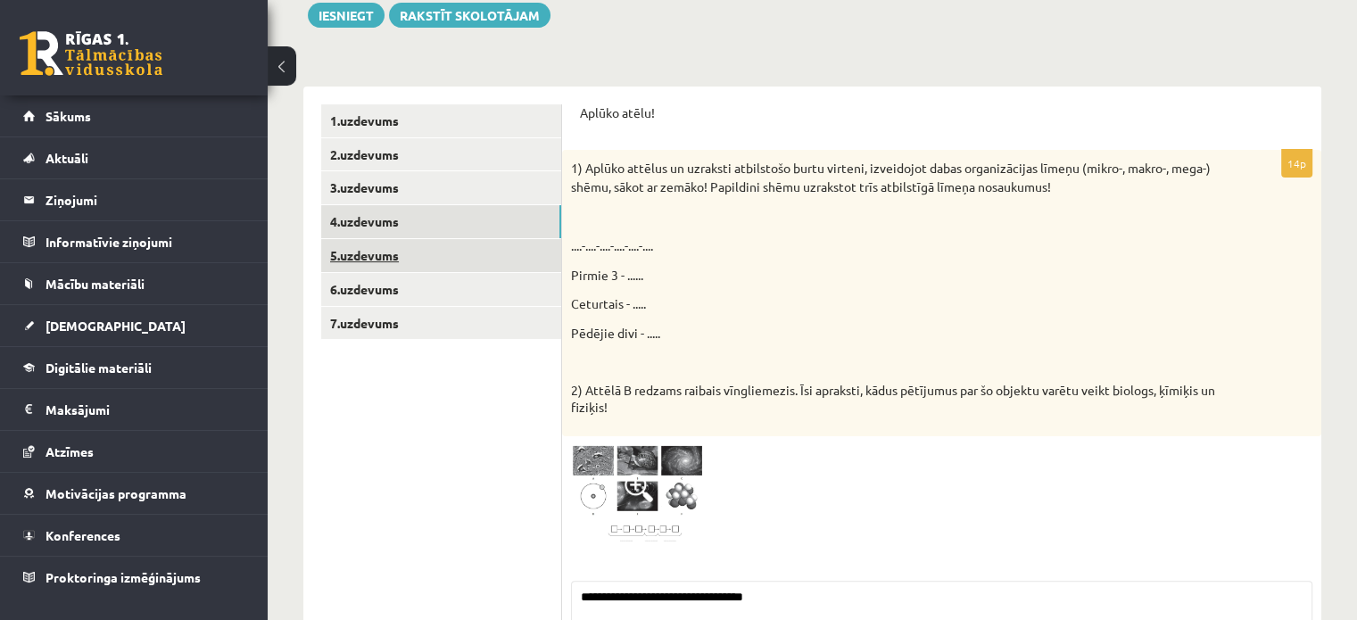
click at [397, 252] on link "5.uzdevums" at bounding box center [441, 255] width 240 height 33
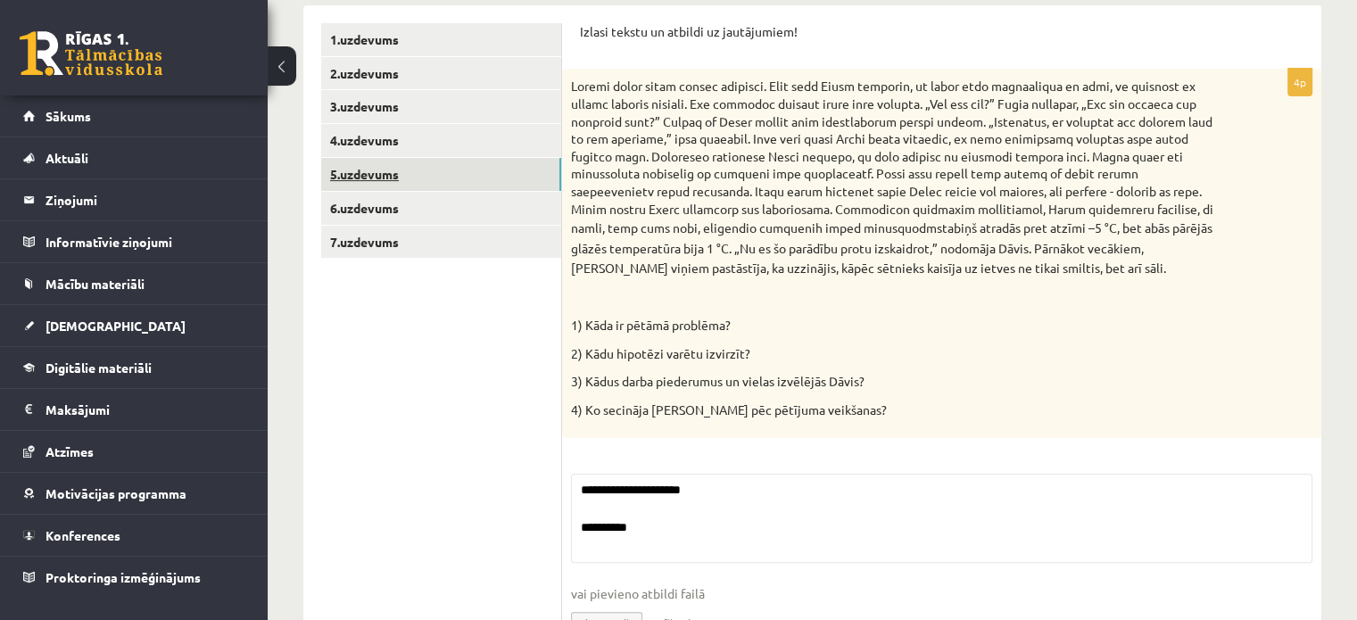
scroll to position [359, 0]
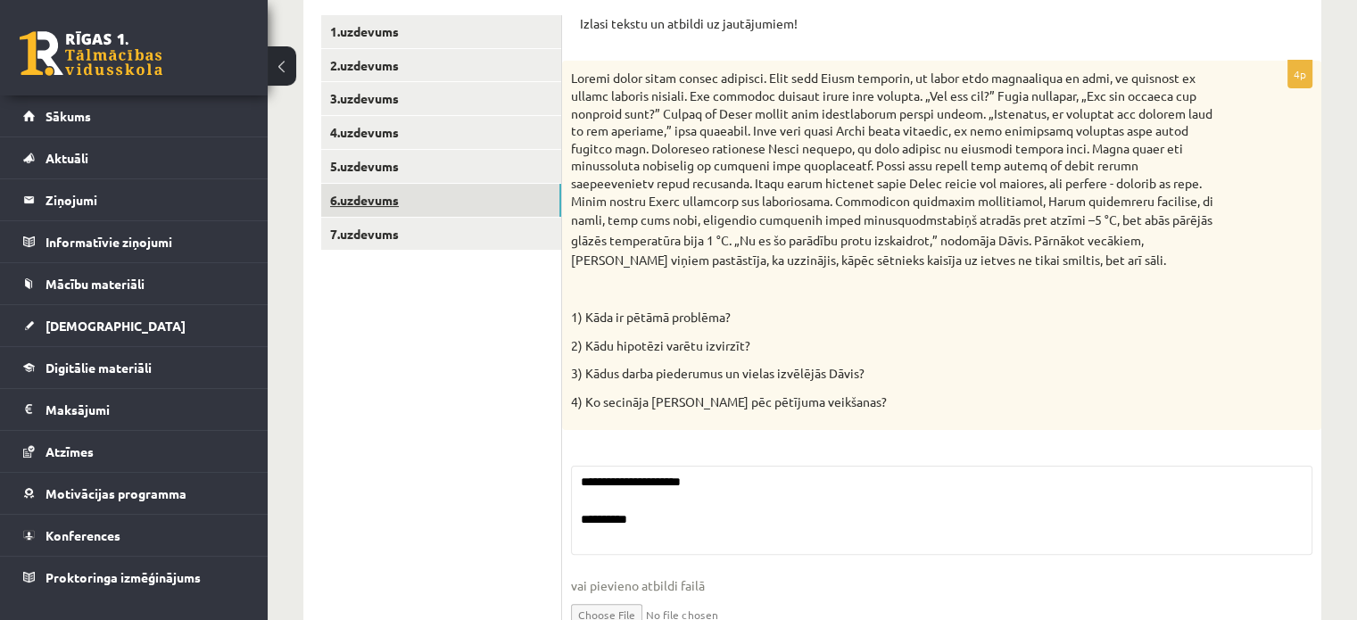
click at [413, 203] on link "6.uzdevums" at bounding box center [441, 200] width 240 height 33
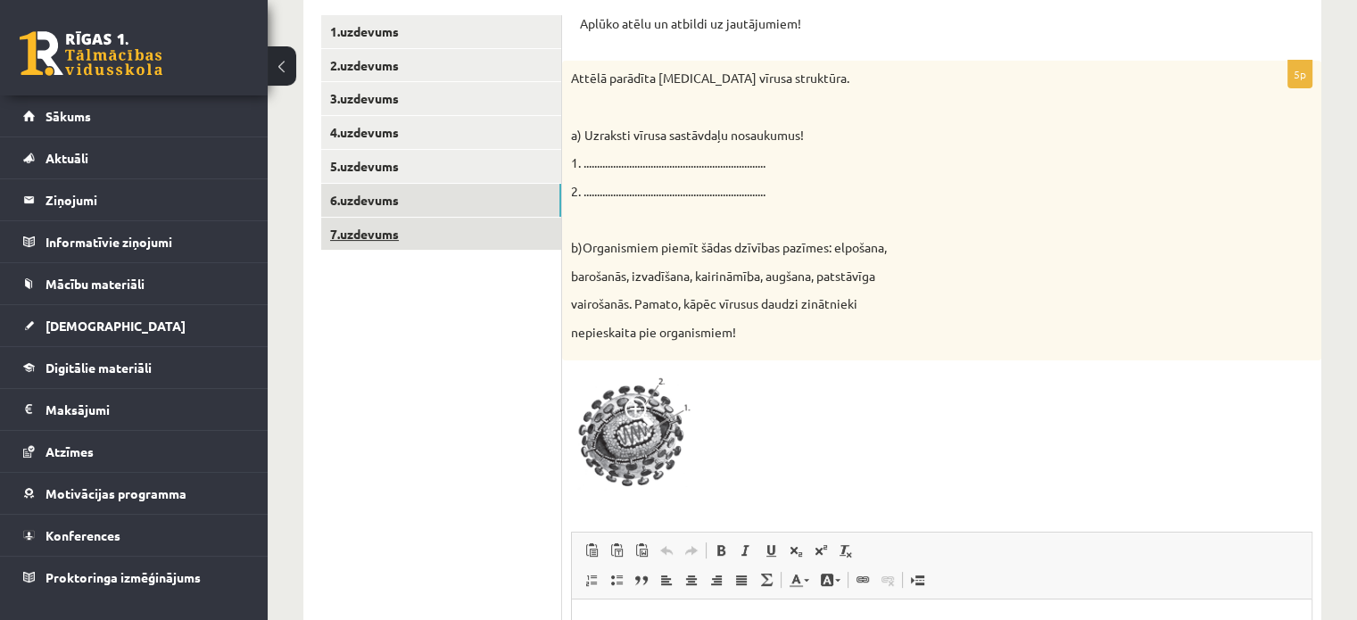
scroll to position [0, 0]
click at [420, 233] on link "7.uzdevums" at bounding box center [441, 234] width 240 height 33
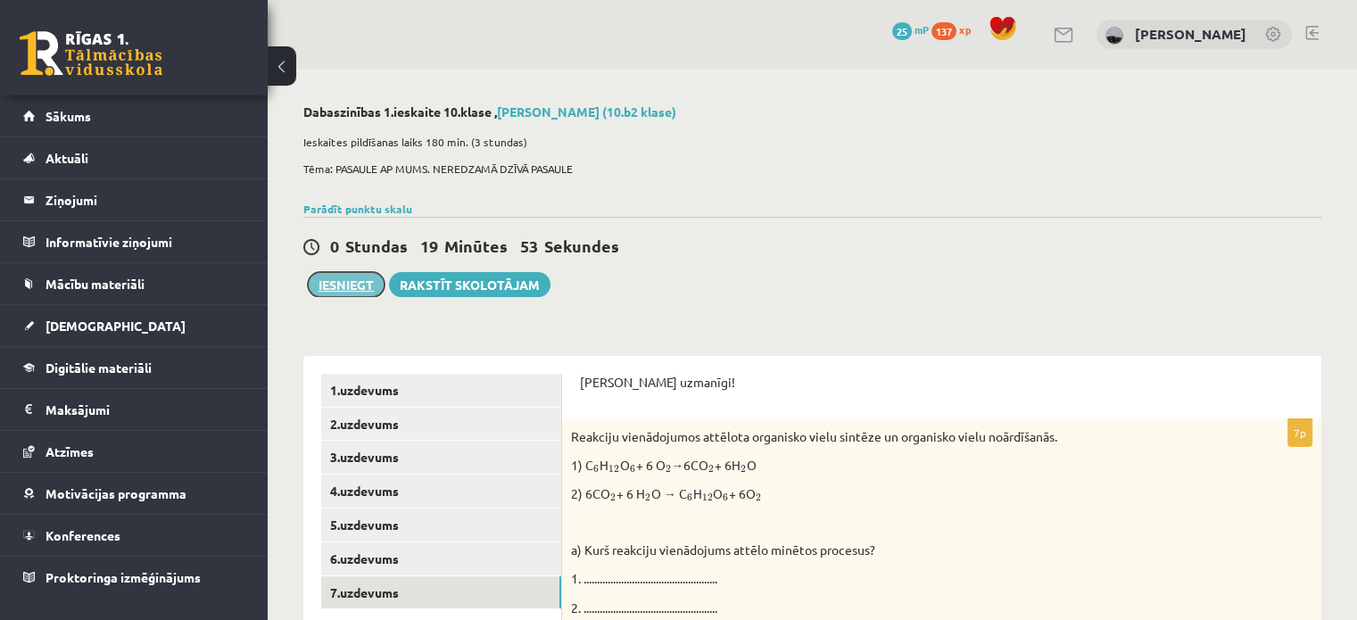
click at [358, 283] on button "Iesniegt" at bounding box center [346, 284] width 77 height 25
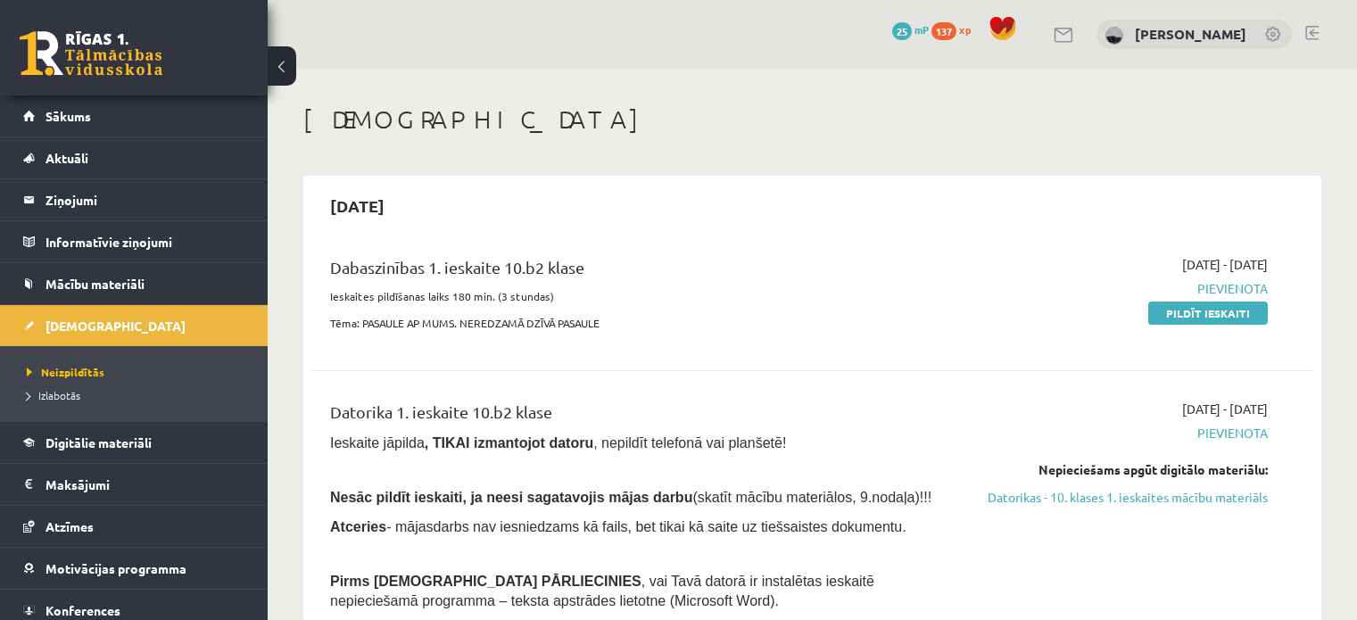
scroll to position [89, 0]
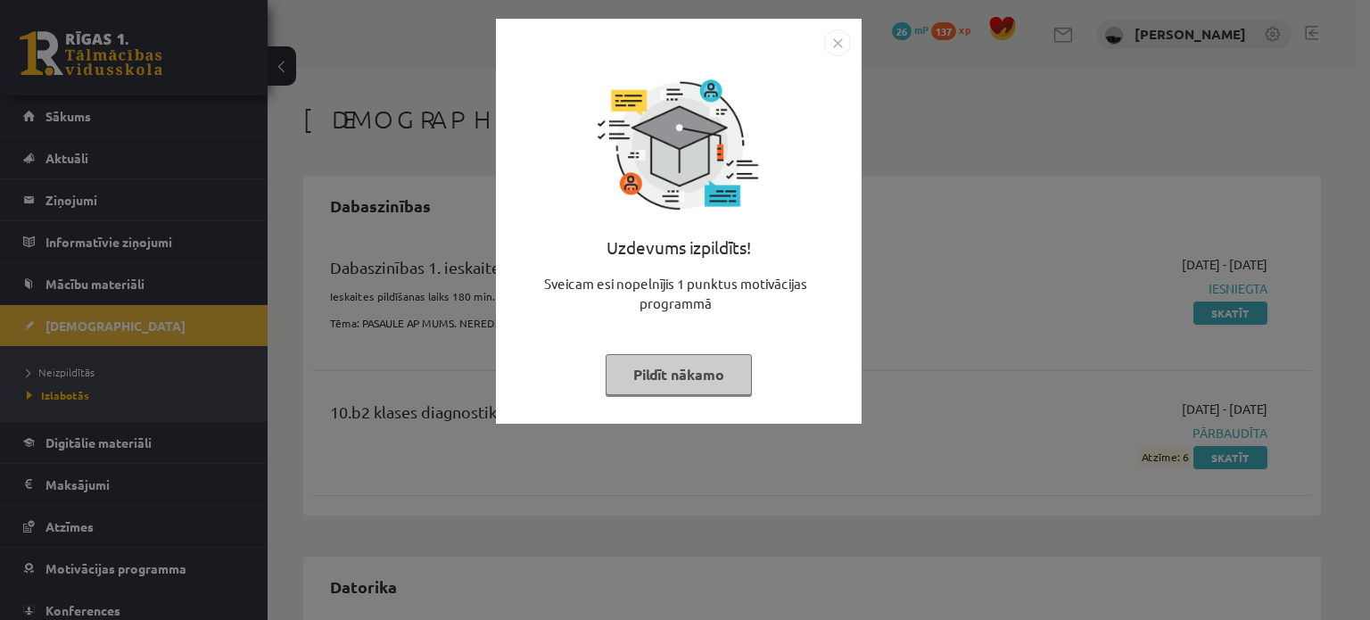
click at [702, 378] on button "Pildīt nākamo" at bounding box center [679, 374] width 146 height 41
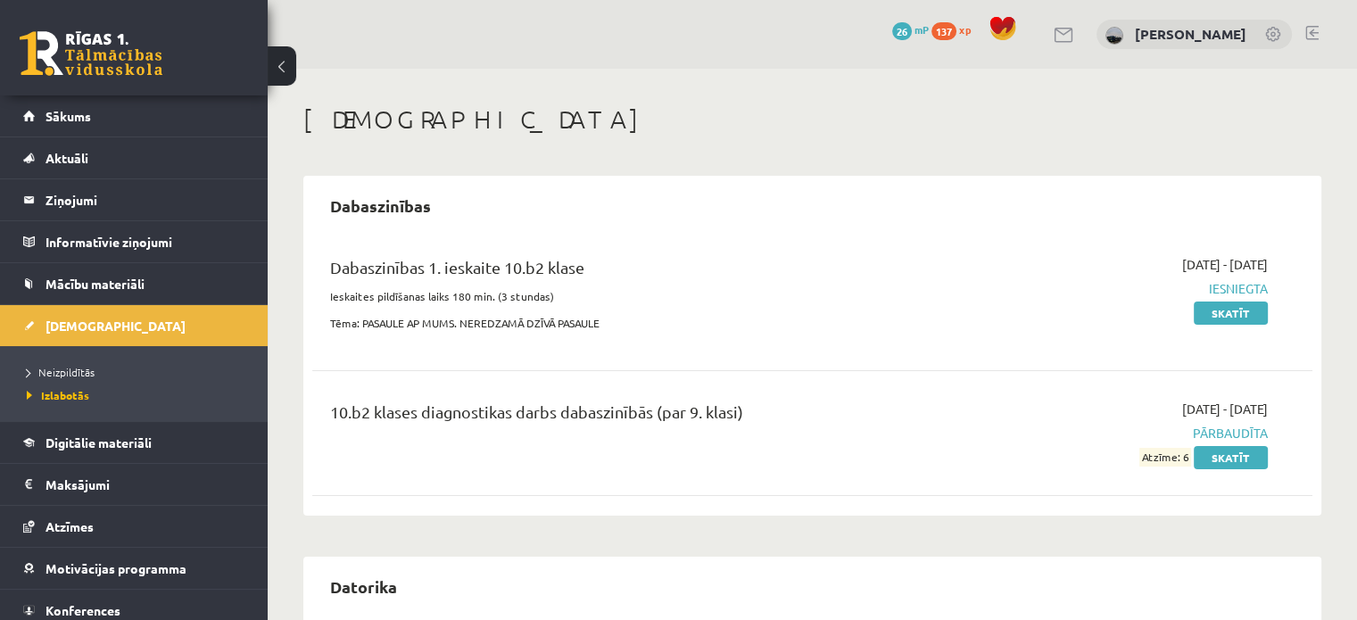
click at [786, 269] on div "Dabaszinības 1. ieskaite 10.b2 klase" at bounding box center [638, 271] width 616 height 33
click at [83, 53] on link at bounding box center [91, 53] width 143 height 45
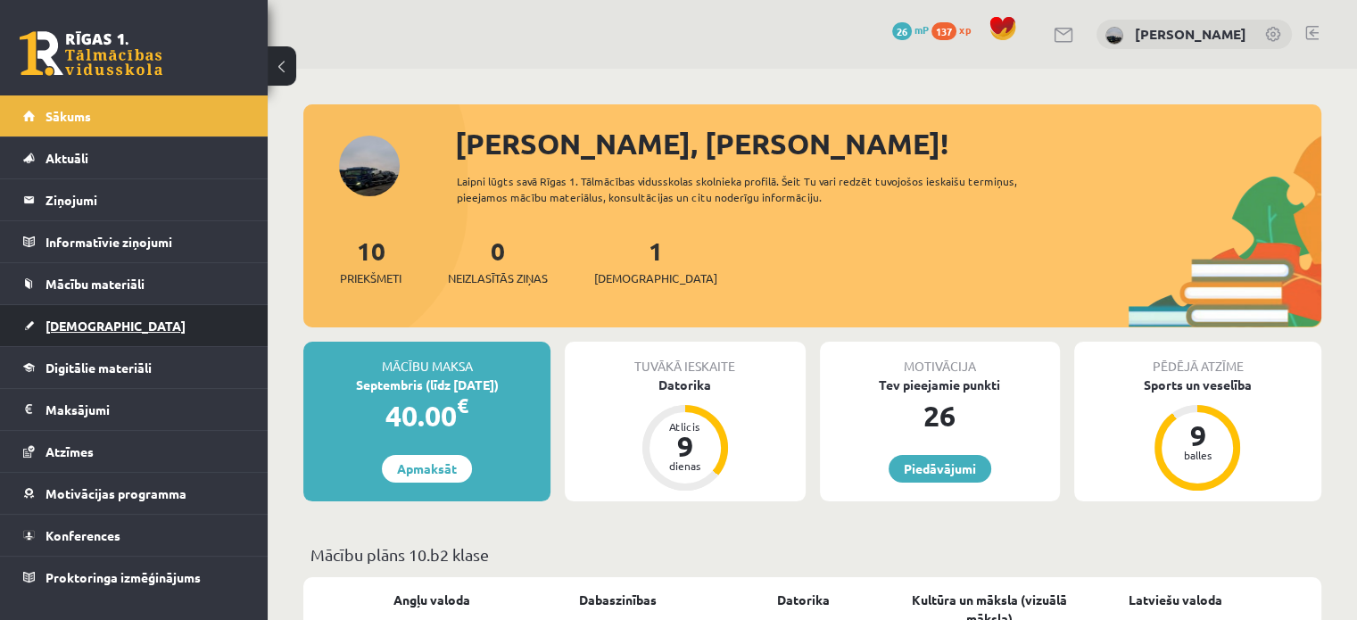
click at [111, 327] on link "[DEMOGRAPHIC_DATA]" at bounding box center [134, 325] width 222 height 41
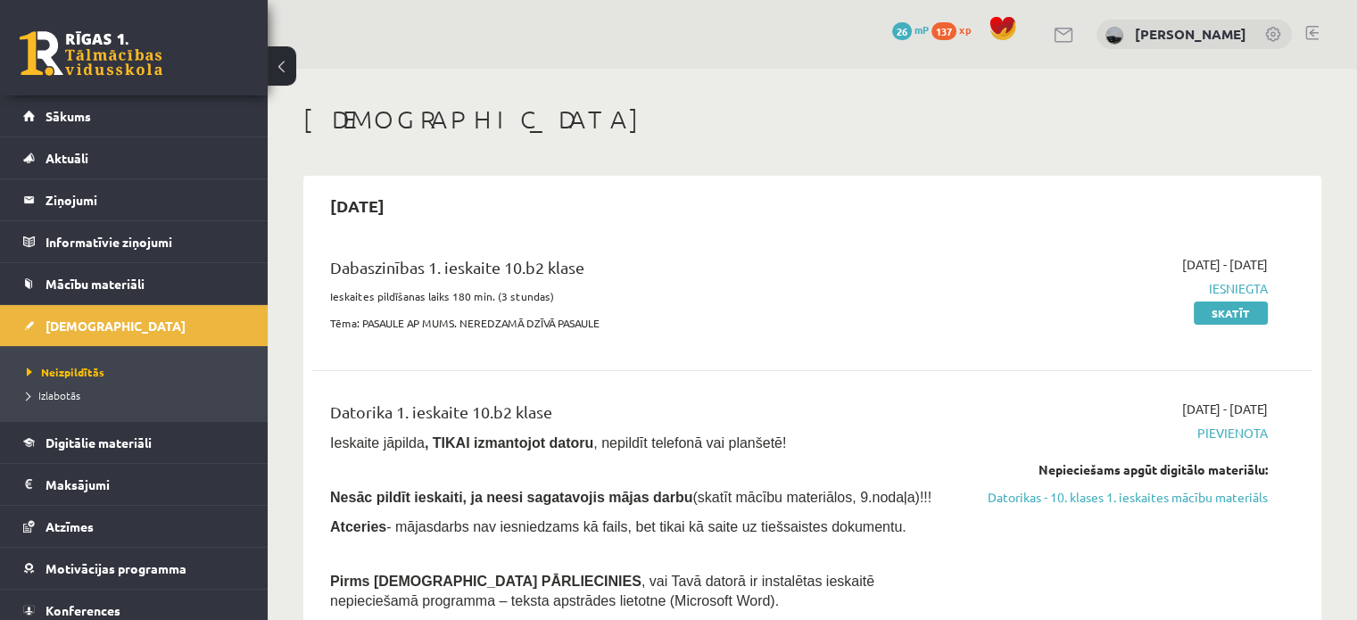
click at [731, 264] on div "Dabaszinības 1. ieskaite 10.b2 klase" at bounding box center [638, 271] width 616 height 33
click at [1220, 309] on link "Skatīt" at bounding box center [1231, 313] width 74 height 23
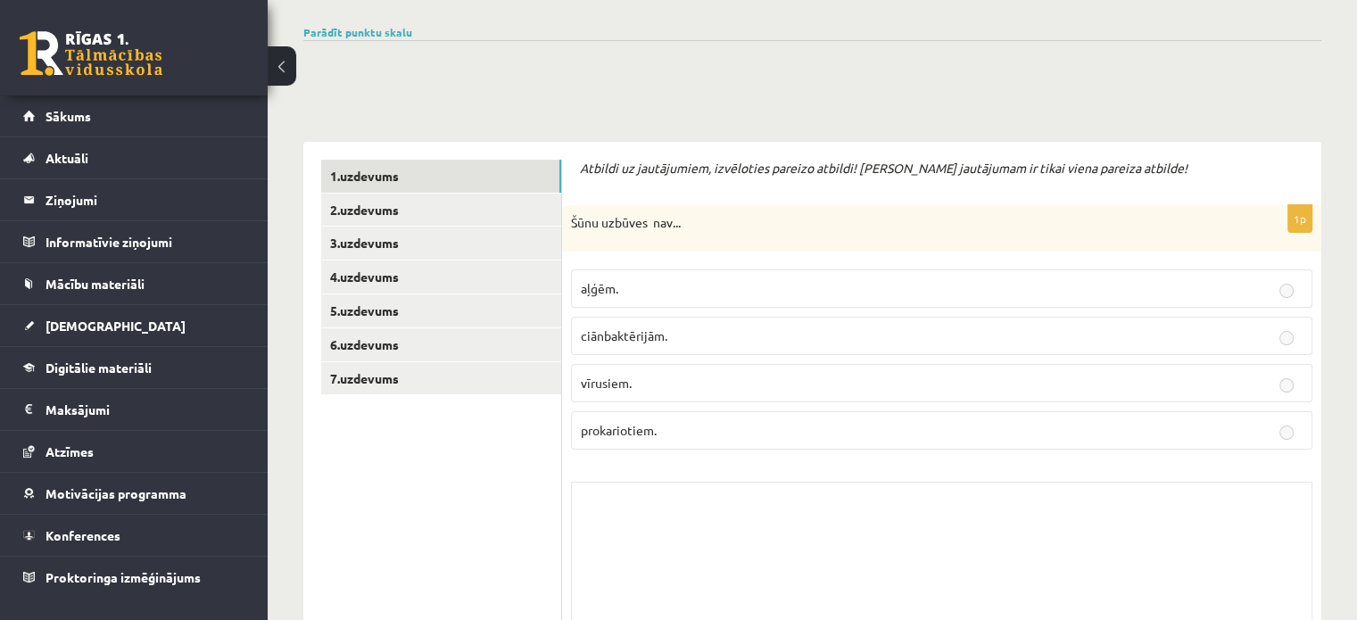
scroll to position [178, 0]
click at [662, 288] on p "aļģēm." at bounding box center [942, 286] width 722 height 19
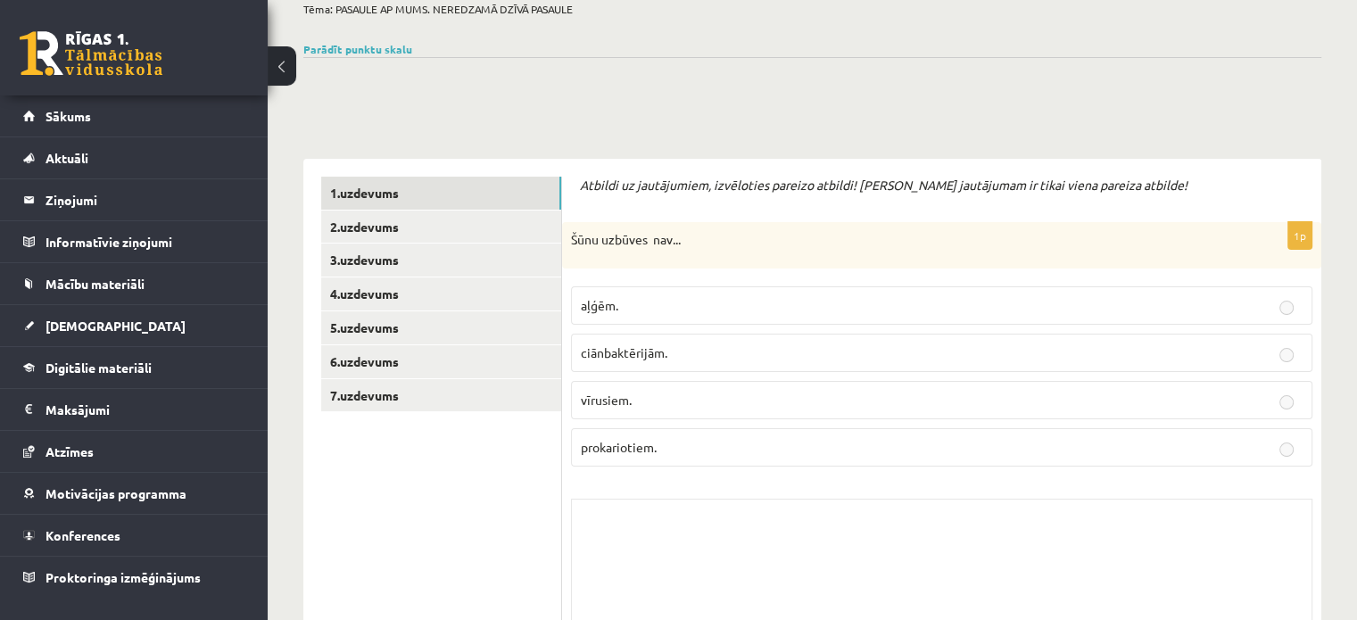
scroll to position [0, 0]
